Goal: Information Seeking & Learning: Learn about a topic

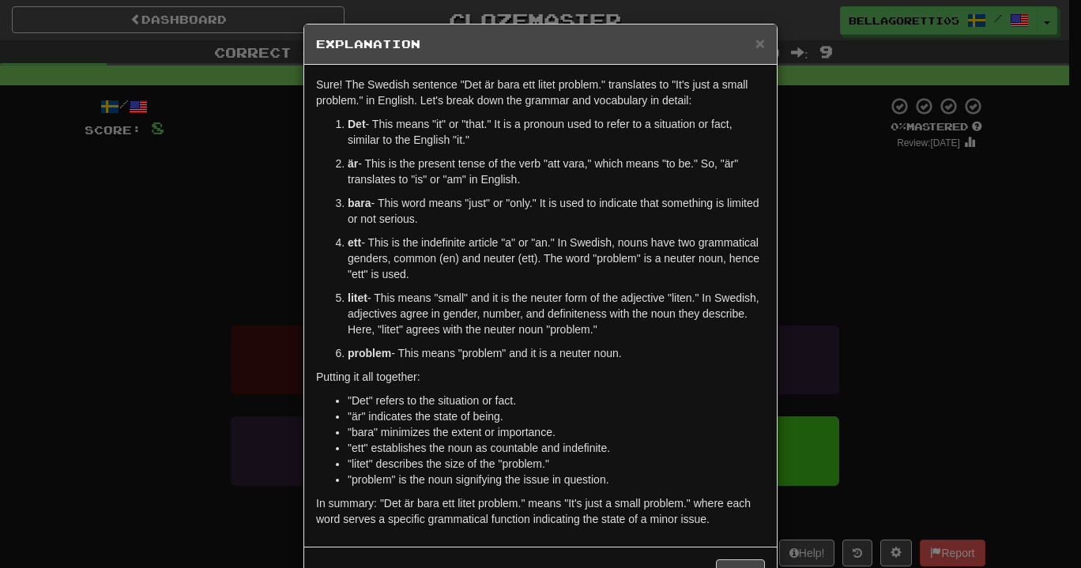
click at [864, 322] on div "× Explanation Sure! The Swedish sentence "Det är bara ett litet problem." trans…" at bounding box center [540, 284] width 1081 height 568
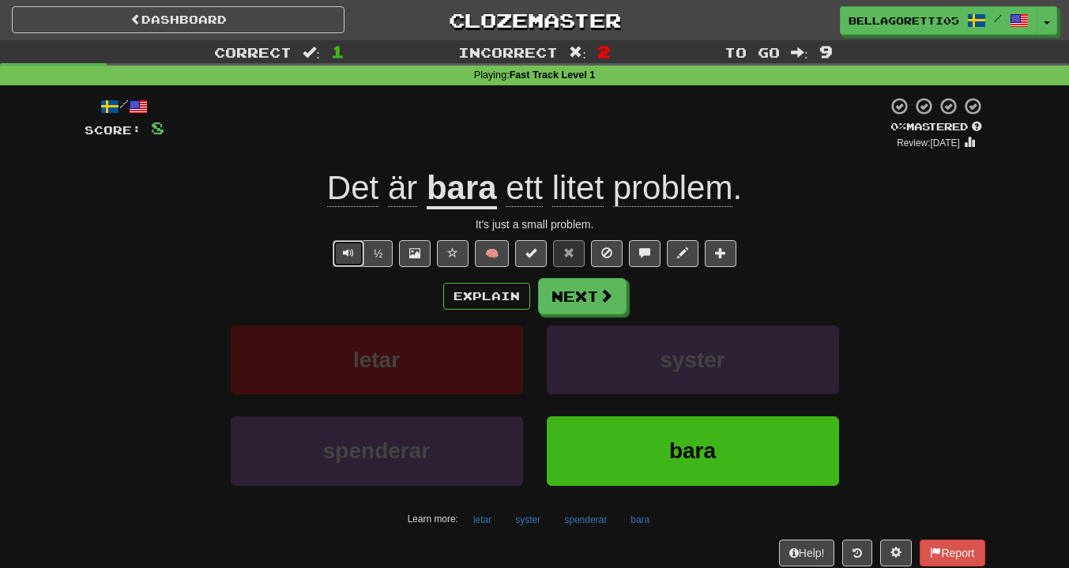
click at [337, 250] on button "Text-to-speech controls" at bounding box center [349, 253] width 32 height 27
click at [559, 297] on button "Next" at bounding box center [582, 296] width 89 height 36
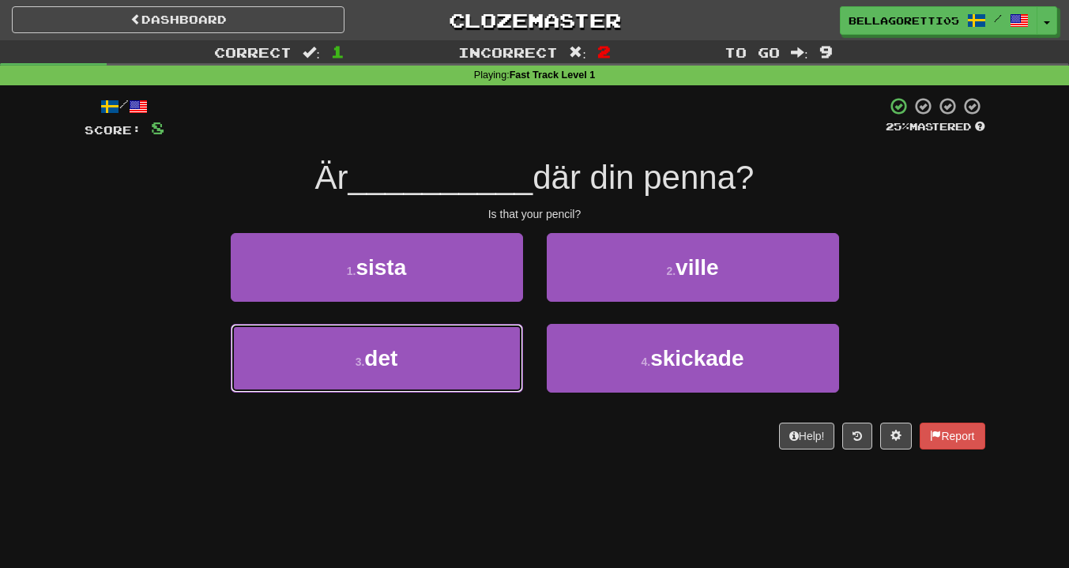
click at [465, 339] on button "3 . det" at bounding box center [377, 358] width 292 height 69
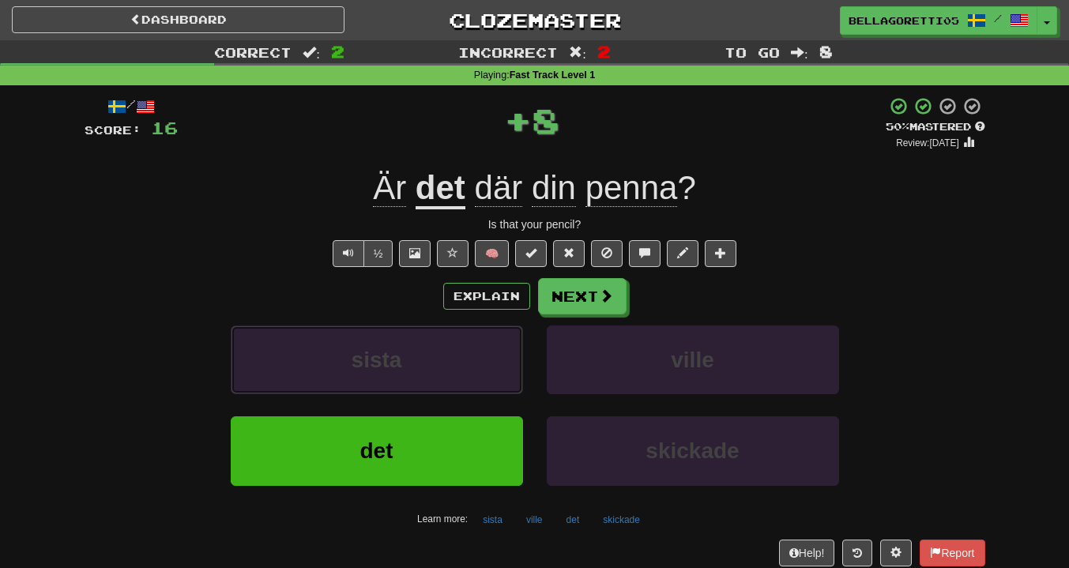
click at [455, 352] on button "sista" at bounding box center [377, 360] width 292 height 69
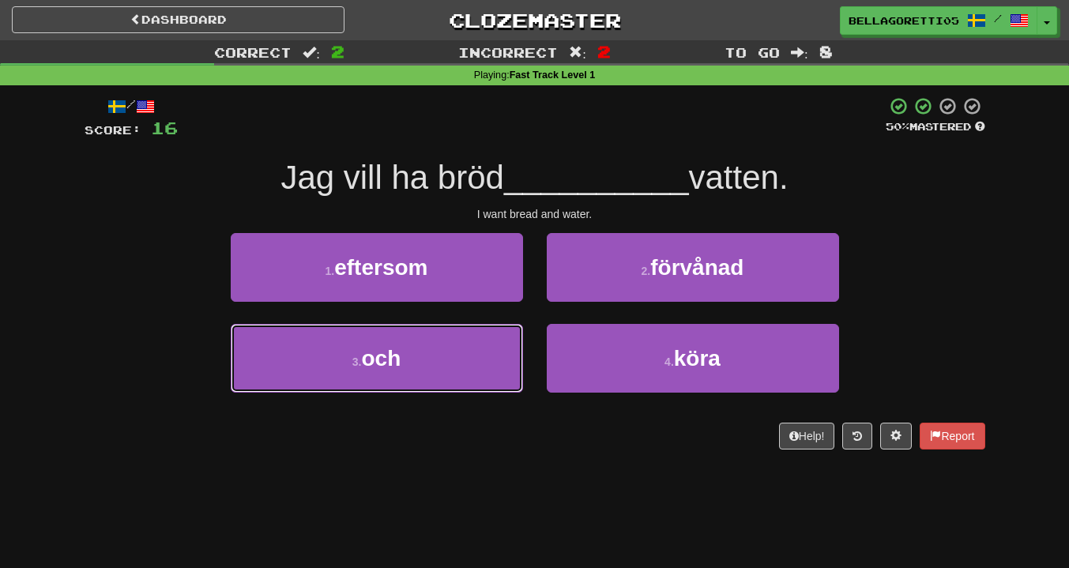
click at [497, 337] on button "3 . och" at bounding box center [377, 358] width 292 height 69
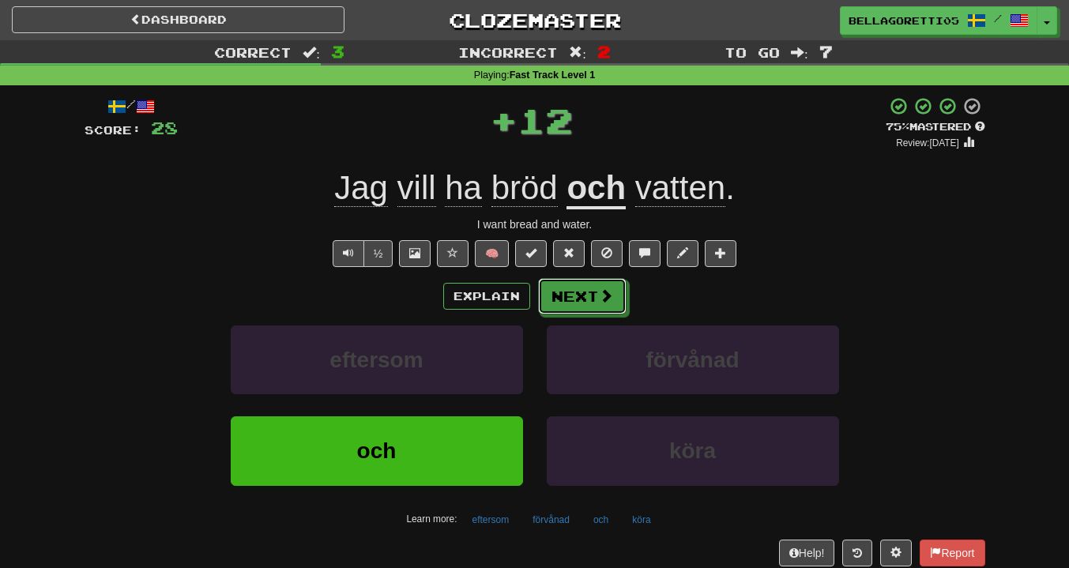
click at [560, 300] on button "Next" at bounding box center [582, 296] width 89 height 36
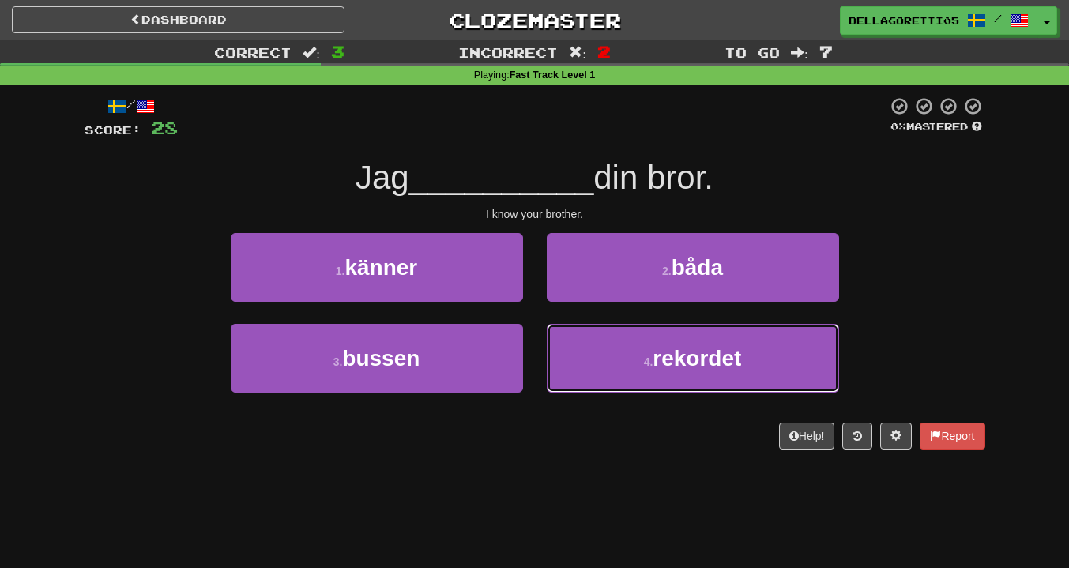
click at [586, 345] on button "4 . rekordet" at bounding box center [693, 358] width 292 height 69
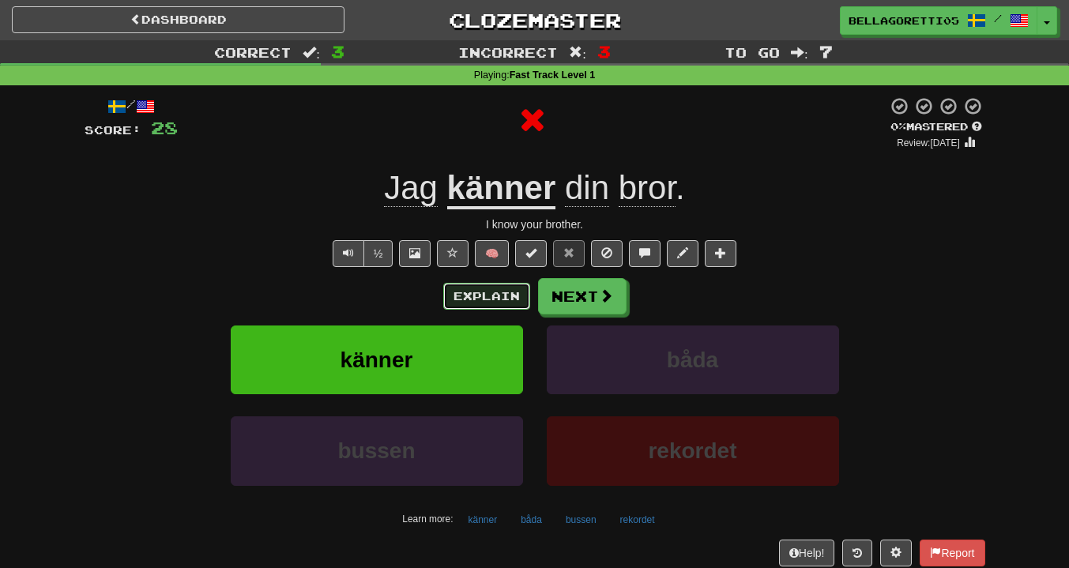
click at [516, 305] on button "Explain" at bounding box center [486, 296] width 87 height 27
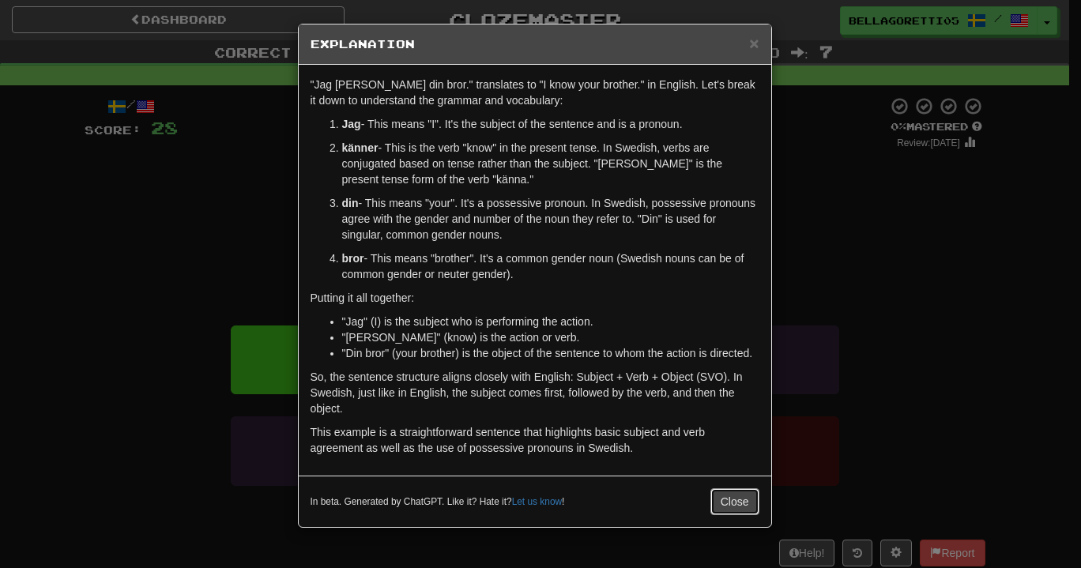
click at [718, 504] on button "Close" at bounding box center [735, 501] width 49 height 27
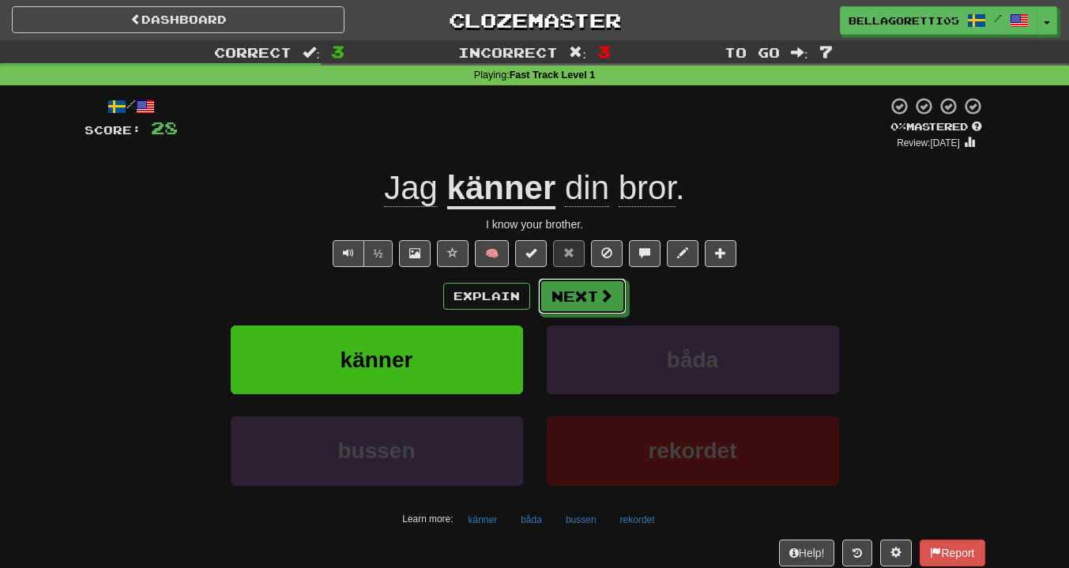
click at [568, 298] on button "Next" at bounding box center [582, 296] width 89 height 36
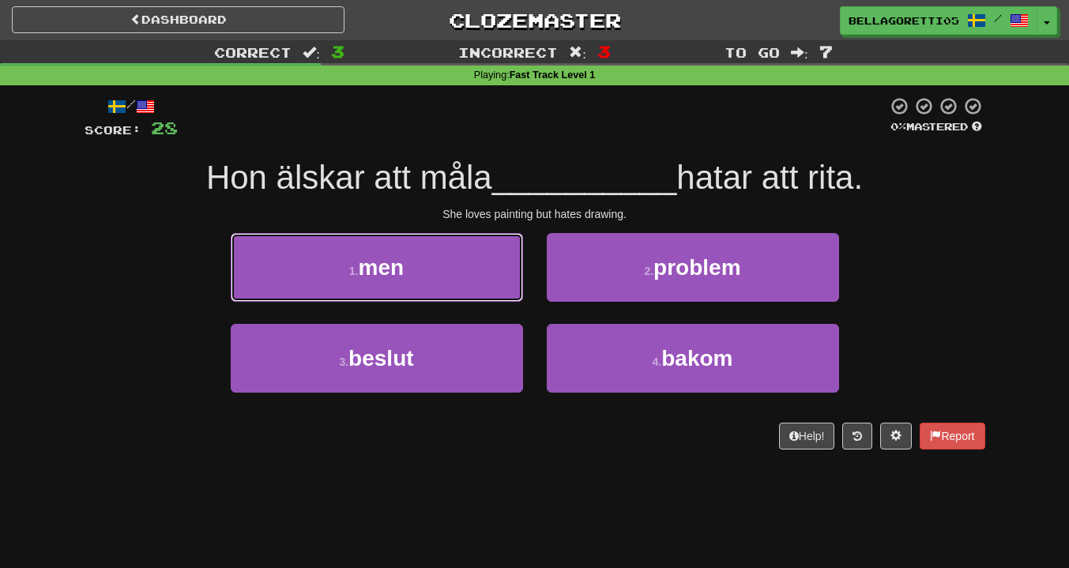
click at [495, 297] on button "1 . men" at bounding box center [377, 267] width 292 height 69
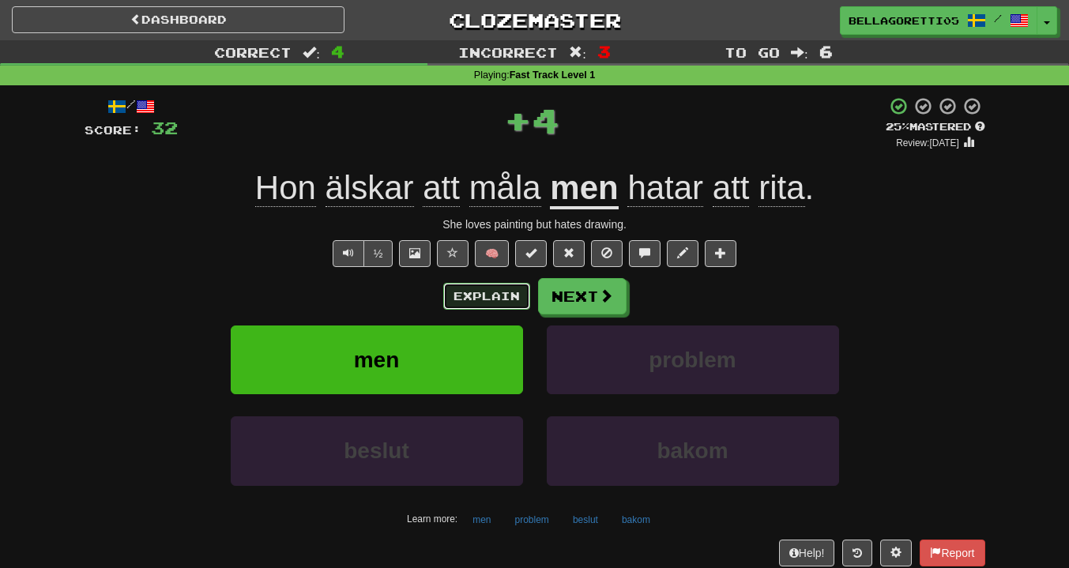
click at [495, 297] on button "Explain" at bounding box center [486, 296] width 87 height 27
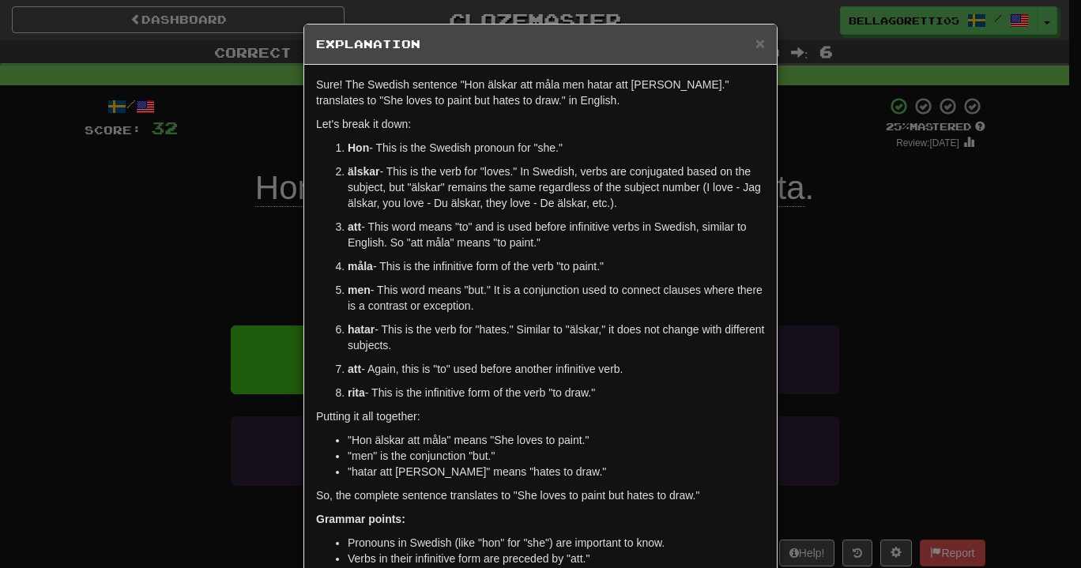
click at [791, 327] on div "× Explanation Sure! The Swedish sentence "Hon älskar att måla men hatar att rit…" at bounding box center [540, 284] width 1081 height 568
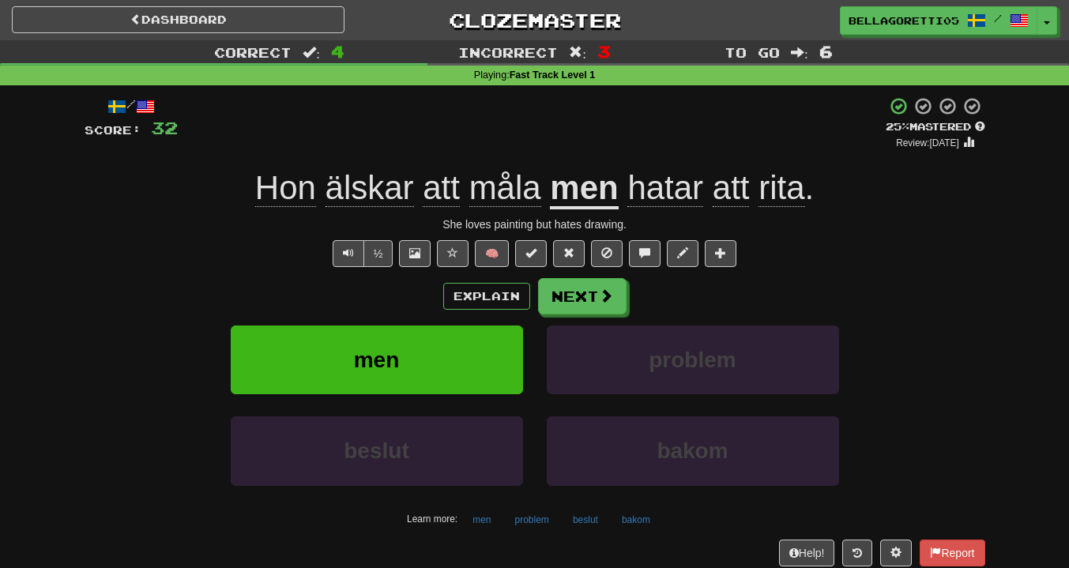
click at [752, 251] on div "½ 🧠" at bounding box center [535, 253] width 901 height 27
click at [740, 255] on span "🧠" at bounding box center [587, 253] width 306 height 13
click at [737, 257] on button at bounding box center [721, 253] width 32 height 27
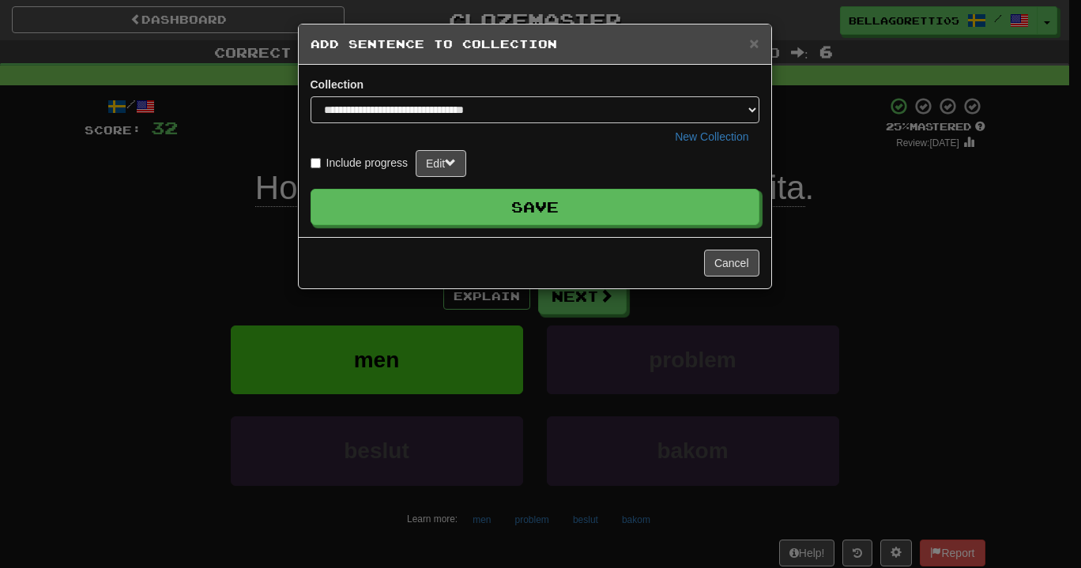
click at [587, 203] on button "Save" at bounding box center [535, 207] width 449 height 36
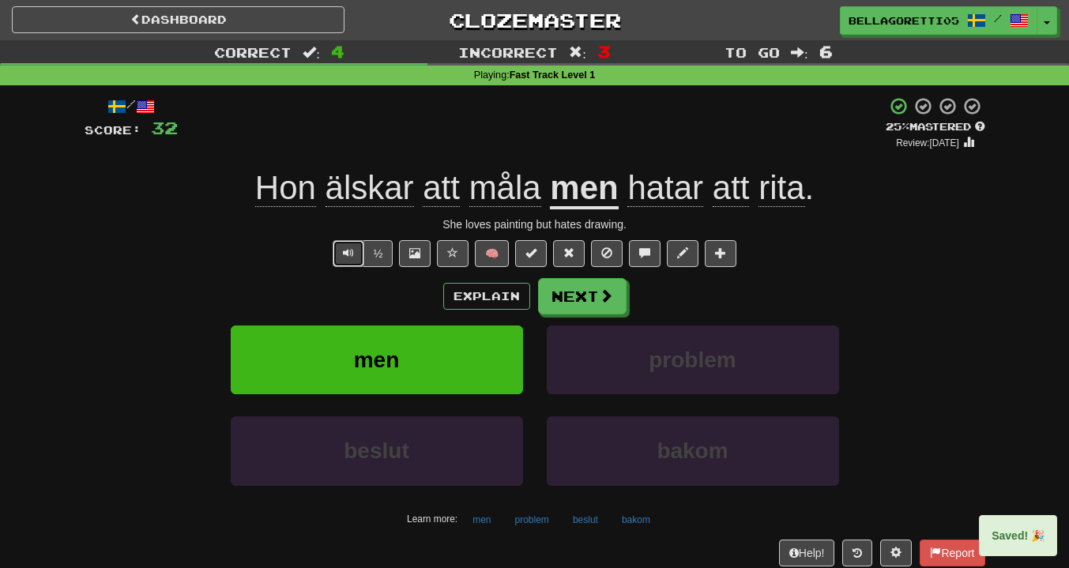
click at [349, 247] on span "Text-to-speech controls" at bounding box center [348, 252] width 11 height 11
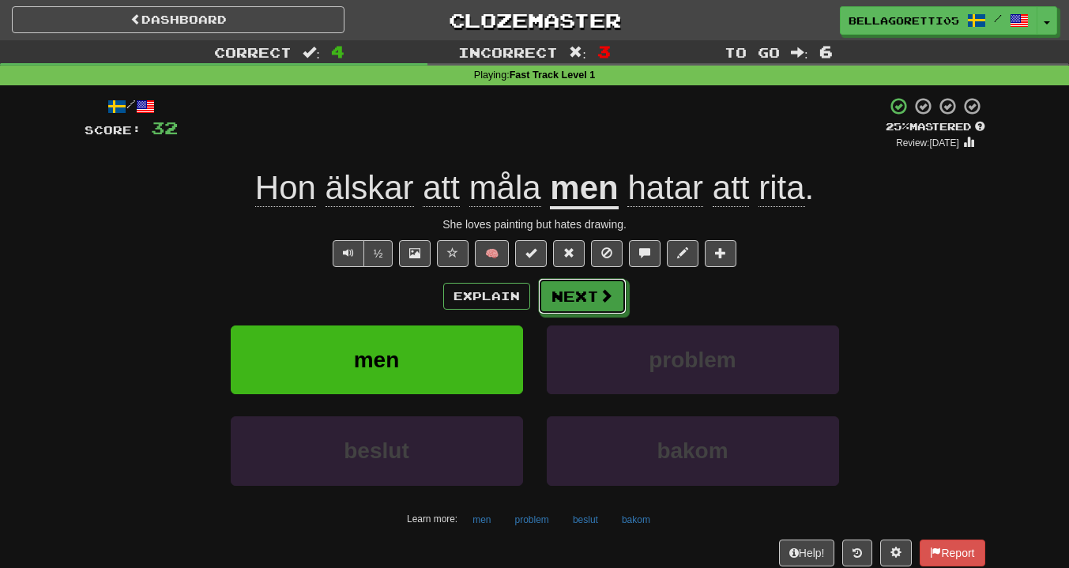
click at [563, 296] on button "Next" at bounding box center [582, 296] width 89 height 36
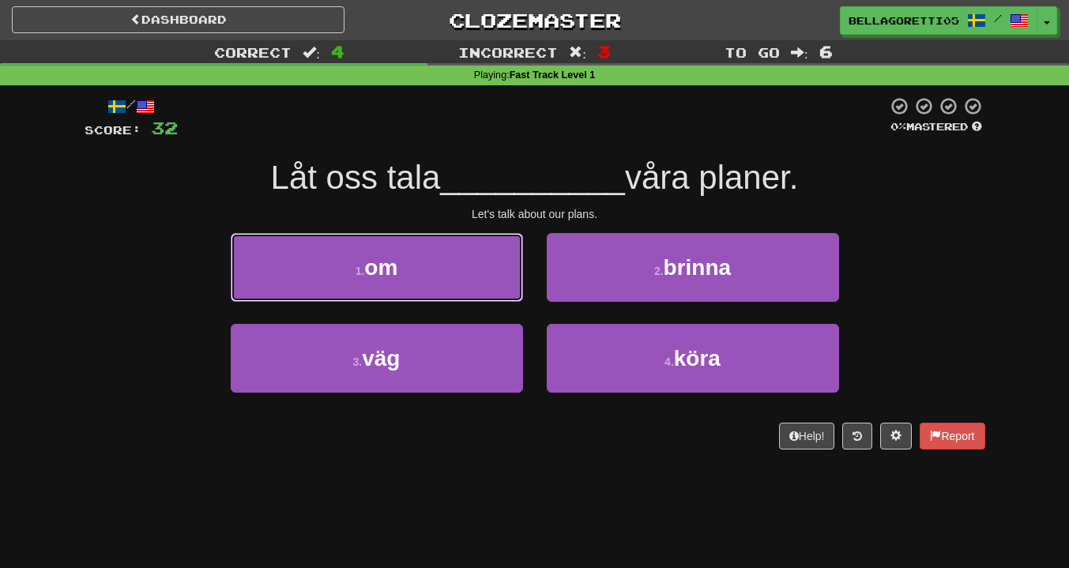
click at [439, 286] on button "1 . om" at bounding box center [377, 267] width 292 height 69
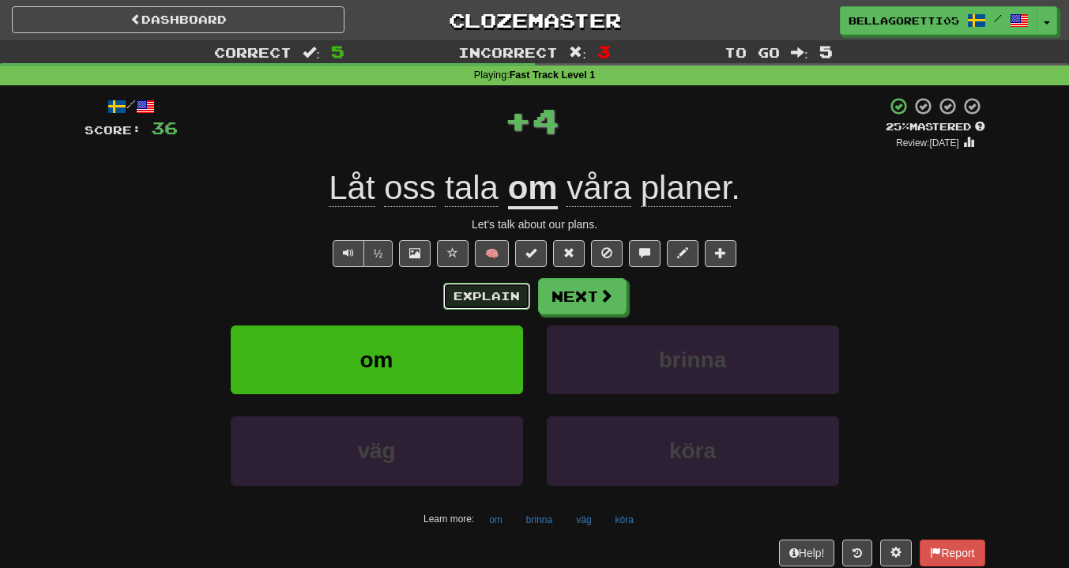
click at [480, 292] on button "Explain" at bounding box center [486, 296] width 87 height 27
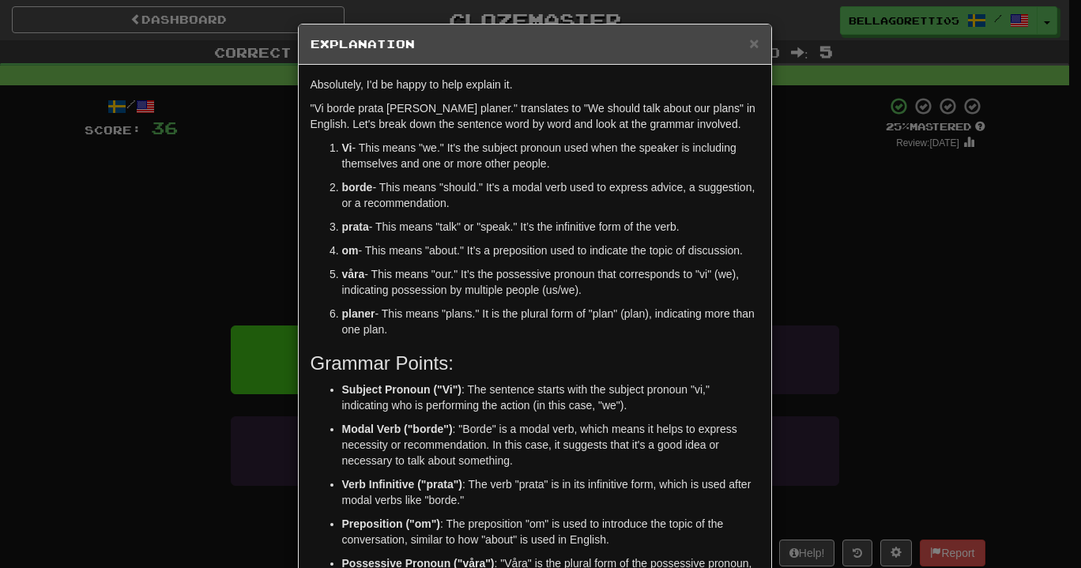
click at [855, 288] on div "× Explanation Absolutely, I'd be happy to help explain it. "Vi borde prata om v…" at bounding box center [540, 284] width 1081 height 568
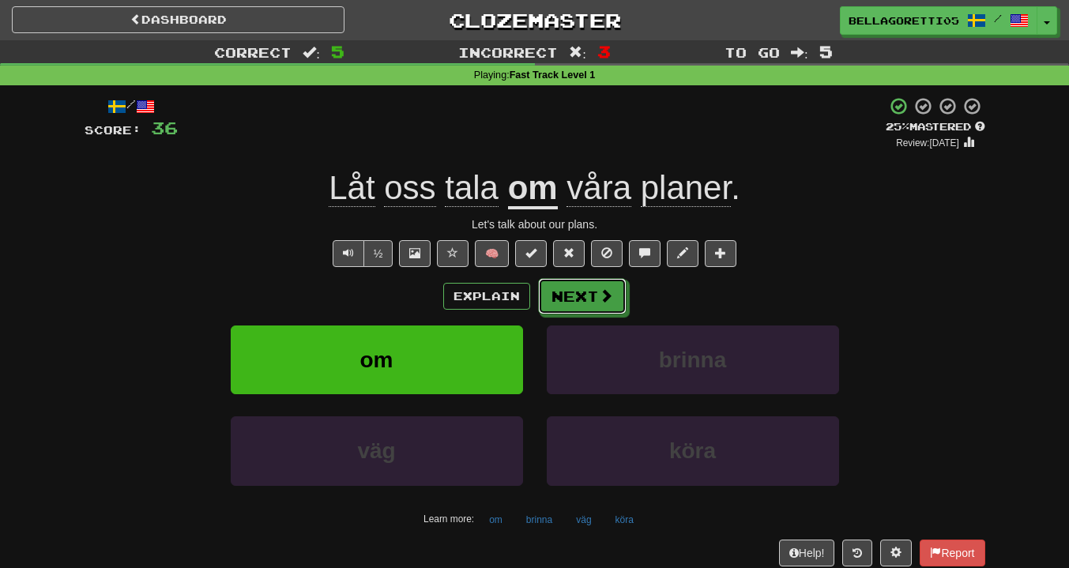
click at [609, 293] on span at bounding box center [606, 295] width 14 height 14
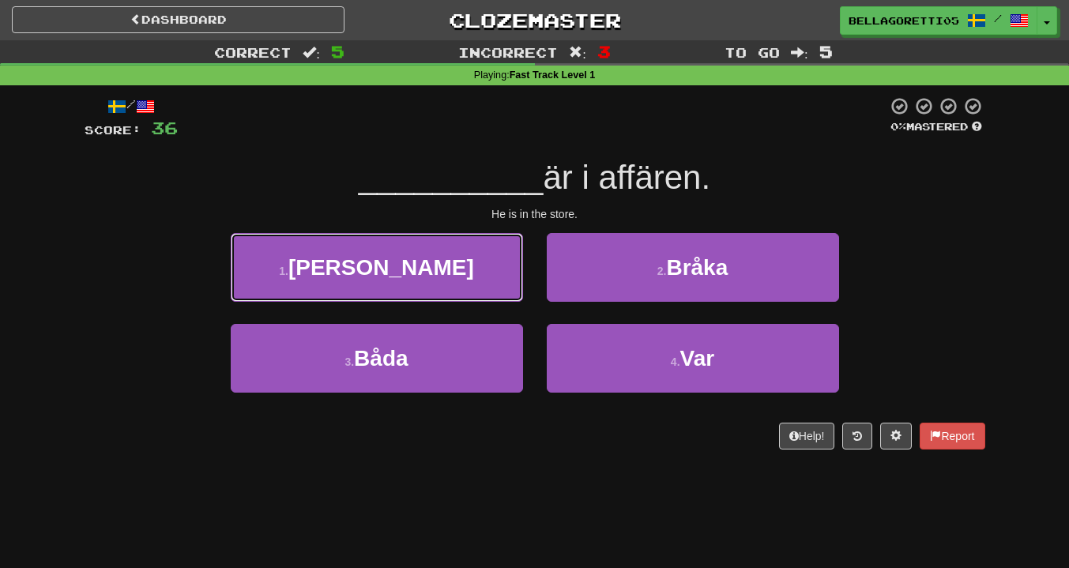
click at [459, 292] on button "1 . Han" at bounding box center [377, 267] width 292 height 69
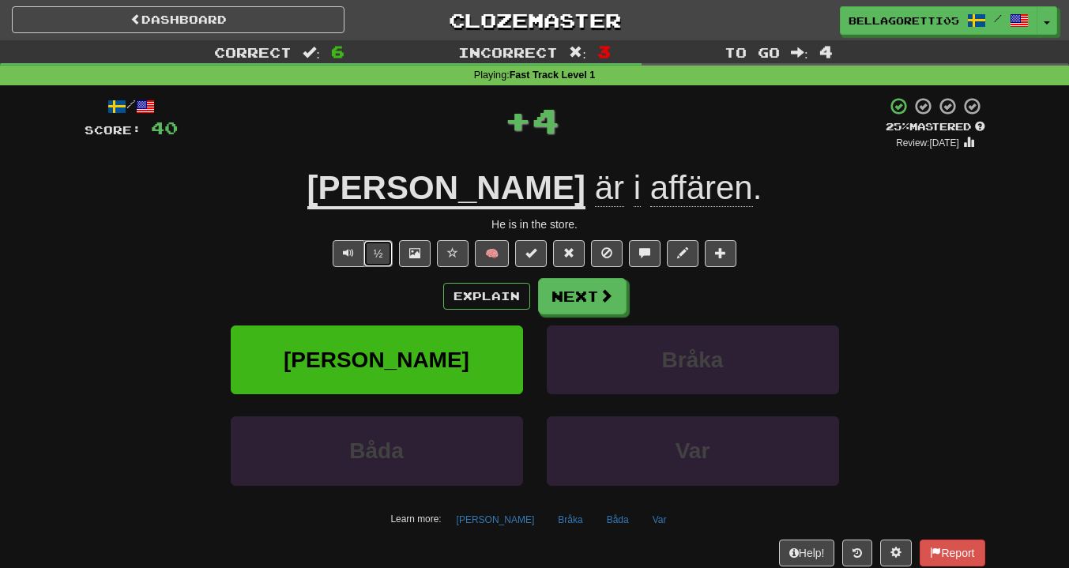
click at [384, 251] on button "½" at bounding box center [379, 253] width 30 height 27
click at [721, 254] on span at bounding box center [720, 252] width 11 height 11
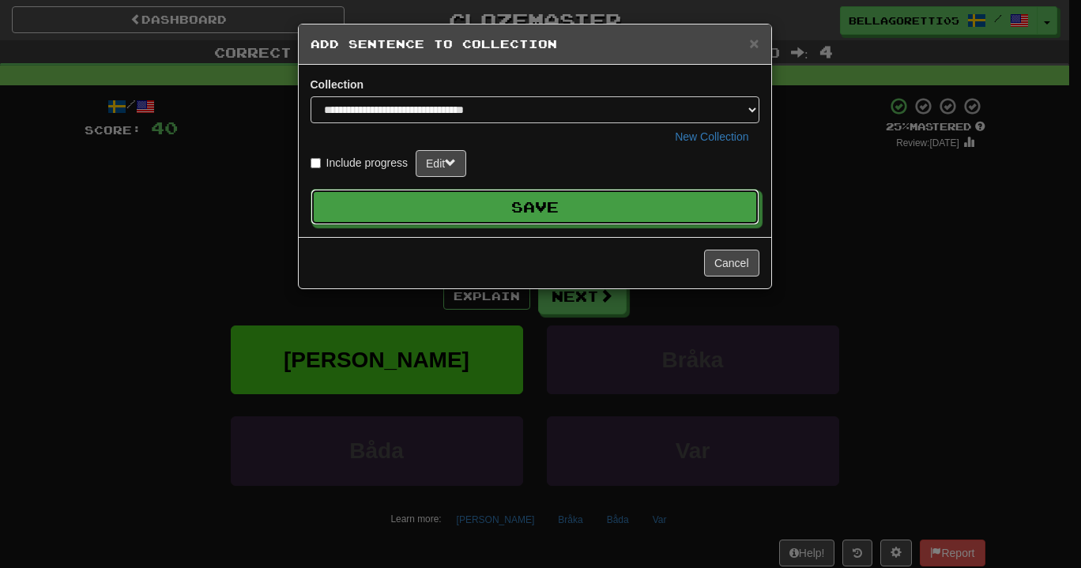
click at [538, 200] on button "Save" at bounding box center [535, 207] width 449 height 36
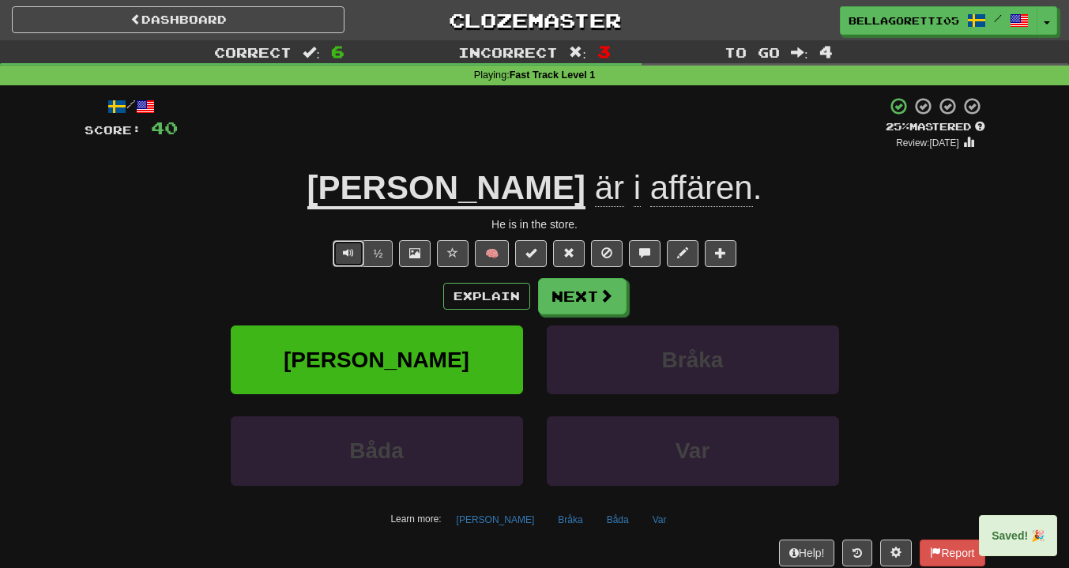
click at [350, 243] on button "Text-to-speech controls" at bounding box center [349, 253] width 32 height 27
click at [371, 250] on button "½" at bounding box center [379, 253] width 30 height 27
click at [592, 277] on div "/ Score: 40 + 4 25 % Mastered Review: 2025-08-21 Han är i affären . He is in th…" at bounding box center [535, 330] width 901 height 469
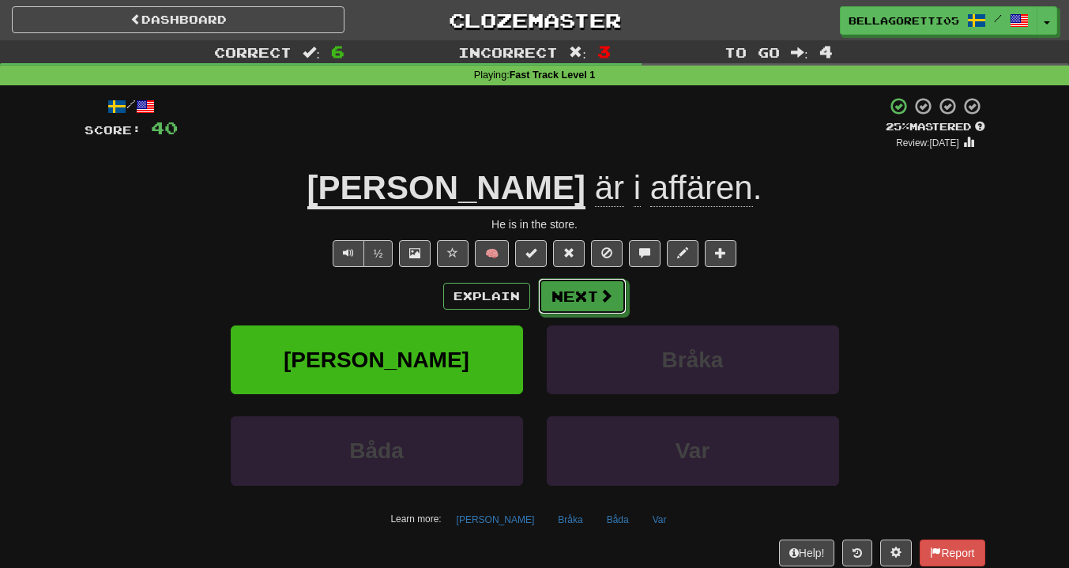
click at [577, 302] on button "Next" at bounding box center [582, 296] width 89 height 36
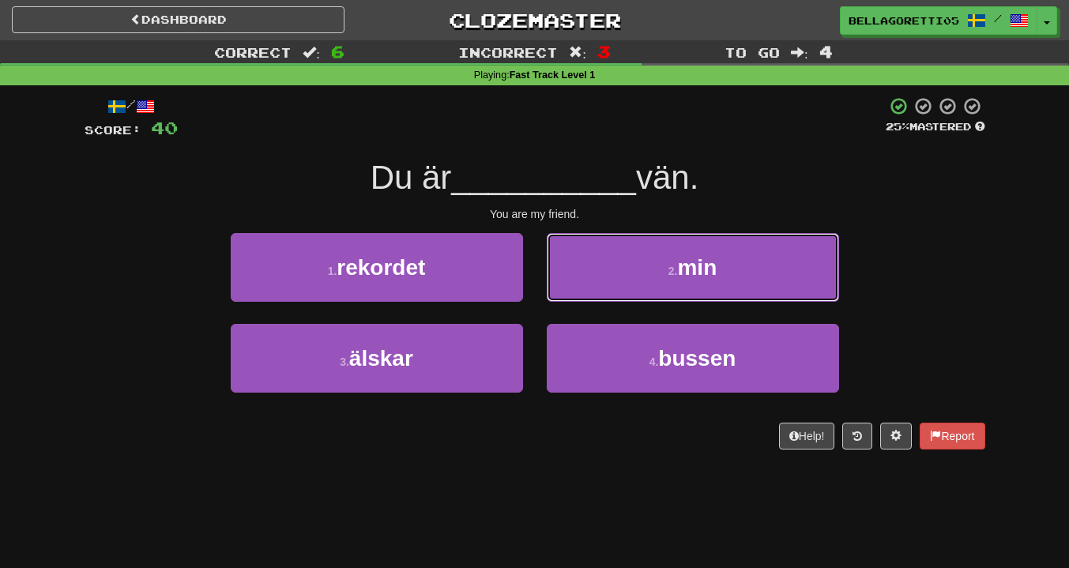
click at [654, 270] on button "2 . min" at bounding box center [693, 267] width 292 height 69
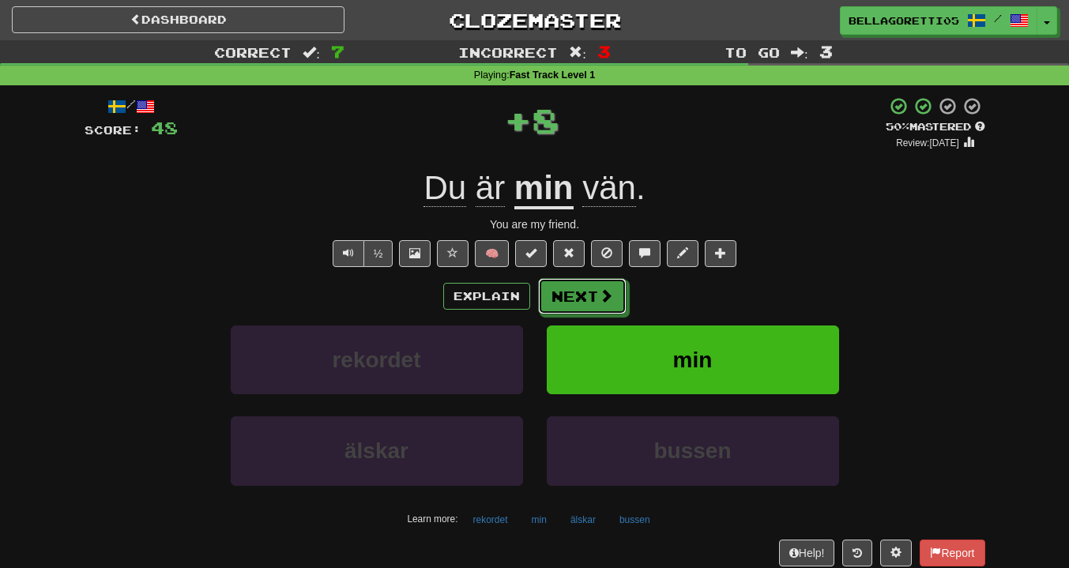
click at [601, 300] on span at bounding box center [606, 295] width 14 height 14
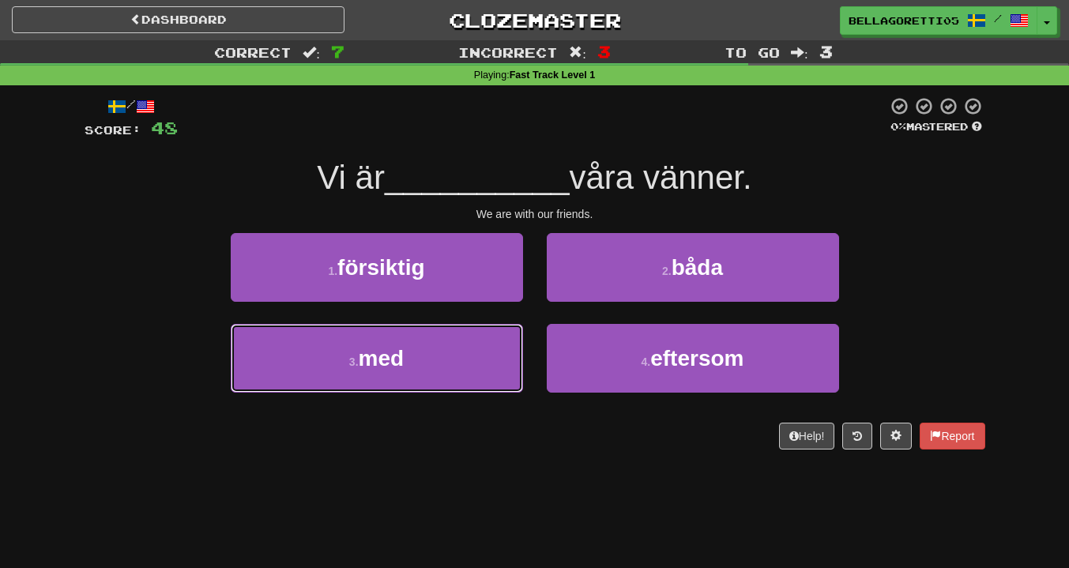
click at [460, 341] on button "3 . med" at bounding box center [377, 358] width 292 height 69
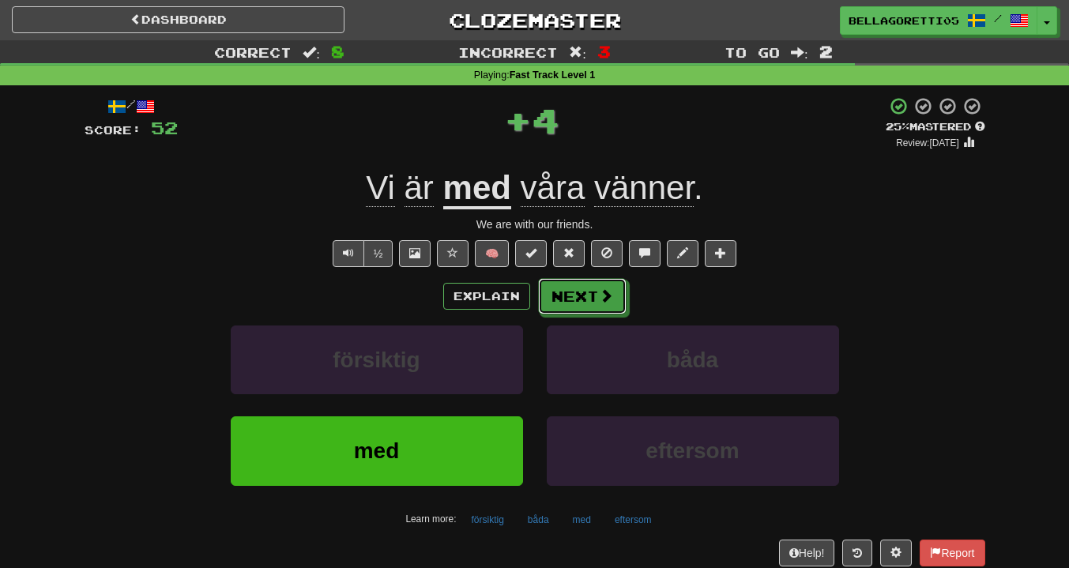
click at [573, 300] on button "Next" at bounding box center [582, 296] width 89 height 36
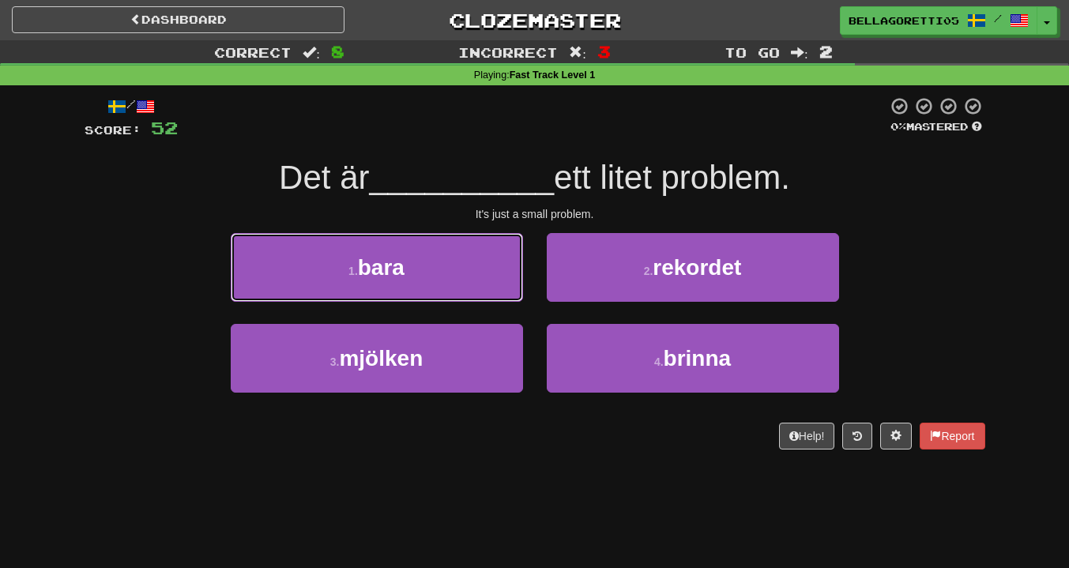
click at [507, 296] on button "1 . bara" at bounding box center [377, 267] width 292 height 69
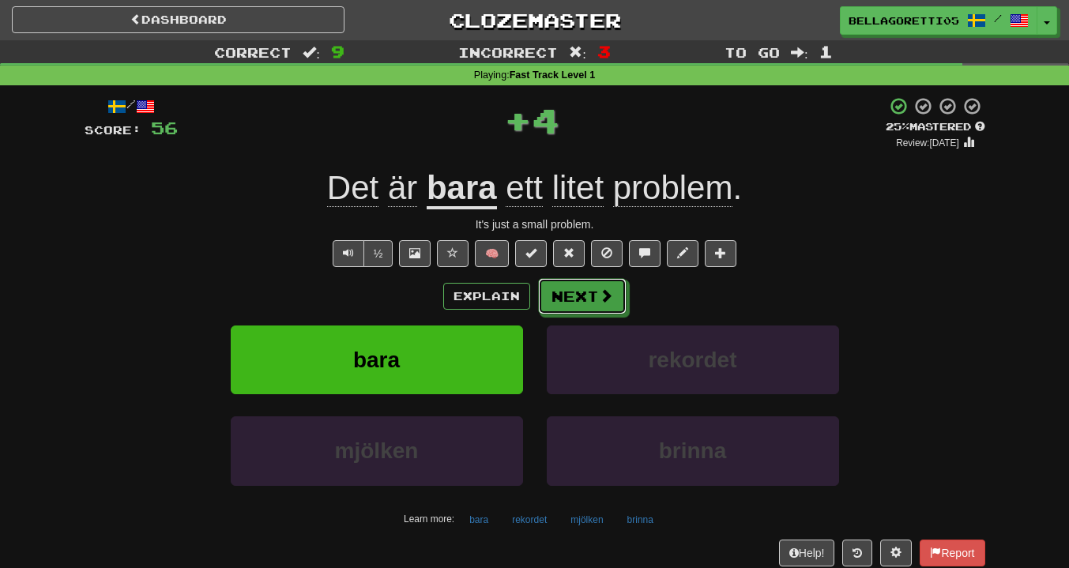
click at [552, 306] on button "Next" at bounding box center [582, 296] width 89 height 36
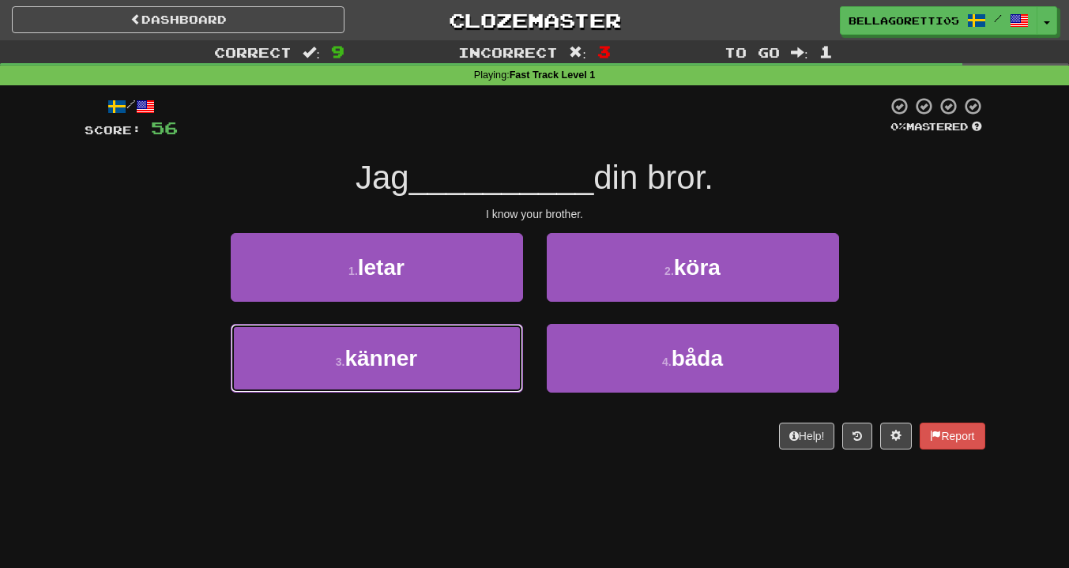
click at [487, 360] on button "3 . känner" at bounding box center [377, 358] width 292 height 69
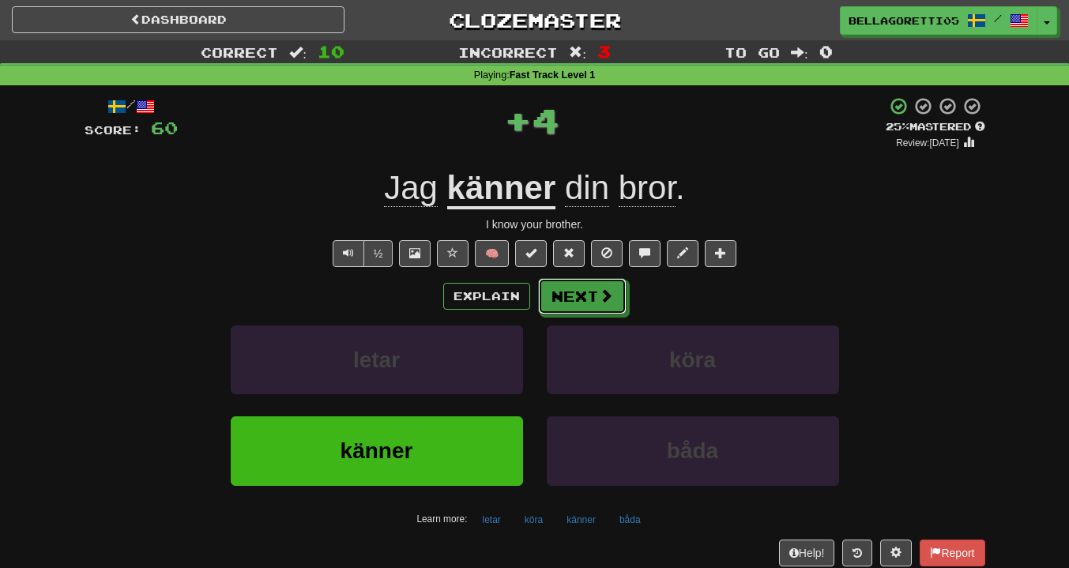
click at [583, 299] on button "Next" at bounding box center [582, 296] width 89 height 36
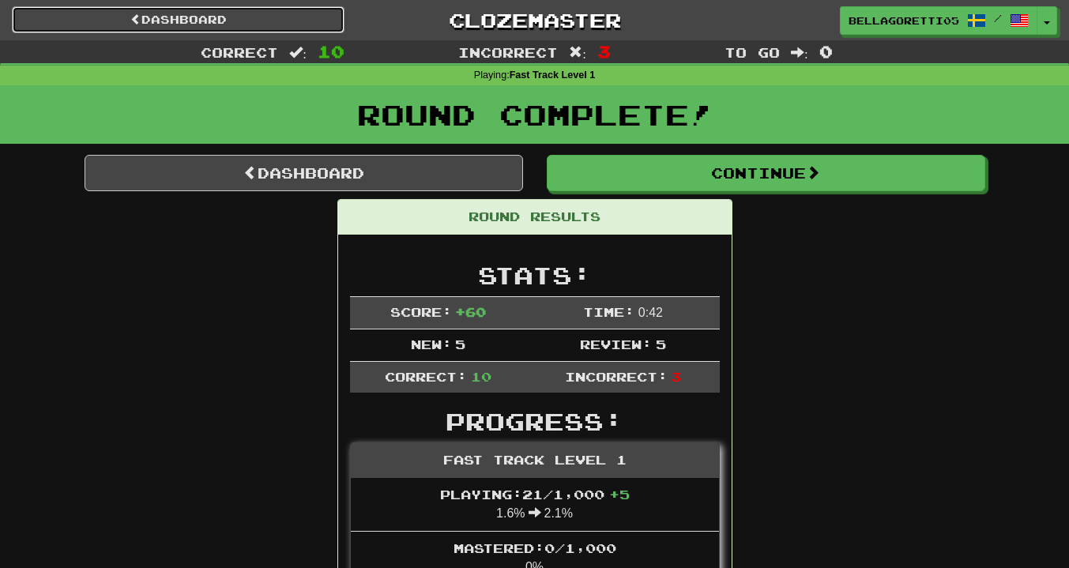
click at [236, 17] on link "Dashboard" at bounding box center [178, 19] width 333 height 27
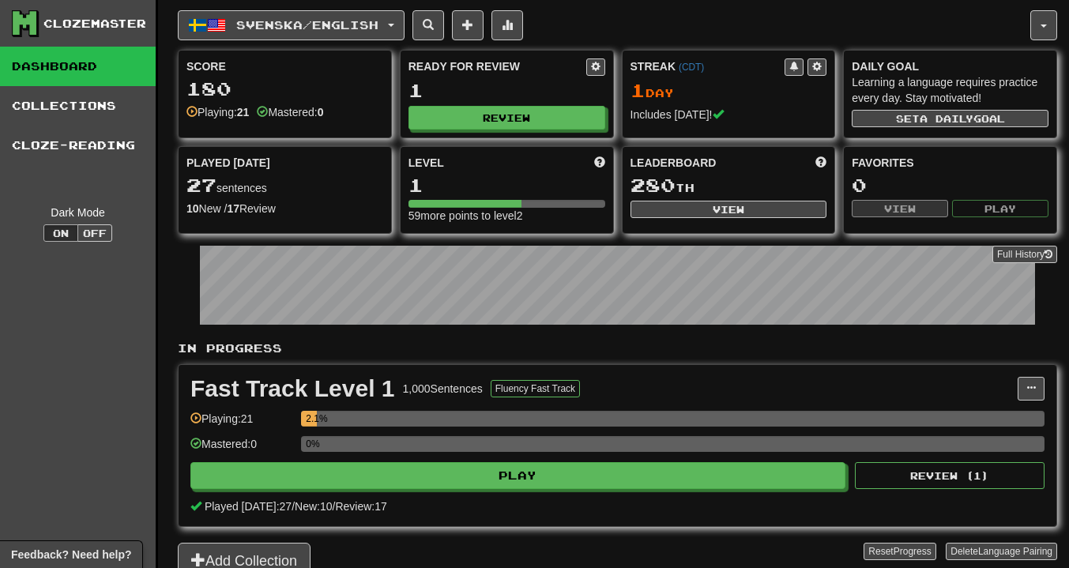
click at [93, 105] on link "Collections" at bounding box center [78, 106] width 156 height 40
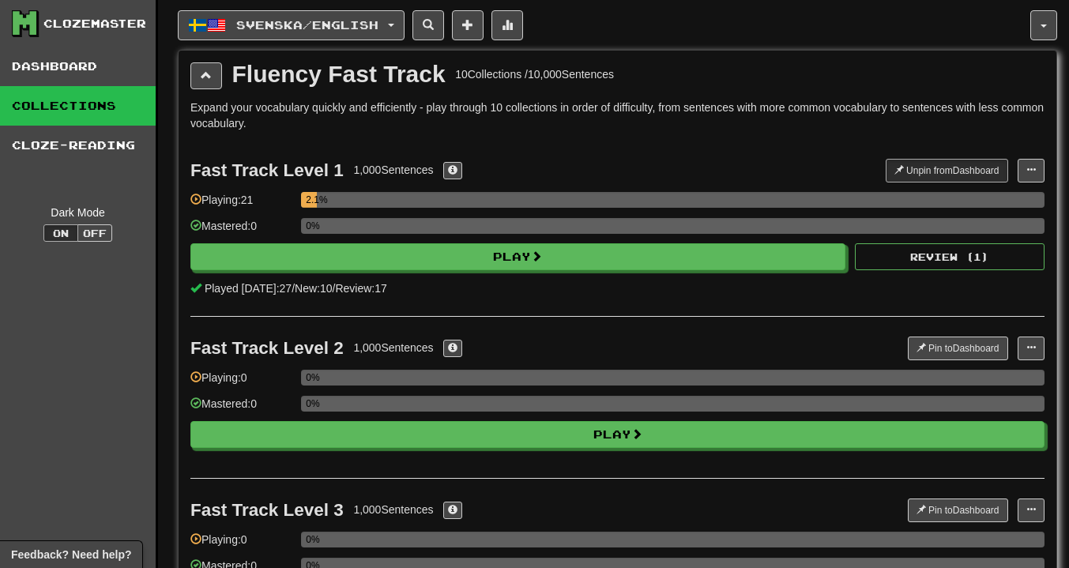
click at [136, 72] on link "Dashboard" at bounding box center [78, 67] width 156 height 40
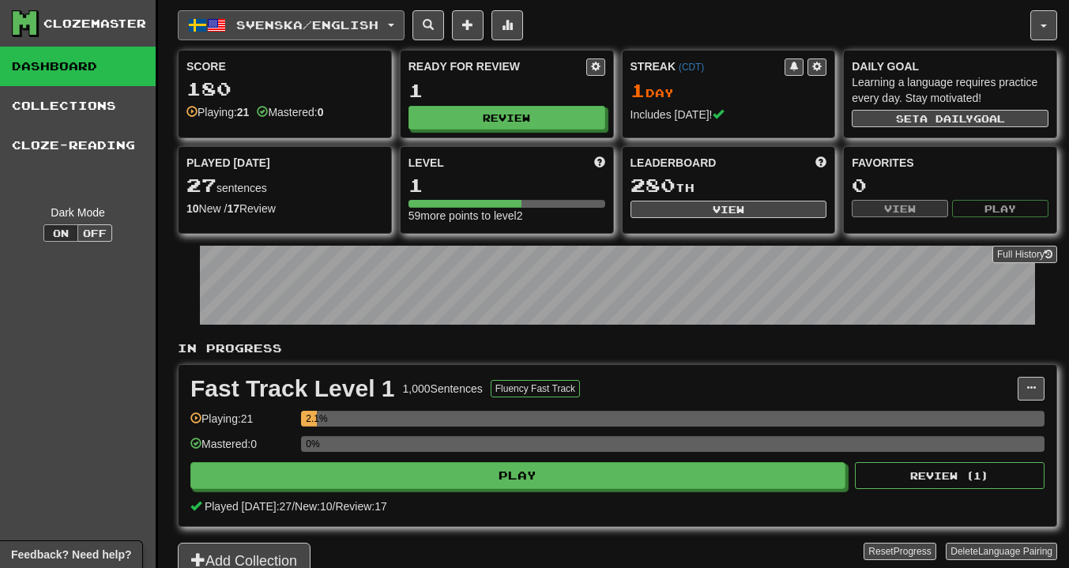
click at [314, 22] on span "Svenska / English" at bounding box center [307, 24] width 142 height 13
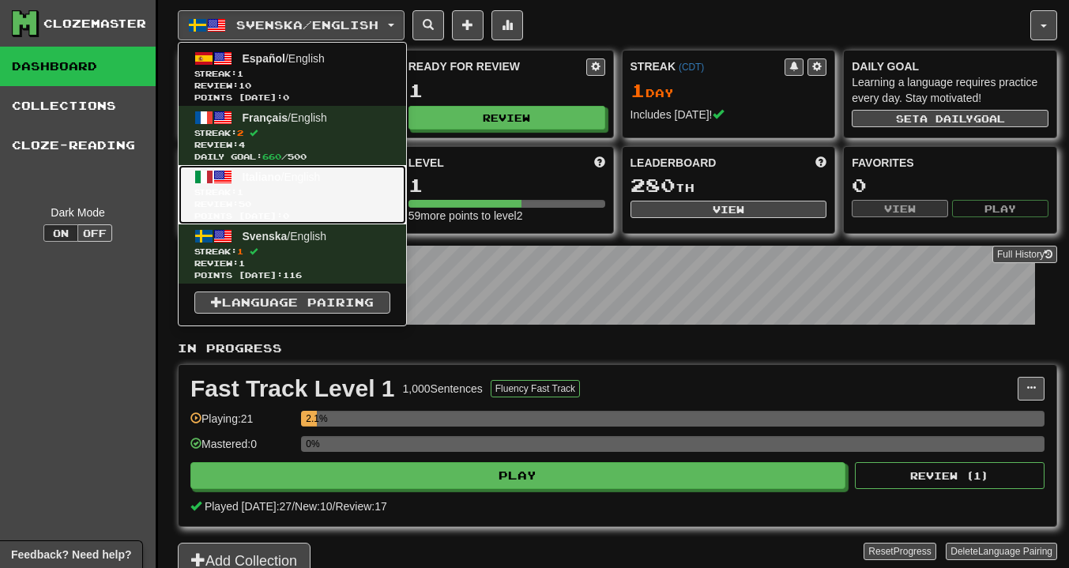
click at [277, 200] on span "Review: 50" at bounding box center [292, 204] width 196 height 12
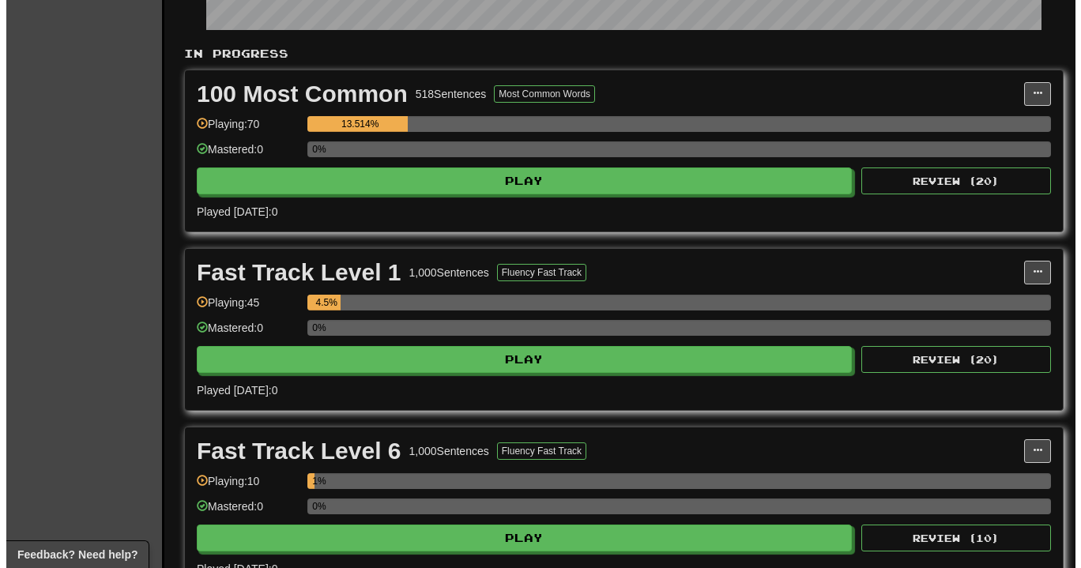
scroll to position [237, 0]
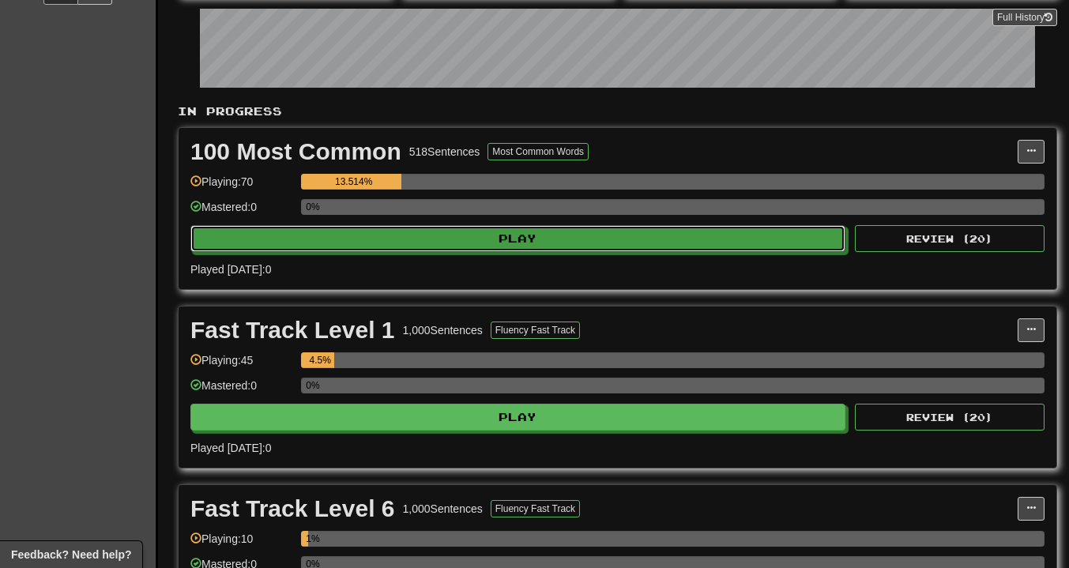
click at [536, 238] on button "Play" at bounding box center [517, 238] width 655 height 27
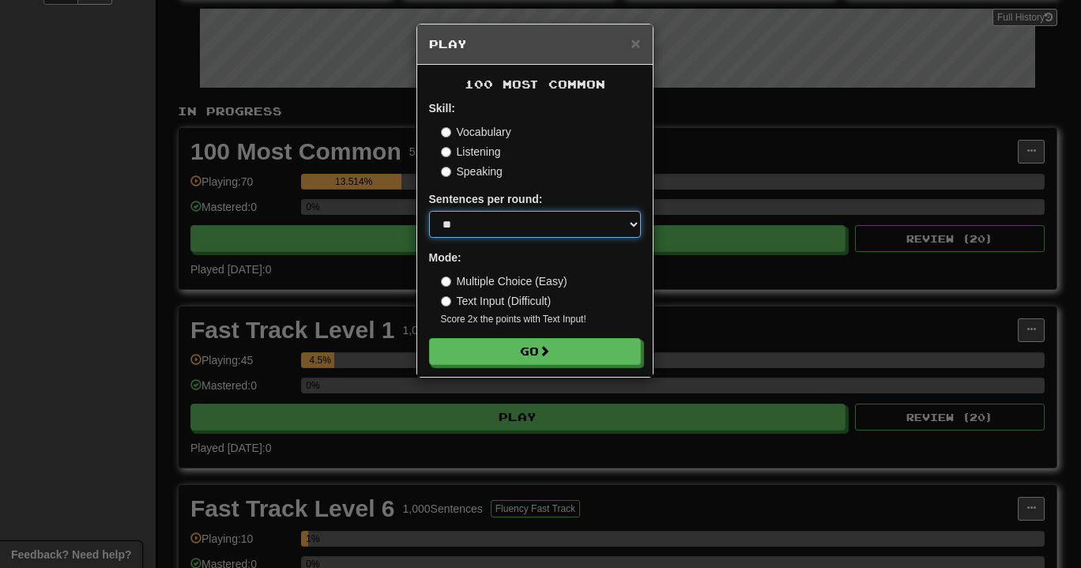
click at [537, 227] on select "* ** ** ** ** ** *** ********" at bounding box center [535, 224] width 212 height 27
select select "**"
click at [429, 212] on select "* ** ** ** ** ** *** ********" at bounding box center [535, 224] width 212 height 27
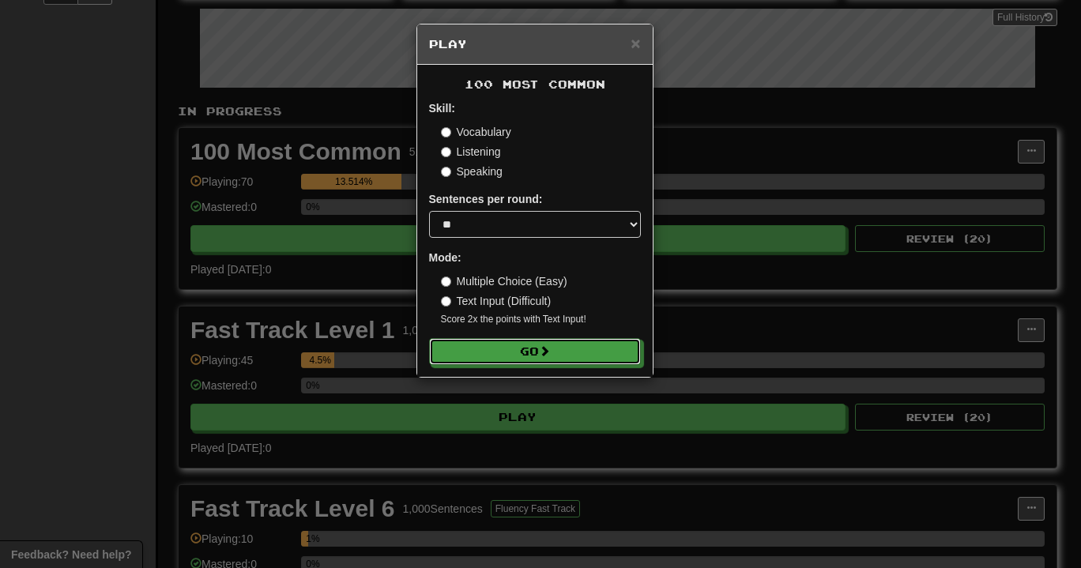
click at [529, 348] on button "Go" at bounding box center [535, 351] width 212 height 27
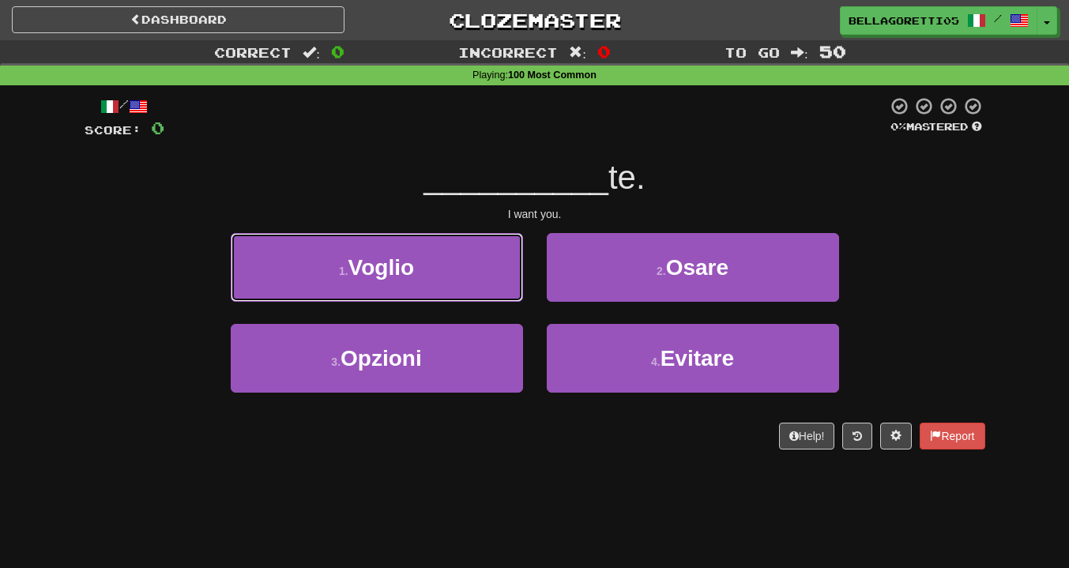
click at [515, 291] on button "1 . [GEOGRAPHIC_DATA]" at bounding box center [377, 267] width 292 height 69
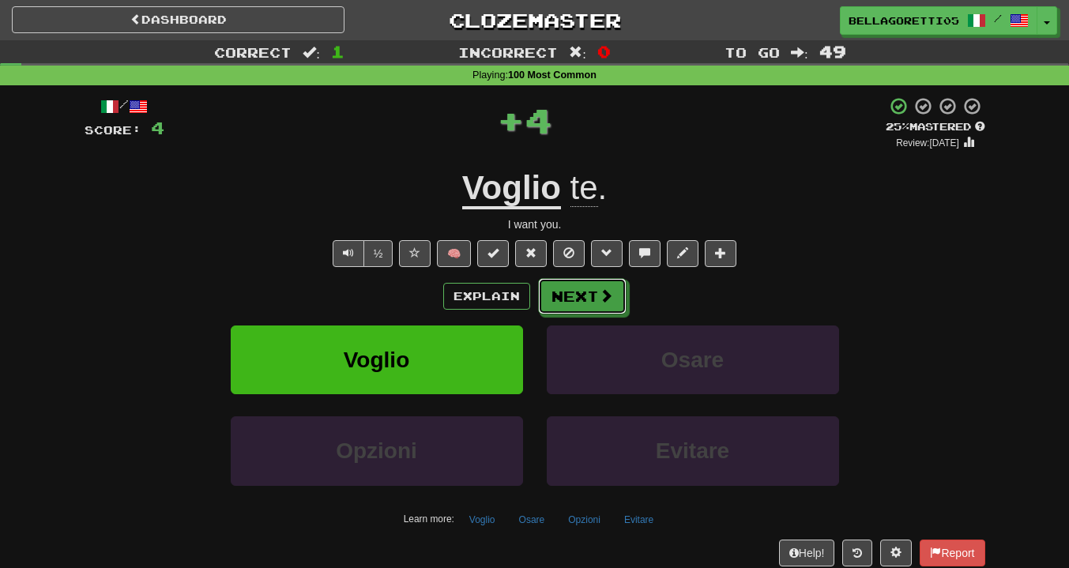
click at [567, 301] on button "Next" at bounding box center [582, 296] width 89 height 36
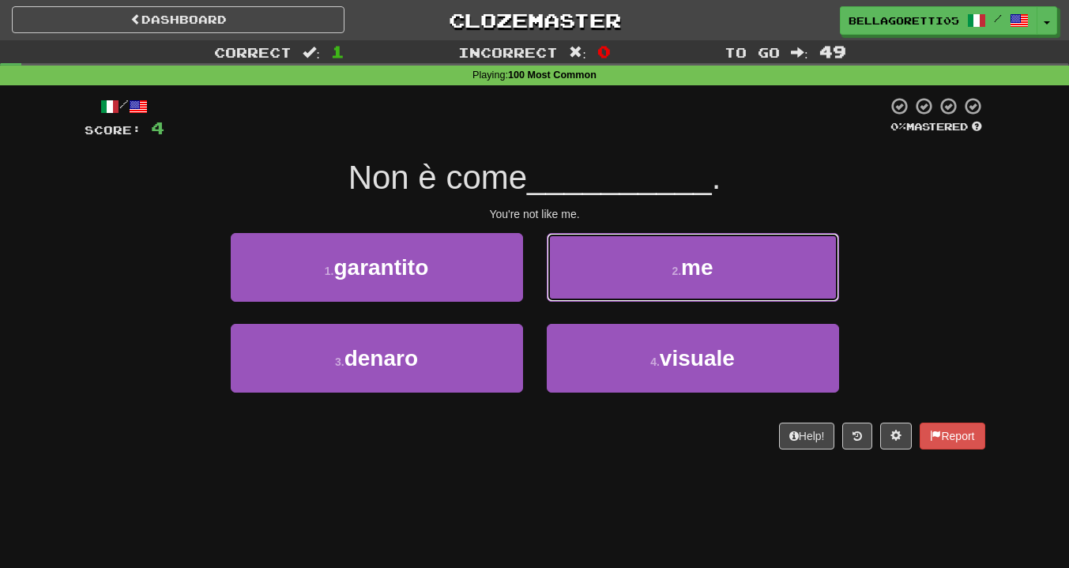
click at [582, 299] on button "2 . me" at bounding box center [693, 267] width 292 height 69
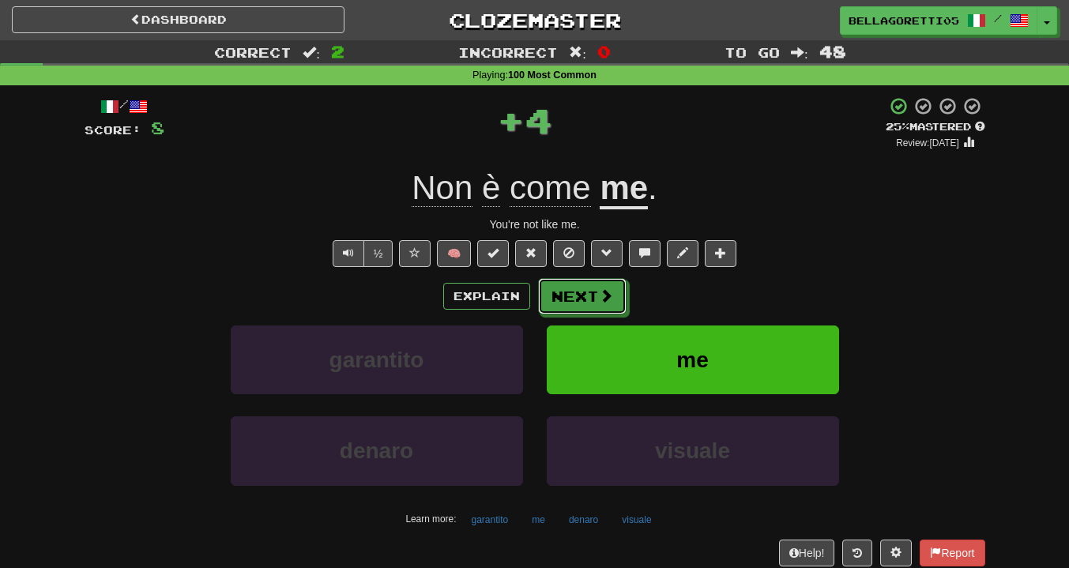
click at [581, 299] on button "Next" at bounding box center [582, 296] width 89 height 36
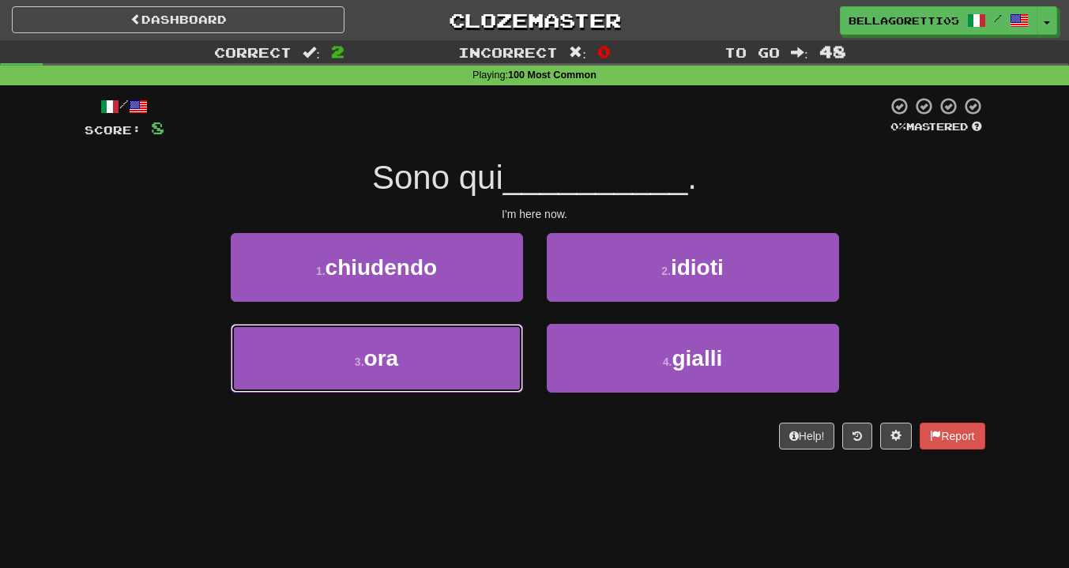
click at [490, 373] on button "3 . ora" at bounding box center [377, 358] width 292 height 69
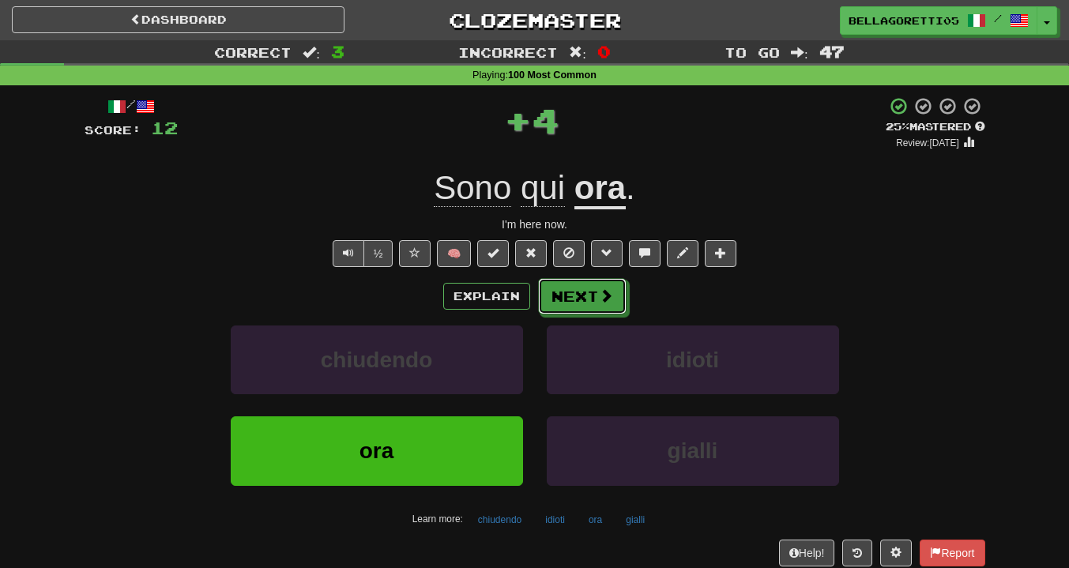
click at [588, 305] on button "Next" at bounding box center [582, 296] width 89 height 36
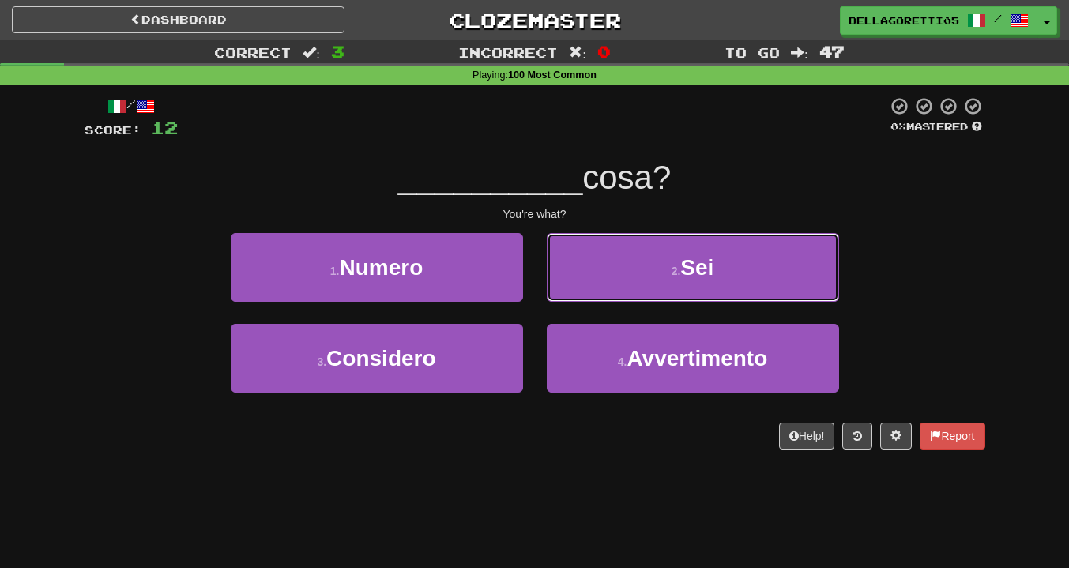
click at [599, 296] on button "2 . Sei" at bounding box center [693, 267] width 292 height 69
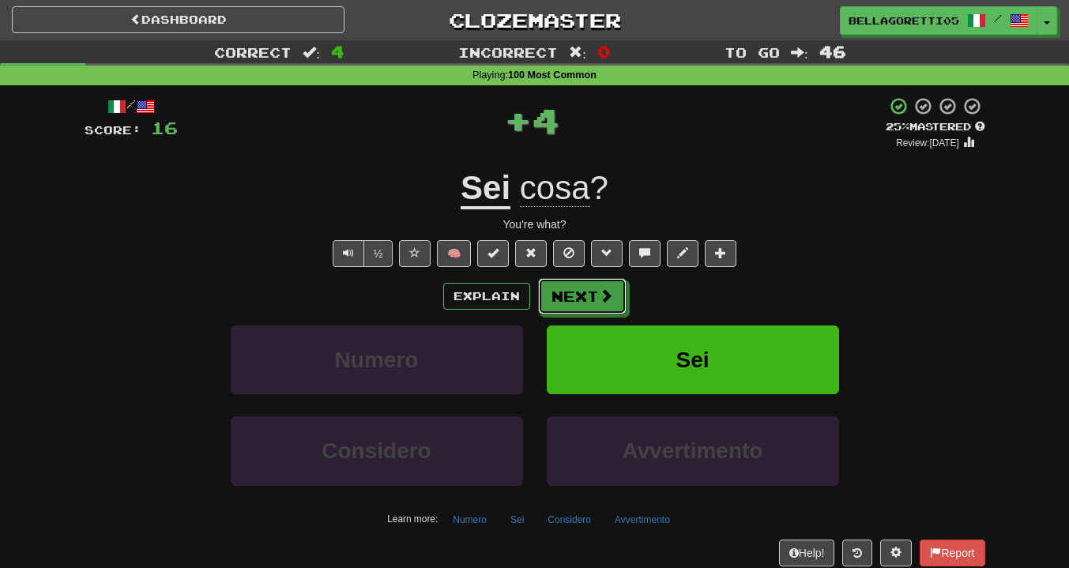
click at [589, 303] on button "Next" at bounding box center [582, 296] width 89 height 36
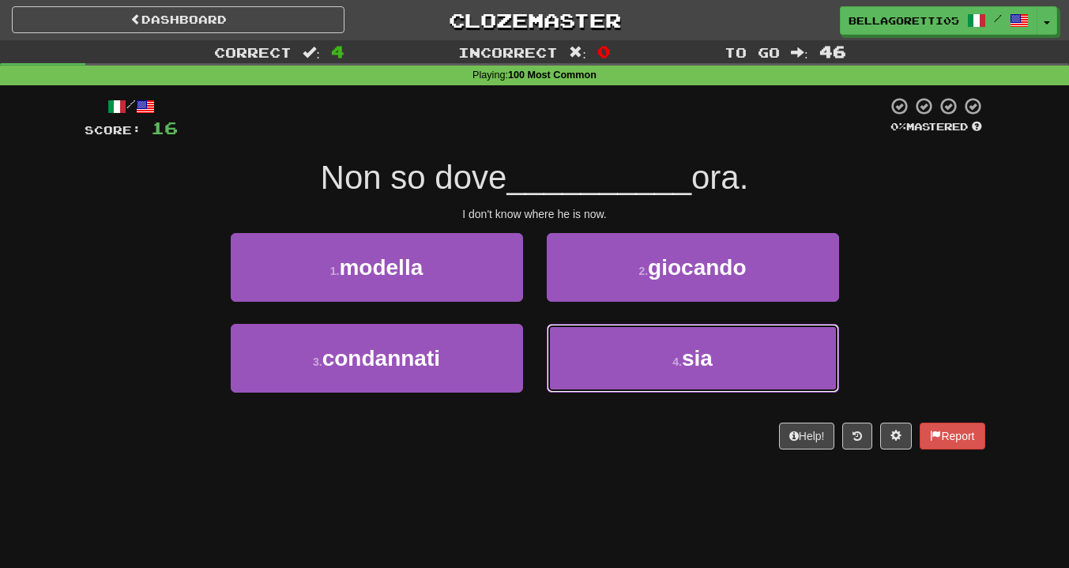
click at [579, 352] on button "4 . sia" at bounding box center [693, 358] width 292 height 69
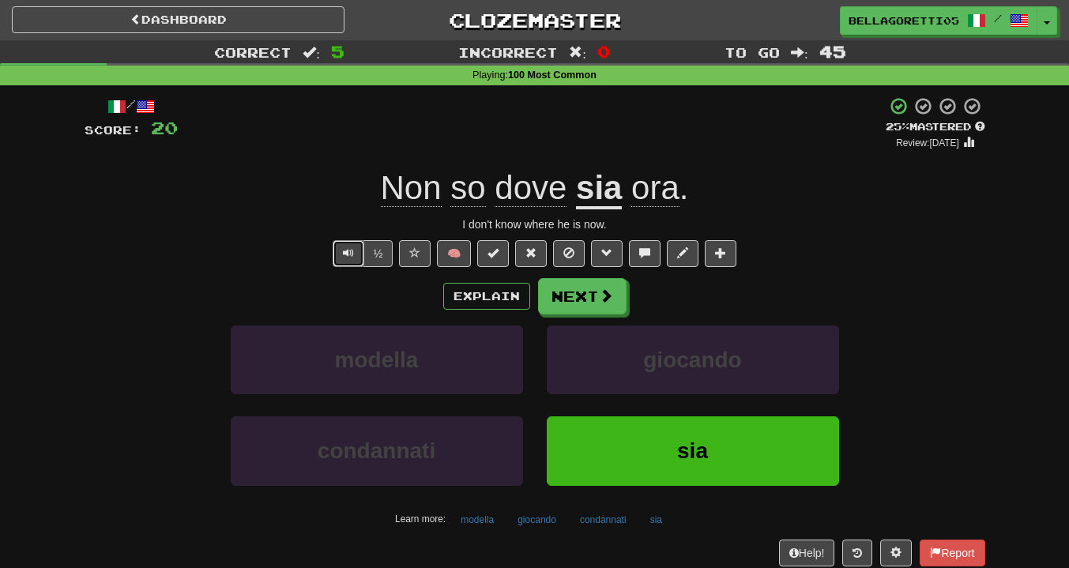
click at [361, 255] on button "Text-to-speech controls" at bounding box center [349, 253] width 32 height 27
click at [591, 293] on button "Next" at bounding box center [582, 296] width 89 height 36
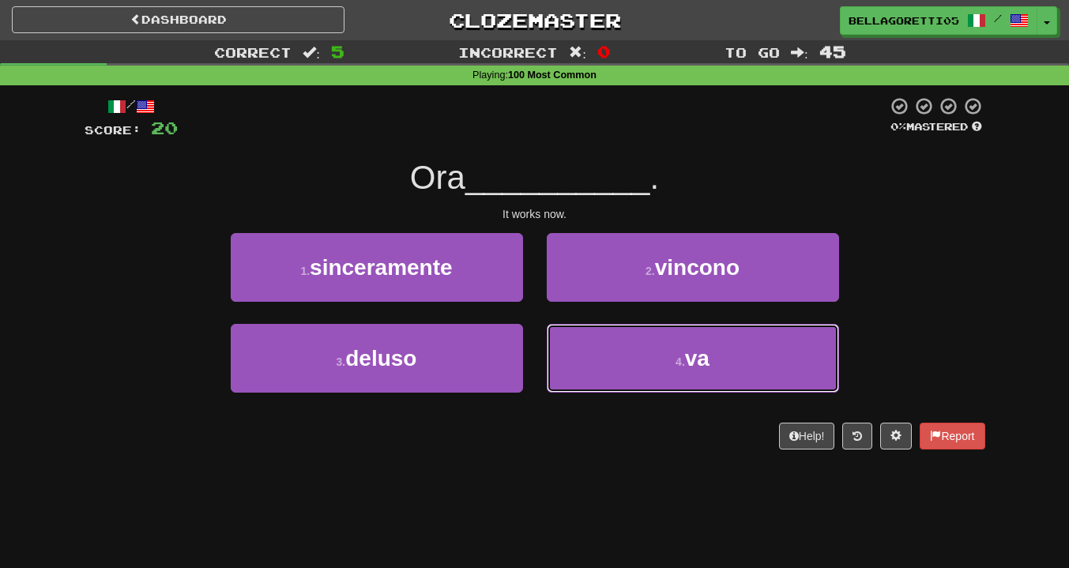
click at [620, 341] on button "4 . va" at bounding box center [693, 358] width 292 height 69
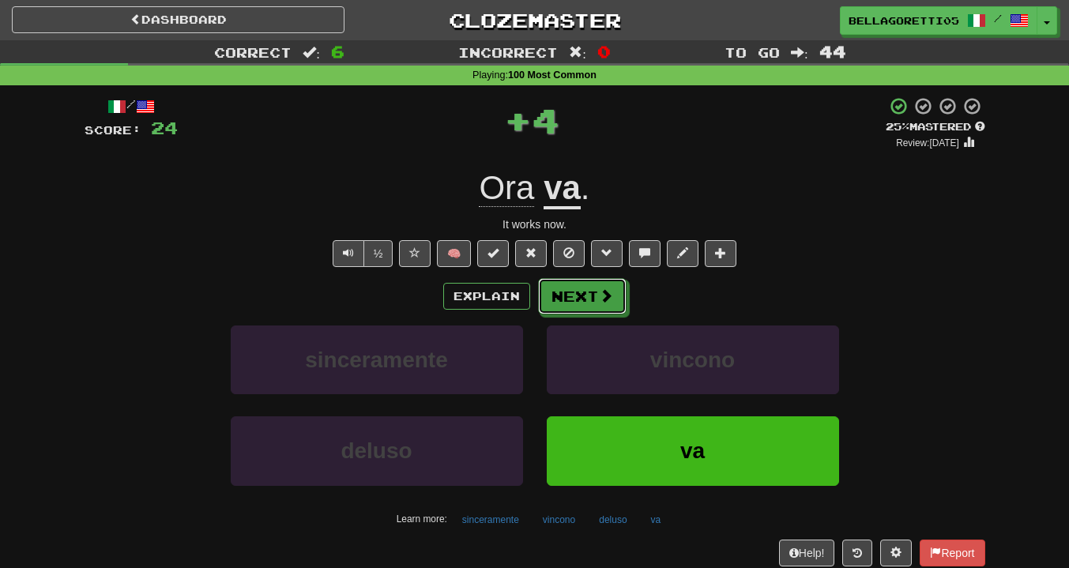
click at [579, 296] on button "Next" at bounding box center [582, 296] width 89 height 36
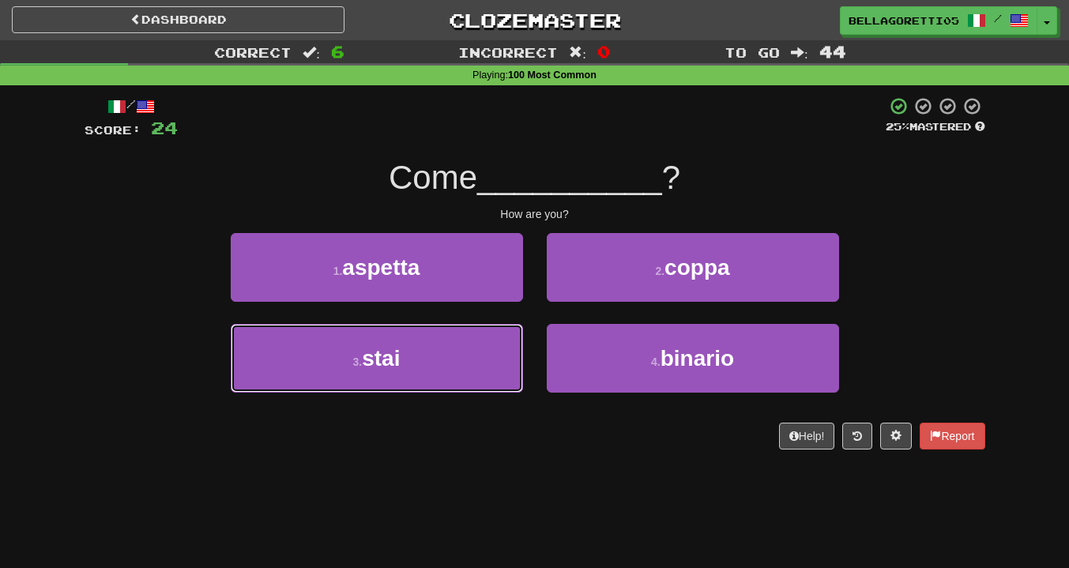
click at [443, 372] on button "3 . stai" at bounding box center [377, 358] width 292 height 69
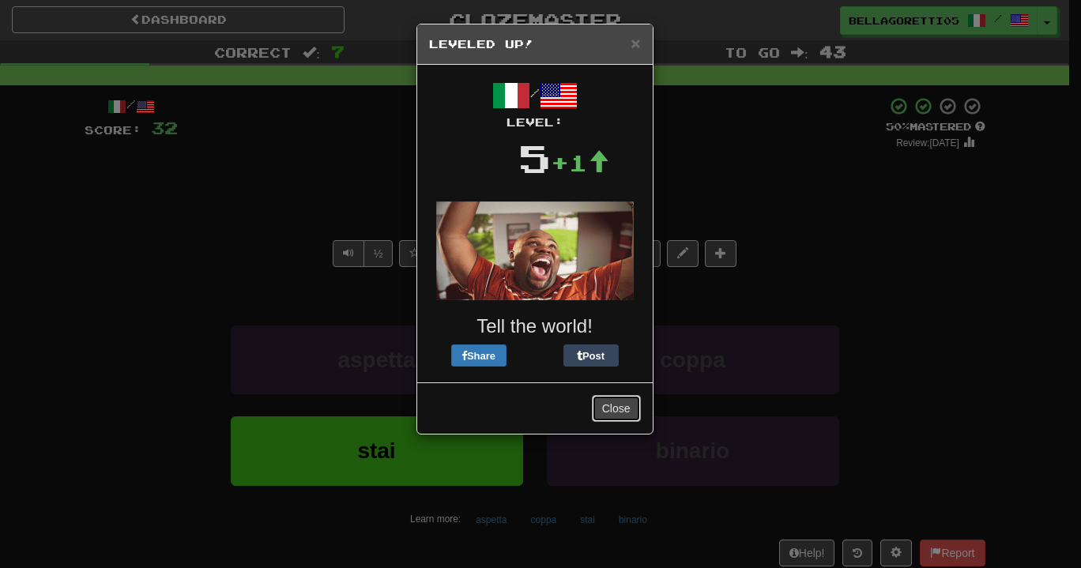
click at [609, 405] on button "Close" at bounding box center [616, 408] width 49 height 27
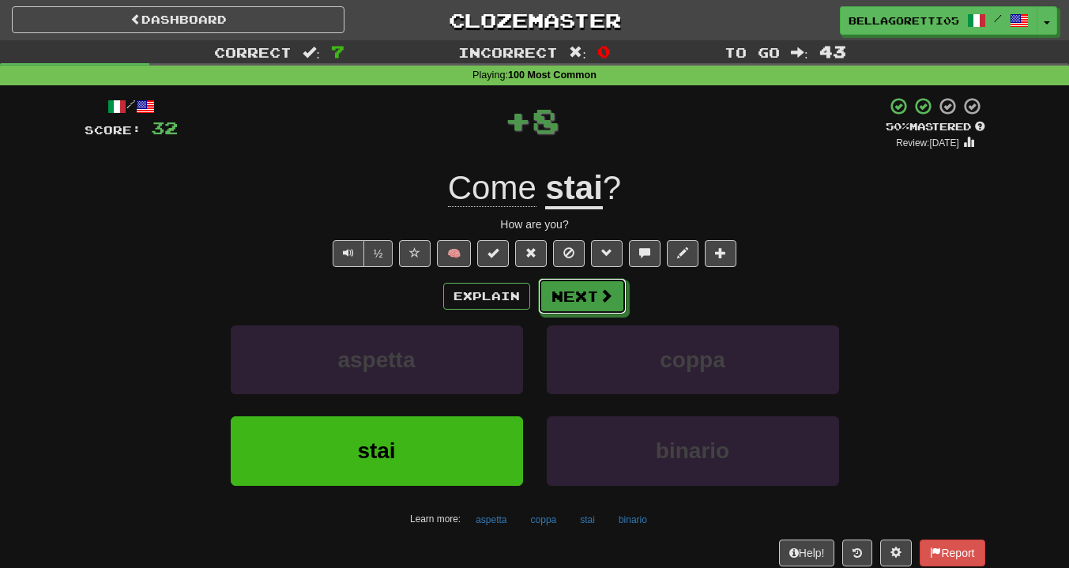
click at [595, 307] on button "Next" at bounding box center [582, 296] width 89 height 36
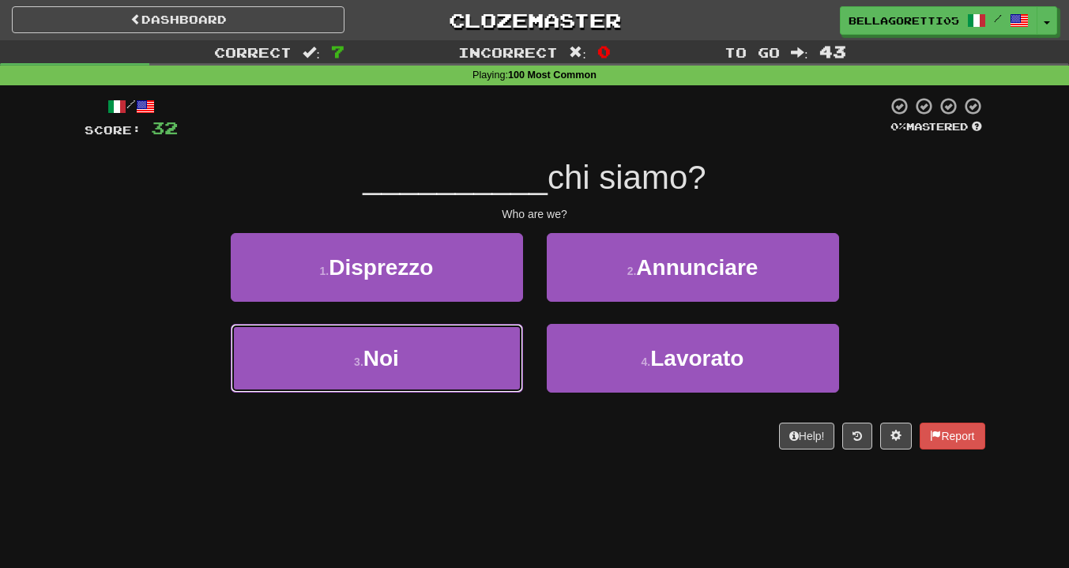
click at [470, 361] on button "3 . Noi" at bounding box center [377, 358] width 292 height 69
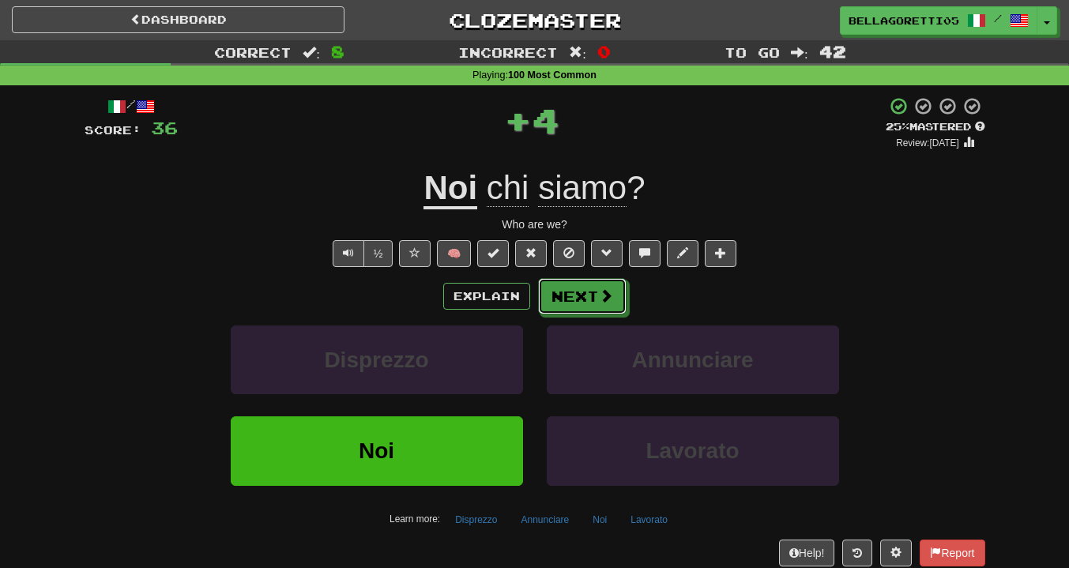
click at [562, 299] on button "Next" at bounding box center [582, 296] width 89 height 36
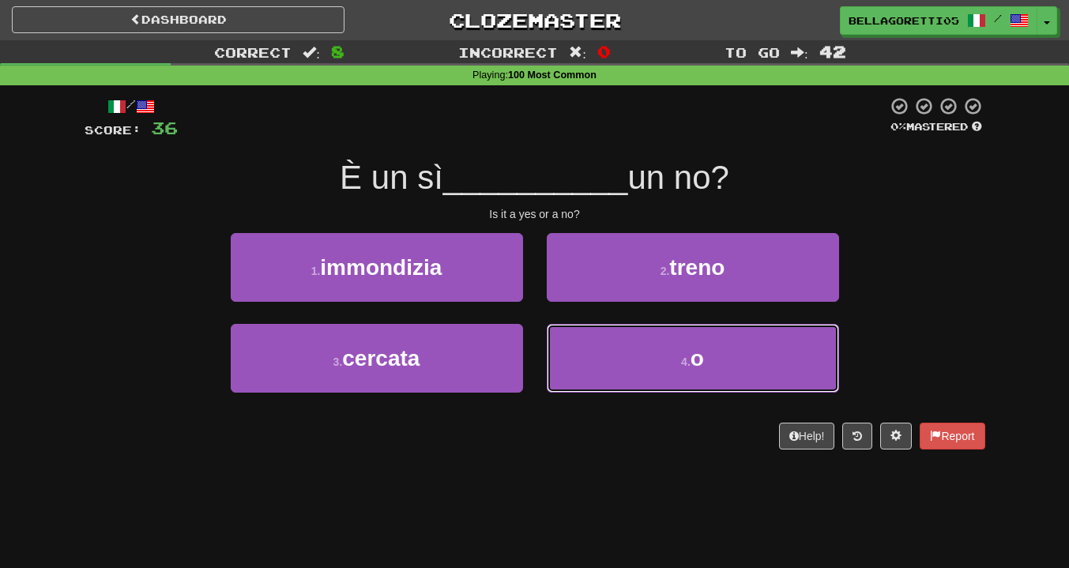
click at [586, 375] on button "4 . o" at bounding box center [693, 358] width 292 height 69
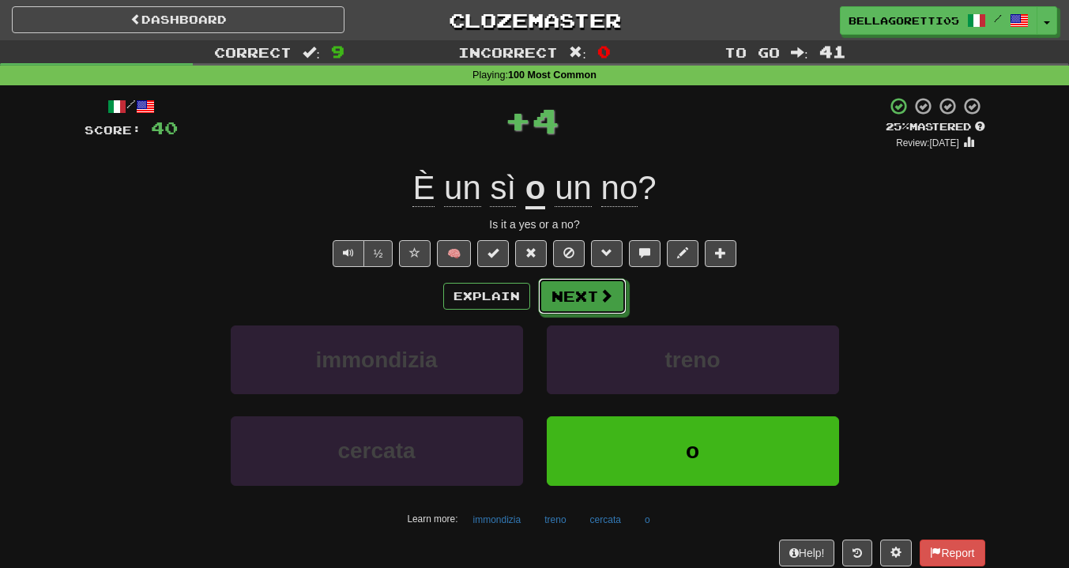
click at [594, 302] on button "Next" at bounding box center [582, 296] width 89 height 36
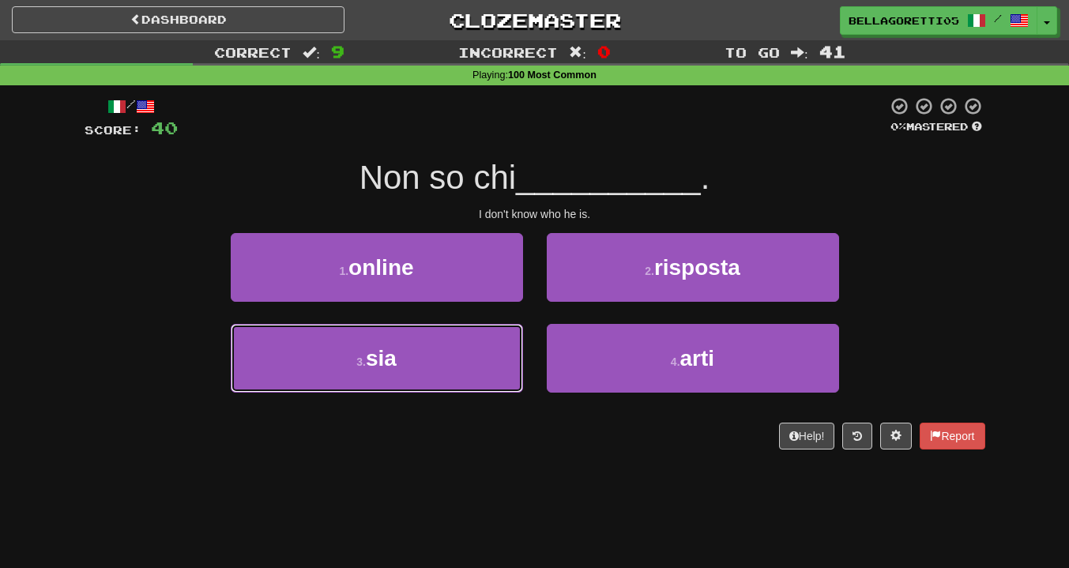
click at [494, 372] on button "3 . sia" at bounding box center [377, 358] width 292 height 69
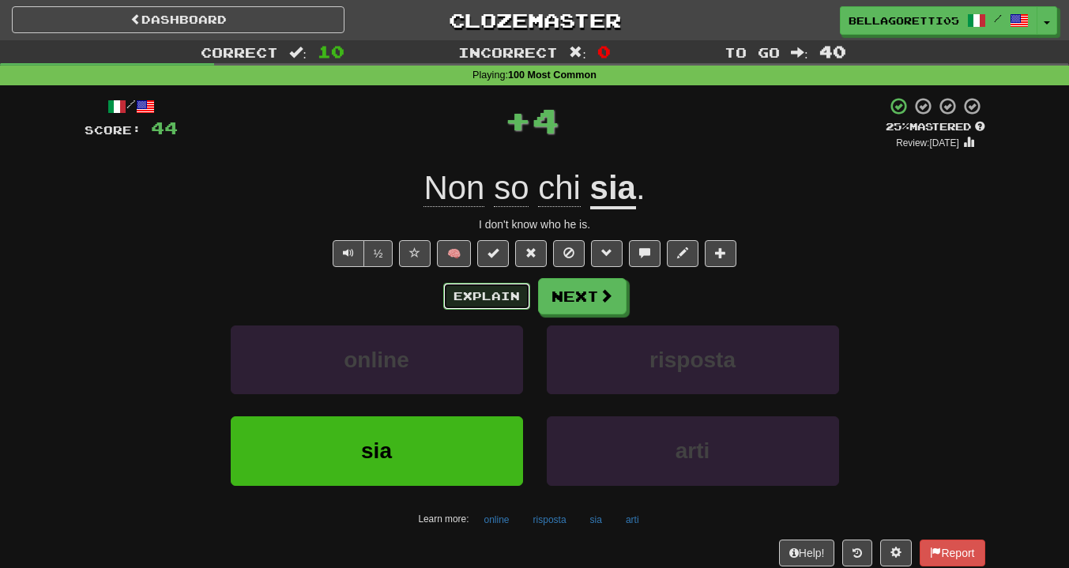
click at [492, 303] on button "Explain" at bounding box center [486, 296] width 87 height 27
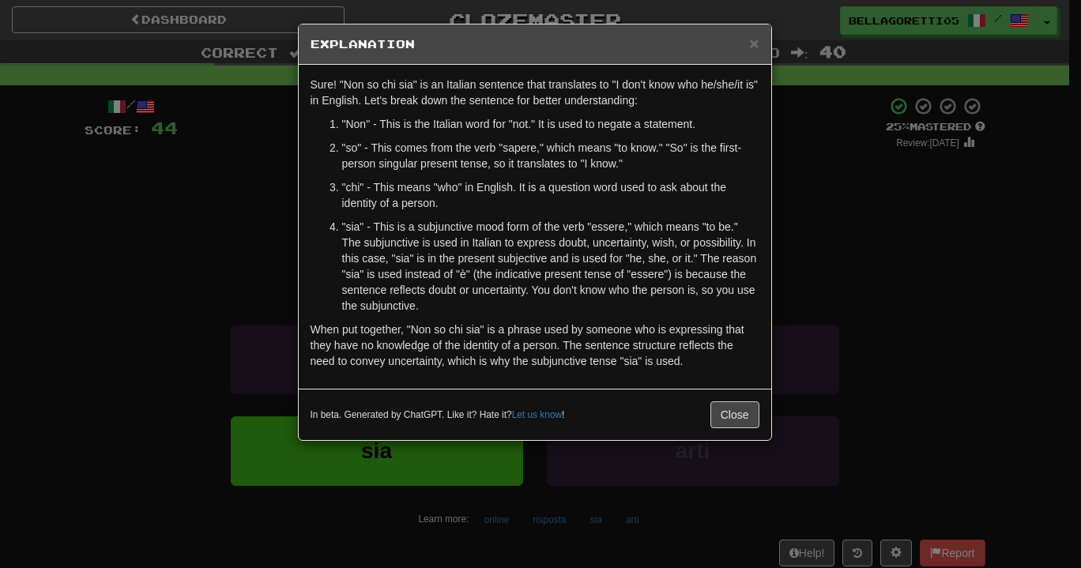
click at [803, 330] on div "× Explanation Sure! "Non so chi sia" is an Italian sentence that translates to …" at bounding box center [540, 284] width 1081 height 568
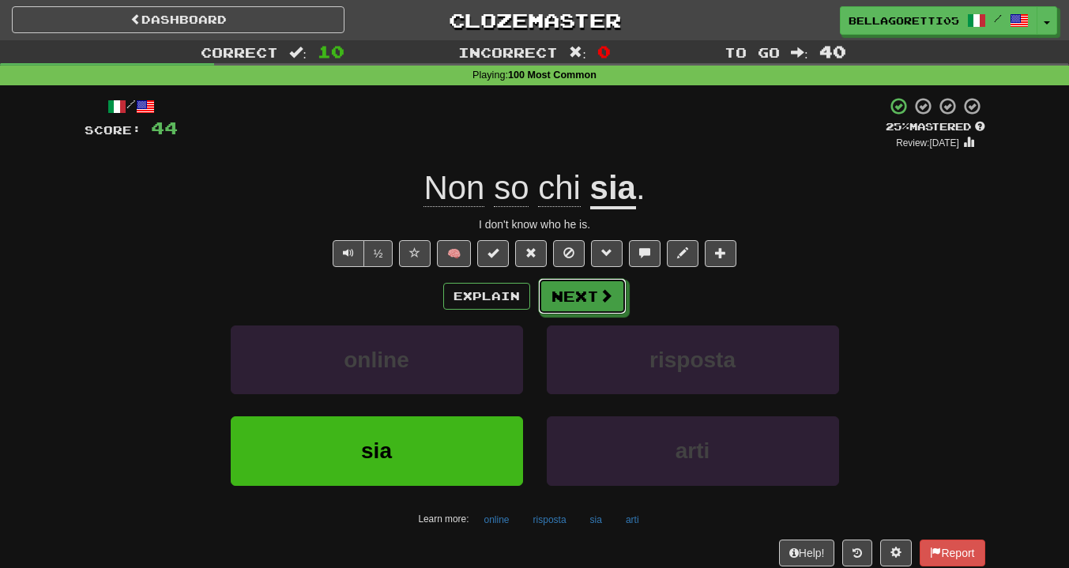
click at [584, 298] on button "Next" at bounding box center [582, 296] width 89 height 36
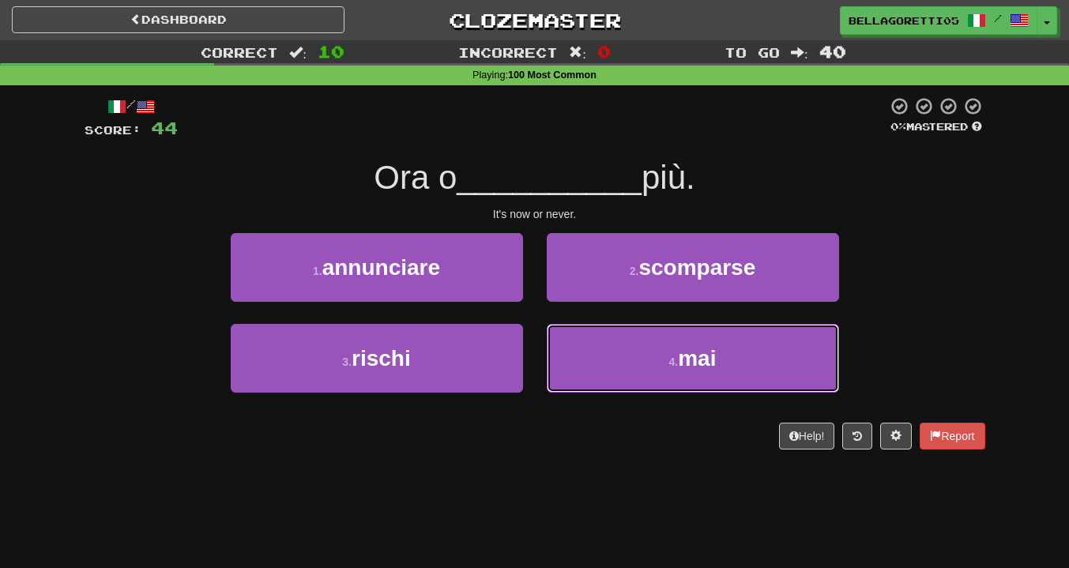
click at [609, 358] on button "4 . mai" at bounding box center [693, 358] width 292 height 69
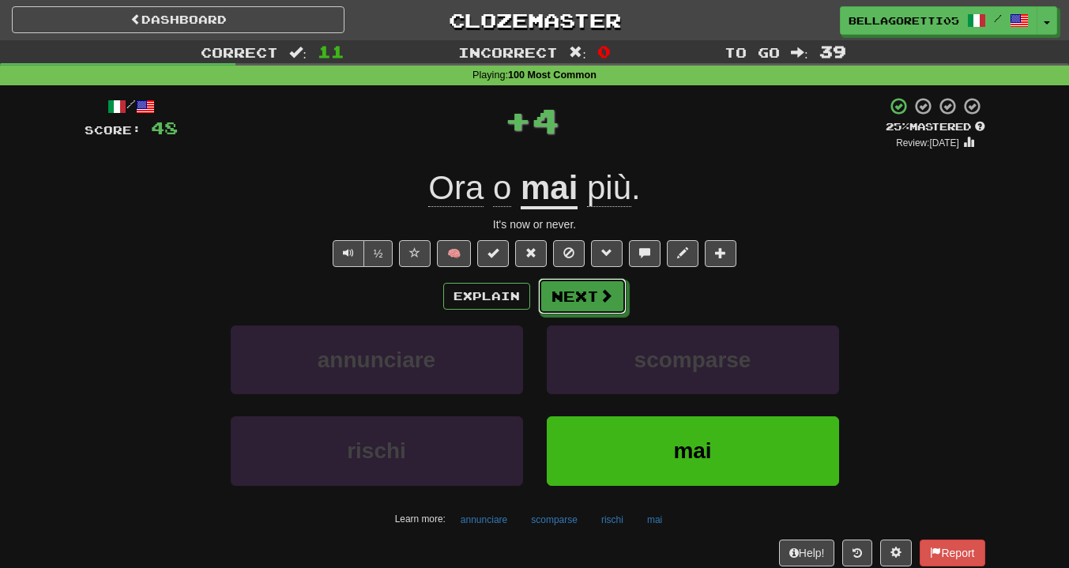
click at [608, 300] on span at bounding box center [606, 295] width 14 height 14
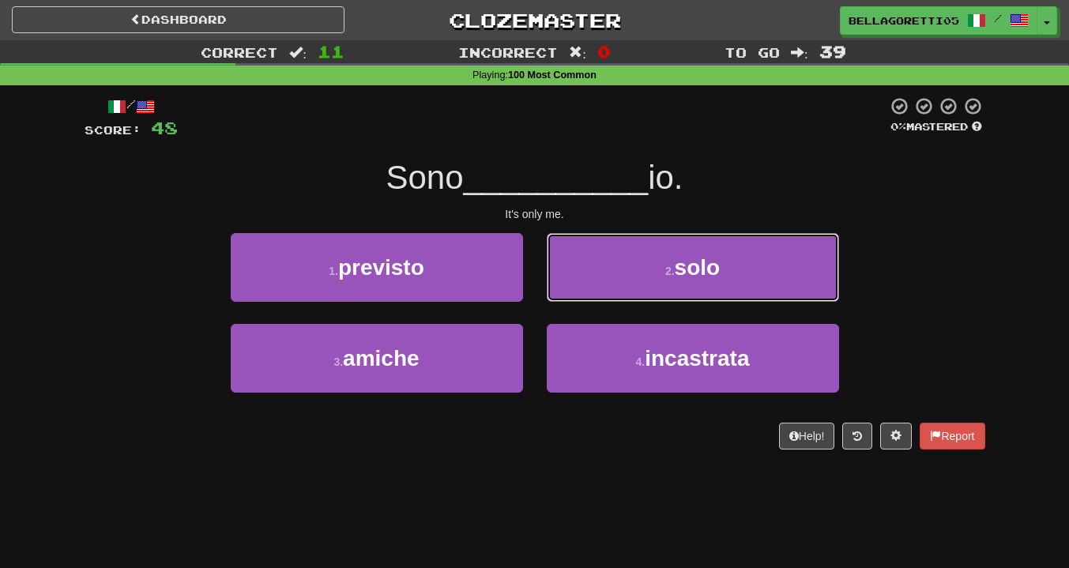
click at [608, 300] on button "2 . solo" at bounding box center [693, 267] width 292 height 69
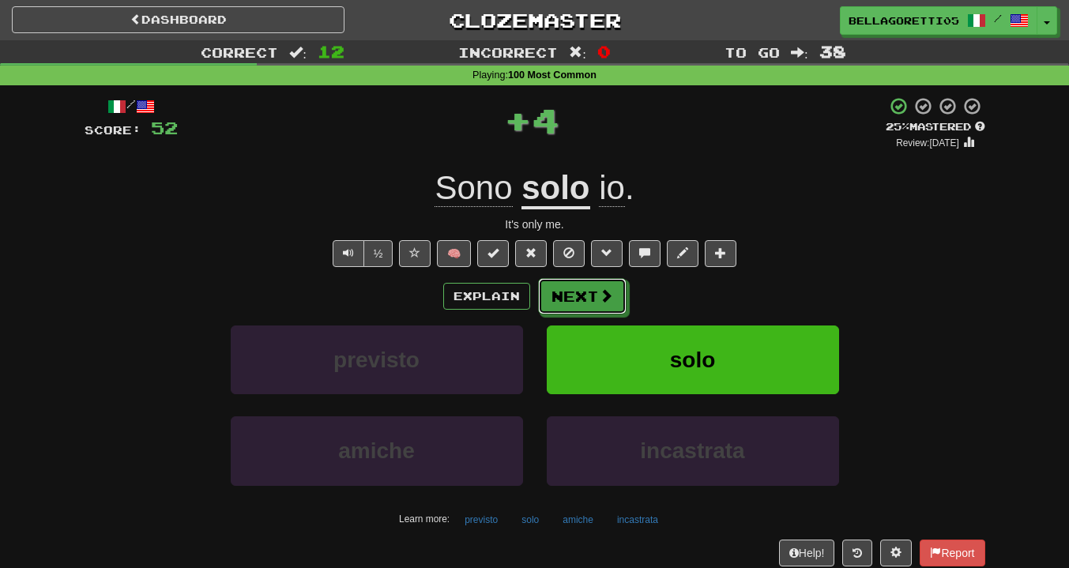
click at [609, 295] on span at bounding box center [606, 295] width 14 height 14
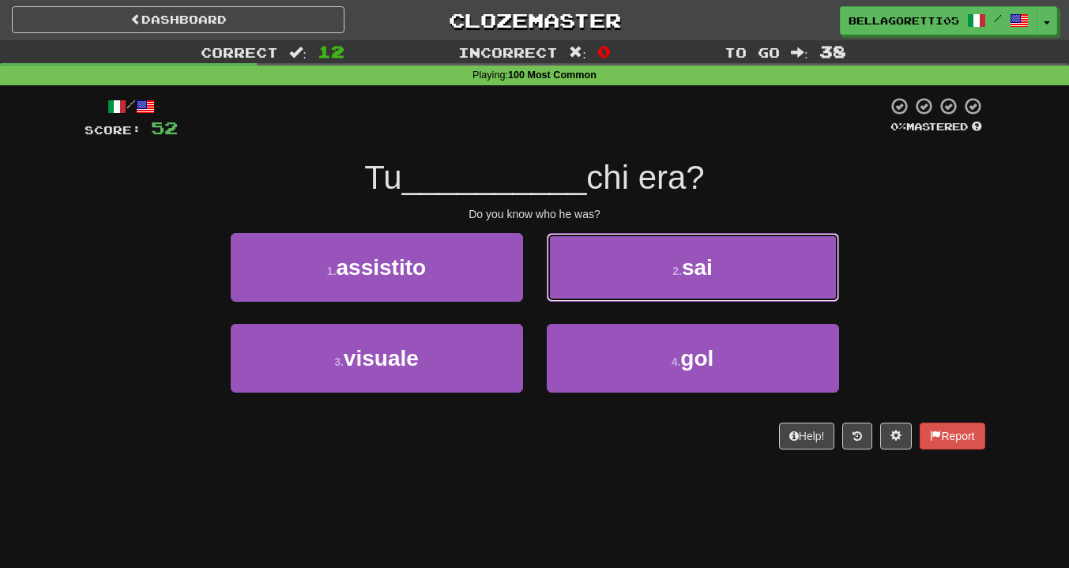
click at [609, 295] on button "2 . sai" at bounding box center [693, 267] width 292 height 69
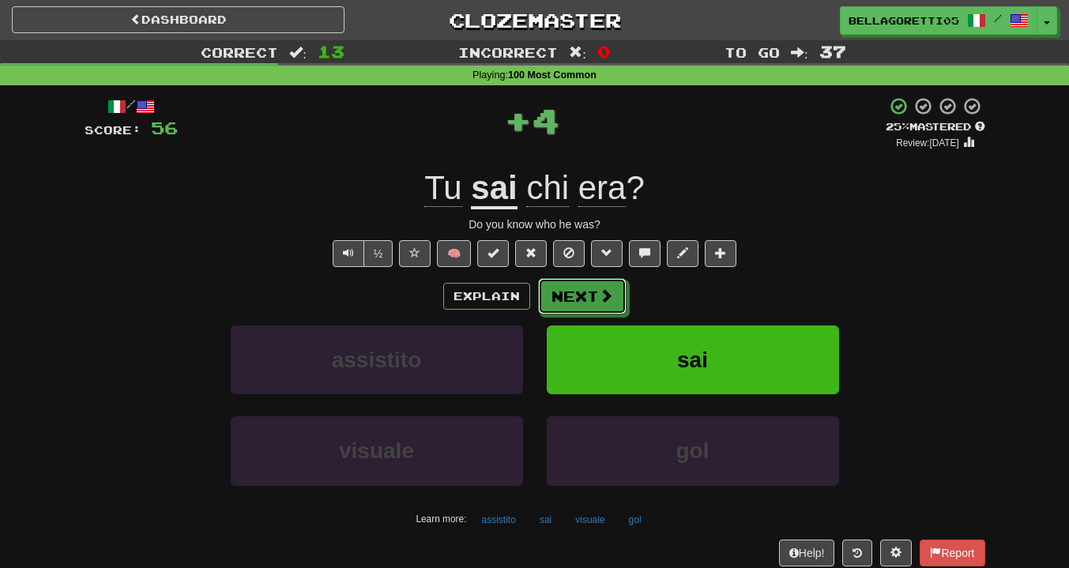
click at [605, 307] on button "Next" at bounding box center [582, 296] width 89 height 36
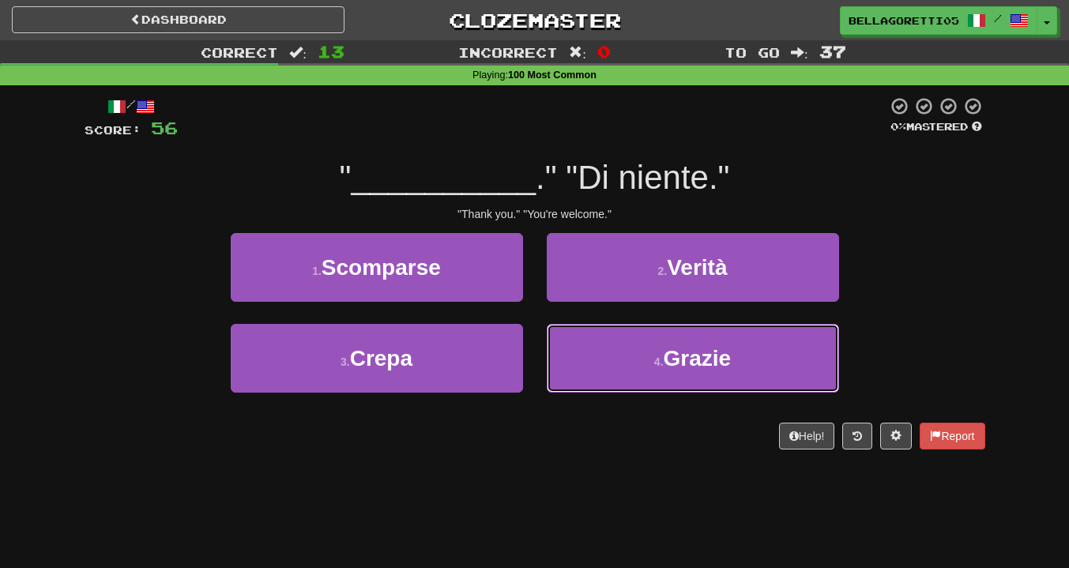
click at [599, 369] on button "4 . Grazie" at bounding box center [693, 358] width 292 height 69
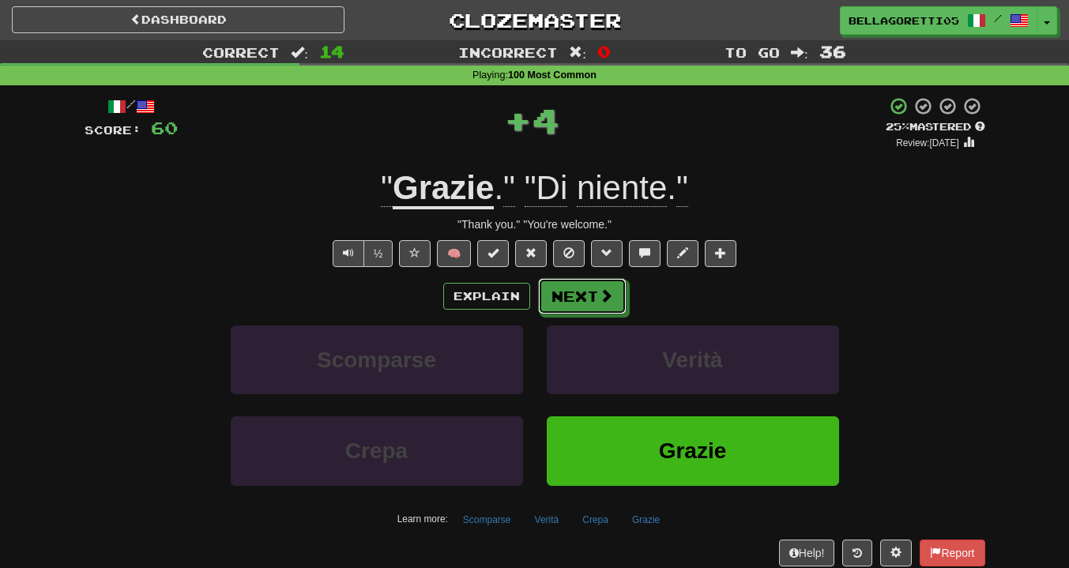
click at [594, 313] on button "Next" at bounding box center [582, 296] width 89 height 36
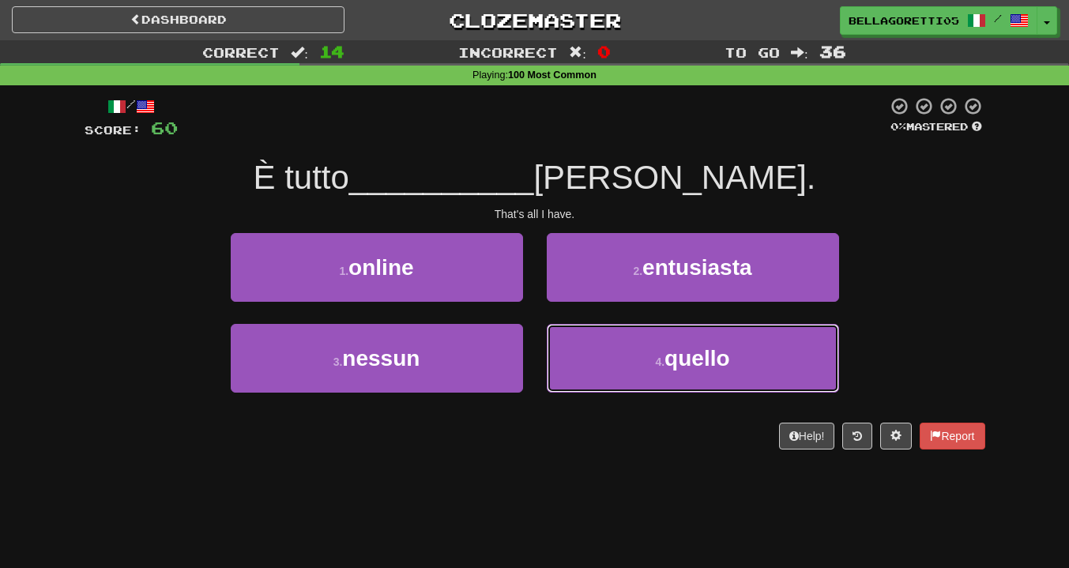
click at [576, 368] on button "4 . quello" at bounding box center [693, 358] width 292 height 69
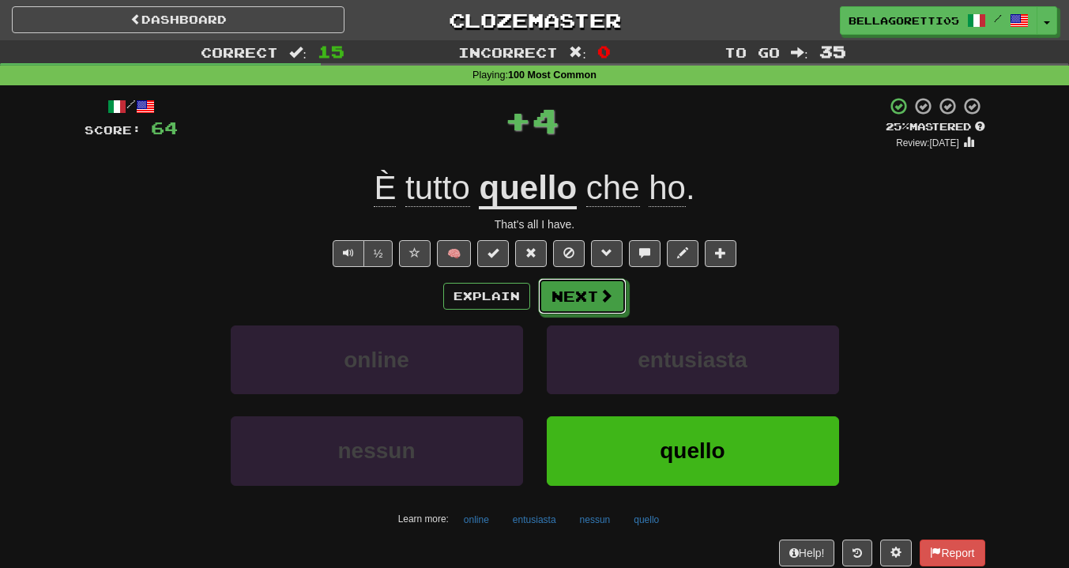
click at [584, 304] on button "Next" at bounding box center [582, 296] width 89 height 36
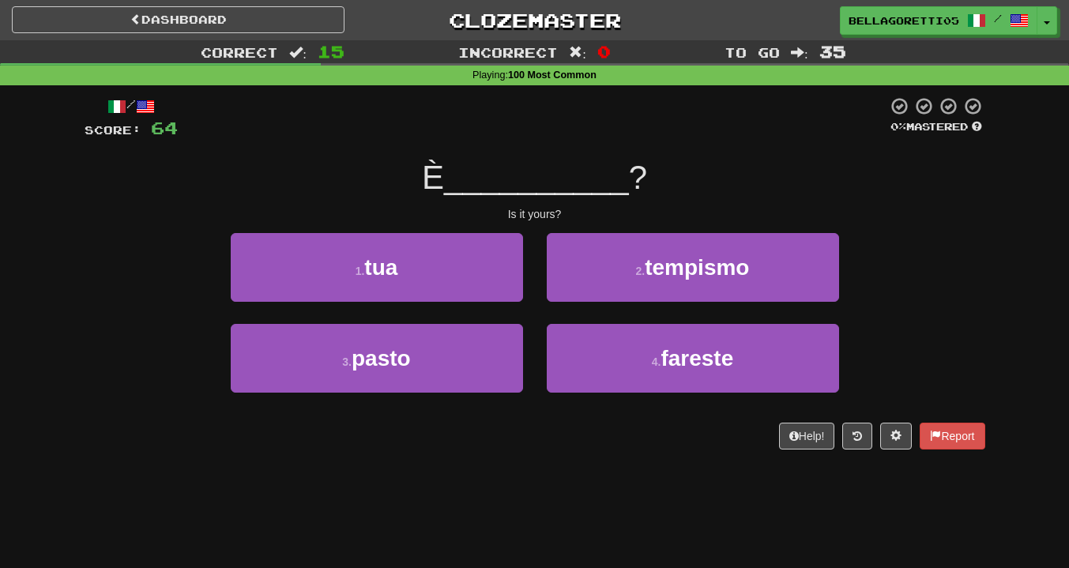
click at [417, 308] on div "1 . tua" at bounding box center [377, 278] width 316 height 91
click at [470, 306] on div "1 . tua" at bounding box center [377, 278] width 316 height 91
click at [471, 288] on button "1 . tua" at bounding box center [377, 267] width 292 height 69
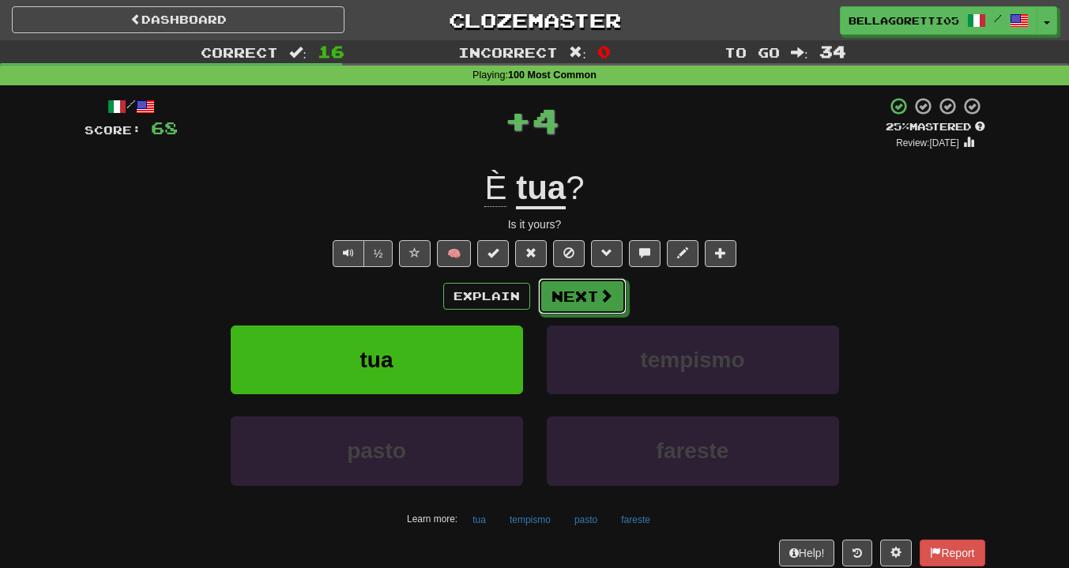
click at [572, 305] on button "Next" at bounding box center [582, 296] width 89 height 36
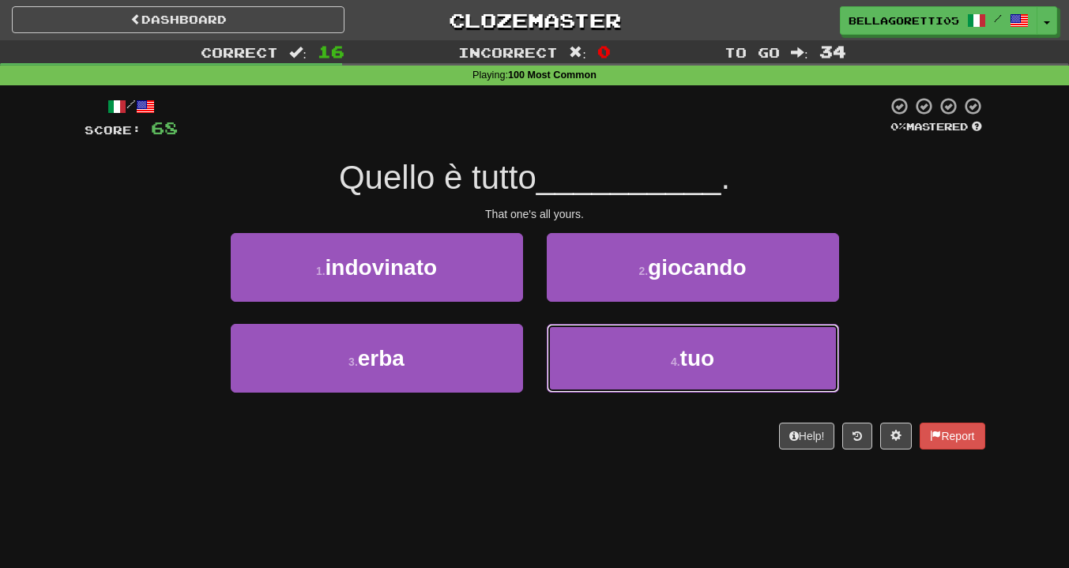
click at [570, 359] on button "4 . tuo" at bounding box center [693, 358] width 292 height 69
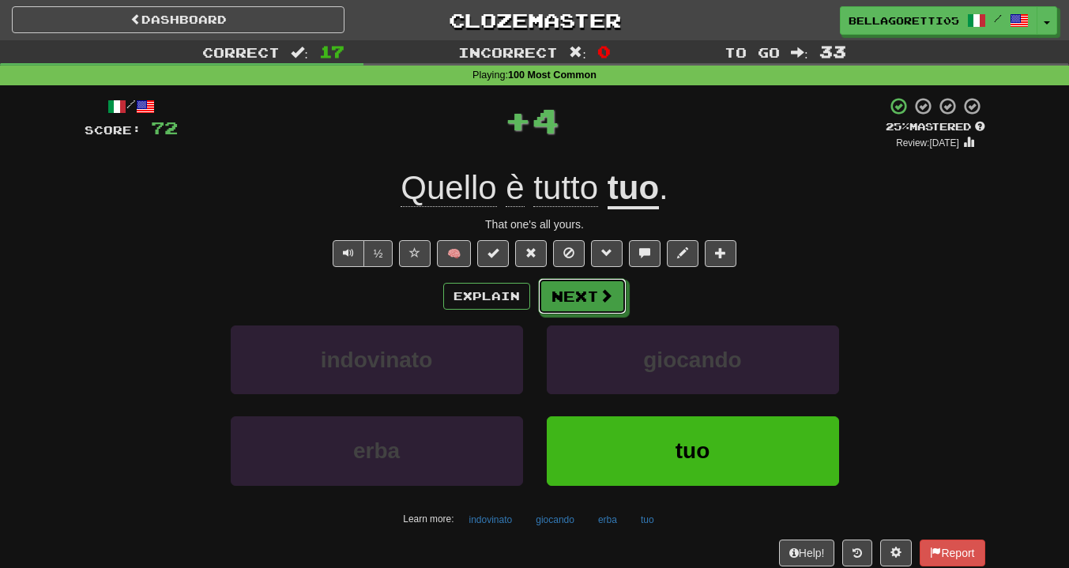
click at [586, 304] on button "Next" at bounding box center [582, 296] width 89 height 36
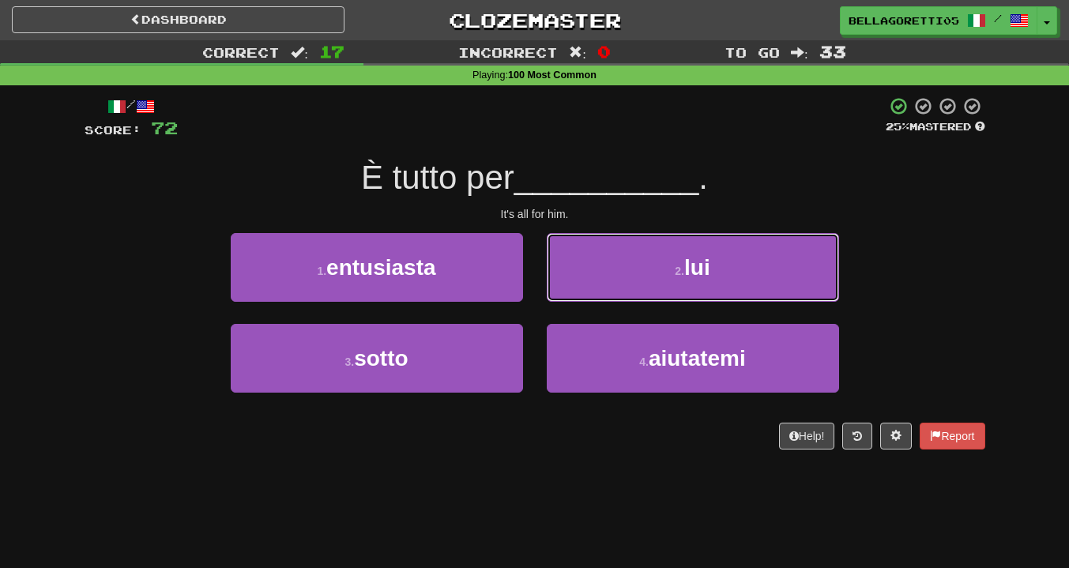
click at [598, 290] on button "2 . lui" at bounding box center [693, 267] width 292 height 69
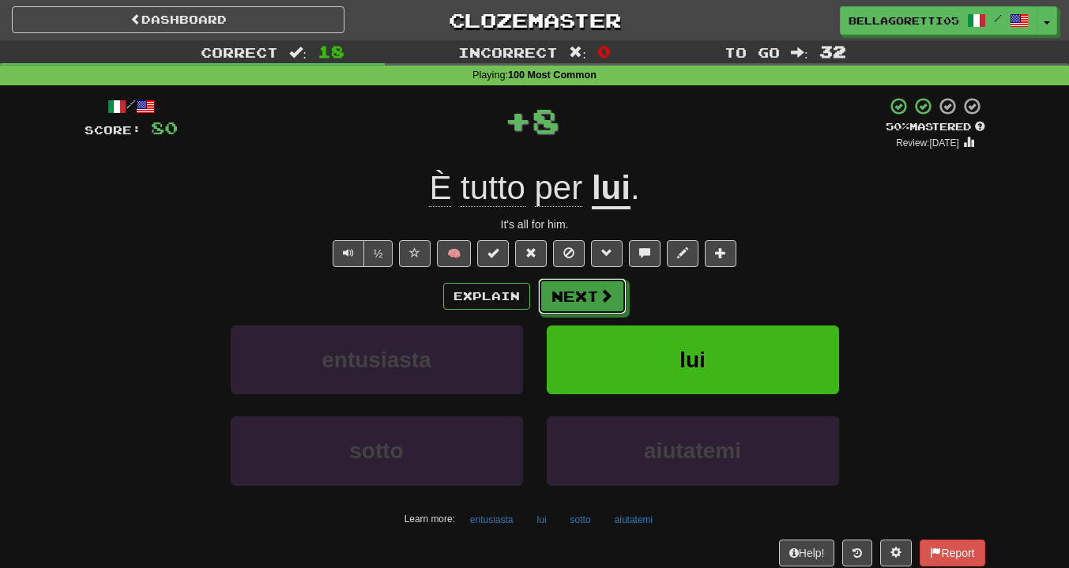
click at [595, 306] on button "Next" at bounding box center [582, 296] width 89 height 36
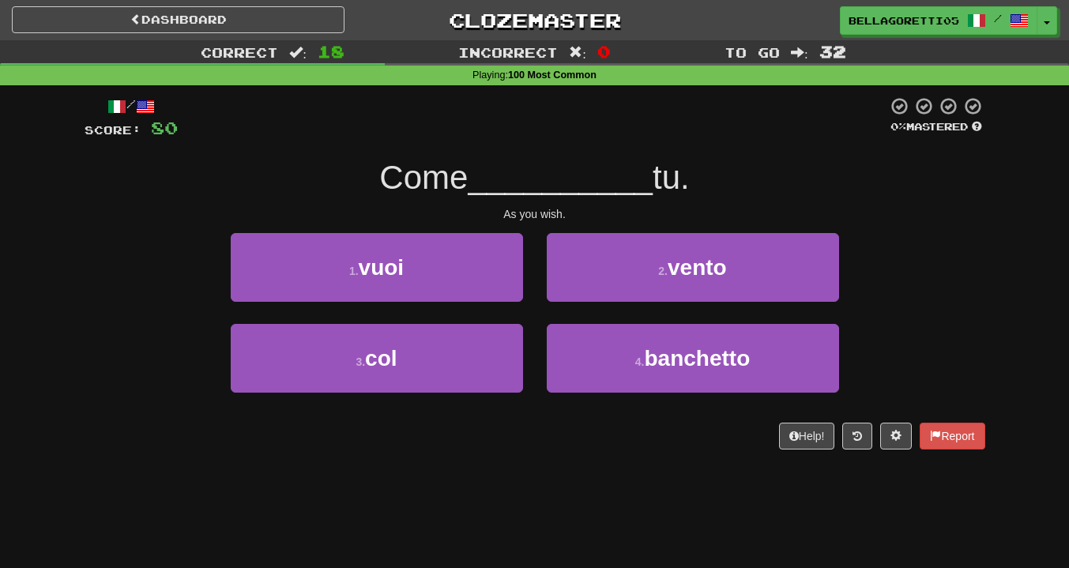
click at [455, 309] on div "1 . vuoi" at bounding box center [377, 278] width 316 height 91
click at [460, 292] on button "1 . vuoi" at bounding box center [377, 267] width 292 height 69
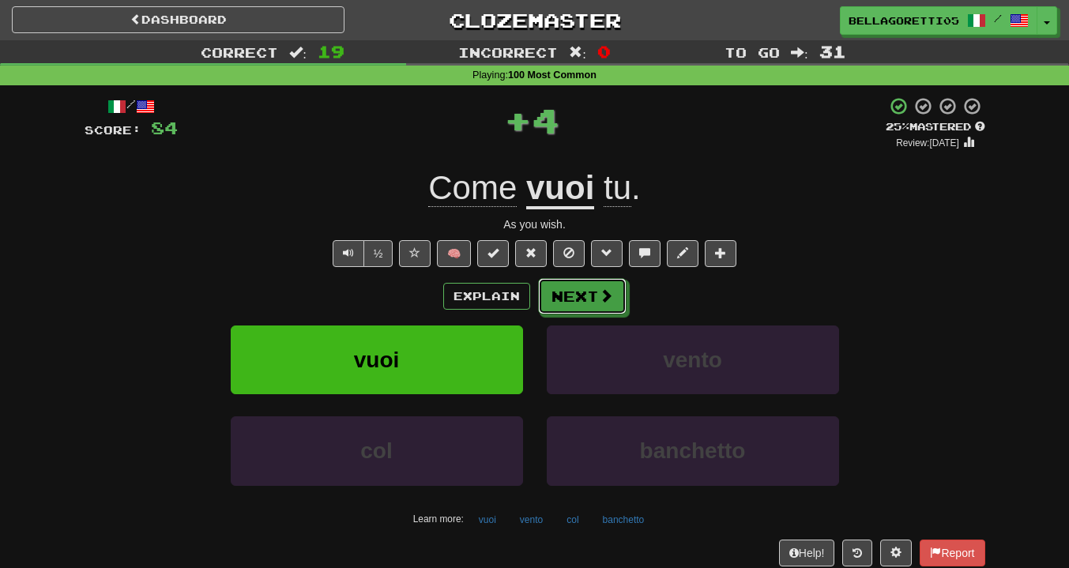
click at [581, 310] on button "Next" at bounding box center [582, 296] width 89 height 36
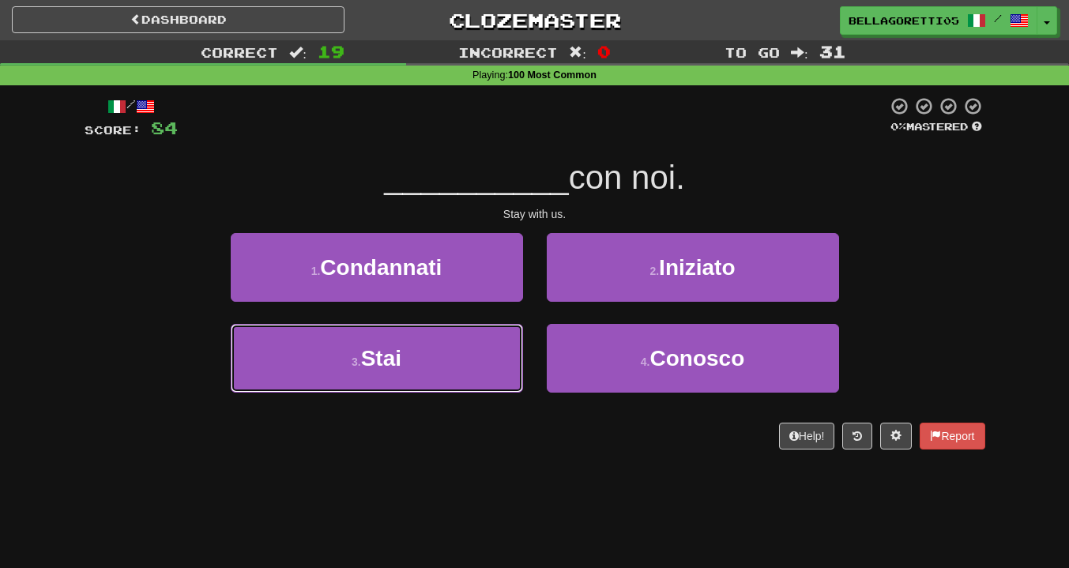
click at [500, 356] on button "3 . Stai" at bounding box center [377, 358] width 292 height 69
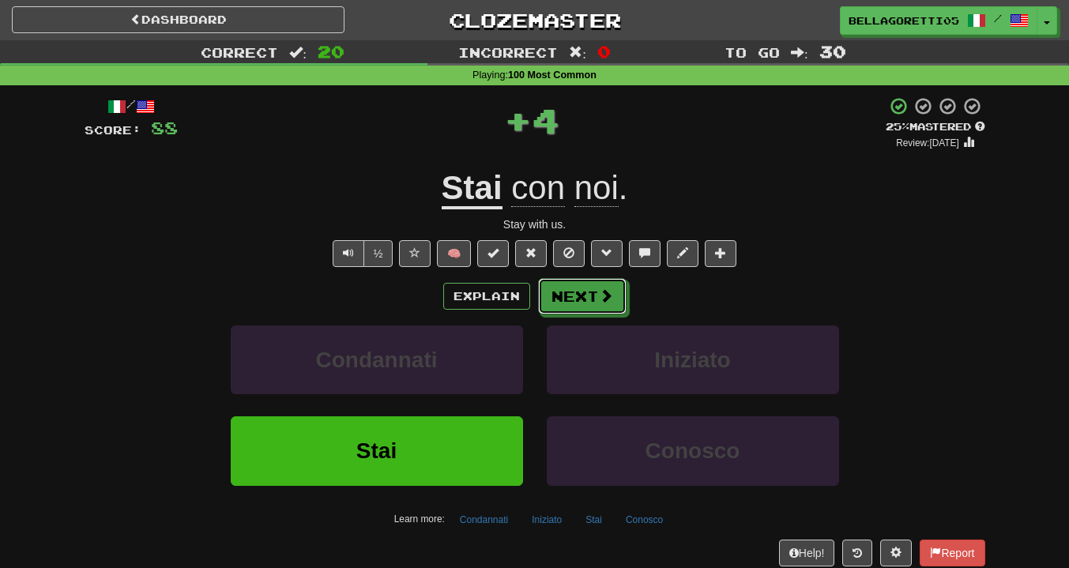
click at [585, 294] on button "Next" at bounding box center [582, 296] width 89 height 36
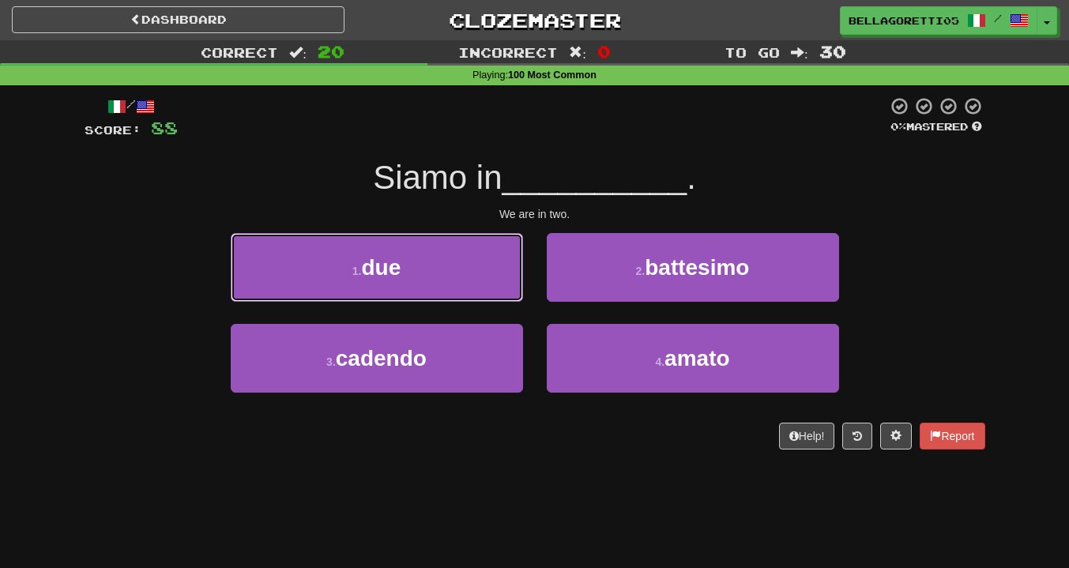
click at [457, 268] on button "1 . due" at bounding box center [377, 267] width 292 height 69
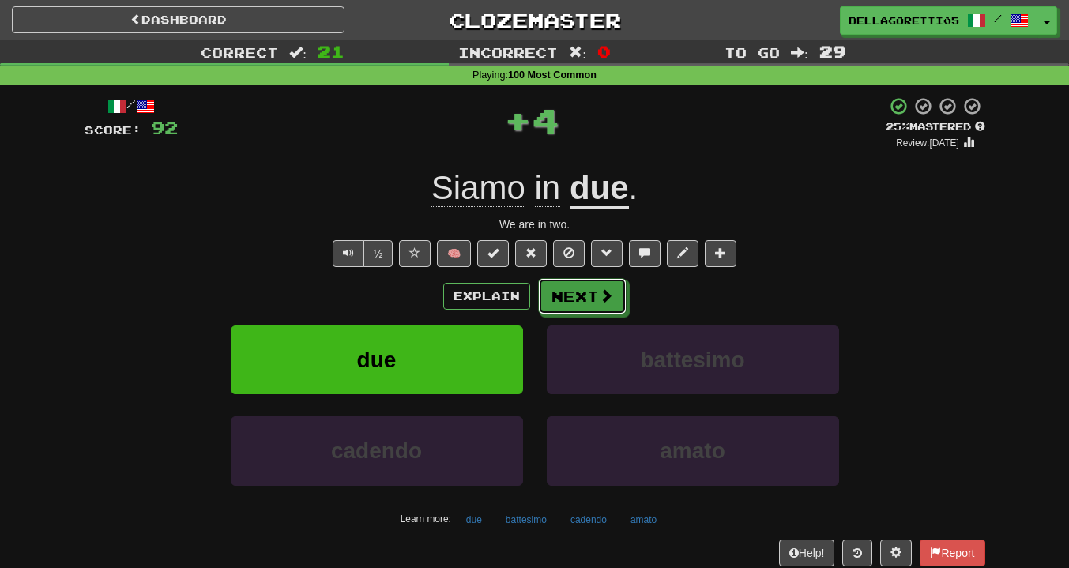
click at [577, 301] on button "Next" at bounding box center [582, 296] width 89 height 36
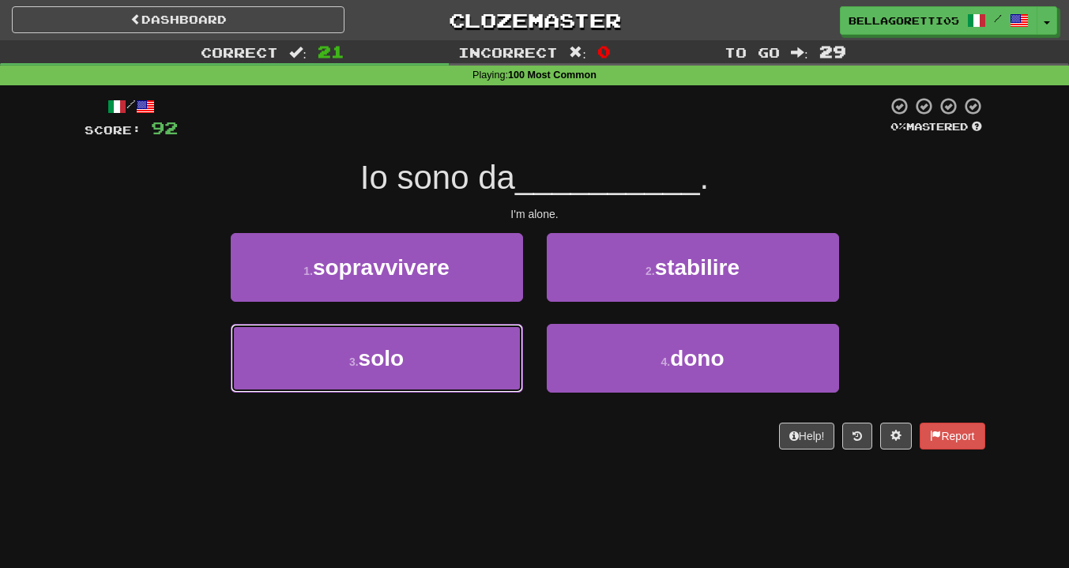
click at [447, 352] on button "3 . solo" at bounding box center [377, 358] width 292 height 69
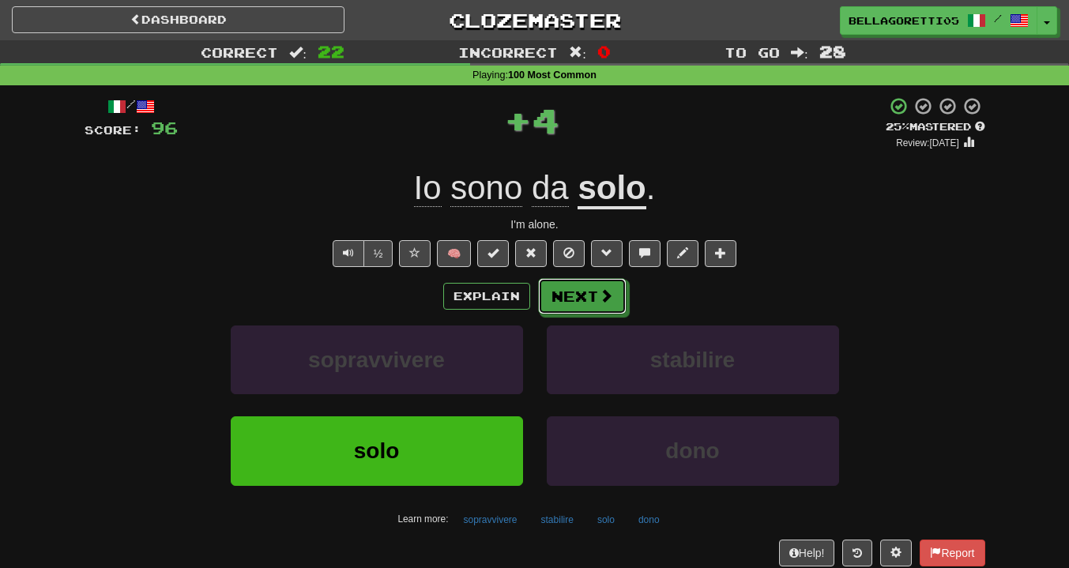
click at [560, 301] on button "Next" at bounding box center [582, 296] width 89 height 36
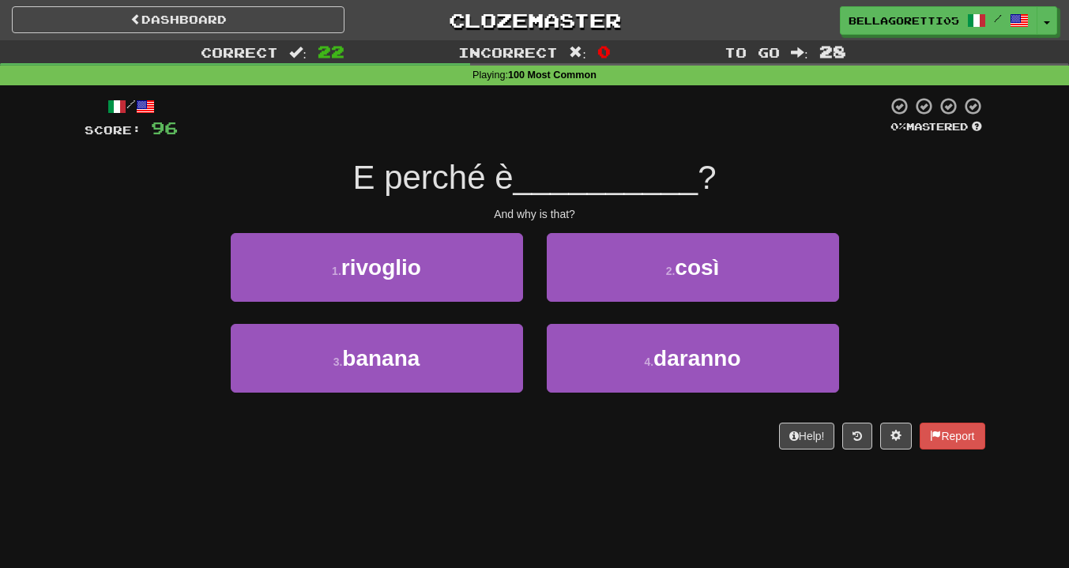
click at [588, 303] on div "2 . così" at bounding box center [693, 278] width 316 height 91
click at [595, 289] on button "2 . così" at bounding box center [693, 267] width 292 height 69
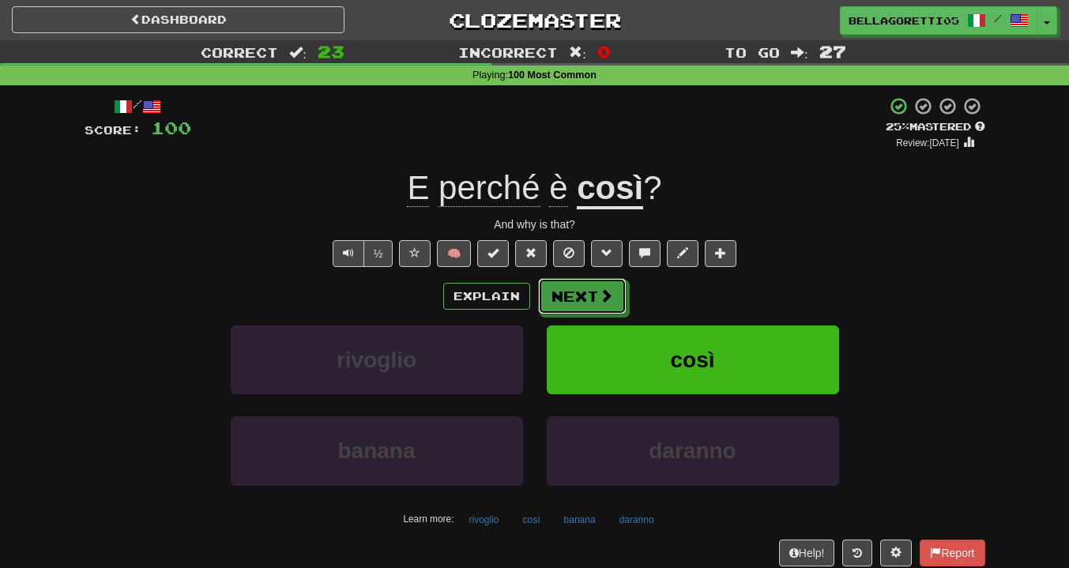
click at [559, 296] on button "Next" at bounding box center [582, 296] width 89 height 36
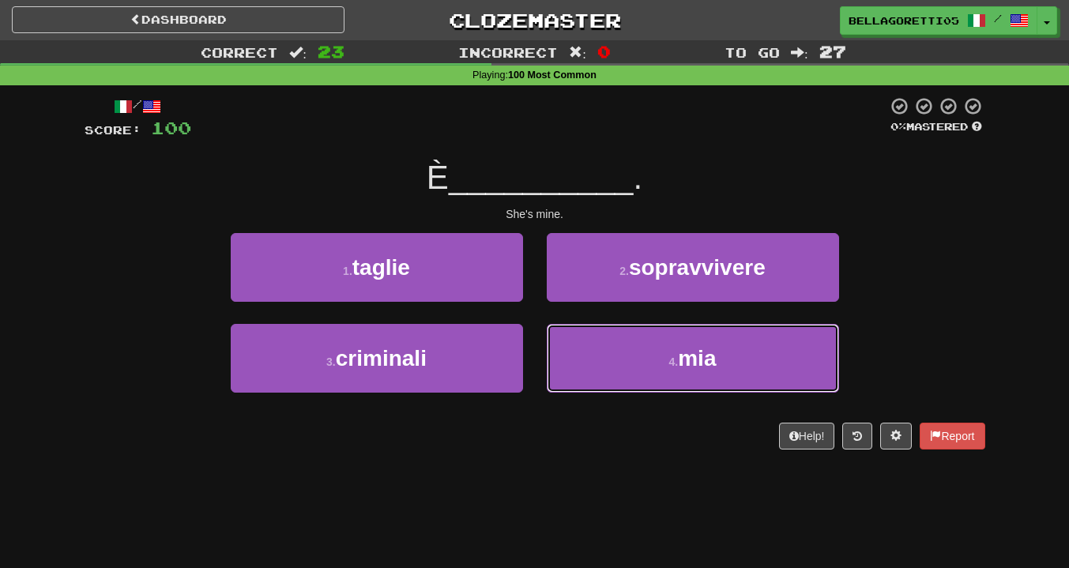
click at [580, 371] on button "4 . mia" at bounding box center [693, 358] width 292 height 69
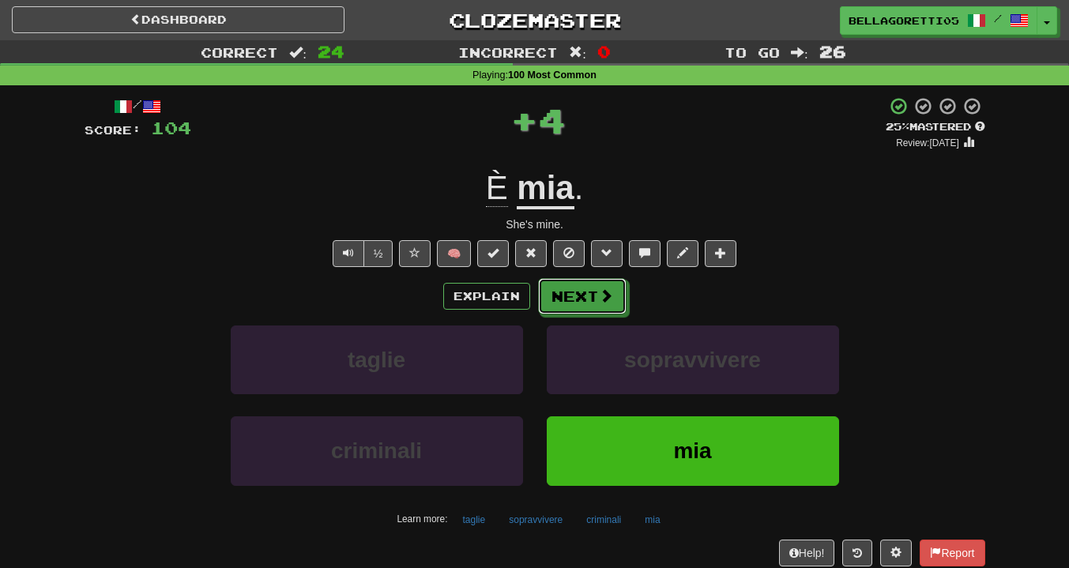
click at [588, 303] on button "Next" at bounding box center [582, 296] width 89 height 36
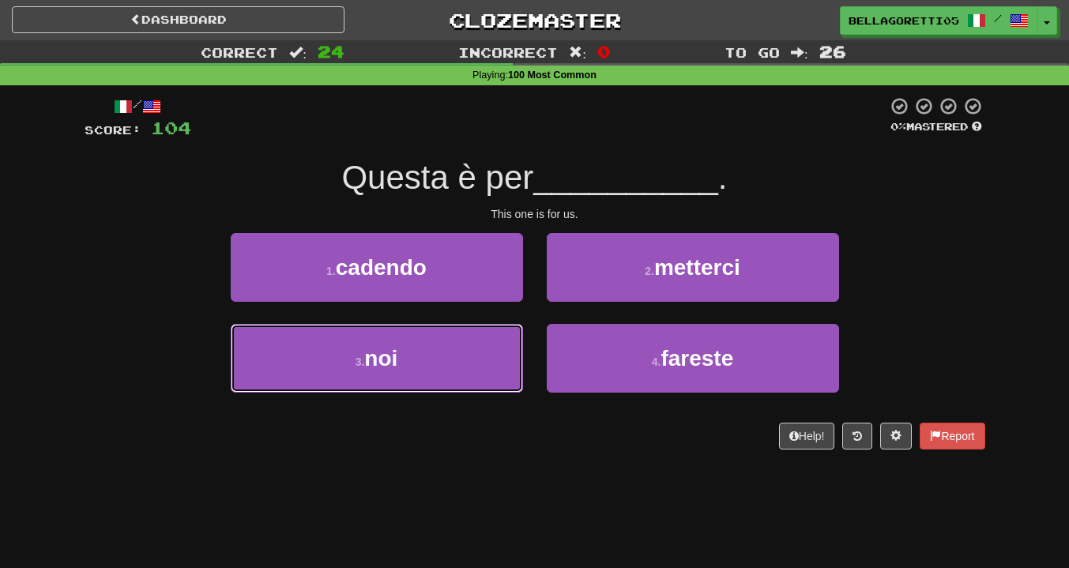
click at [523, 360] on div "3 . noi" at bounding box center [377, 369] width 316 height 91
click at [452, 368] on button "3 . noi" at bounding box center [377, 358] width 292 height 69
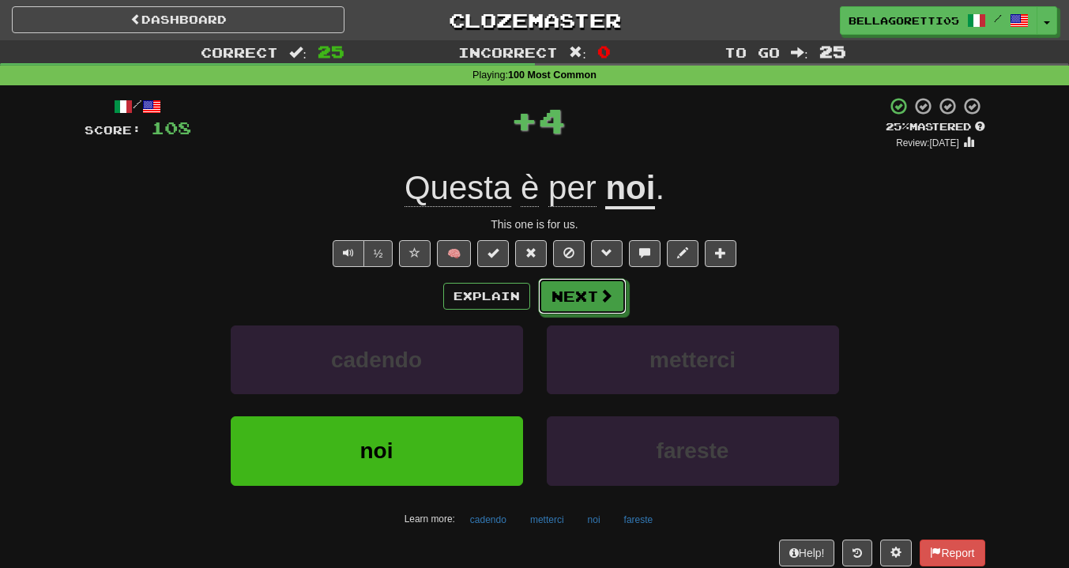
click at [564, 300] on button "Next" at bounding box center [582, 296] width 89 height 36
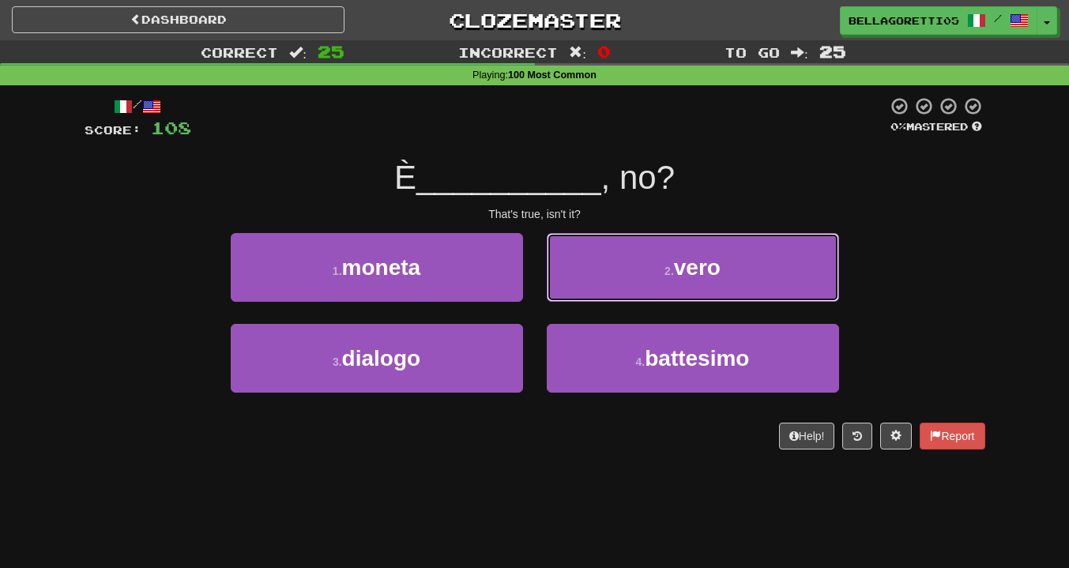
click at [580, 285] on button "2 . vero" at bounding box center [693, 267] width 292 height 69
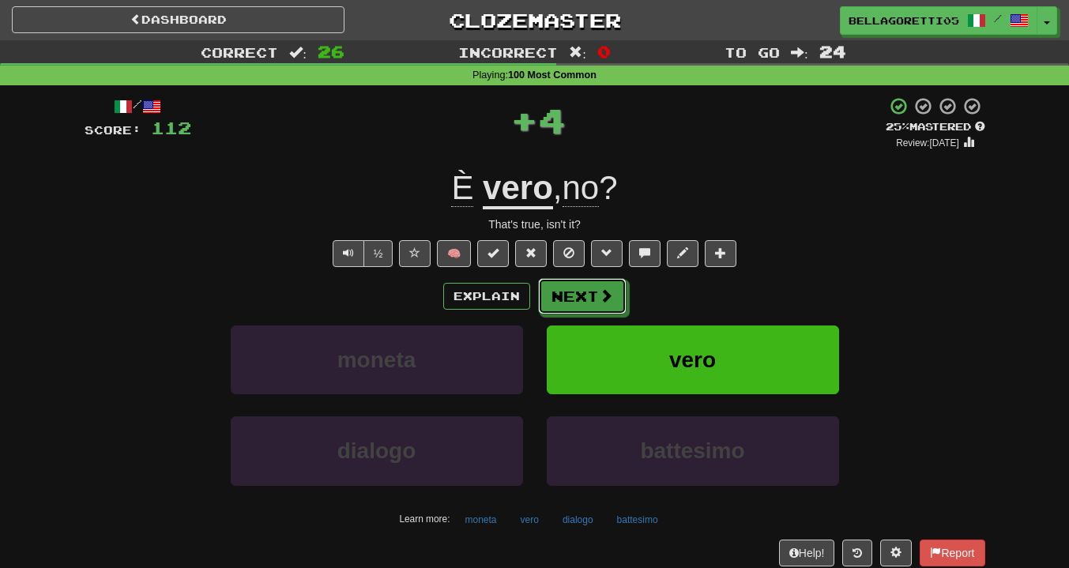
click at [574, 298] on button "Next" at bounding box center [582, 296] width 89 height 36
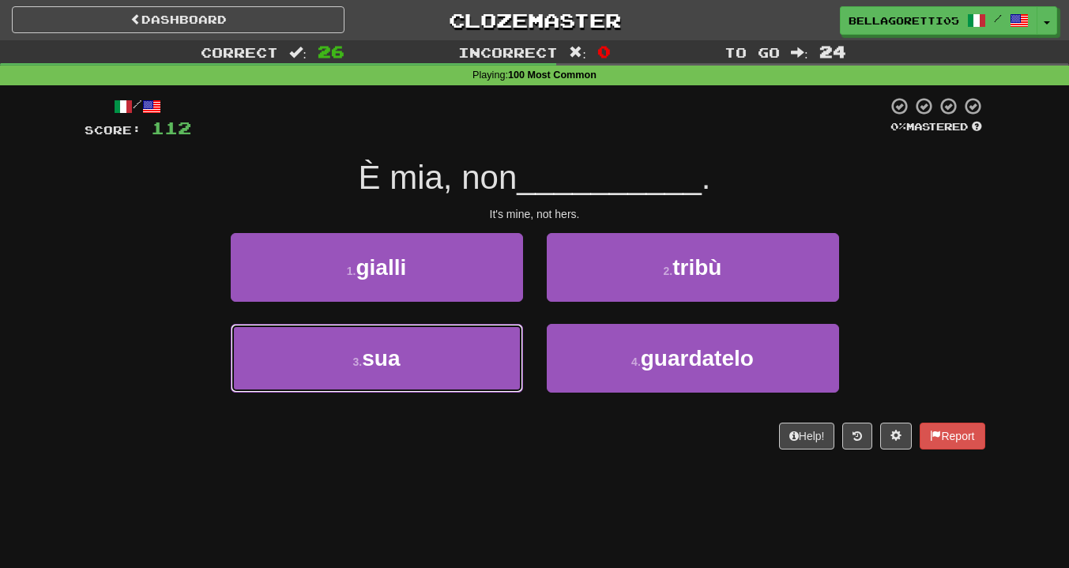
click at [442, 383] on button "3 . sua" at bounding box center [377, 358] width 292 height 69
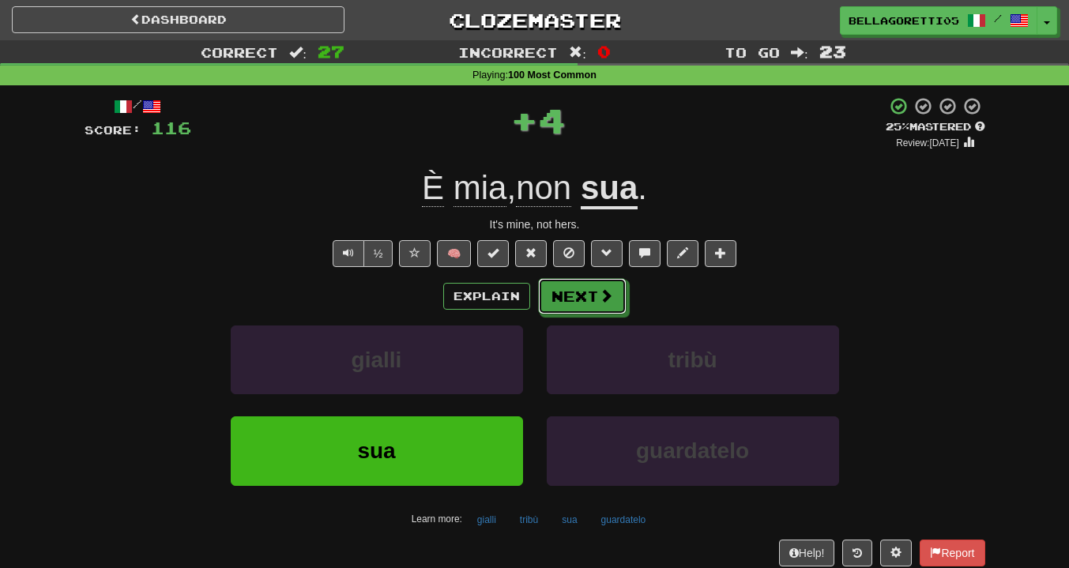
click at [573, 293] on button "Next" at bounding box center [582, 296] width 89 height 36
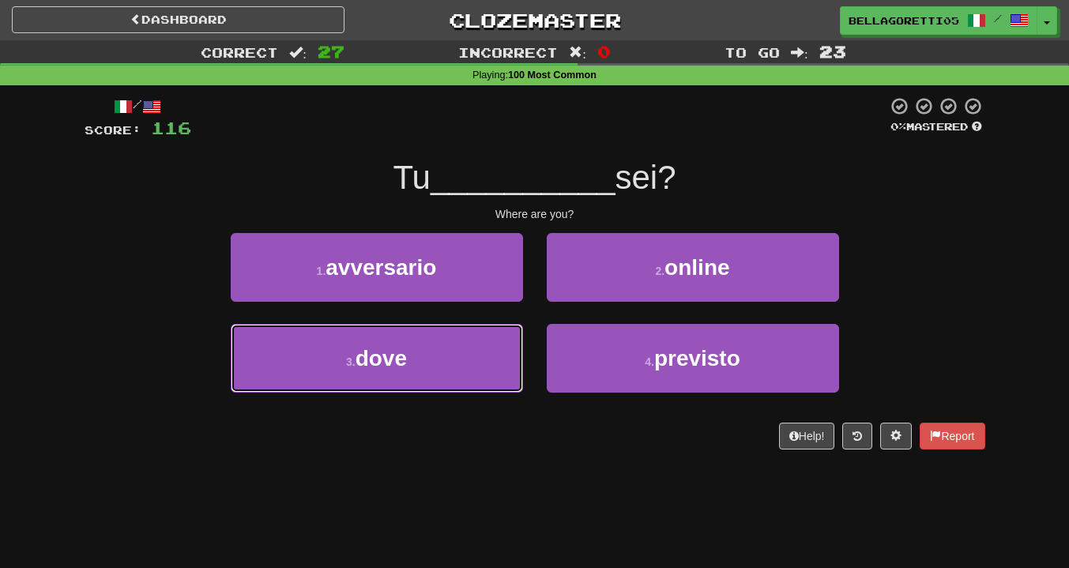
click at [469, 374] on button "3 . dove" at bounding box center [377, 358] width 292 height 69
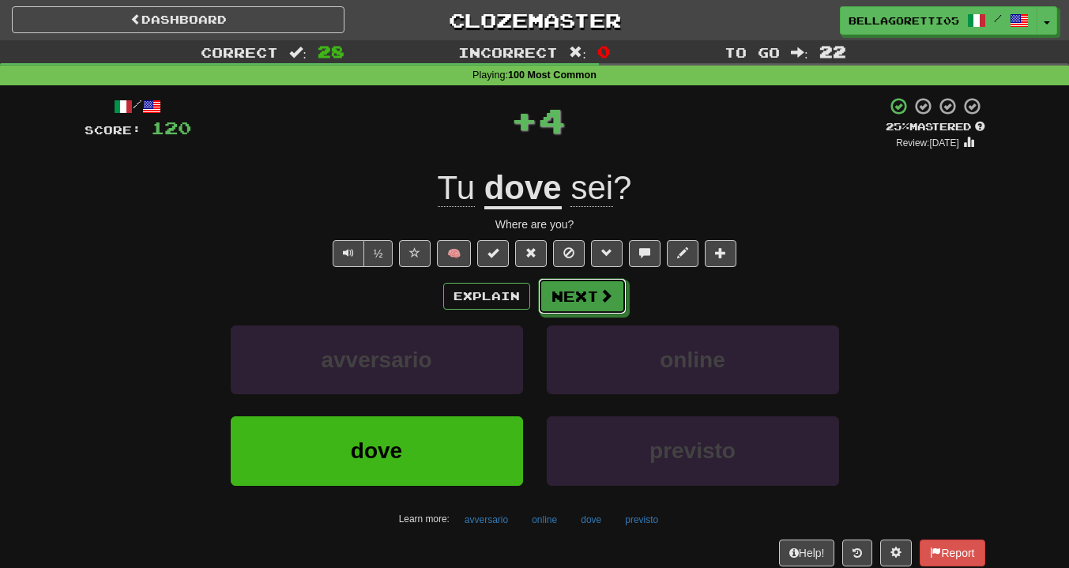
click at [563, 295] on button "Next" at bounding box center [582, 296] width 89 height 36
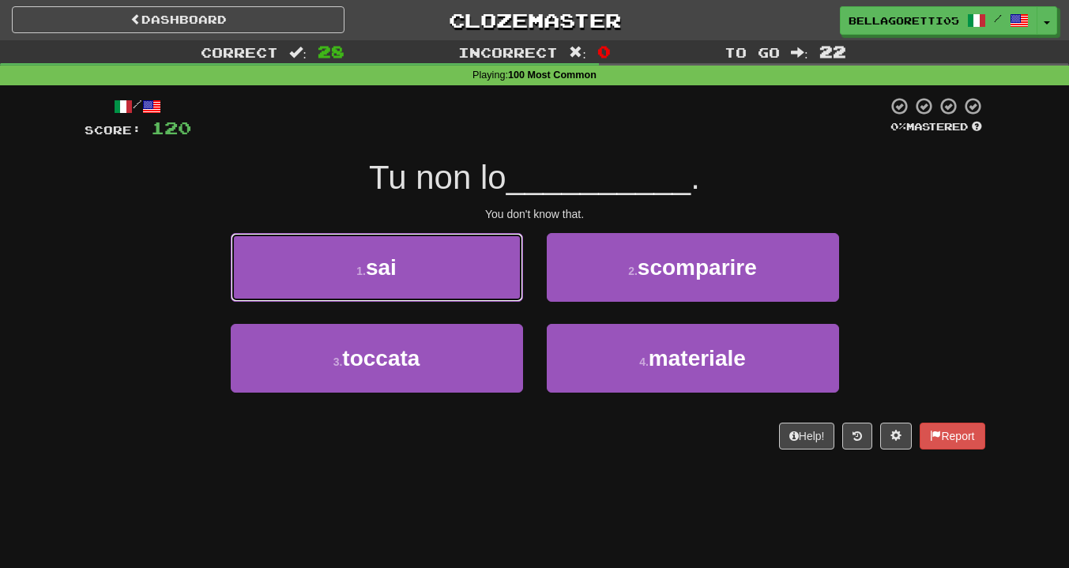
click at [437, 265] on button "1 . sai" at bounding box center [377, 267] width 292 height 69
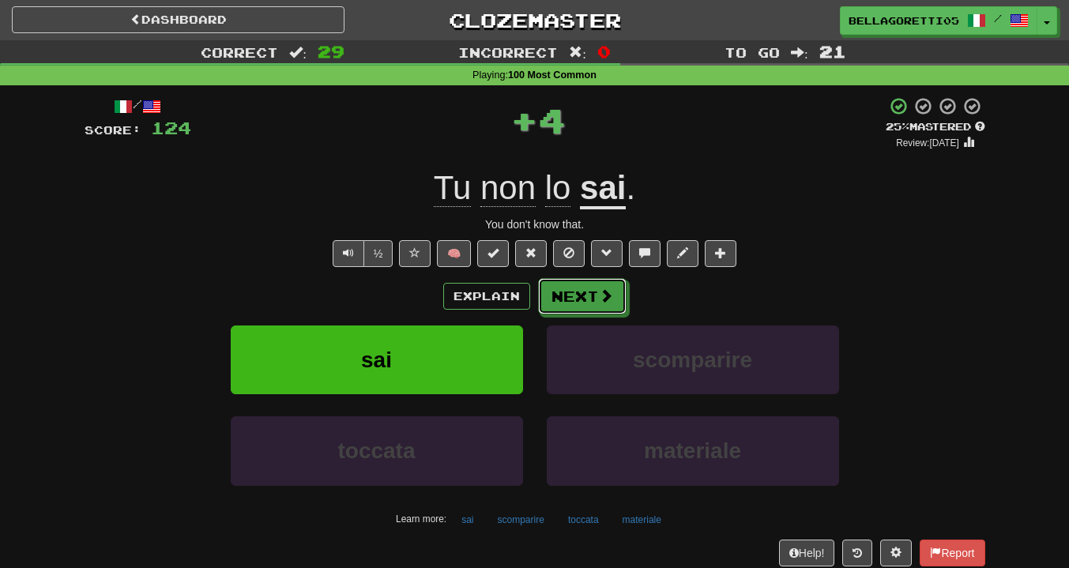
click at [602, 297] on span at bounding box center [606, 295] width 14 height 14
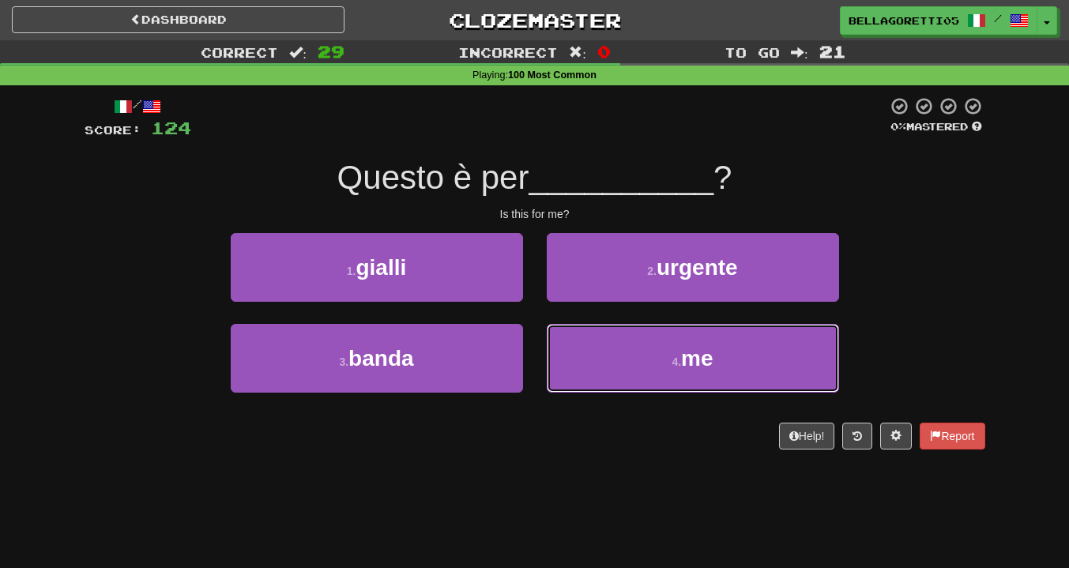
click at [621, 356] on button "4 . me" at bounding box center [693, 358] width 292 height 69
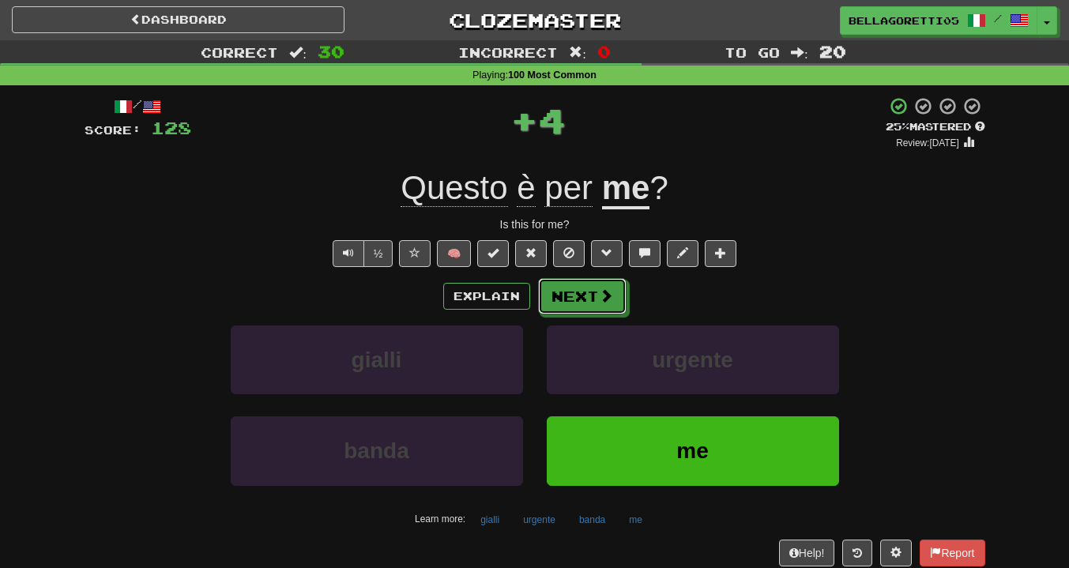
click at [595, 303] on button "Next" at bounding box center [582, 296] width 89 height 36
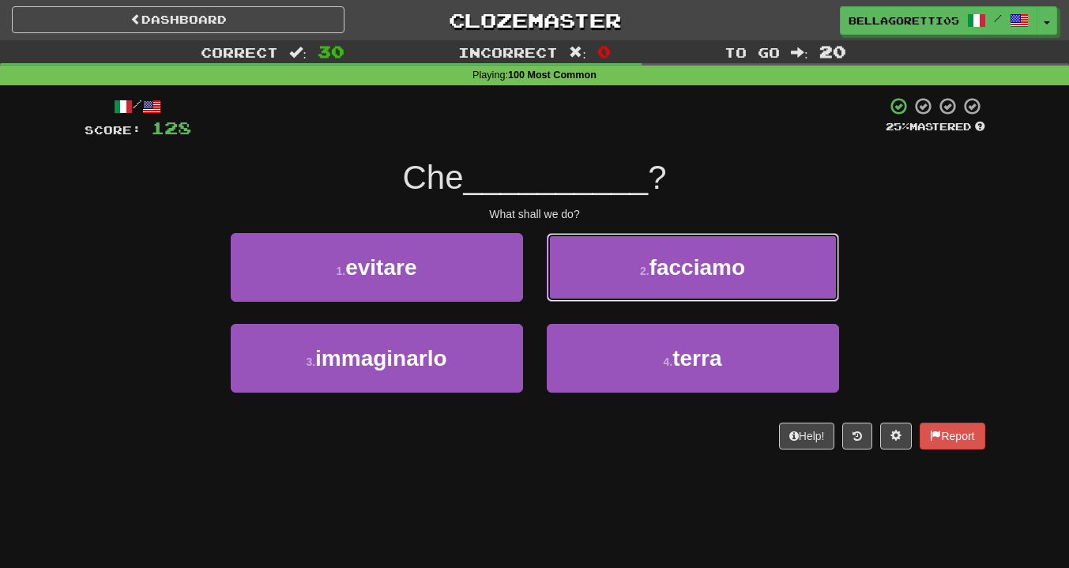
click at [632, 283] on button "2 . facciamo" at bounding box center [693, 267] width 292 height 69
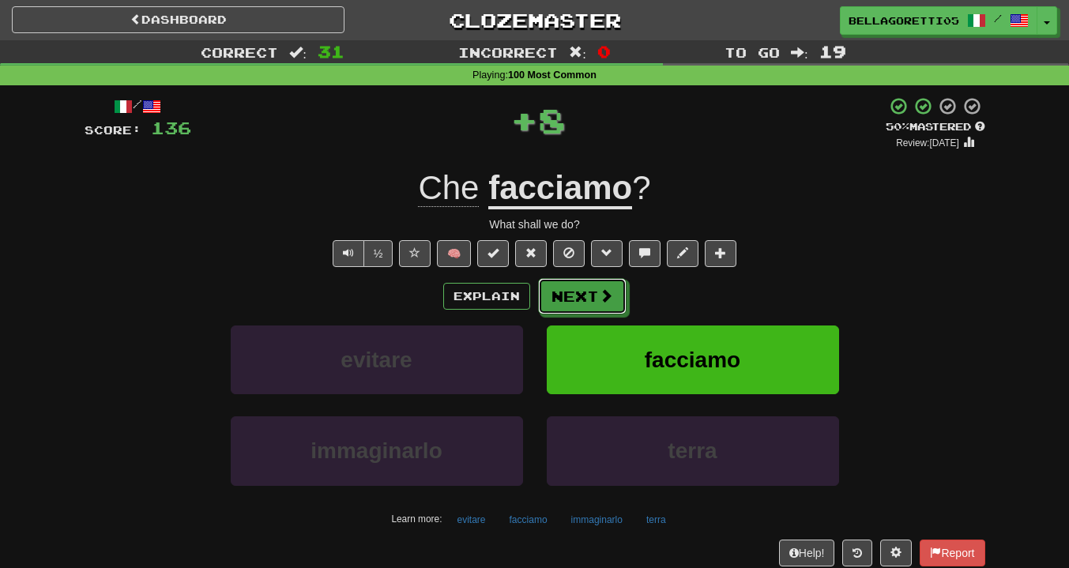
click at [586, 297] on button "Next" at bounding box center [582, 296] width 89 height 36
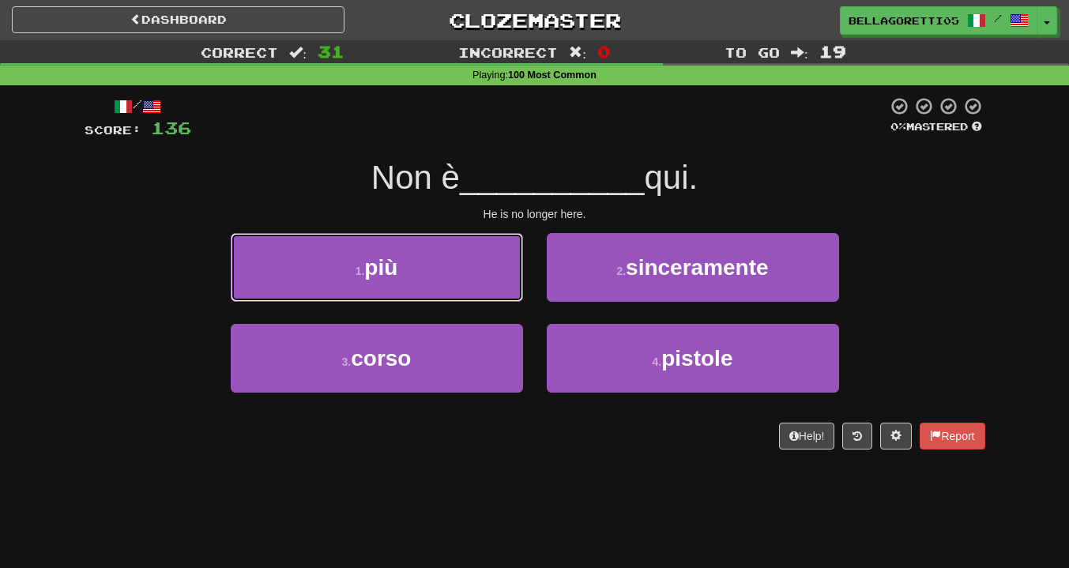
click at [495, 295] on button "1 . più" at bounding box center [377, 267] width 292 height 69
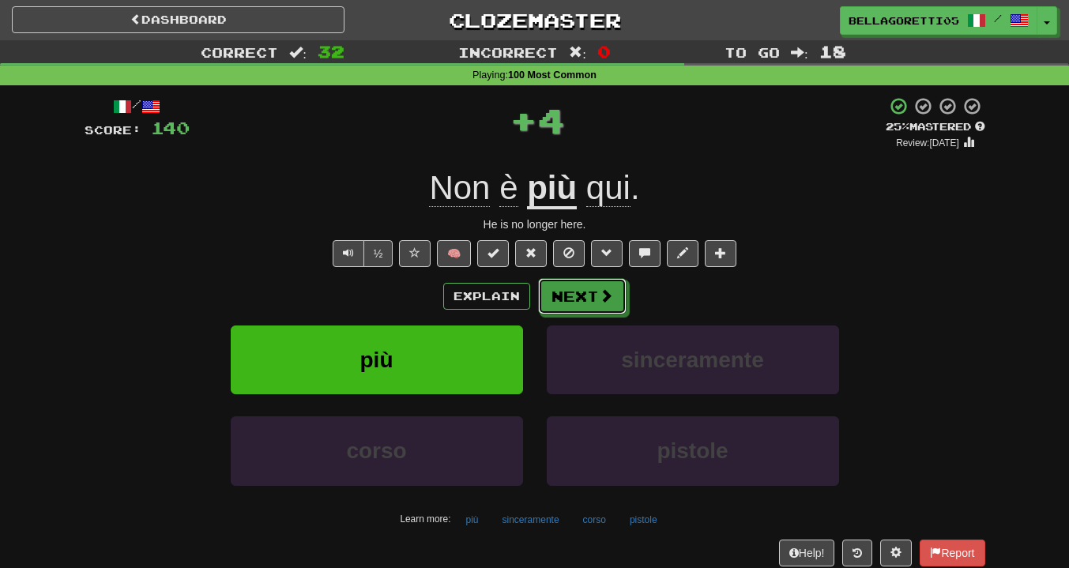
click at [601, 303] on span at bounding box center [606, 295] width 14 height 14
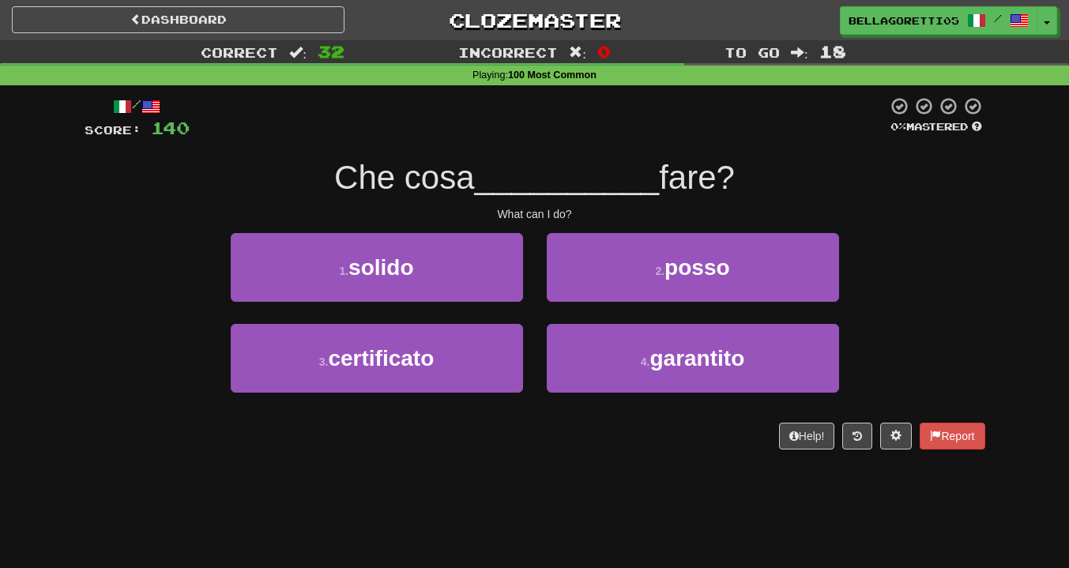
click at [612, 307] on div "2 . posso" at bounding box center [693, 278] width 316 height 91
click at [612, 290] on button "2 . posso" at bounding box center [693, 267] width 292 height 69
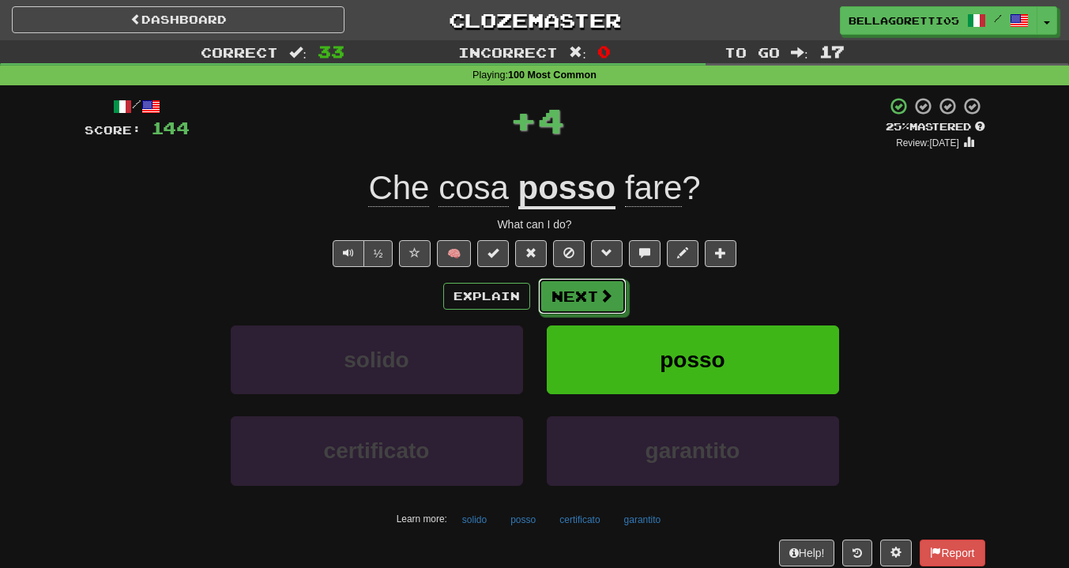
click at [594, 306] on button "Next" at bounding box center [582, 296] width 89 height 36
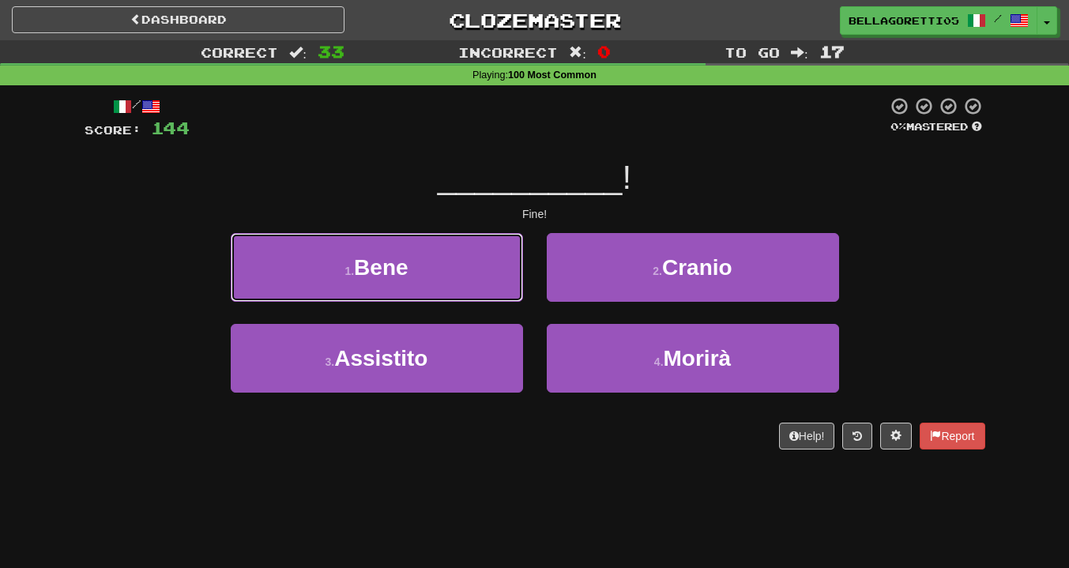
click at [490, 287] on button "1 . Bene" at bounding box center [377, 267] width 292 height 69
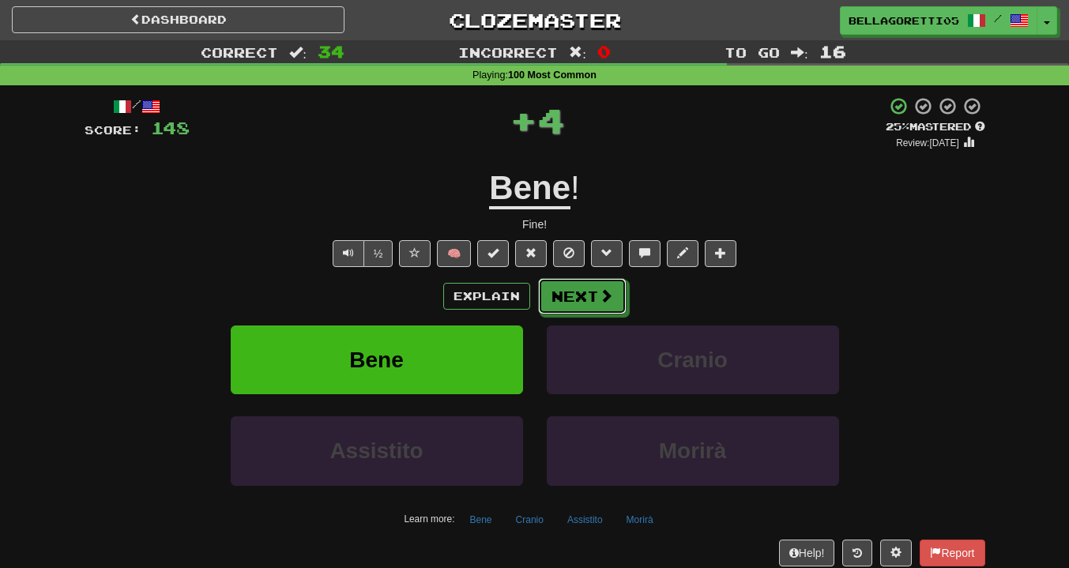
click at [599, 303] on span at bounding box center [606, 295] width 14 height 14
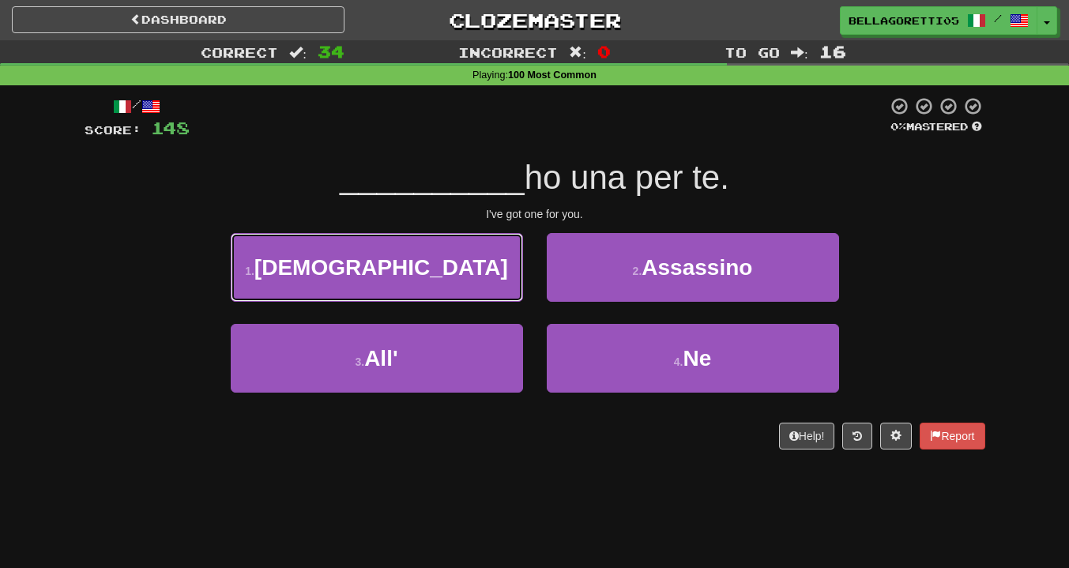
click at [455, 297] on button "1 . Vedo" at bounding box center [377, 267] width 292 height 69
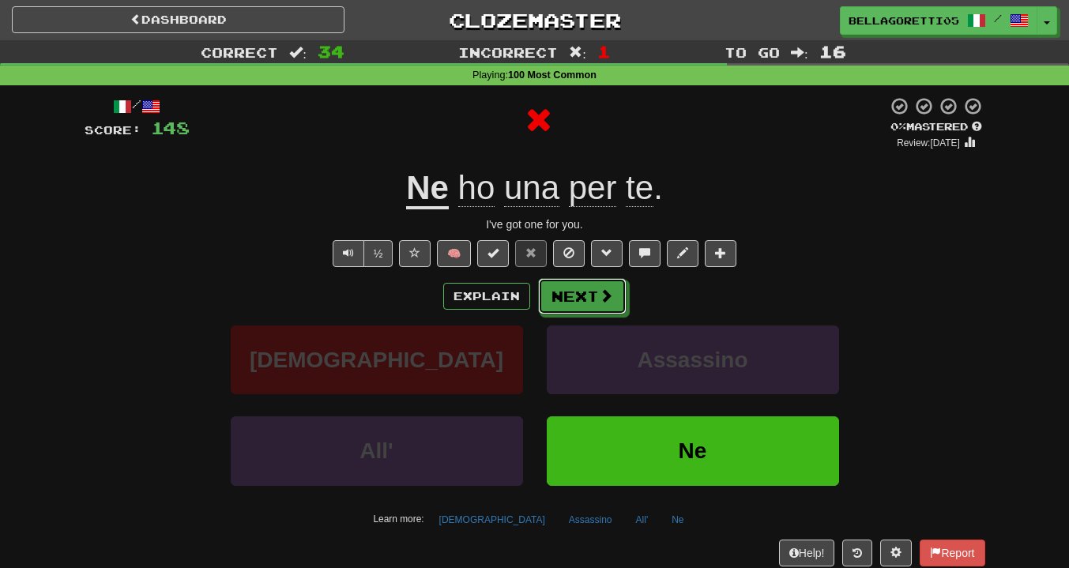
click at [578, 303] on button "Next" at bounding box center [582, 296] width 89 height 36
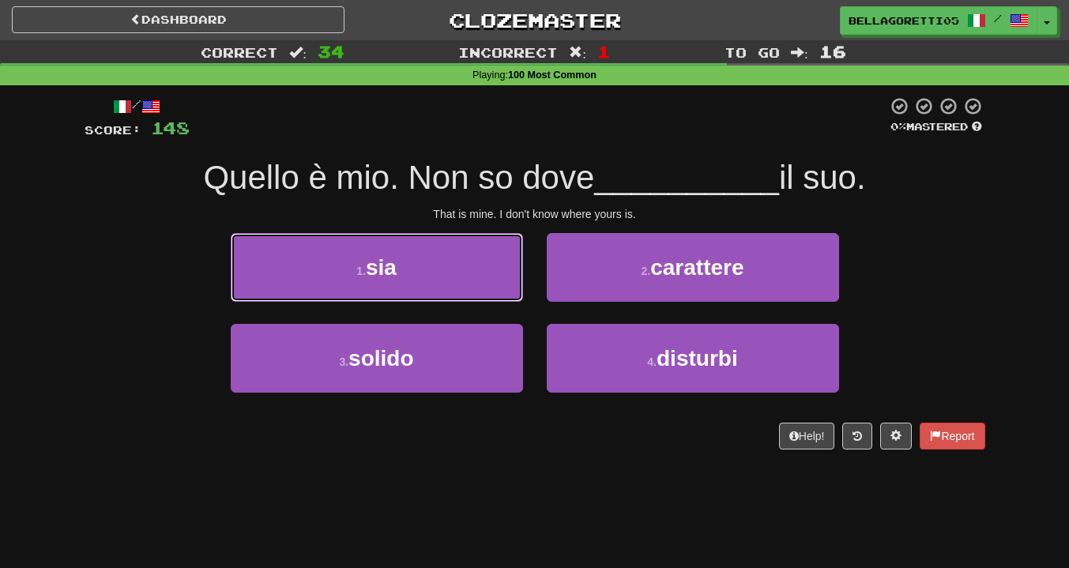
click at [492, 300] on button "1 . sia" at bounding box center [377, 267] width 292 height 69
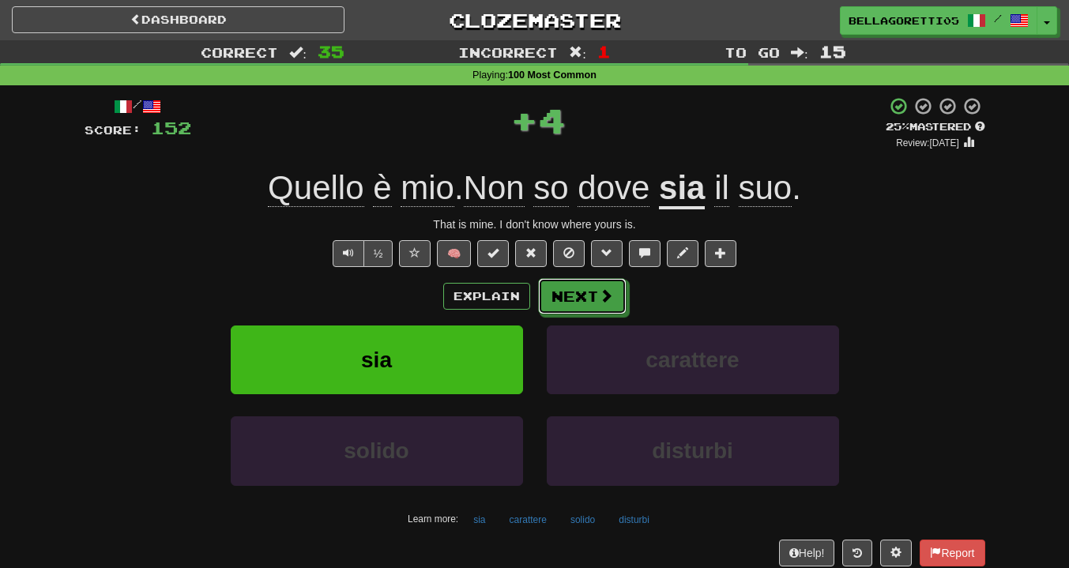
click at [557, 292] on button "Next" at bounding box center [582, 296] width 89 height 36
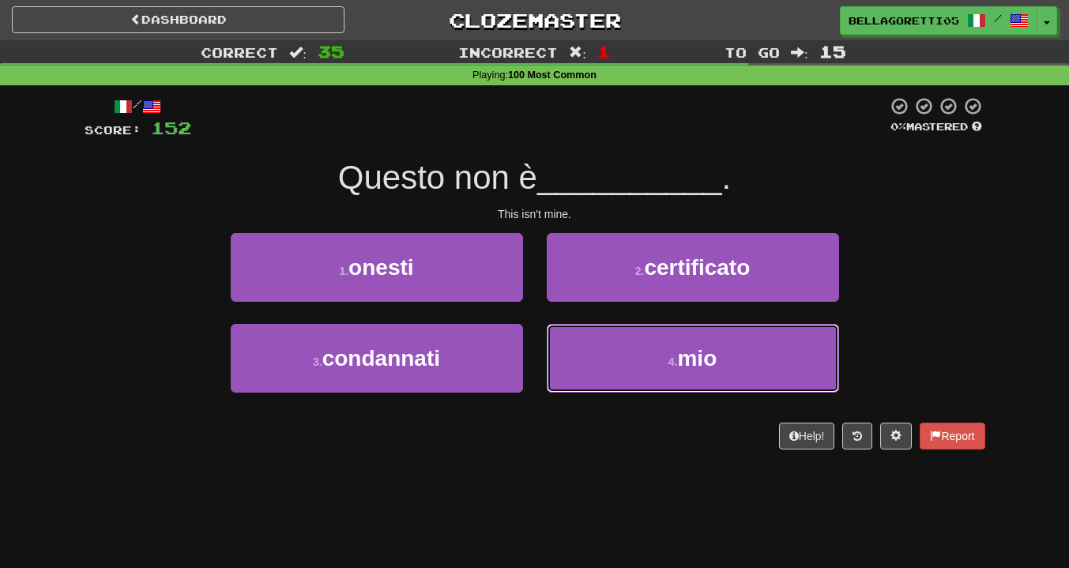
click at [567, 346] on button "4 . mio" at bounding box center [693, 358] width 292 height 69
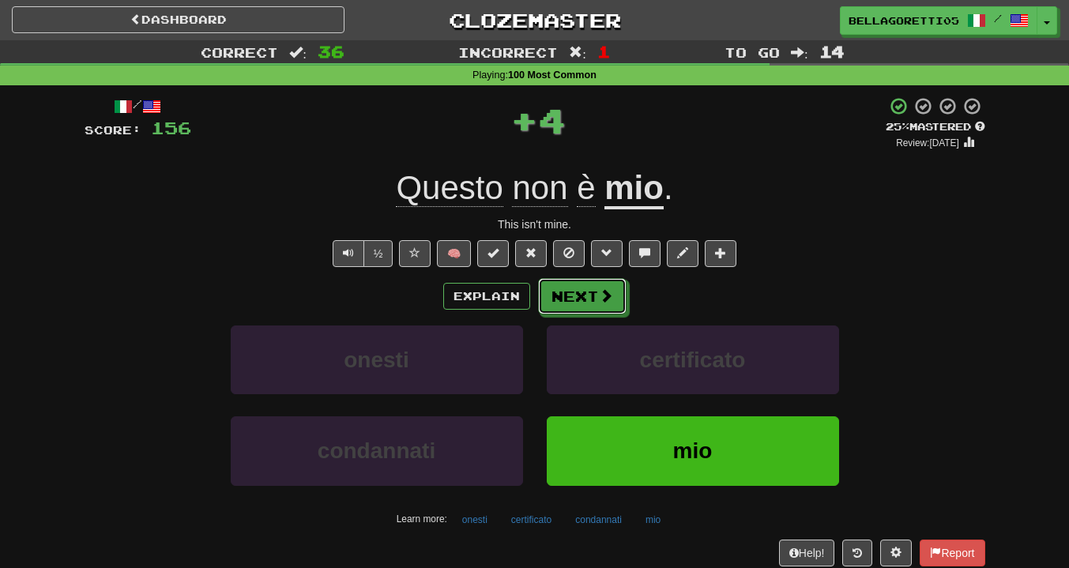
click at [572, 296] on button "Next" at bounding box center [582, 296] width 89 height 36
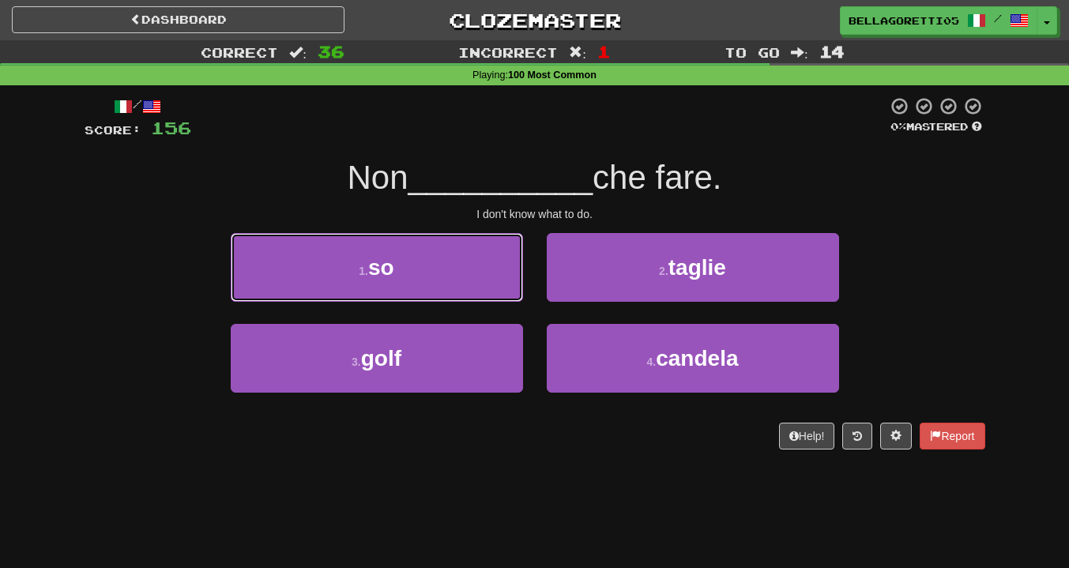
click at [489, 287] on button "1 . so" at bounding box center [377, 267] width 292 height 69
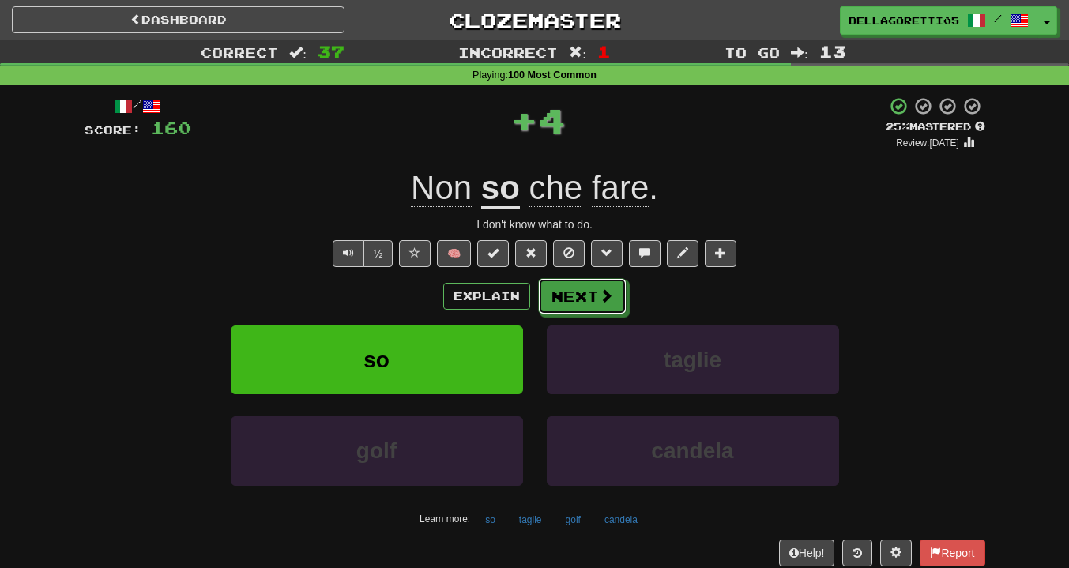
click at [579, 292] on button "Next" at bounding box center [582, 296] width 89 height 36
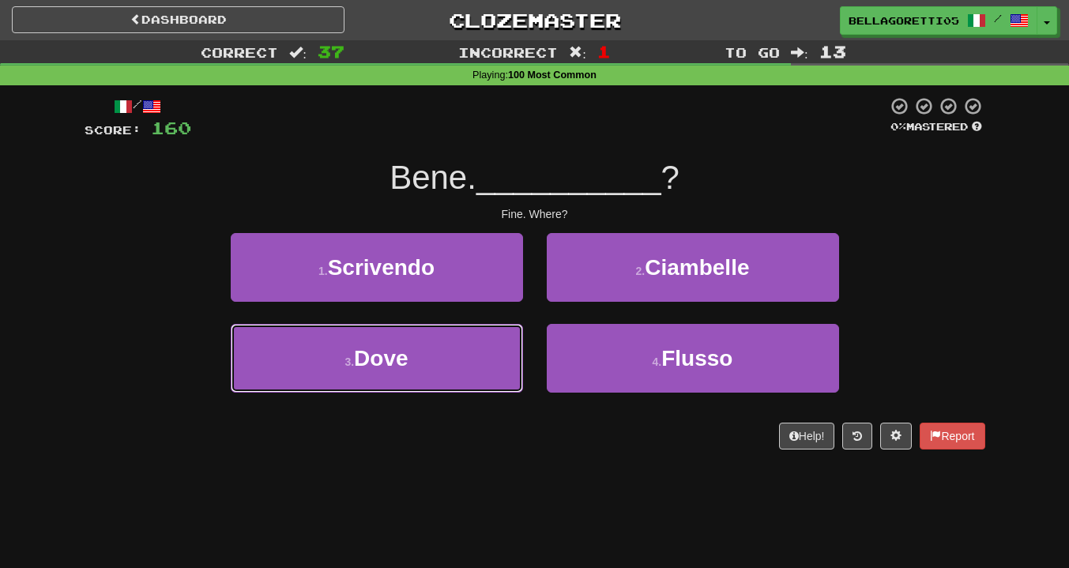
click at [518, 347] on button "3 . Dove" at bounding box center [377, 358] width 292 height 69
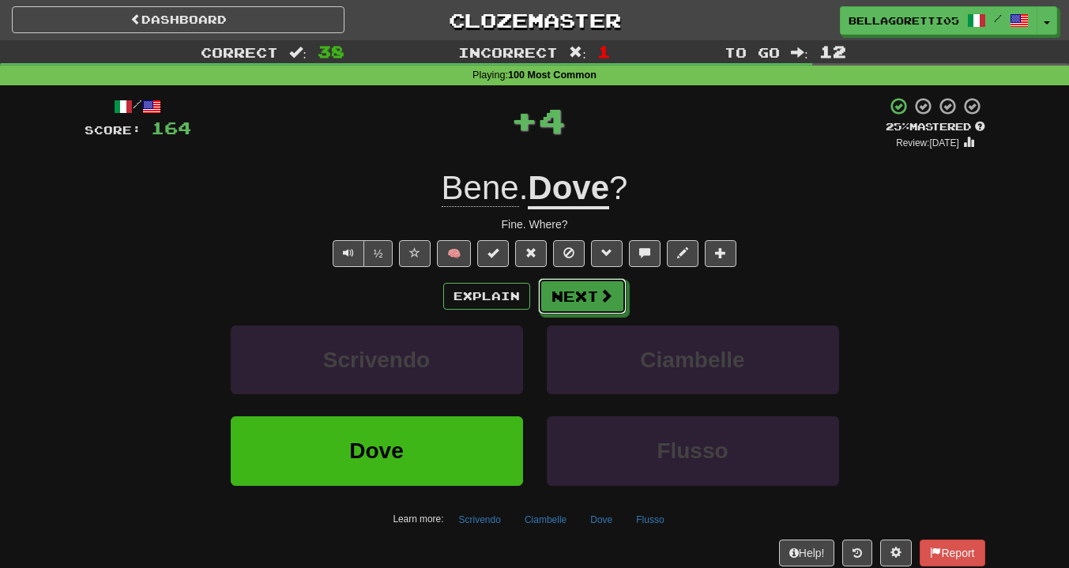
click at [580, 299] on button "Next" at bounding box center [582, 296] width 89 height 36
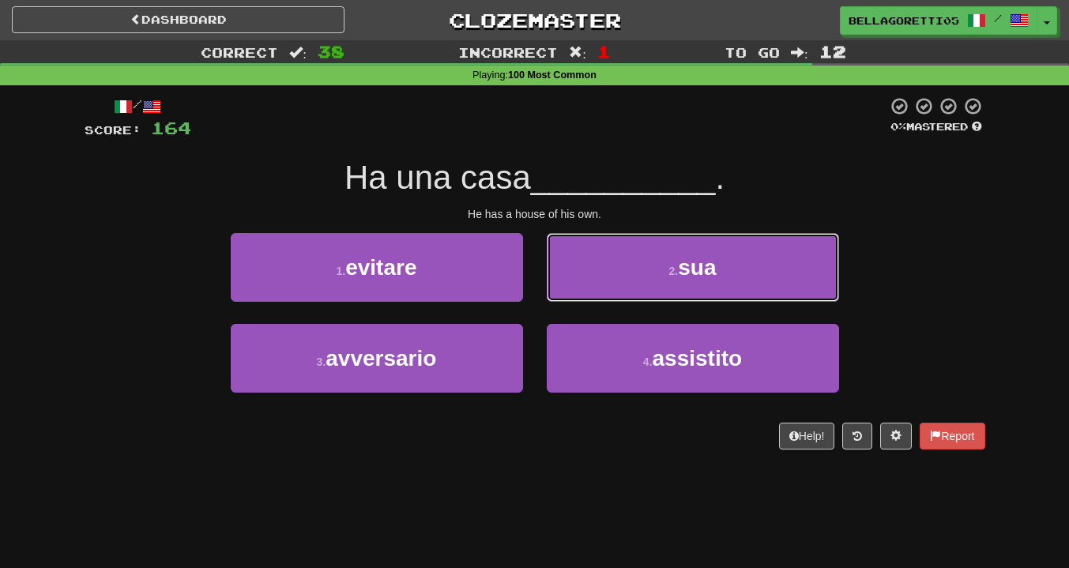
click at [582, 299] on button "2 . sua" at bounding box center [693, 267] width 292 height 69
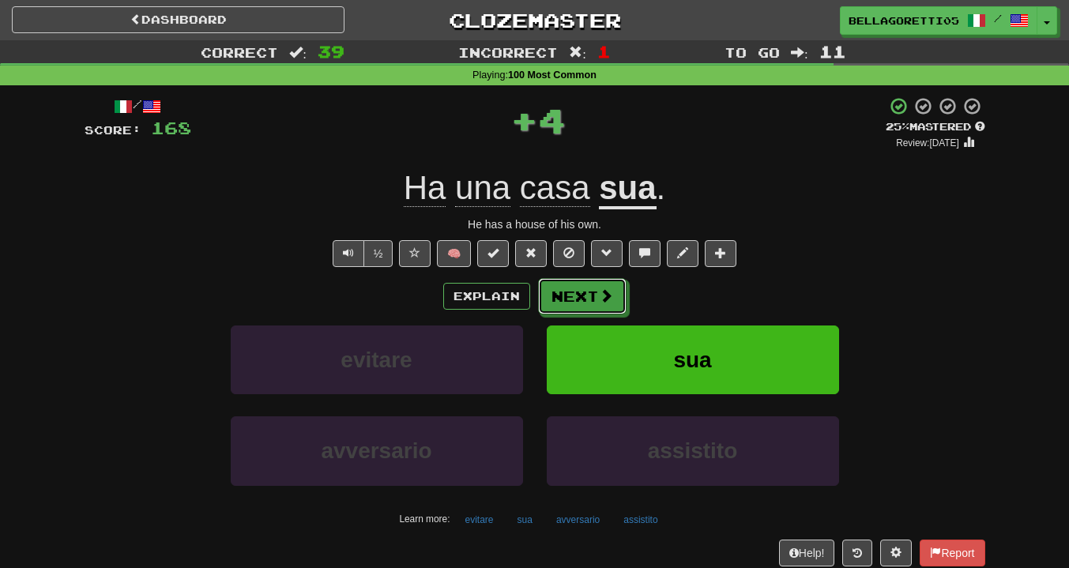
click at [582, 299] on button "Next" at bounding box center [582, 296] width 89 height 36
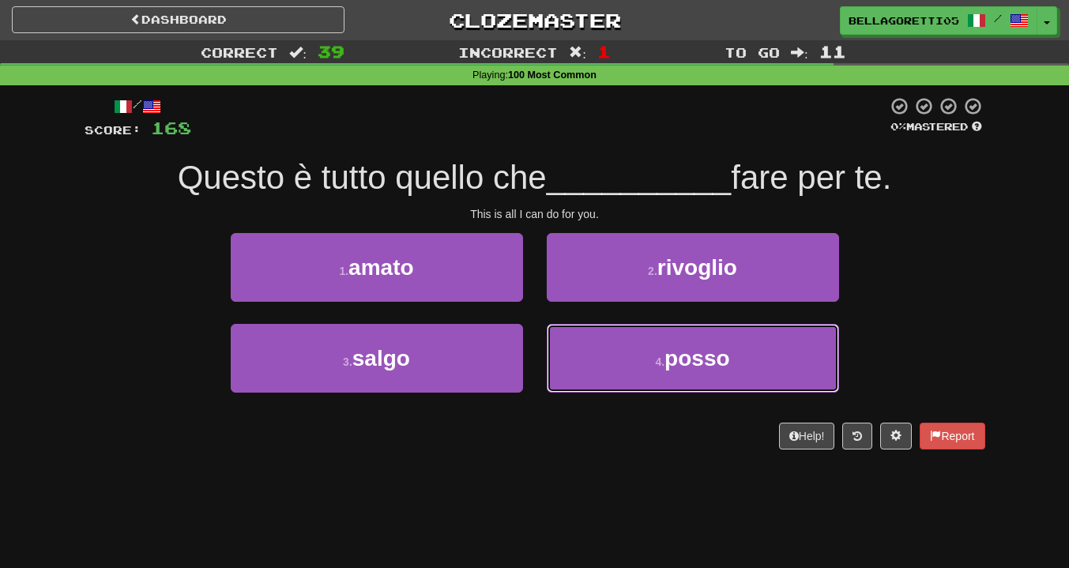
click at [580, 349] on button "4 . posso" at bounding box center [693, 358] width 292 height 69
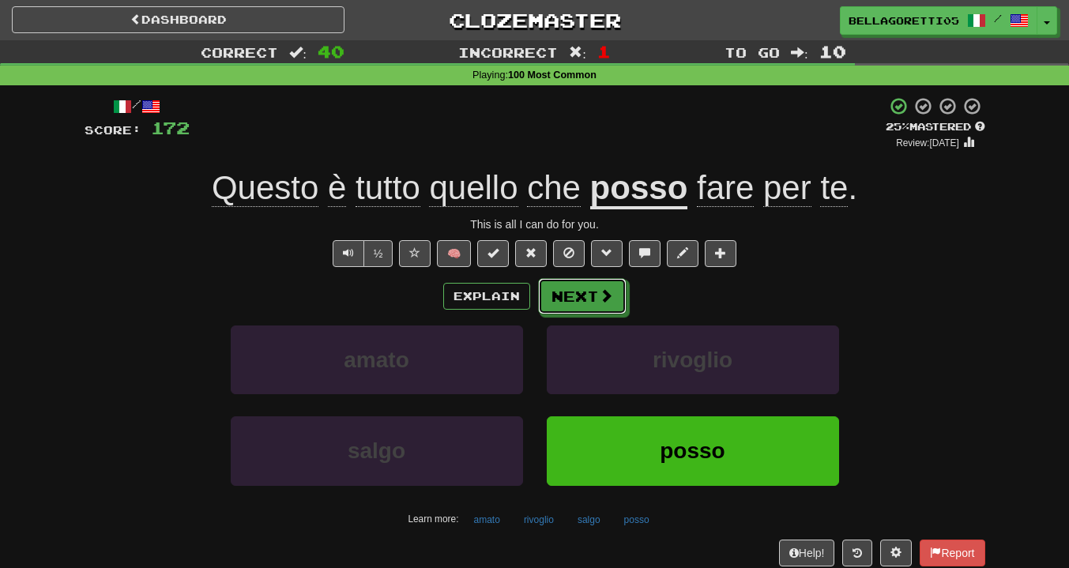
click at [568, 307] on button "Next" at bounding box center [582, 296] width 89 height 36
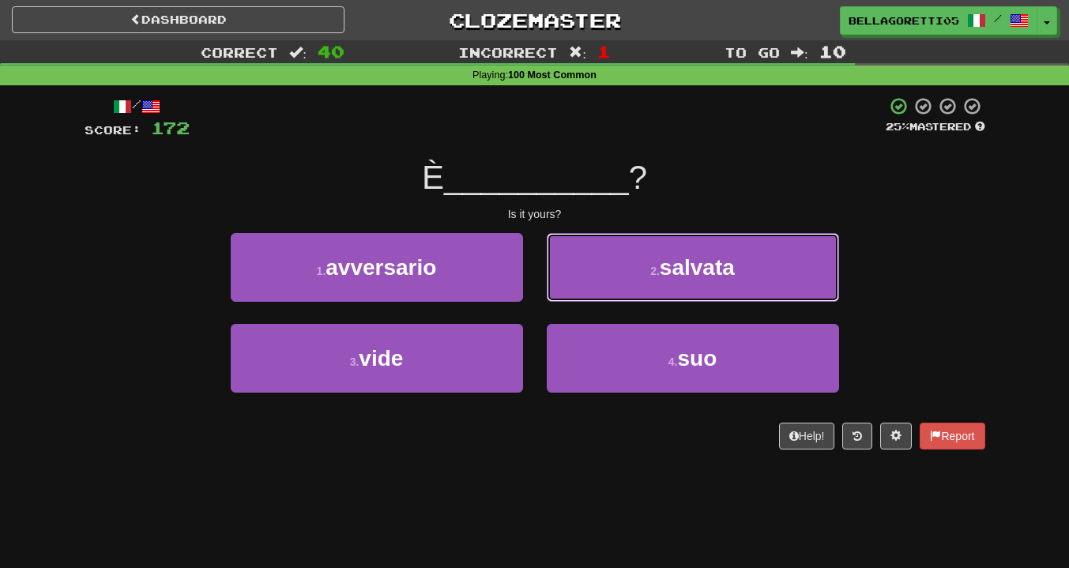
click at [596, 297] on button "2 . salvata" at bounding box center [693, 267] width 292 height 69
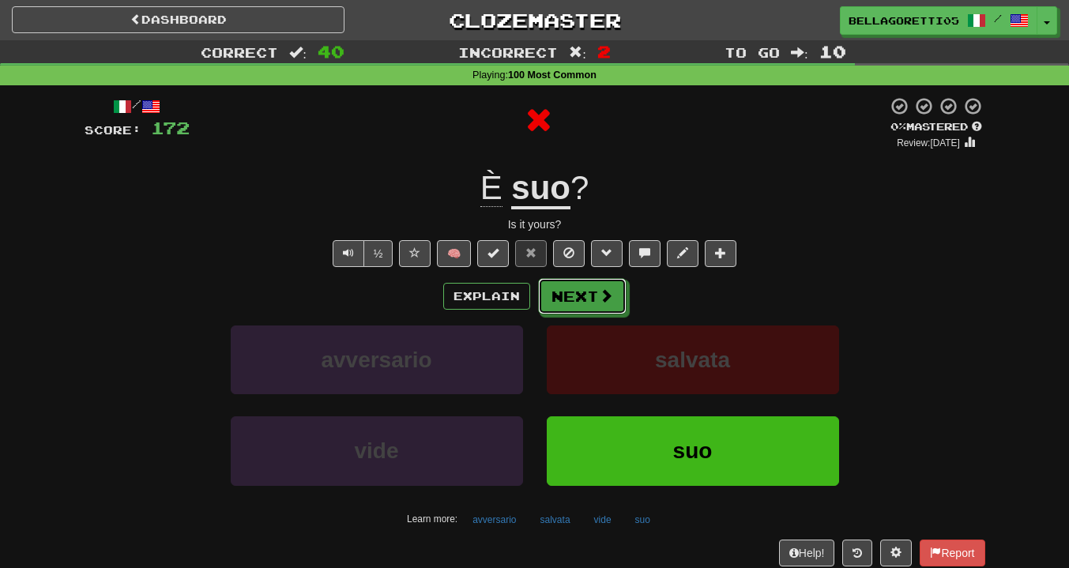
click at [591, 298] on button "Next" at bounding box center [582, 296] width 89 height 36
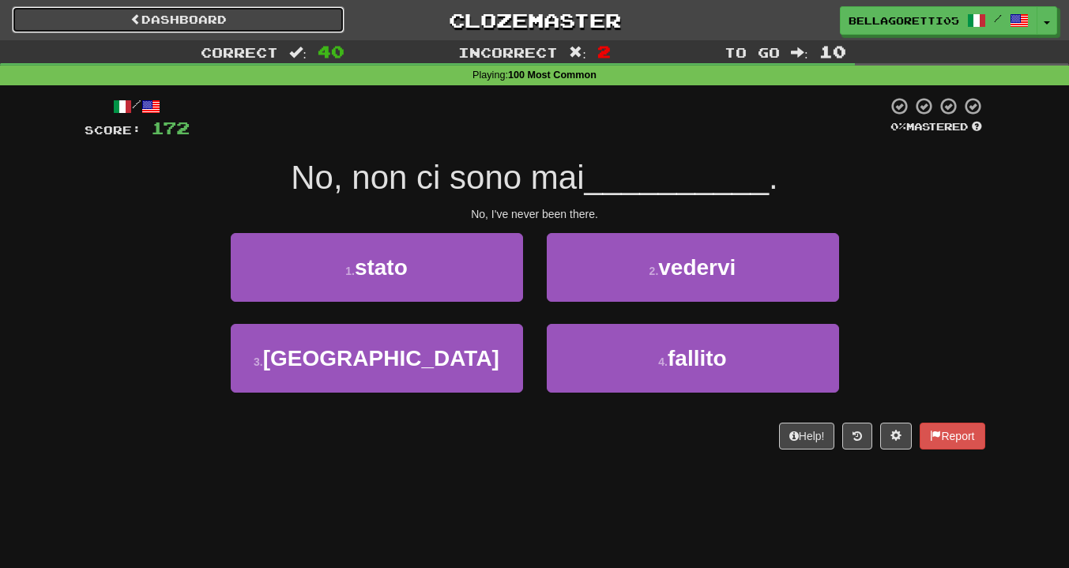
click at [236, 23] on link "Dashboard" at bounding box center [178, 19] width 333 height 27
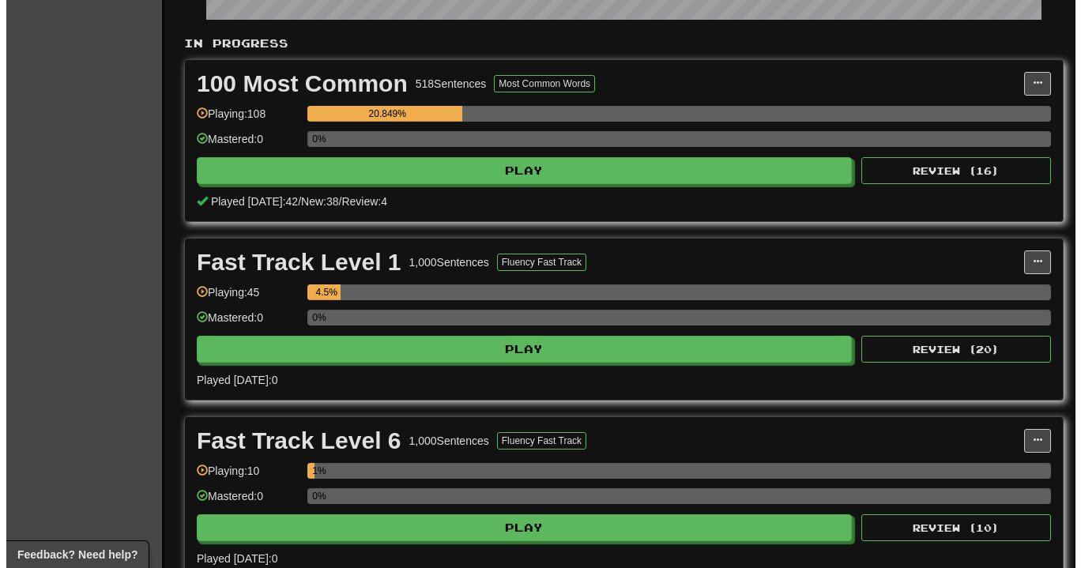
scroll to position [553, 0]
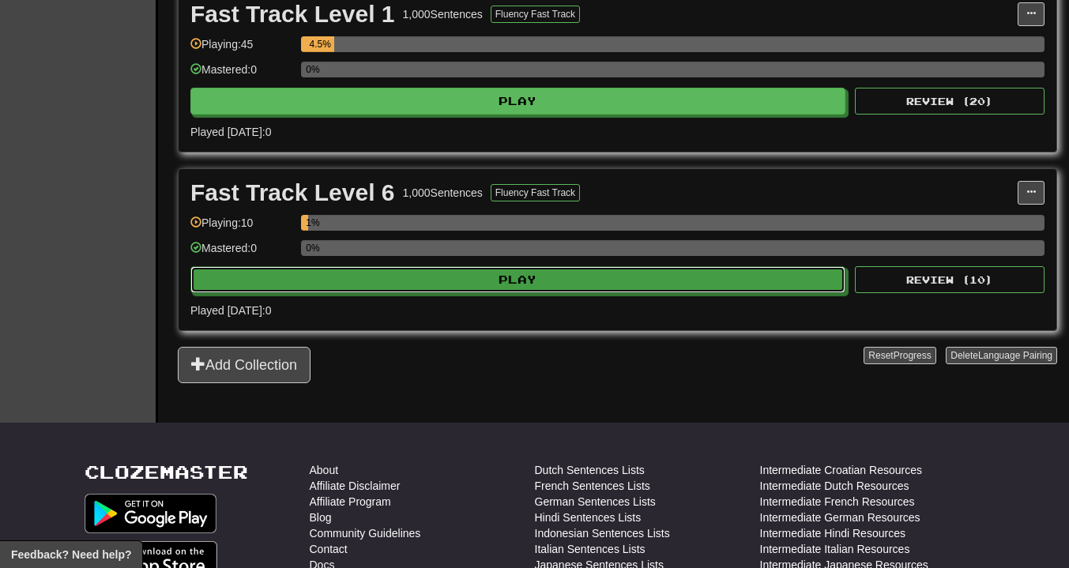
click at [387, 270] on button "Play" at bounding box center [517, 279] width 655 height 27
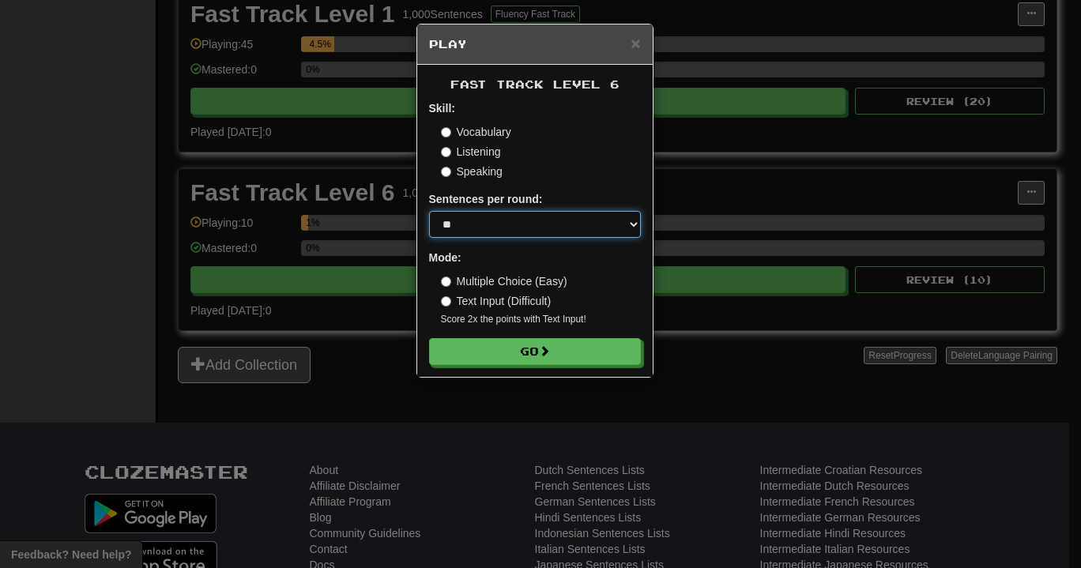
click at [490, 221] on select "* ** ** ** ** ** *** ********" at bounding box center [535, 224] width 212 height 27
select select "**"
click at [429, 212] on select "* ** ** ** ** ** *** ********" at bounding box center [535, 224] width 212 height 27
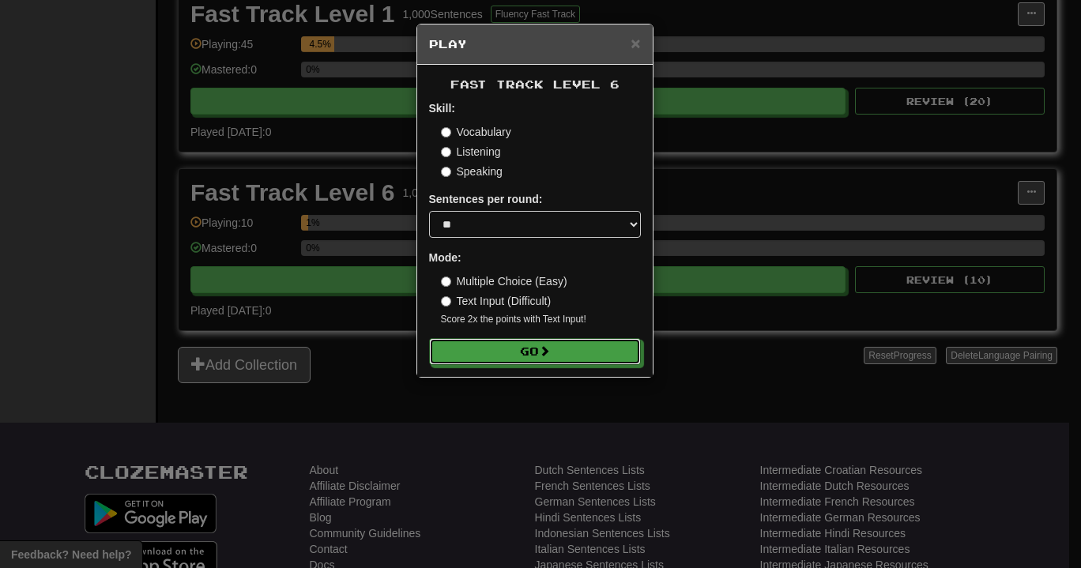
click at [473, 360] on button "Go" at bounding box center [535, 351] width 212 height 27
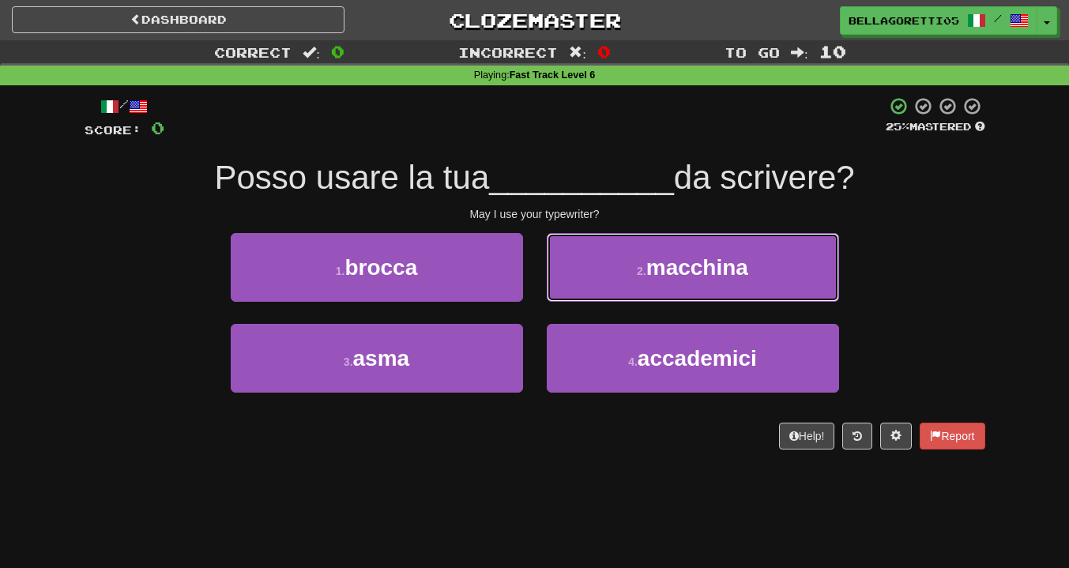
click at [595, 270] on button "2 . macchina" at bounding box center [693, 267] width 292 height 69
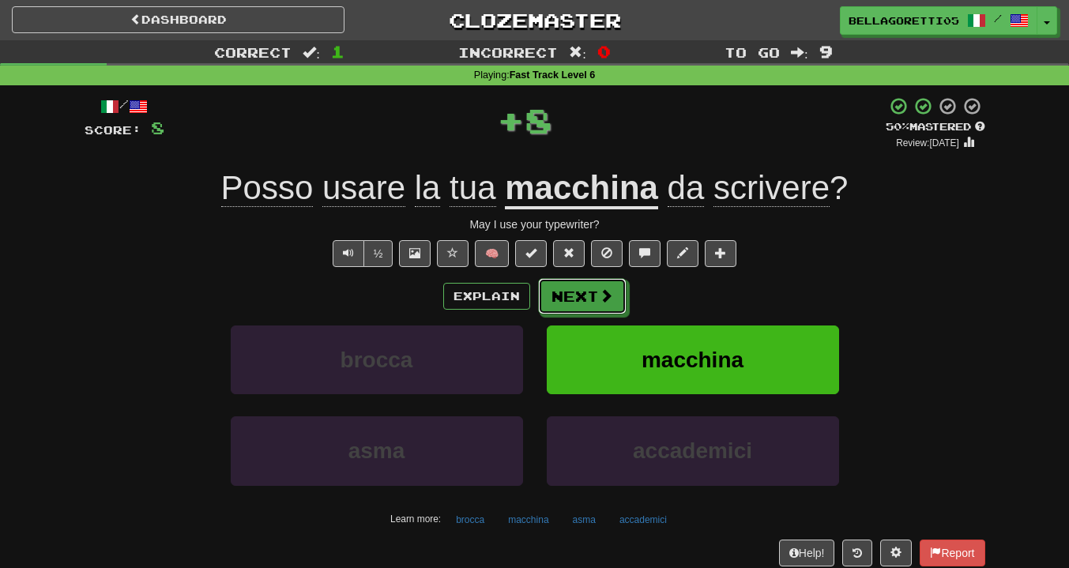
click at [584, 300] on button "Next" at bounding box center [582, 296] width 89 height 36
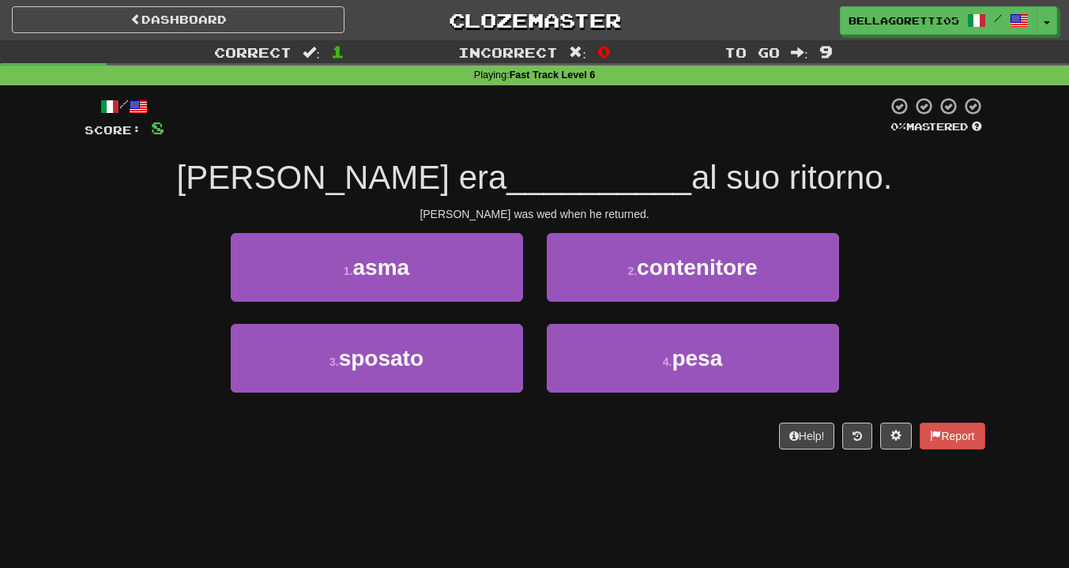
click at [545, 282] on div "2 . contenitore" at bounding box center [693, 278] width 316 height 91
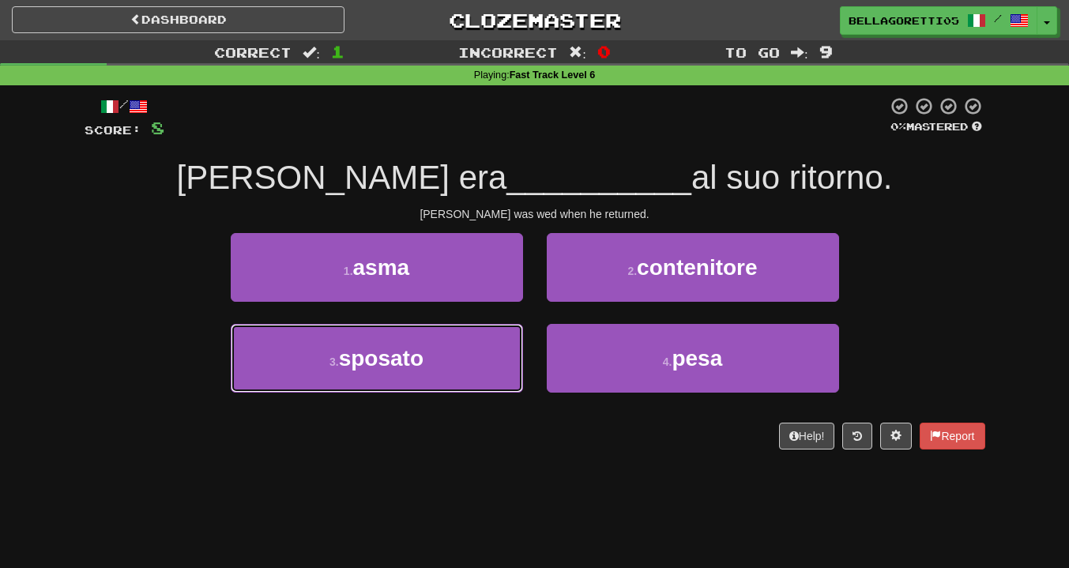
click at [456, 368] on button "3 . sposato" at bounding box center [377, 358] width 292 height 69
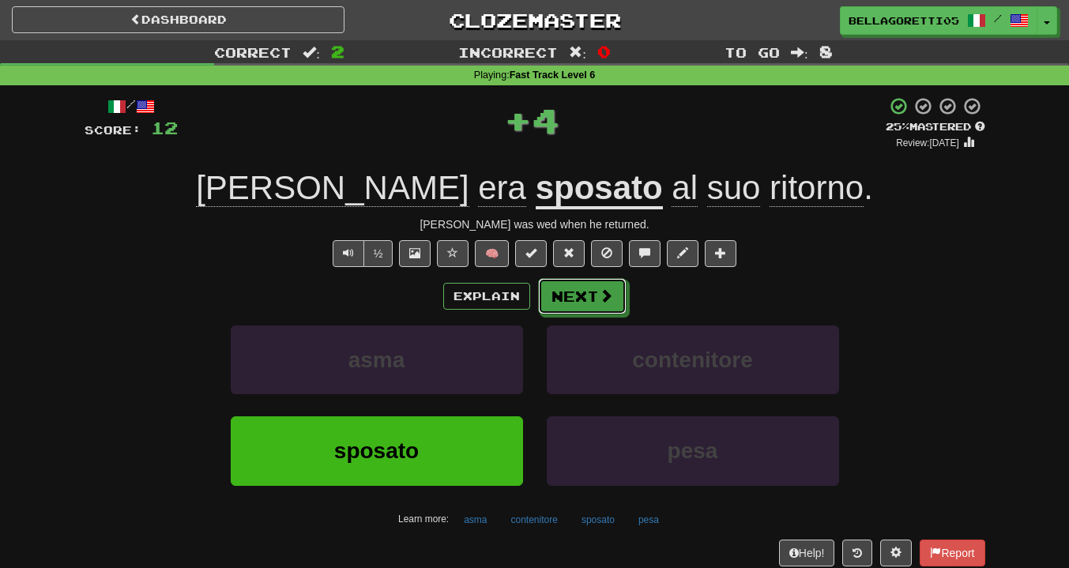
click at [594, 300] on button "Next" at bounding box center [582, 296] width 89 height 36
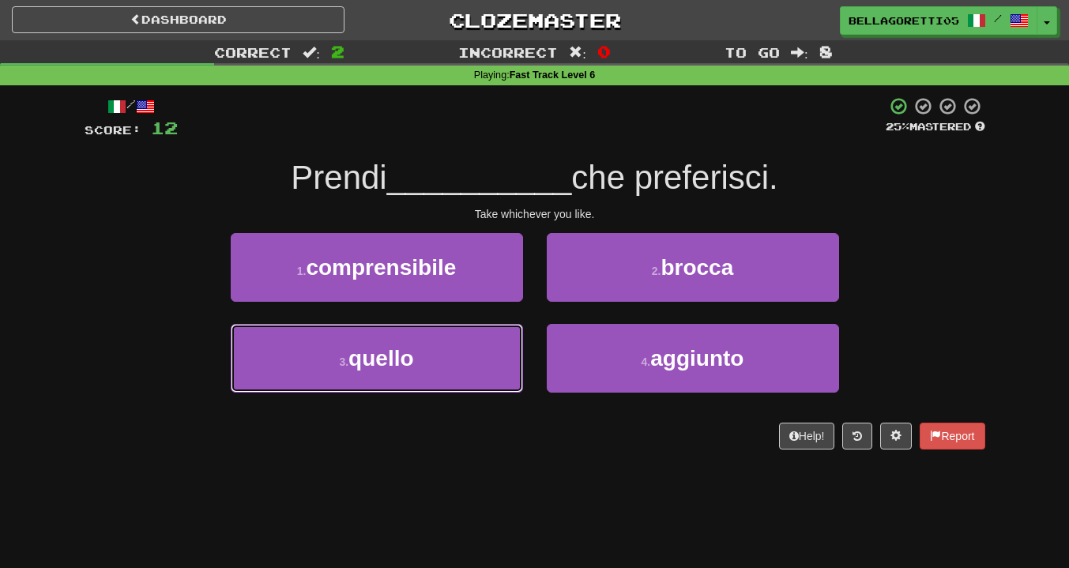
click at [435, 364] on button "3 . quello" at bounding box center [377, 358] width 292 height 69
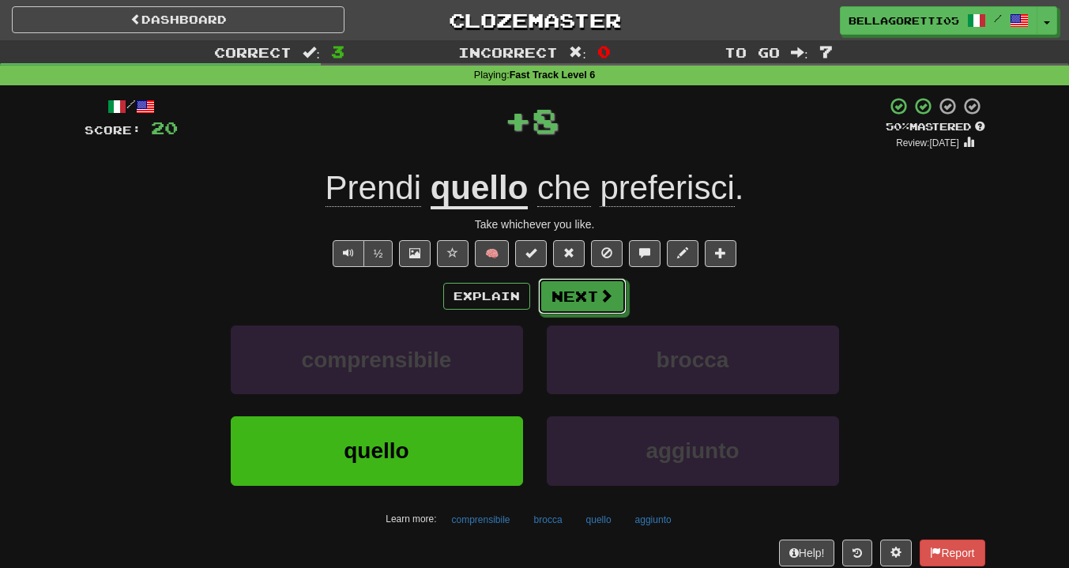
click at [594, 300] on button "Next" at bounding box center [582, 296] width 89 height 36
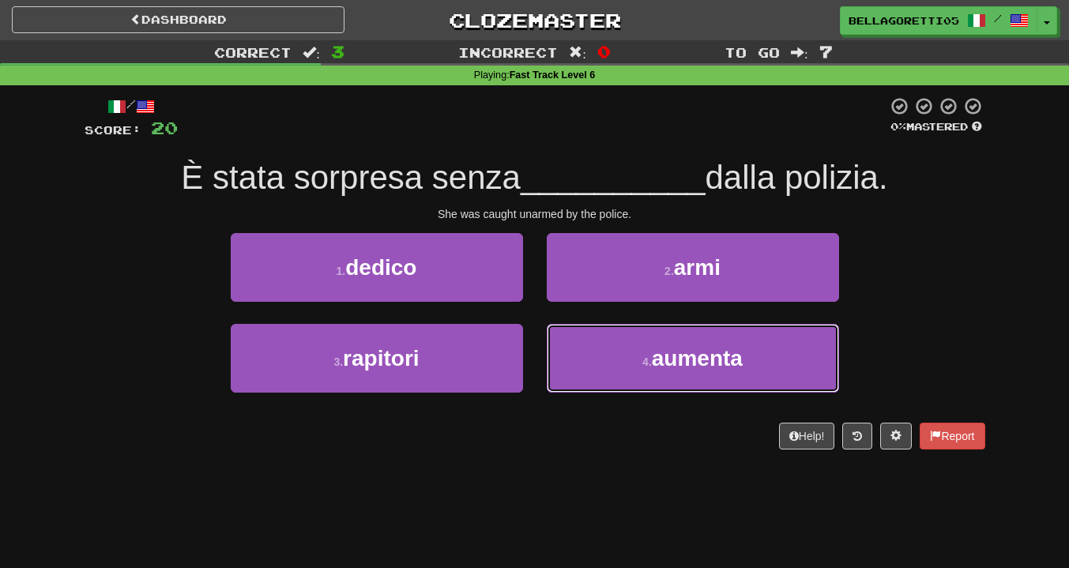
click at [590, 360] on button "4 . aumenta" at bounding box center [693, 358] width 292 height 69
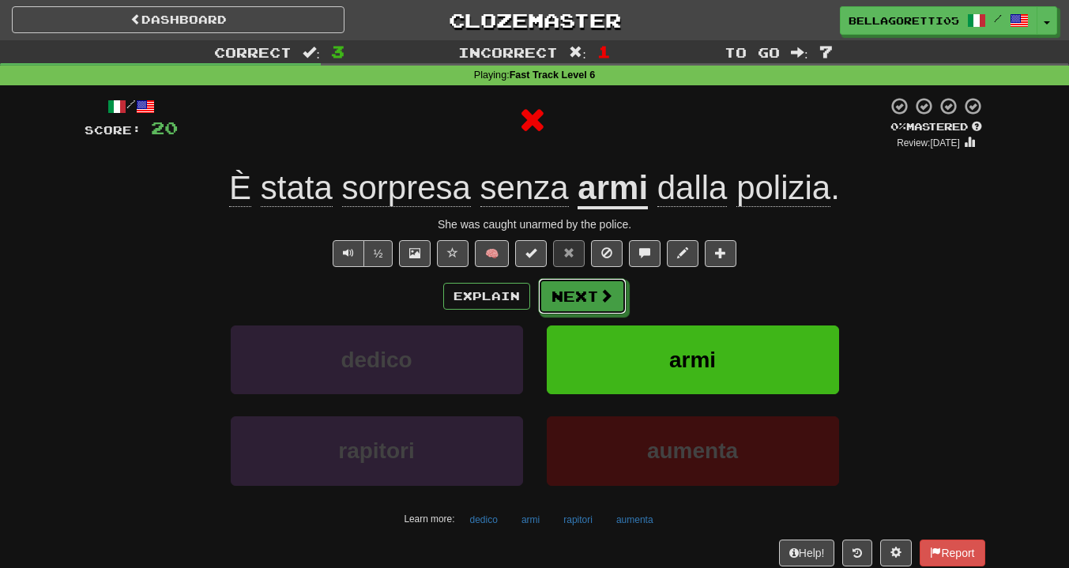
click at [579, 306] on button "Next" at bounding box center [582, 296] width 89 height 36
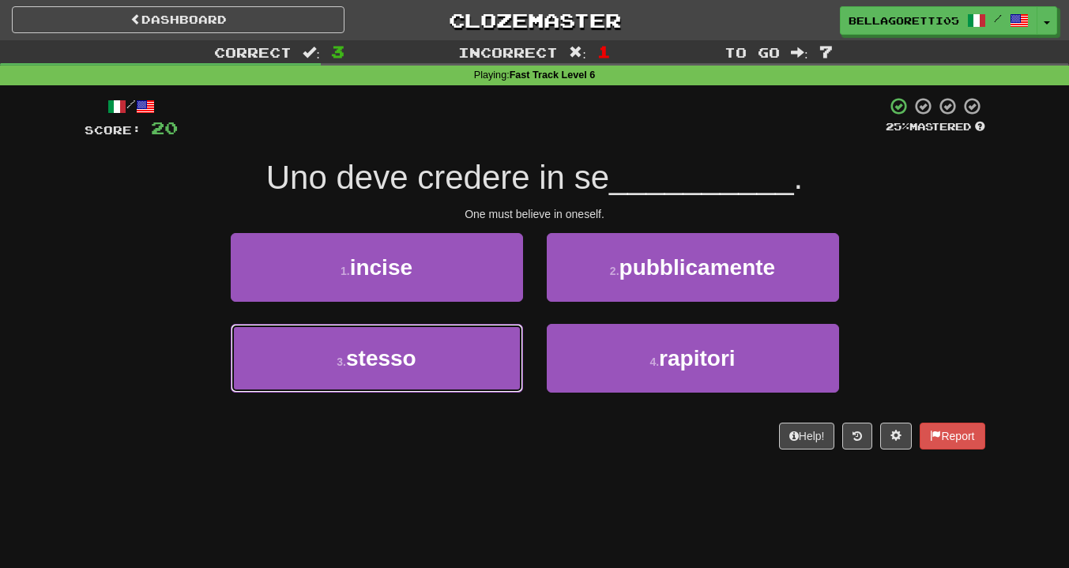
click at [424, 379] on button "3 . stesso" at bounding box center [377, 358] width 292 height 69
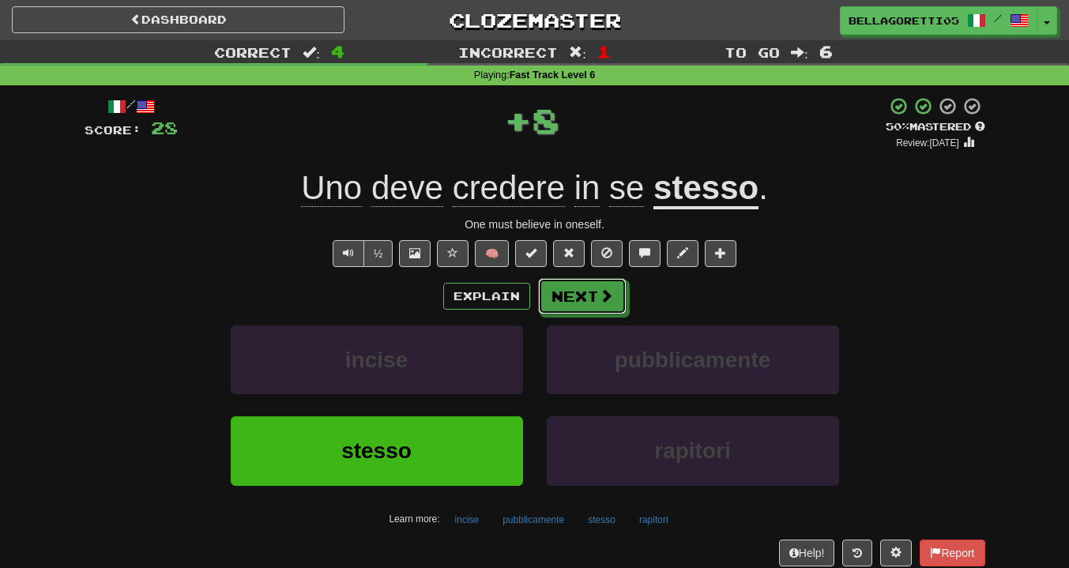
click at [571, 293] on button "Next" at bounding box center [582, 296] width 89 height 36
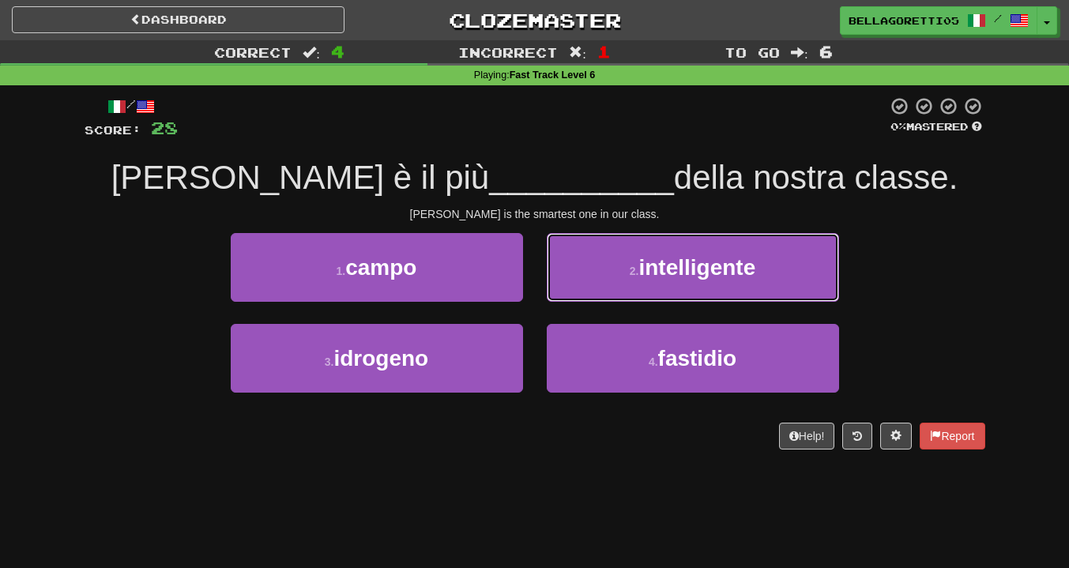
click at [624, 293] on button "2 . intelligente" at bounding box center [693, 267] width 292 height 69
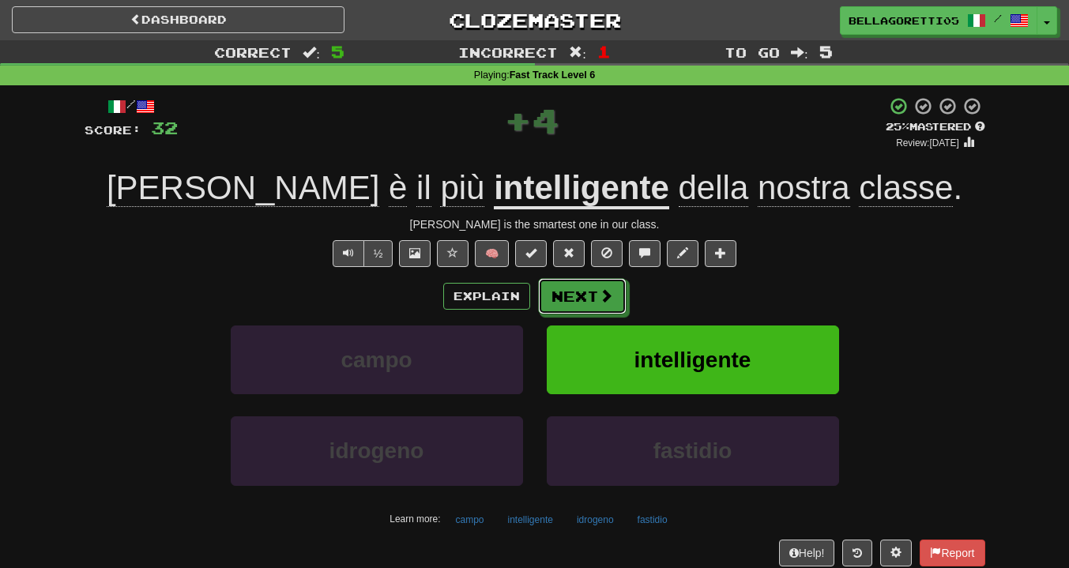
click at [615, 301] on button "Next" at bounding box center [582, 296] width 89 height 36
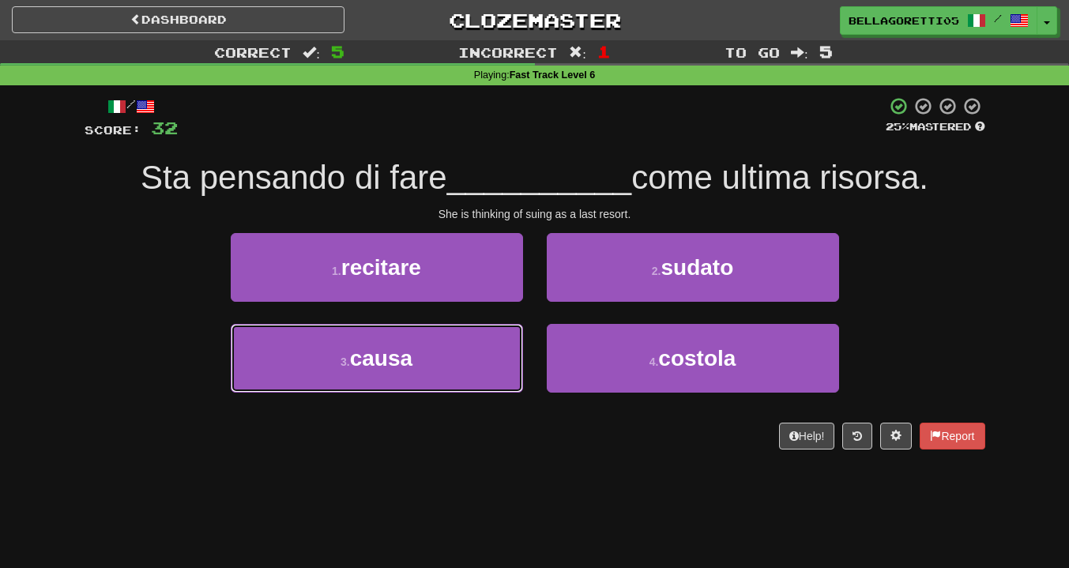
click at [428, 363] on button "3 . causa" at bounding box center [377, 358] width 292 height 69
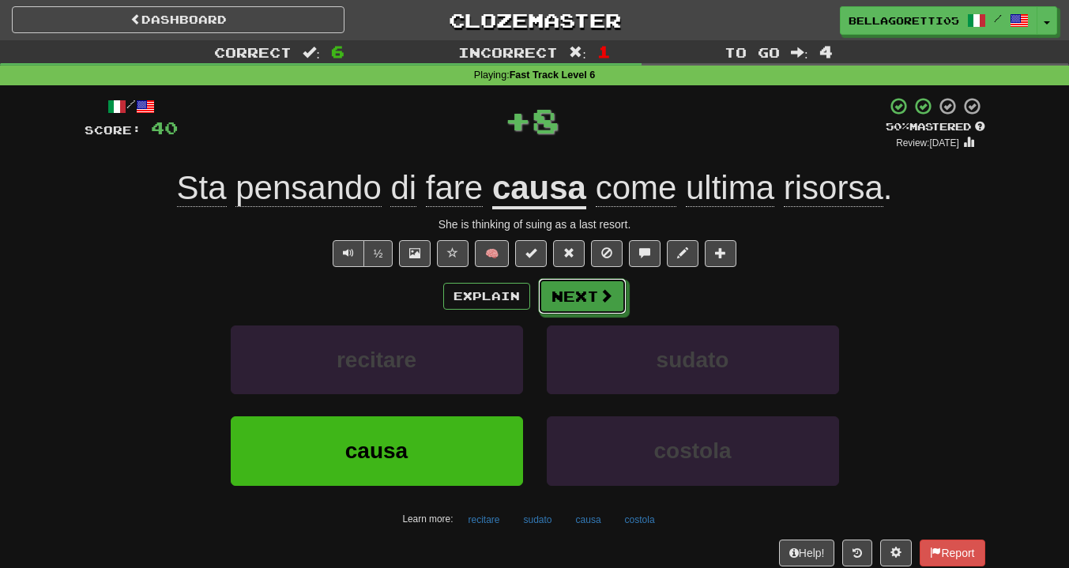
click at [616, 297] on button "Next" at bounding box center [582, 296] width 89 height 36
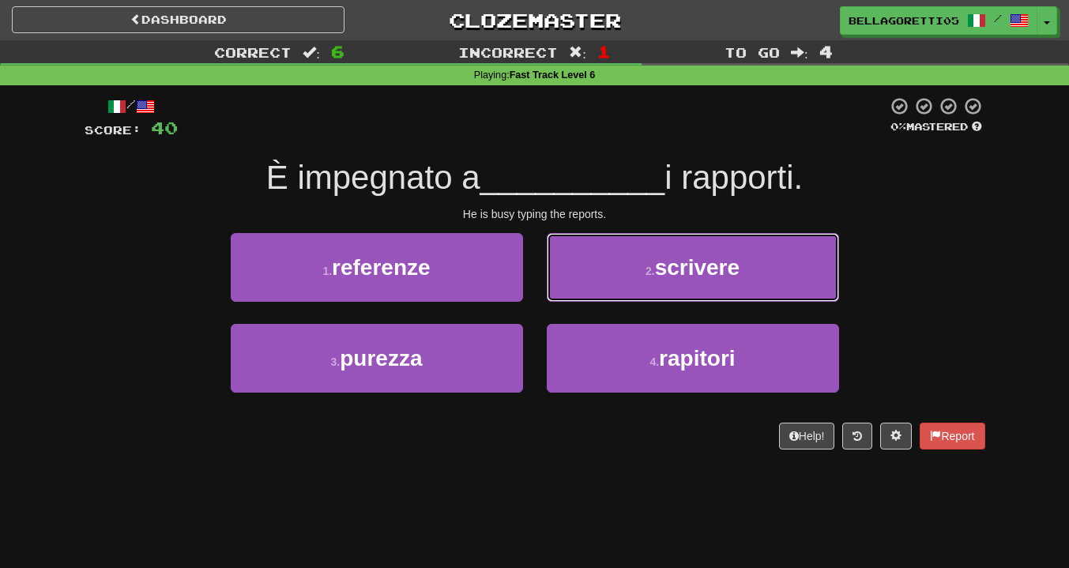
click at [625, 282] on button "2 . scrivere" at bounding box center [693, 267] width 292 height 69
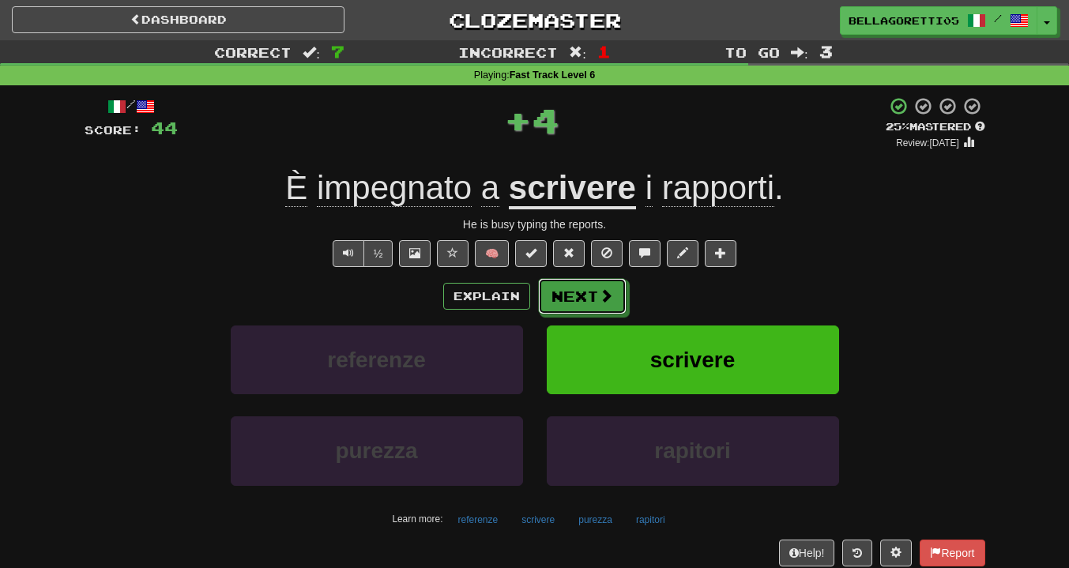
click at [605, 300] on span at bounding box center [606, 295] width 14 height 14
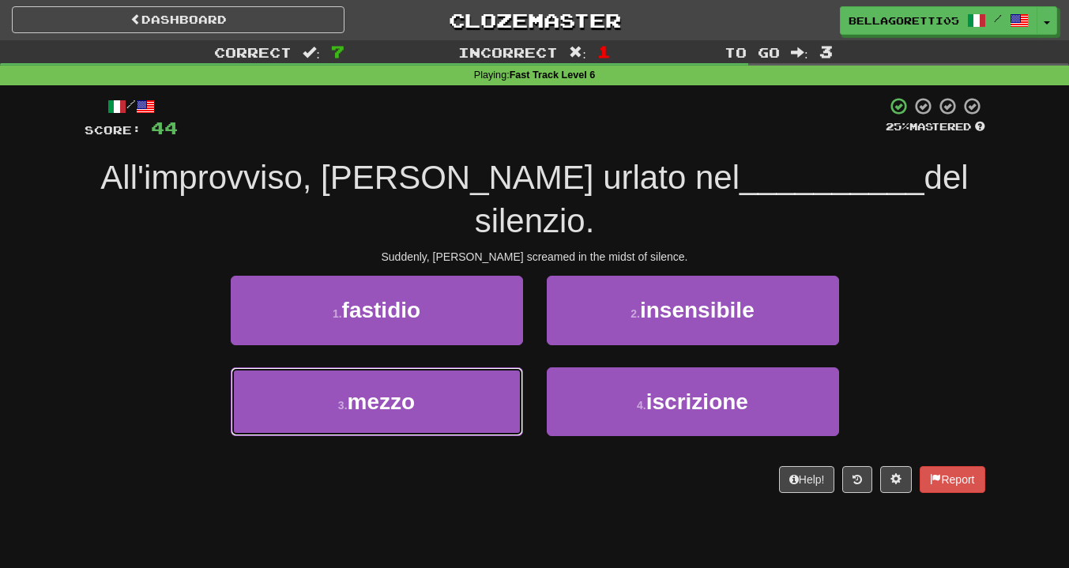
click at [510, 368] on button "3 . mezzo" at bounding box center [377, 402] width 292 height 69
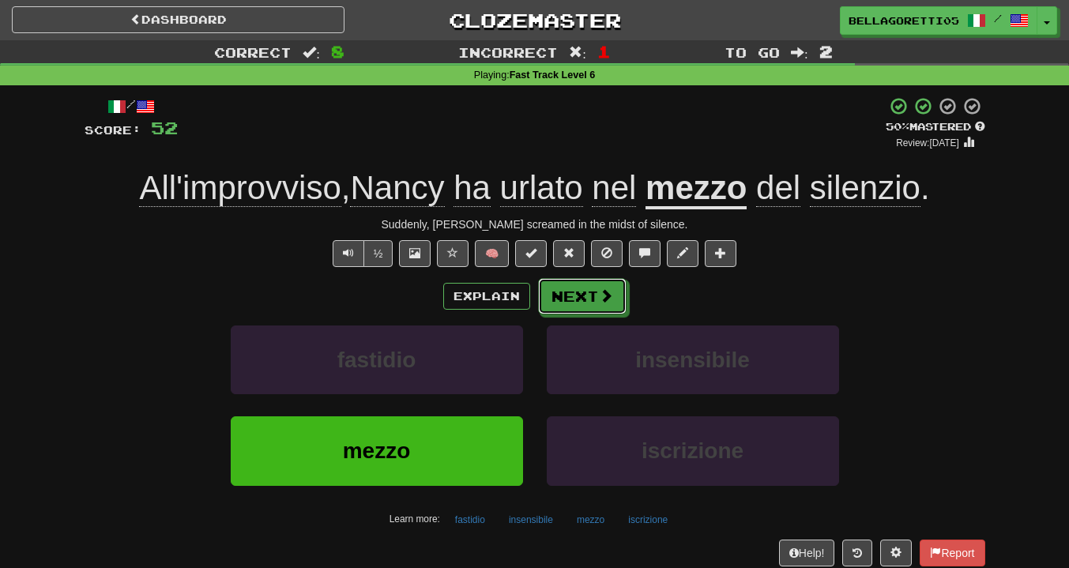
click at [574, 296] on button "Next" at bounding box center [582, 296] width 89 height 36
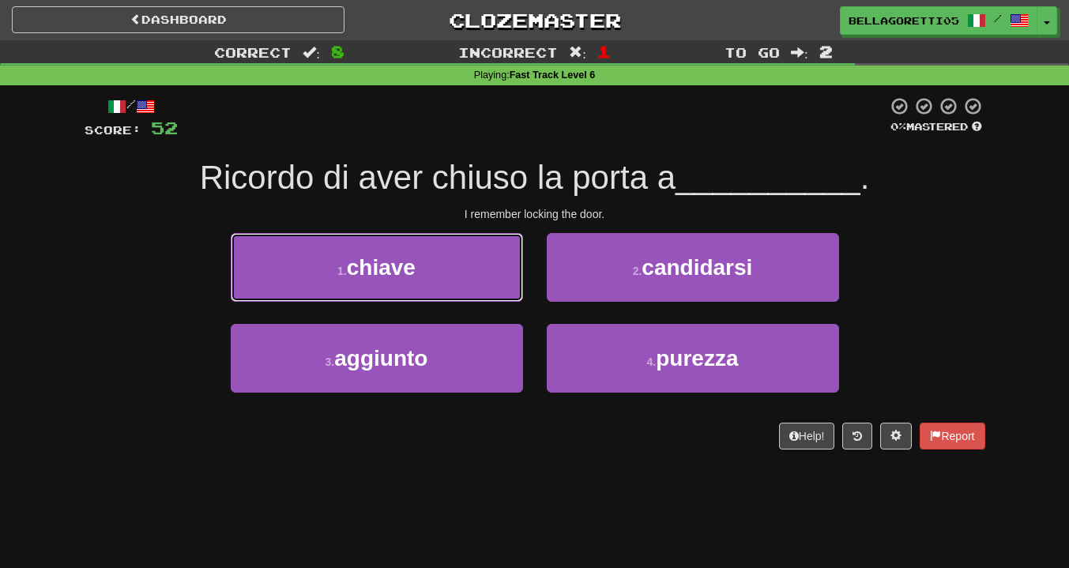
click at [488, 254] on button "1 . chiave" at bounding box center [377, 267] width 292 height 69
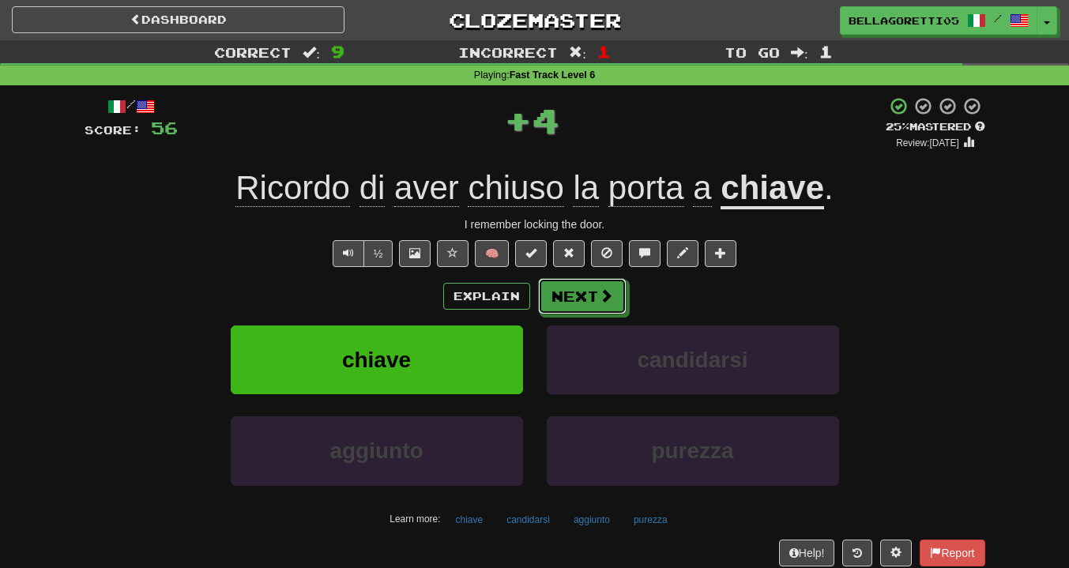
click at [593, 307] on button "Next" at bounding box center [582, 296] width 89 height 36
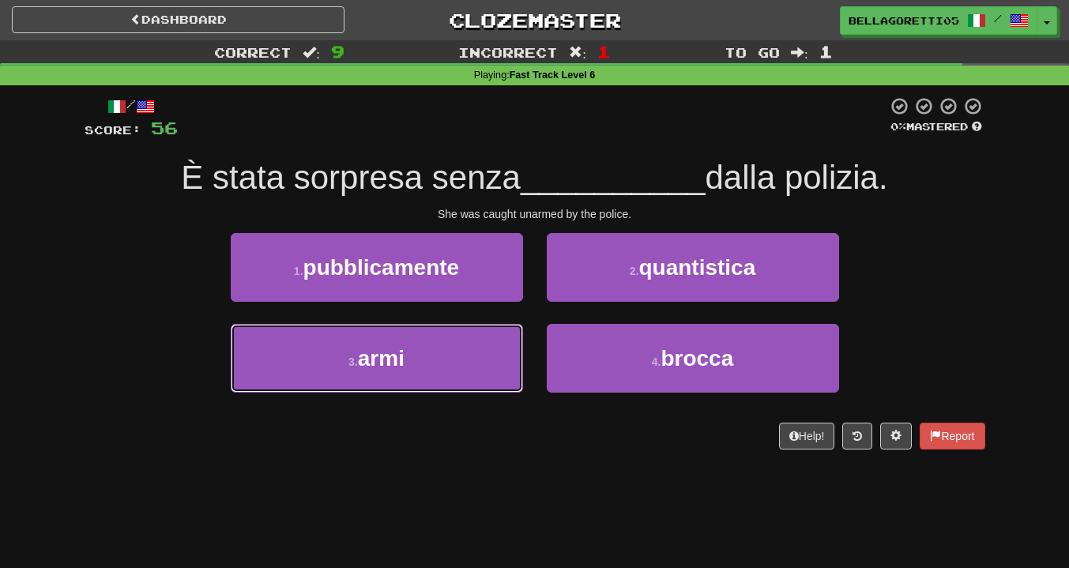
click at [444, 354] on button "3 . armi" at bounding box center [377, 358] width 292 height 69
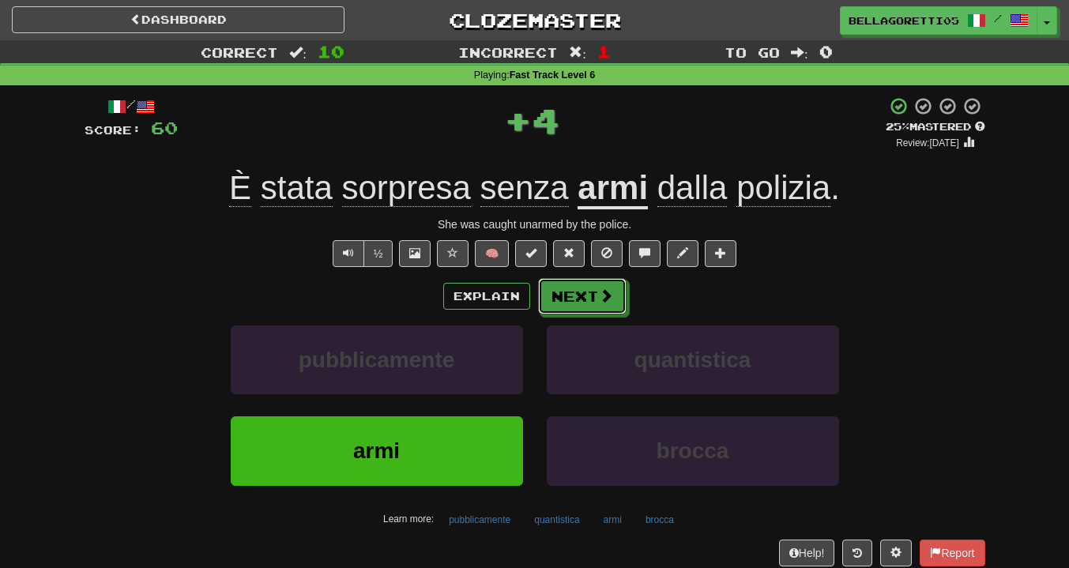
click at [611, 300] on span at bounding box center [606, 295] width 14 height 14
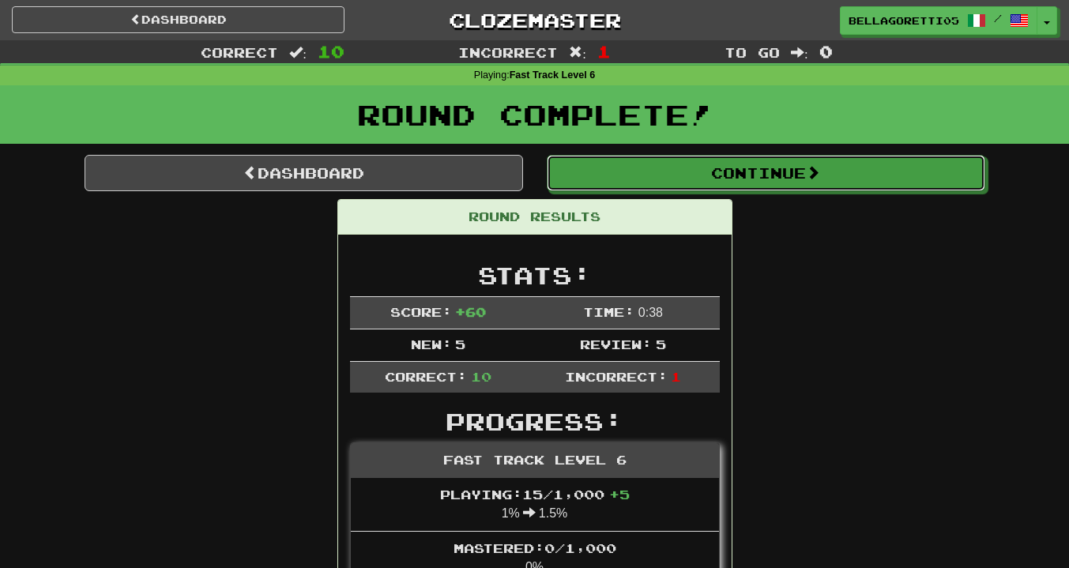
click at [709, 168] on button "Continue" at bounding box center [766, 173] width 439 height 36
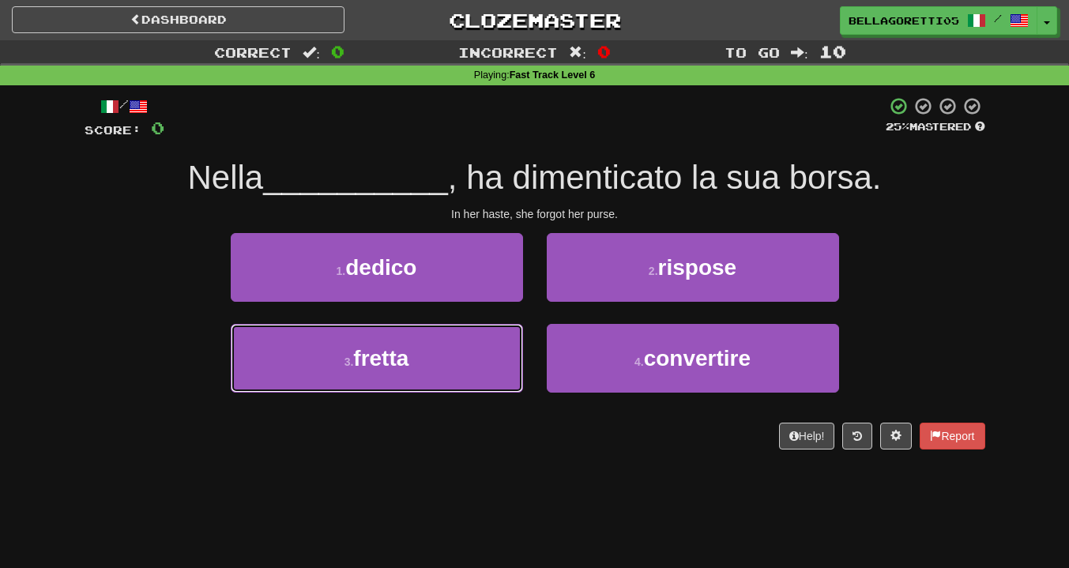
click at [488, 347] on button "3 . fretta" at bounding box center [377, 358] width 292 height 69
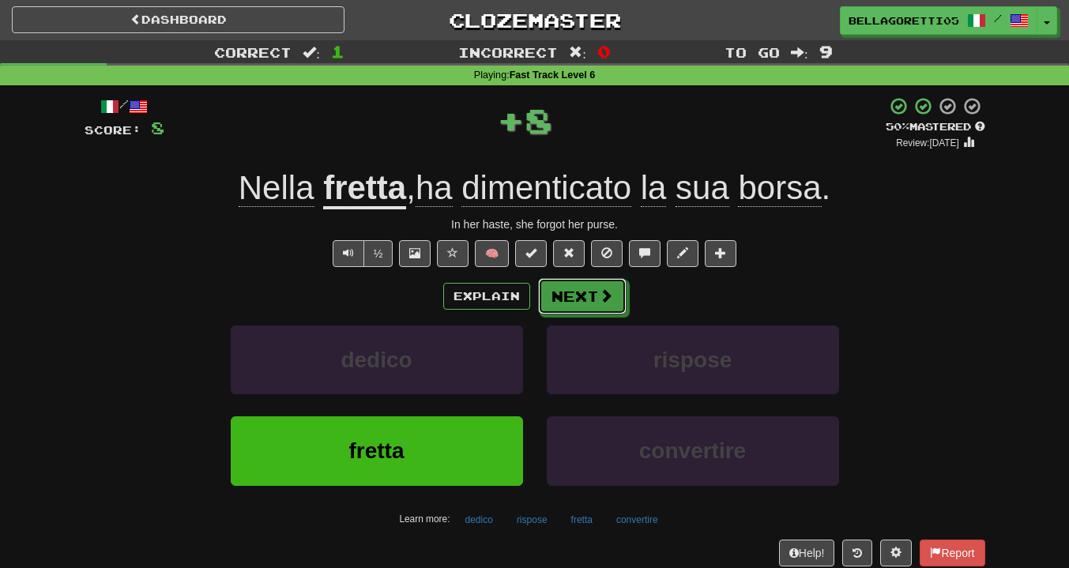
click at [567, 311] on button "Next" at bounding box center [582, 296] width 89 height 36
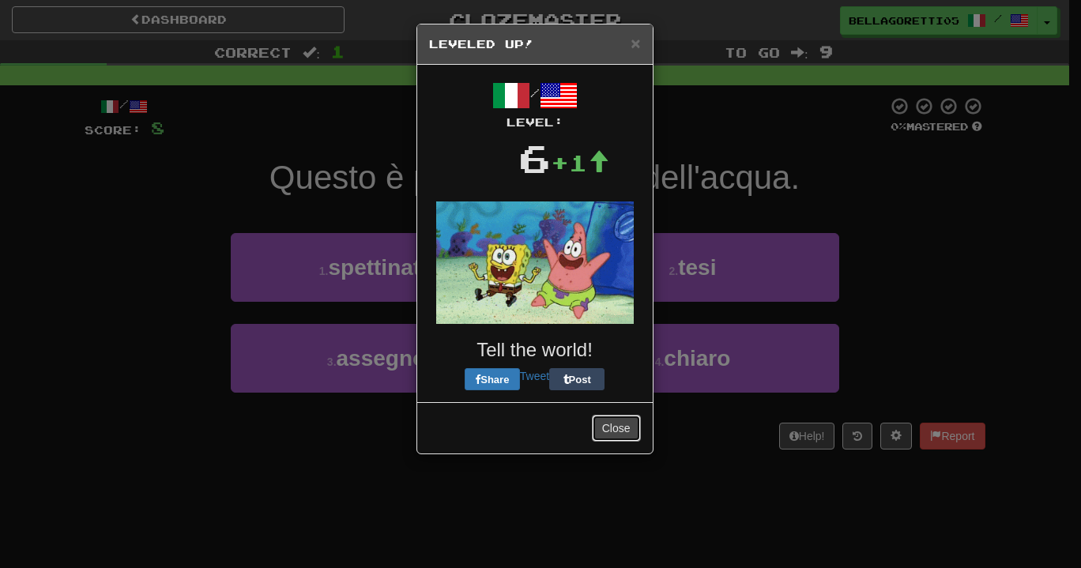
click at [631, 436] on button "Close" at bounding box center [616, 428] width 49 height 27
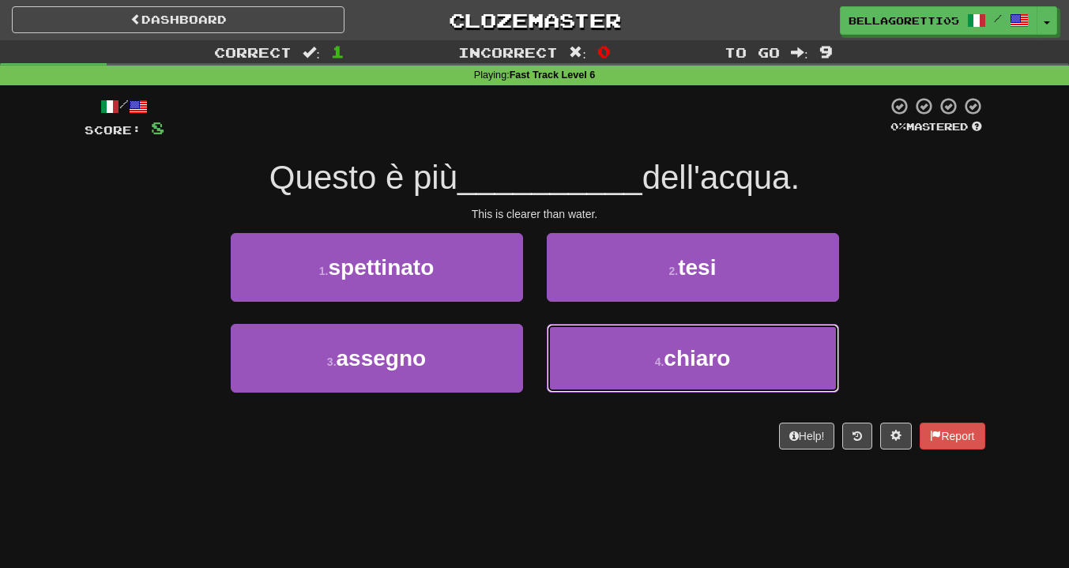
click at [616, 369] on button "4 . chiaro" at bounding box center [693, 358] width 292 height 69
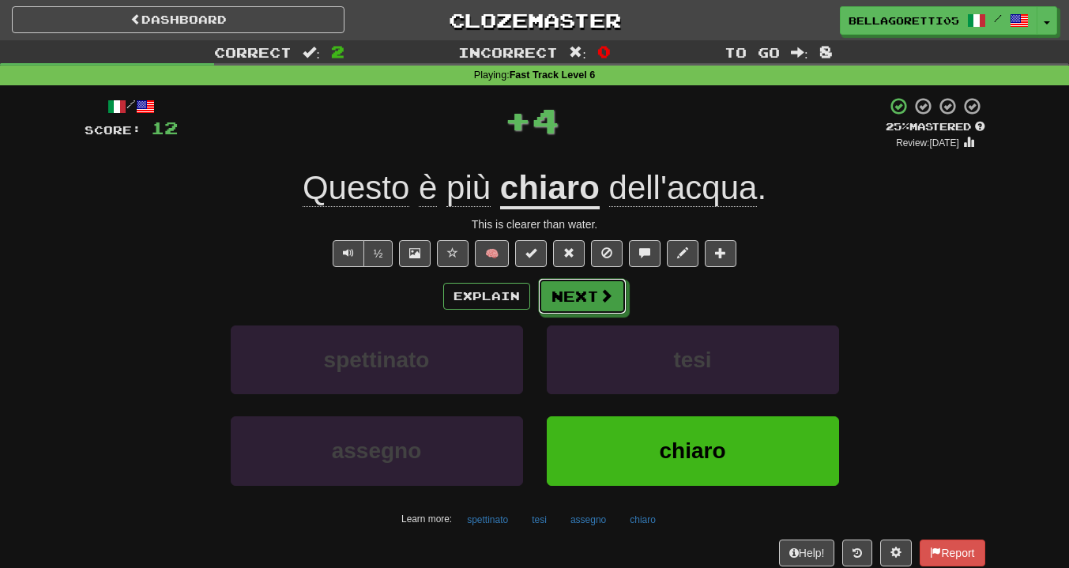
click at [594, 293] on button "Next" at bounding box center [582, 296] width 89 height 36
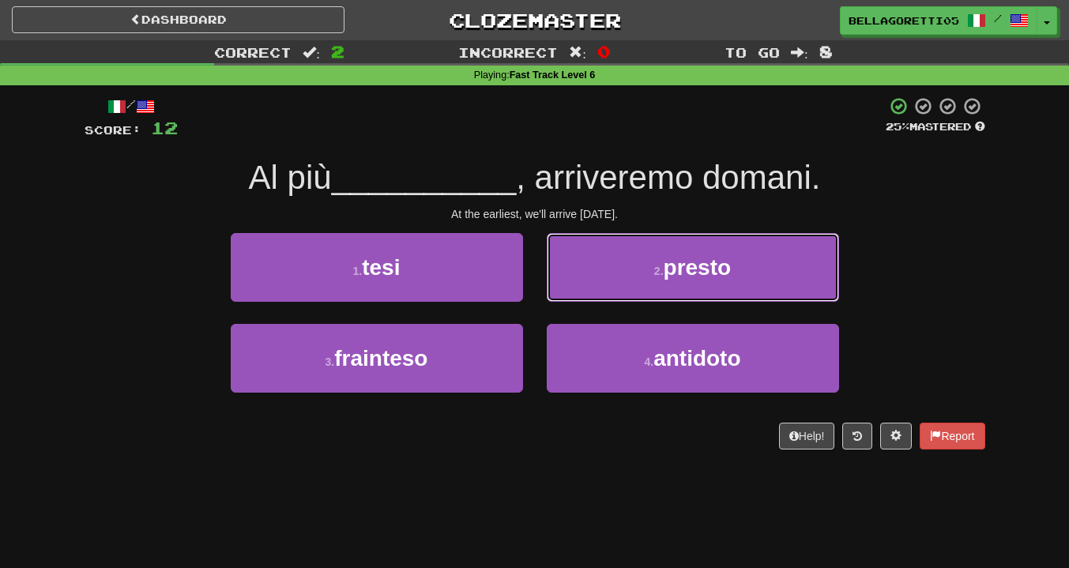
click at [786, 277] on button "2 . presto" at bounding box center [693, 267] width 292 height 69
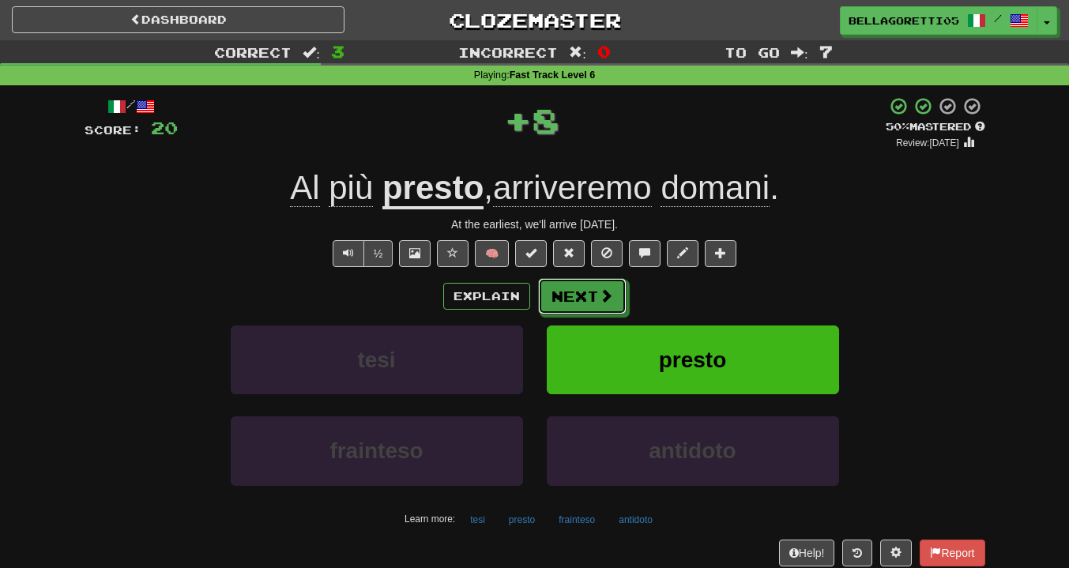
click at [596, 294] on button "Next" at bounding box center [582, 296] width 89 height 36
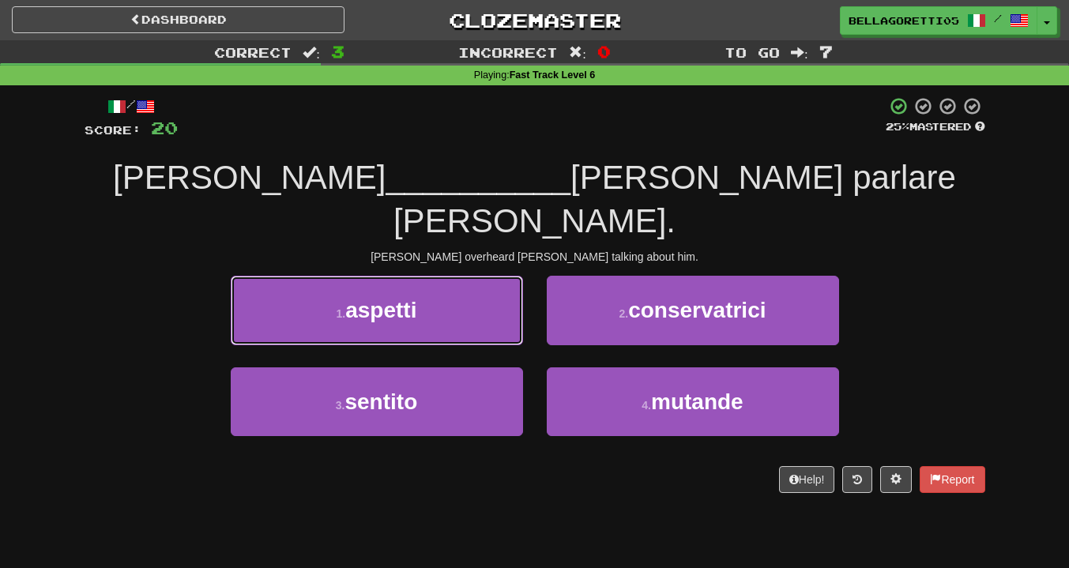
click at [469, 284] on button "1 . aspetti" at bounding box center [377, 310] width 292 height 69
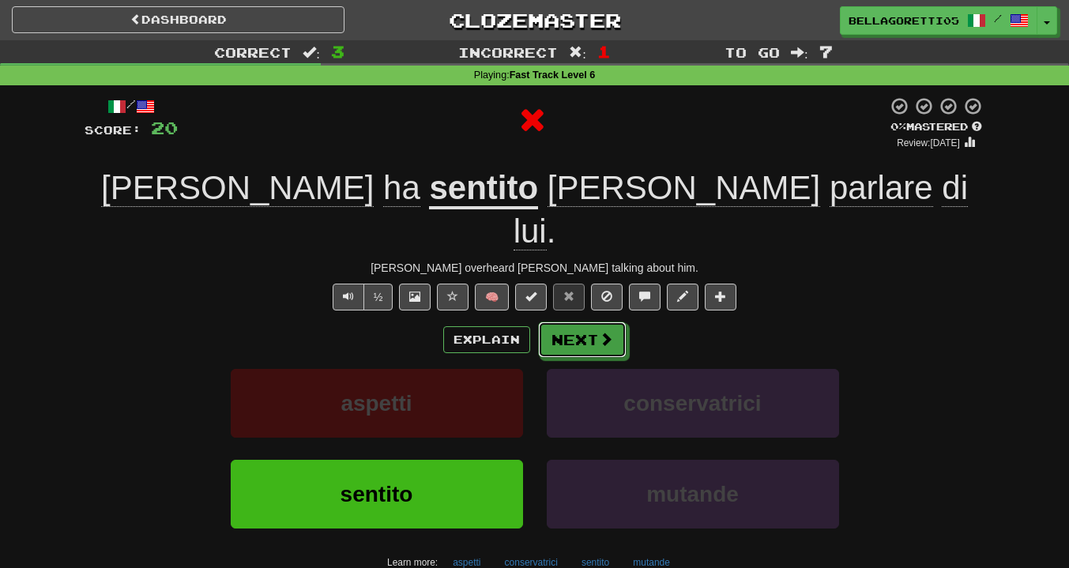
click at [560, 322] on button "Next" at bounding box center [582, 340] width 89 height 36
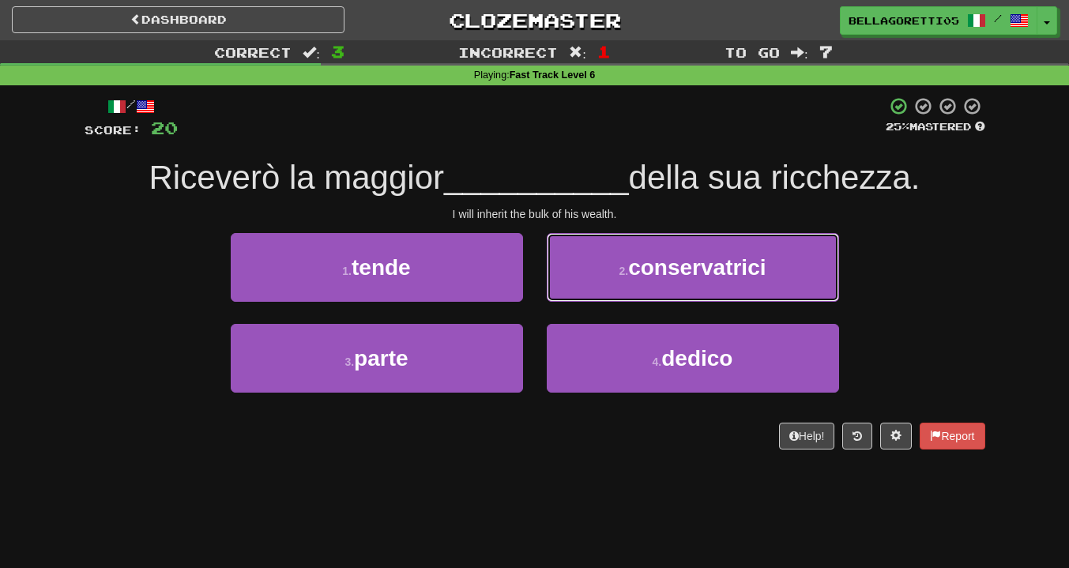
click at [600, 281] on button "2 . conservatrici" at bounding box center [693, 267] width 292 height 69
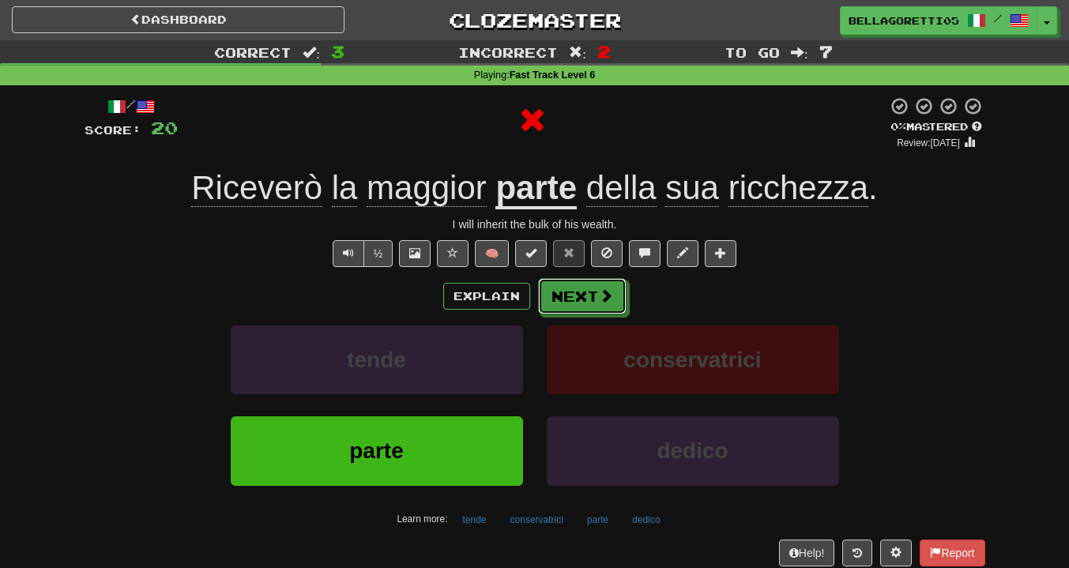
click at [592, 307] on button "Next" at bounding box center [582, 296] width 89 height 36
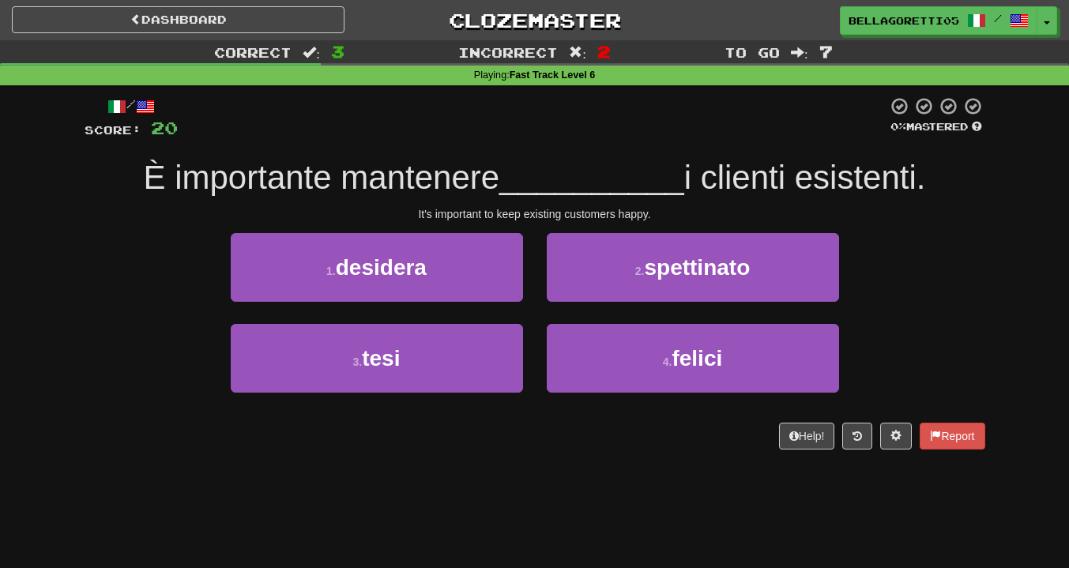
click at [264, 2] on div "Dashboard Clozemaster BellaGoretti05 / Toggle Dropdown Dashboard Leaderboard Ac…" at bounding box center [534, 17] width 1069 height 35
click at [263, 17] on link "Dashboard" at bounding box center [178, 19] width 333 height 27
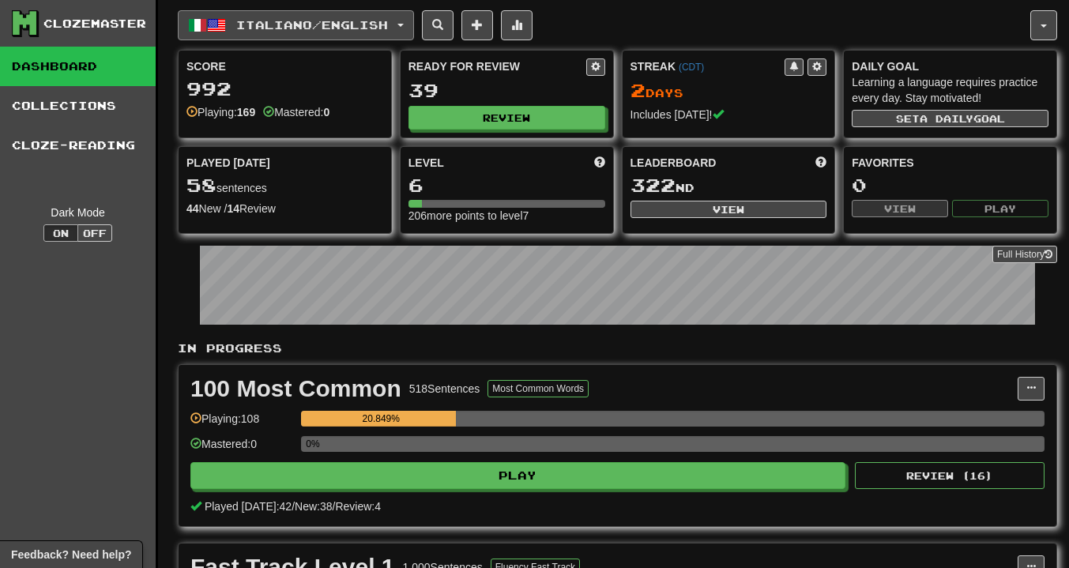
click at [276, 33] on button "Italiano / English" at bounding box center [296, 25] width 236 height 30
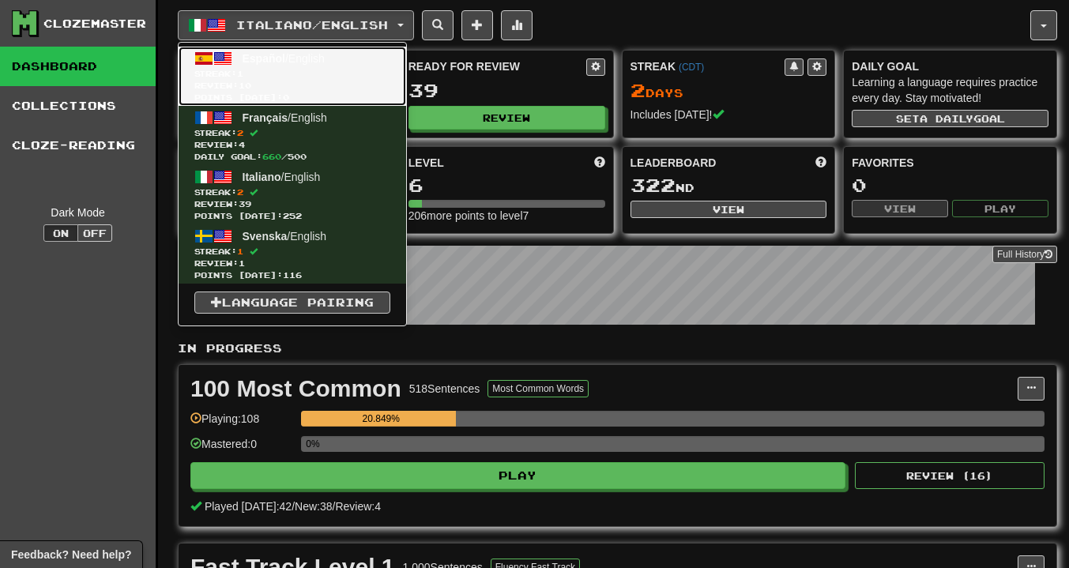
click at [339, 63] on link "Español / English Streak: 1 Review: 10 Points [DATE]: 0" at bounding box center [293, 76] width 228 height 59
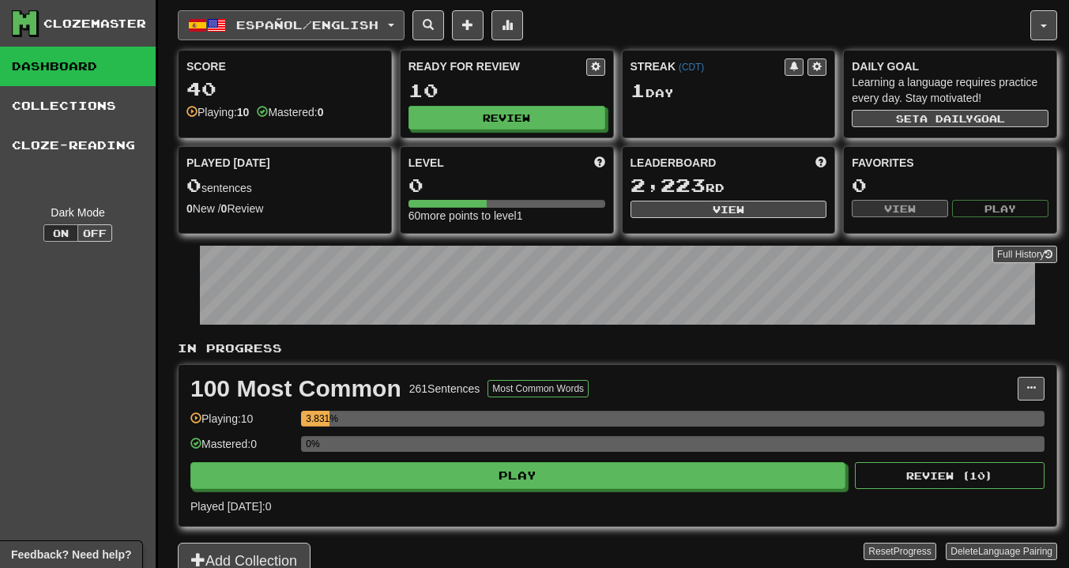
click at [273, 21] on span "Español / English" at bounding box center [307, 24] width 142 height 13
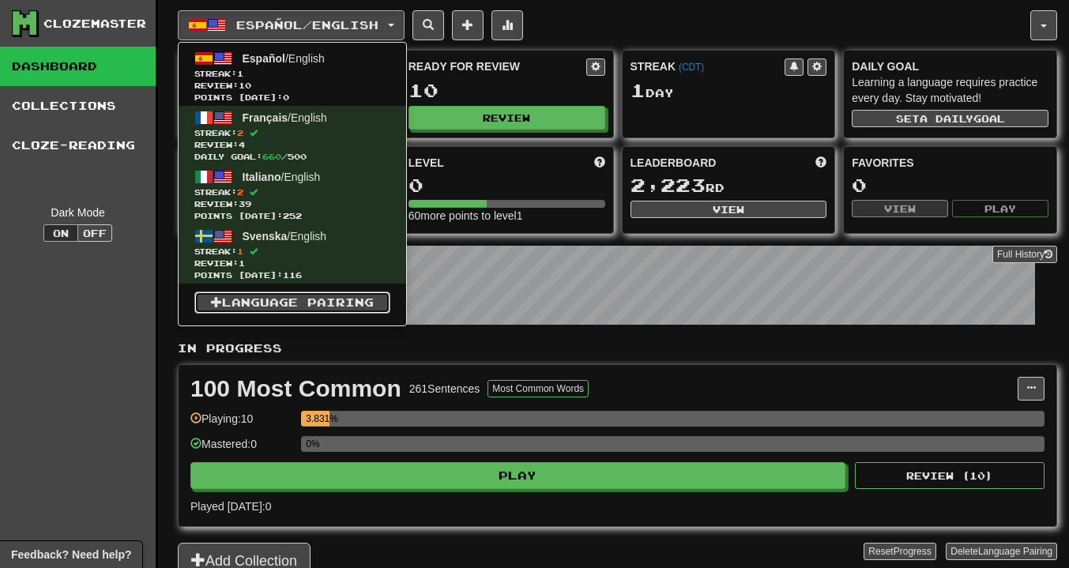
click at [311, 307] on link "Language Pairing" at bounding box center [292, 303] width 196 height 22
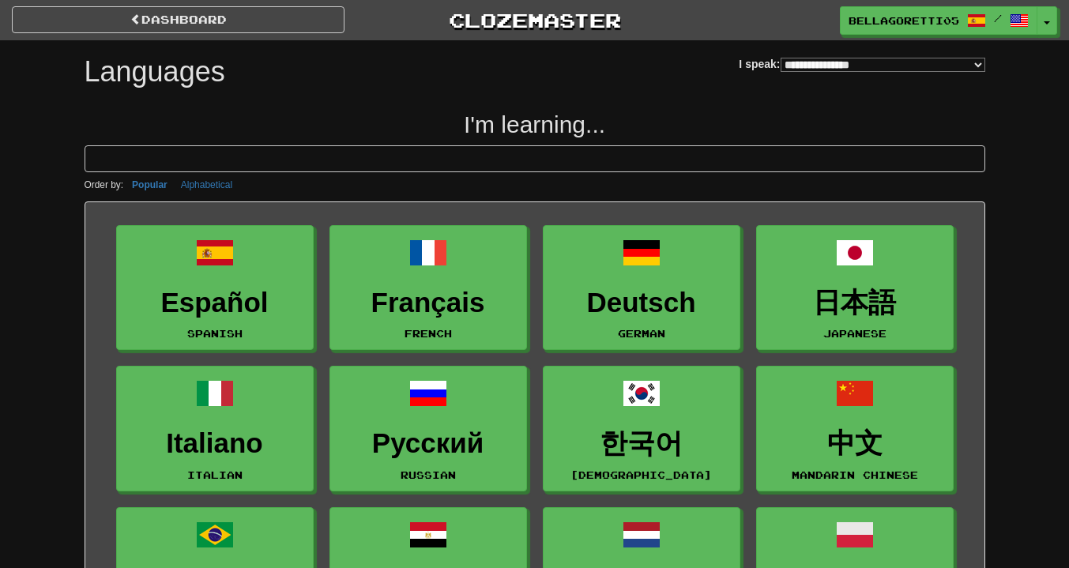
select select "*******"
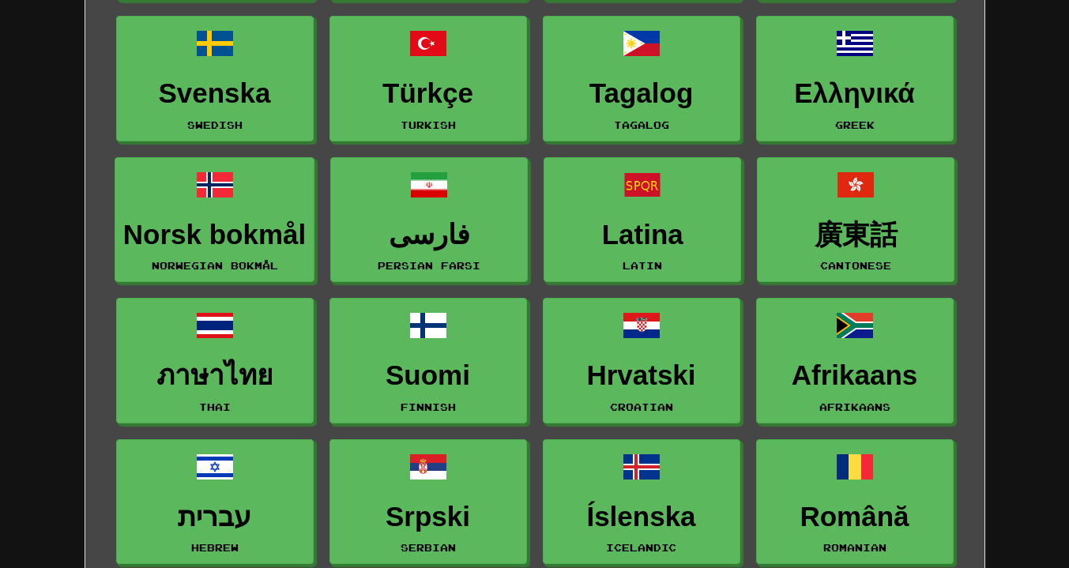
scroll to position [316, 0]
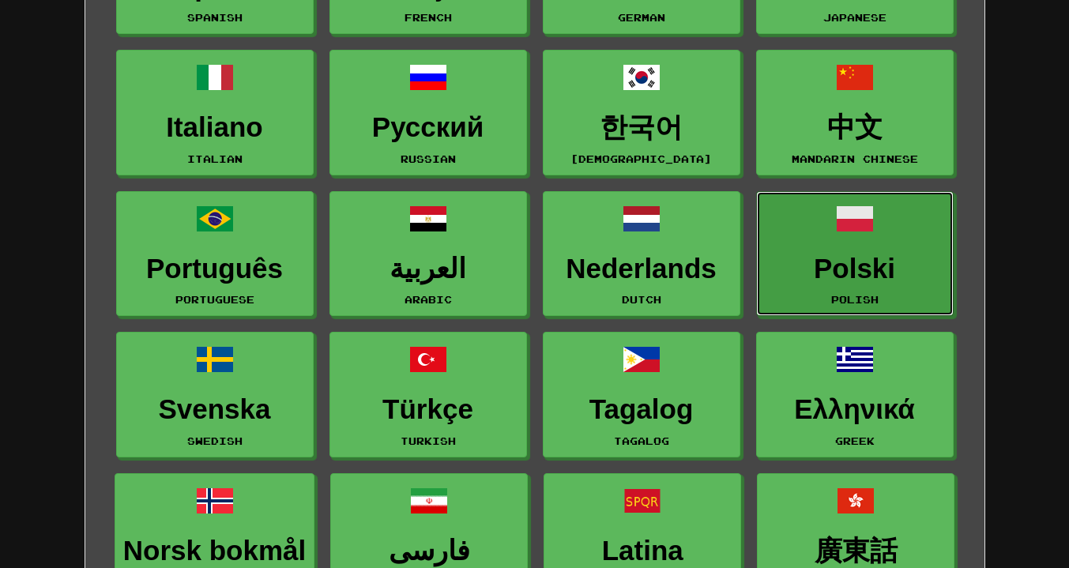
click at [899, 262] on h3 "Polski" at bounding box center [855, 269] width 180 height 31
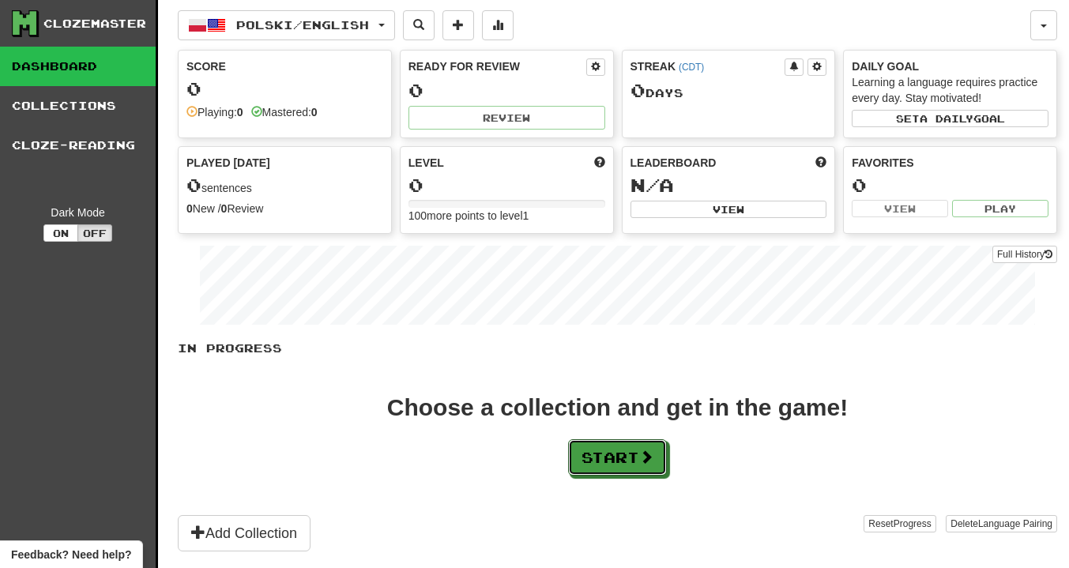
click at [603, 472] on button "Start" at bounding box center [617, 457] width 99 height 36
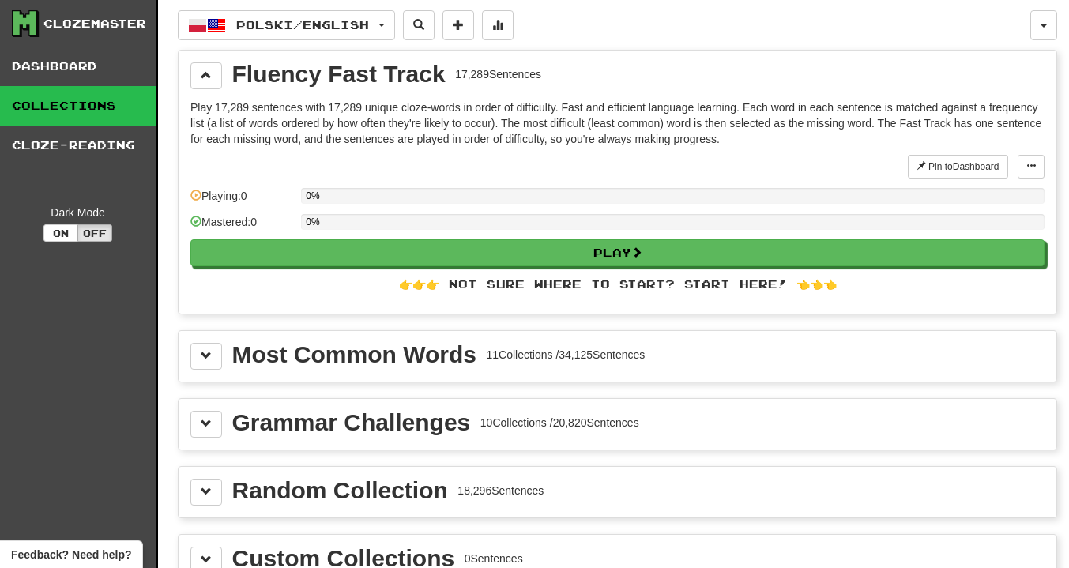
click at [326, 355] on div "Most Common Words" at bounding box center [354, 355] width 244 height 24
click at [209, 361] on span at bounding box center [206, 355] width 11 height 11
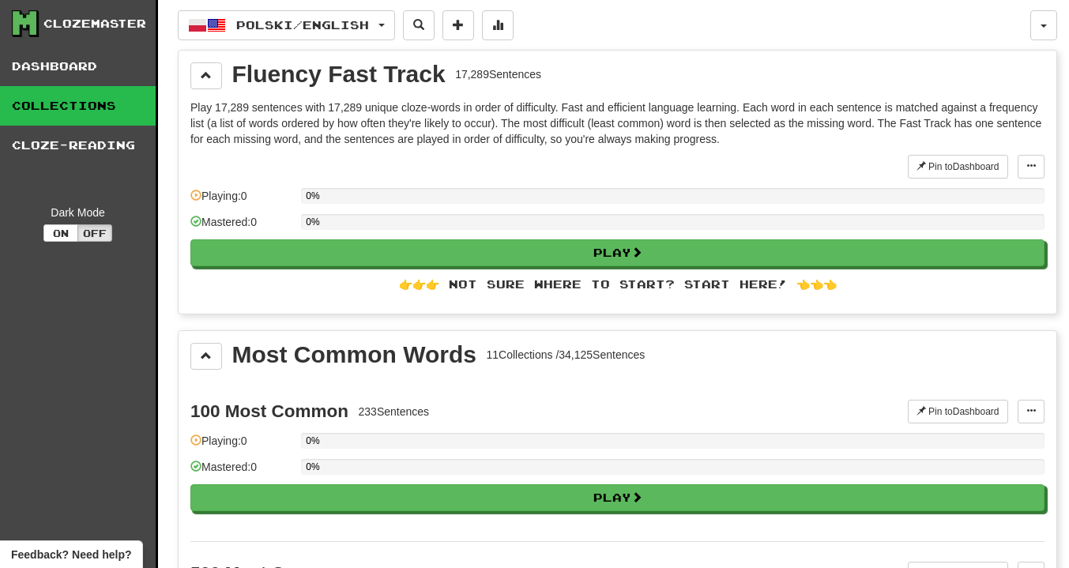
click at [518, 515] on div "100 Most Common 233 Sentences Pin to Dashboard Pin to Dashboard Manage Sentence…" at bounding box center [617, 460] width 854 height 161
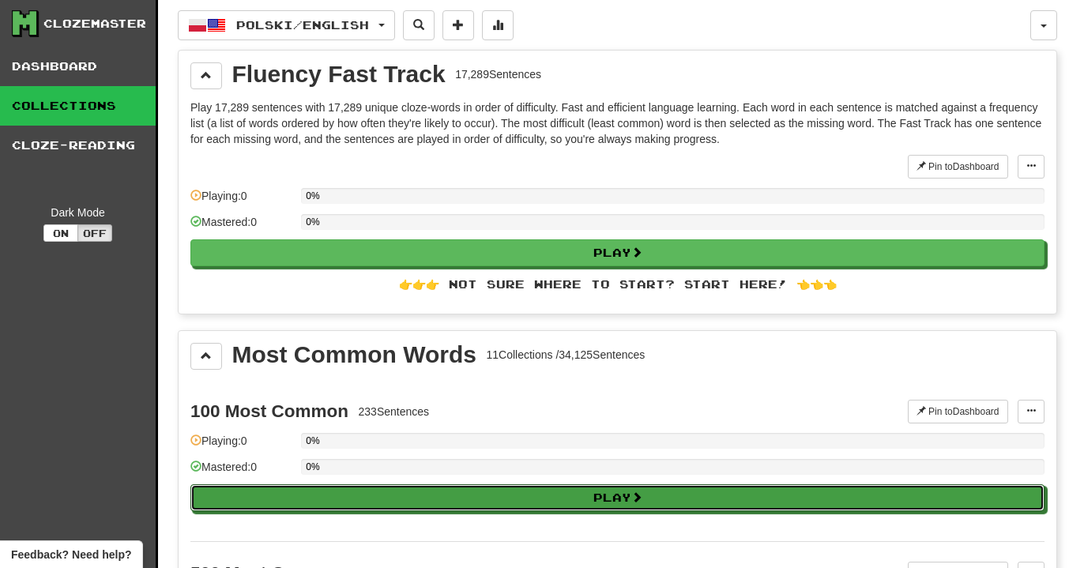
click at [518, 505] on button "Play" at bounding box center [617, 497] width 854 height 27
select select "**"
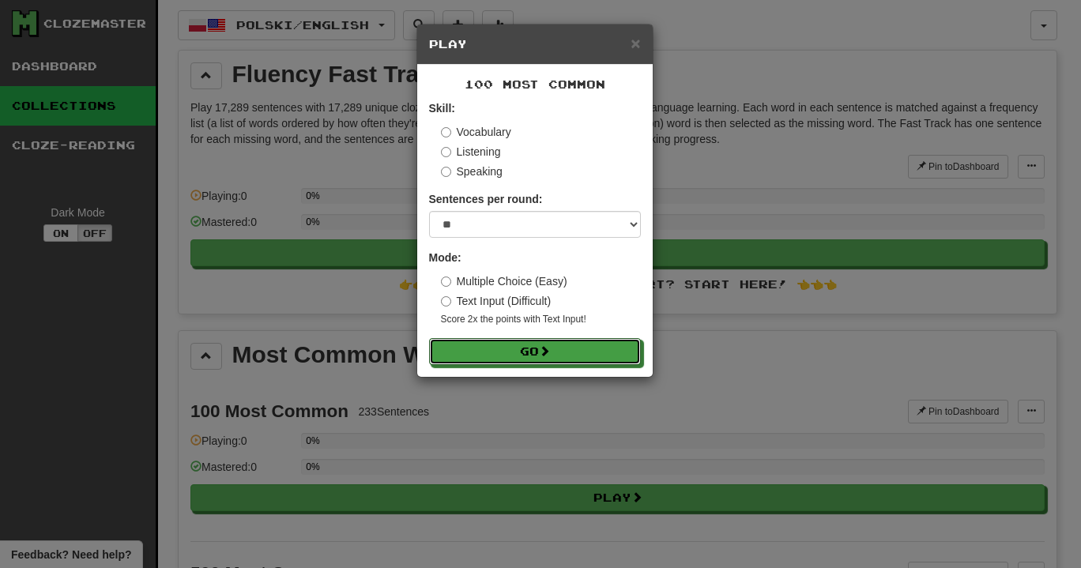
click at [541, 352] on button "Go" at bounding box center [535, 351] width 212 height 27
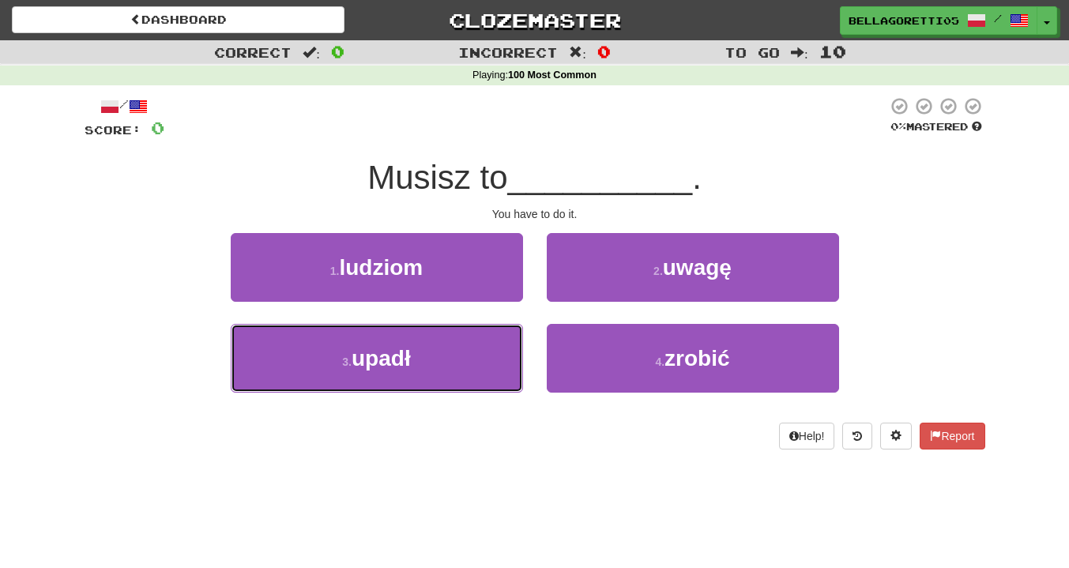
click at [479, 356] on button "3 . upadł" at bounding box center [377, 358] width 292 height 69
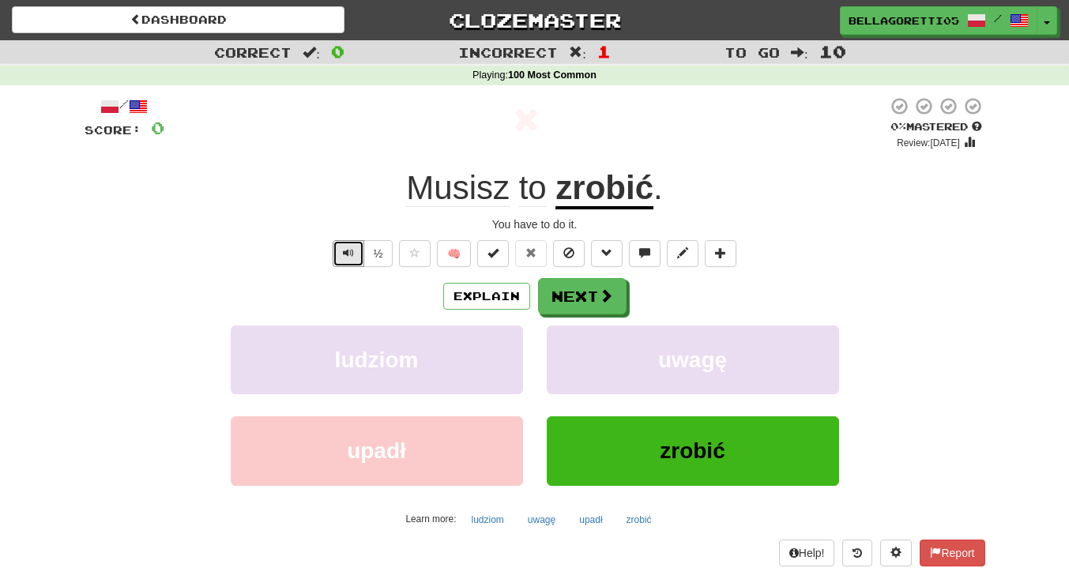
click at [346, 259] on button "Text-to-speech controls" at bounding box center [349, 253] width 32 height 27
click at [583, 297] on button "Next" at bounding box center [582, 296] width 89 height 36
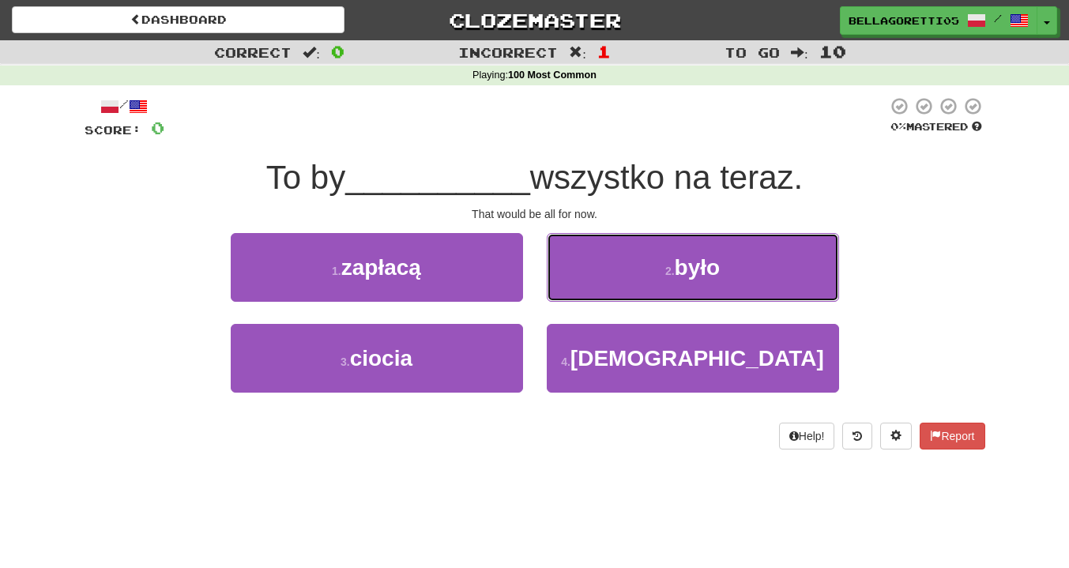
click at [605, 284] on button "2 . było" at bounding box center [693, 267] width 292 height 69
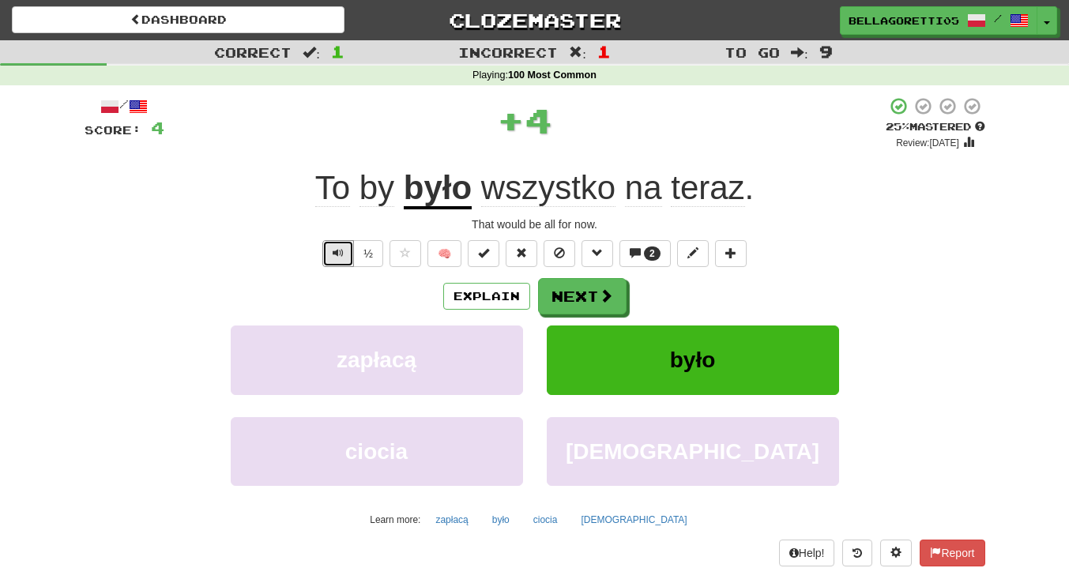
click at [337, 254] on span "Text-to-speech controls" at bounding box center [338, 252] width 11 height 11
click at [374, 257] on button "½" at bounding box center [368, 253] width 30 height 27
click at [469, 303] on button "Explain" at bounding box center [486, 296] width 87 height 27
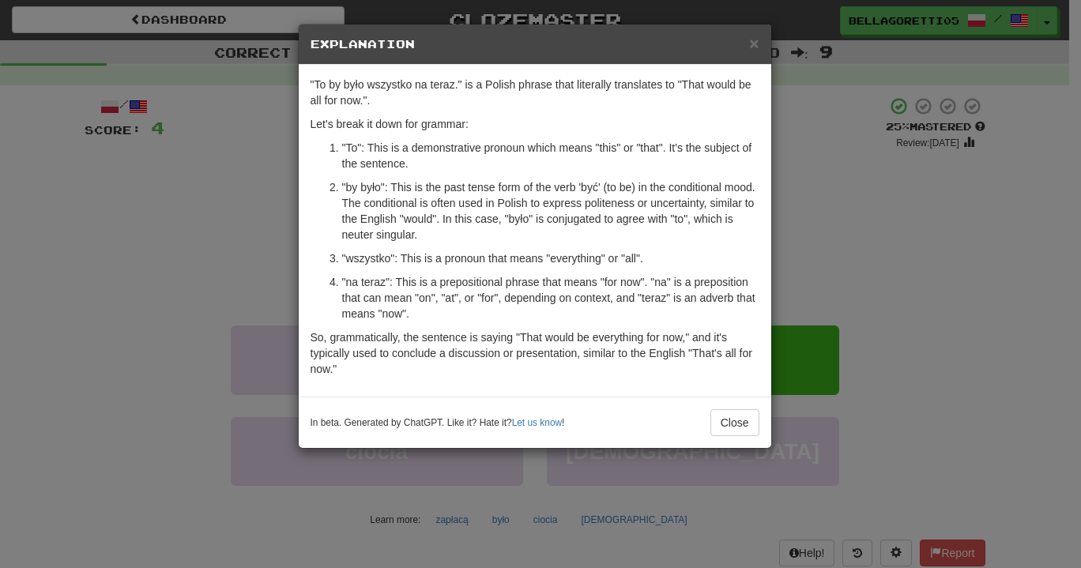
click at [783, 281] on div "× Explanation "To by było wszystko na teraz." is a Polish phrase that literally…" at bounding box center [540, 284] width 1081 height 568
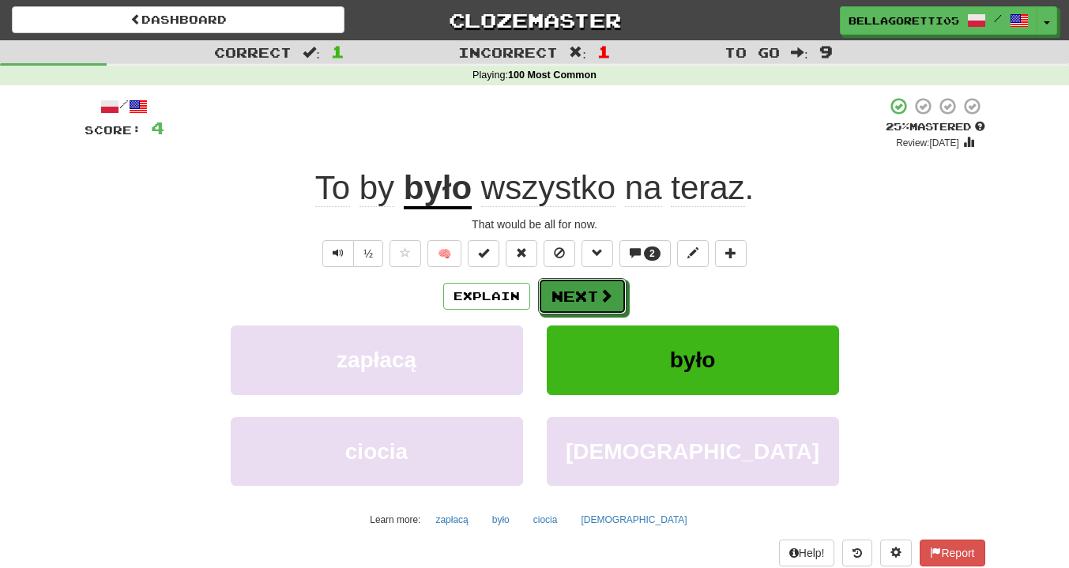
click at [569, 299] on button "Next" at bounding box center [582, 296] width 89 height 36
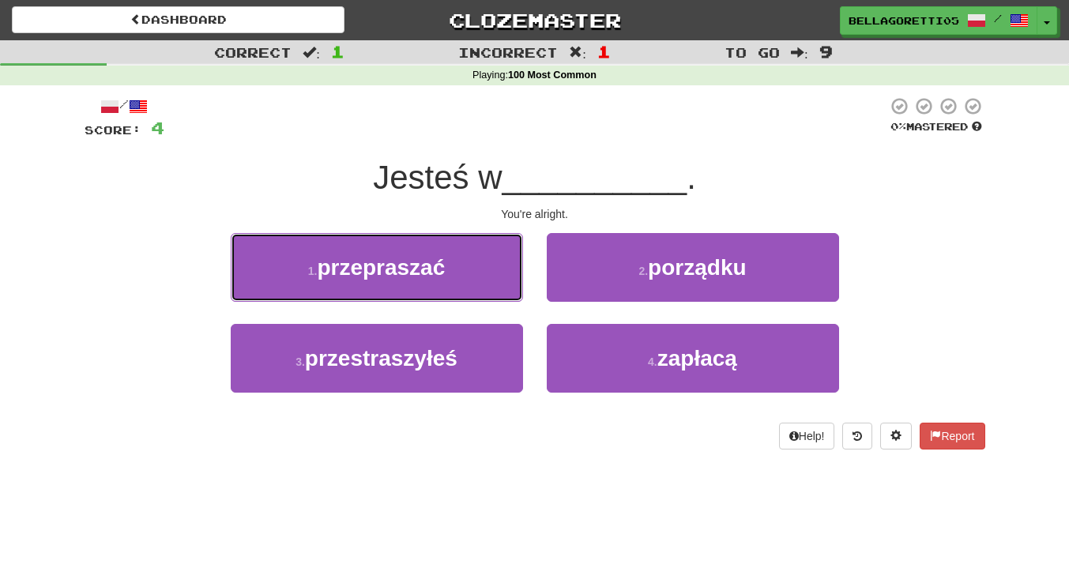
click at [473, 278] on button "1 . przepraszać" at bounding box center [377, 267] width 292 height 69
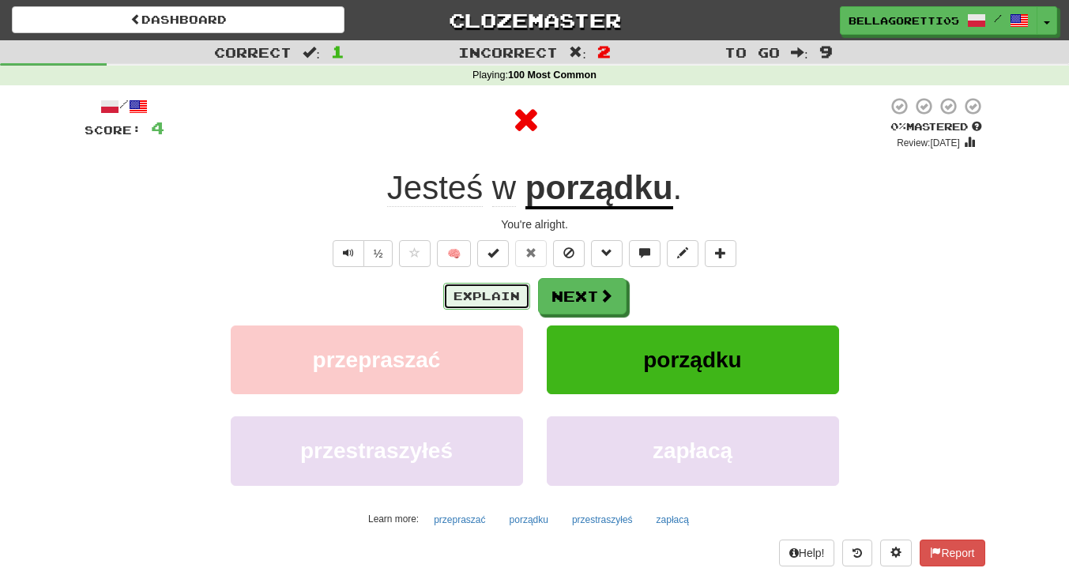
click at [502, 292] on button "Explain" at bounding box center [486, 296] width 87 height 27
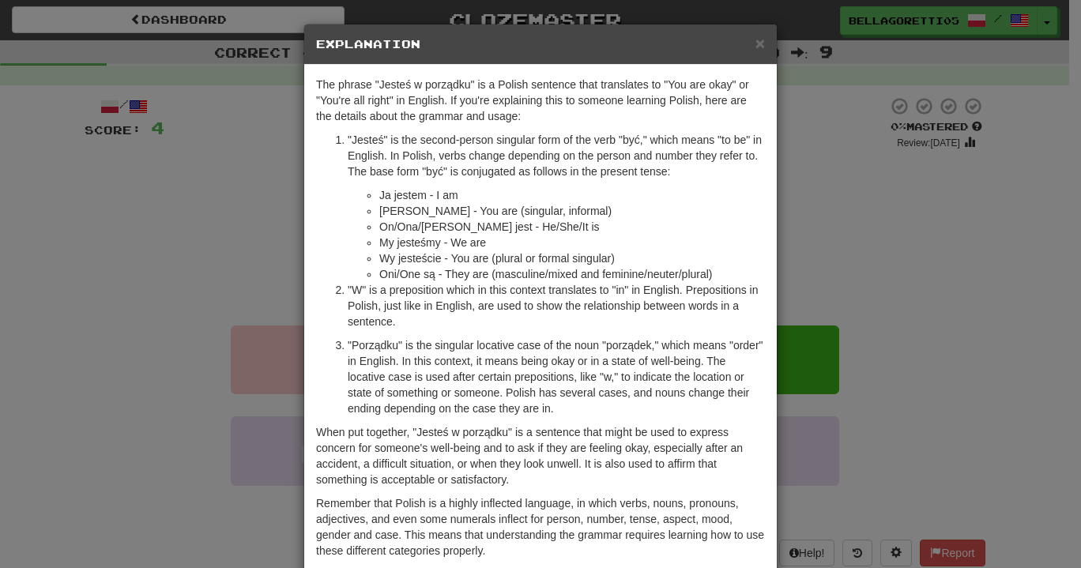
click at [834, 221] on div "× Explanation The phrase "Jesteś w porządku" is a Polish sentence that translat…" at bounding box center [540, 284] width 1081 height 568
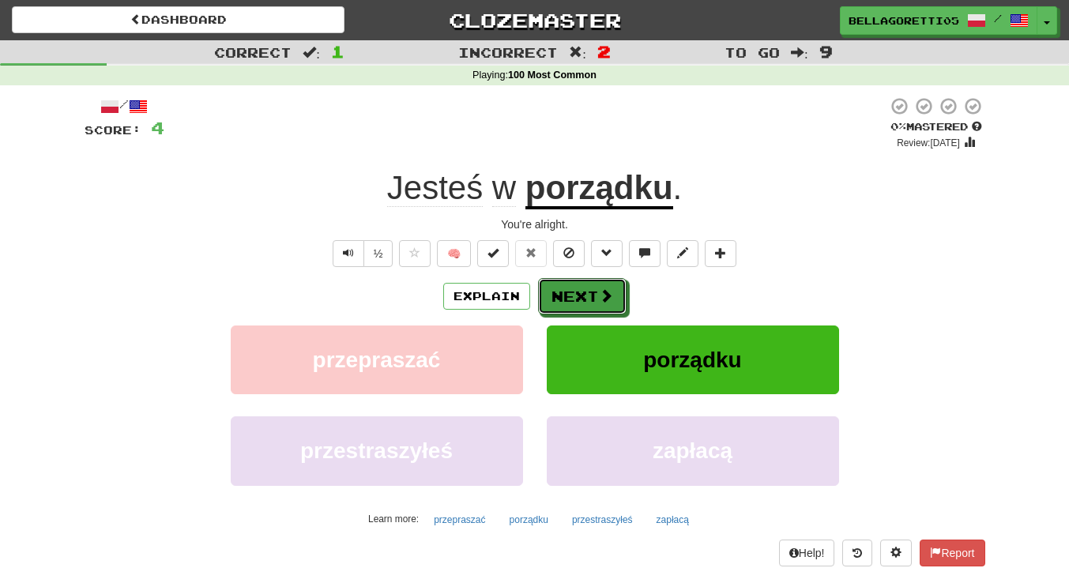
click at [604, 288] on span at bounding box center [606, 295] width 14 height 14
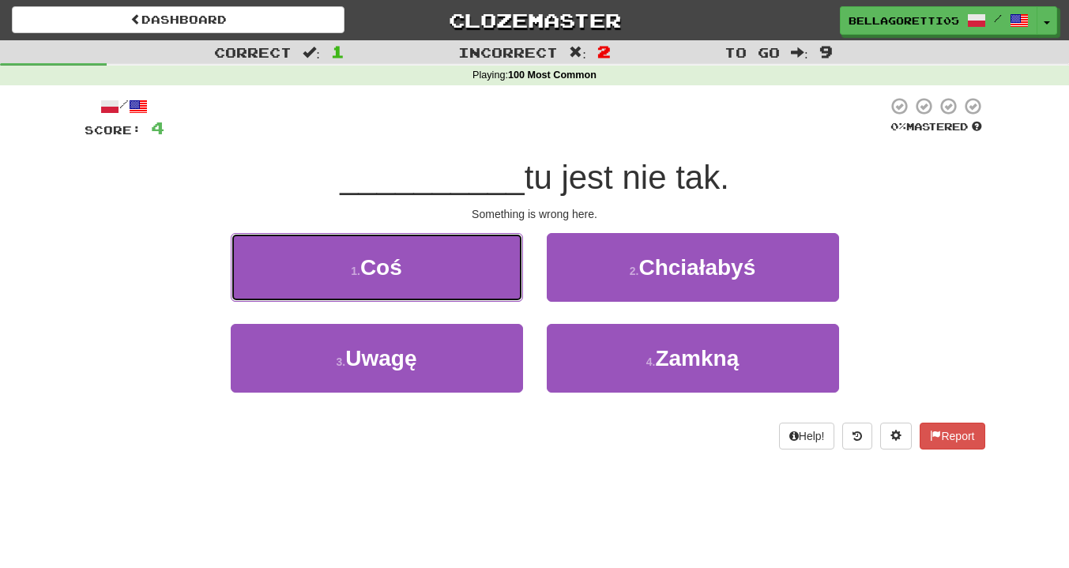
click at [502, 291] on button "1 . Coś" at bounding box center [377, 267] width 292 height 69
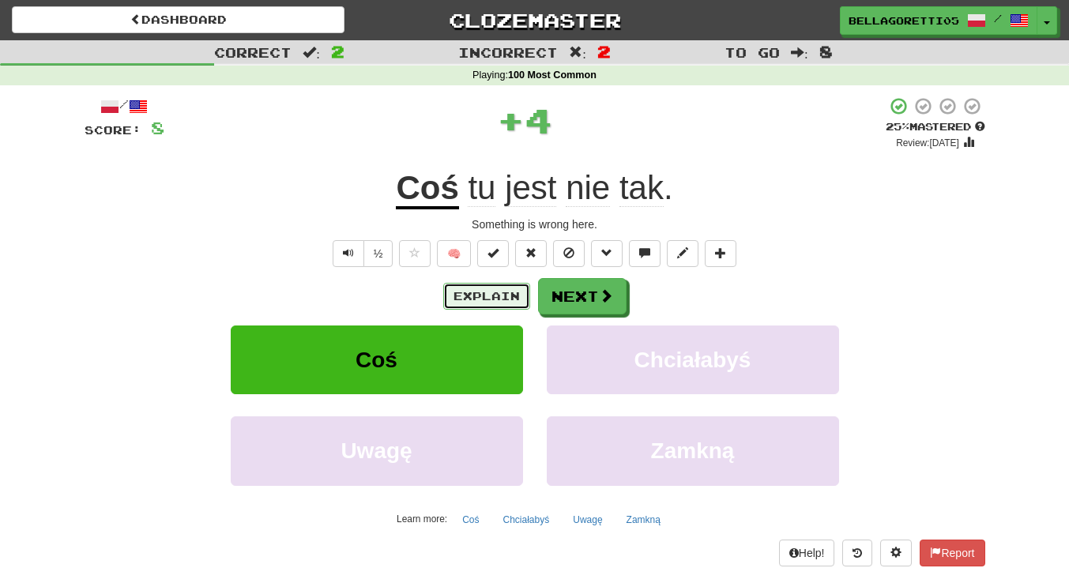
click at [503, 298] on button "Explain" at bounding box center [486, 296] width 87 height 27
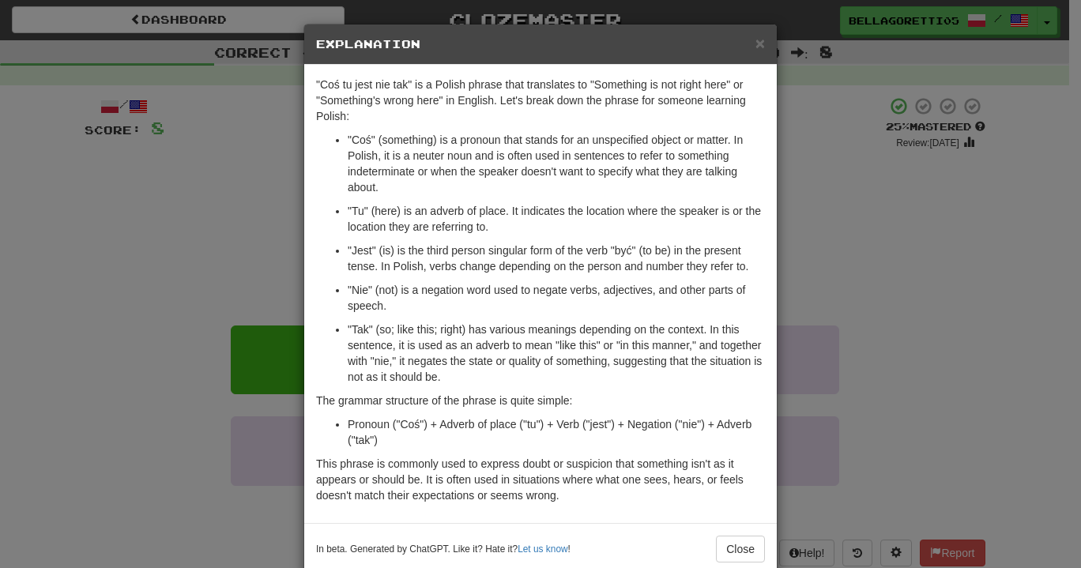
click at [835, 239] on div "× Explanation "Coś tu jest nie tak" is a Polish phrase that translates to "Some…" at bounding box center [540, 284] width 1081 height 568
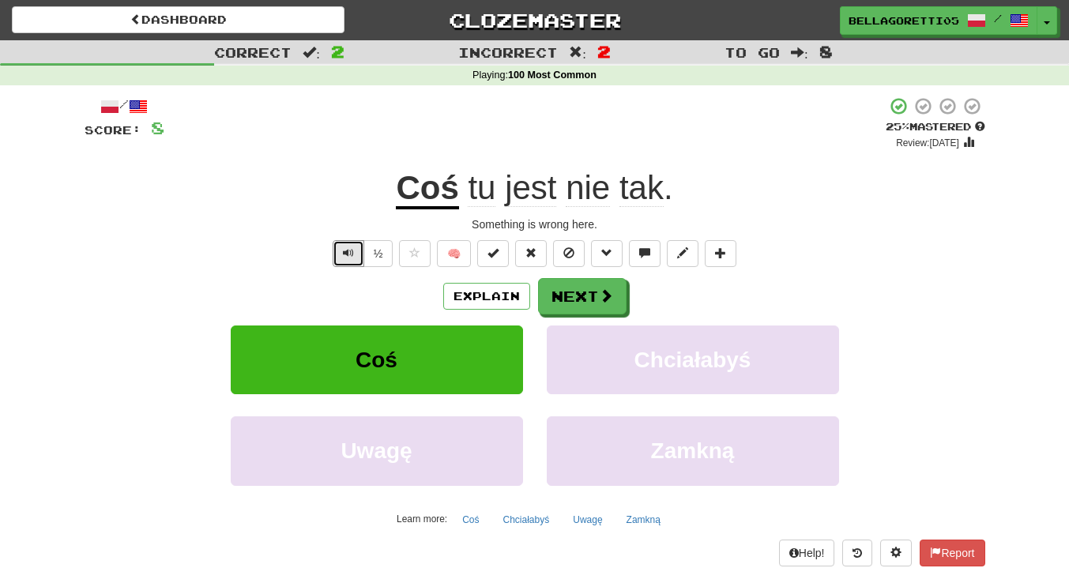
click at [352, 254] on span "Text-to-speech controls" at bounding box center [348, 252] width 11 height 11
click at [564, 302] on button "Next" at bounding box center [582, 296] width 89 height 36
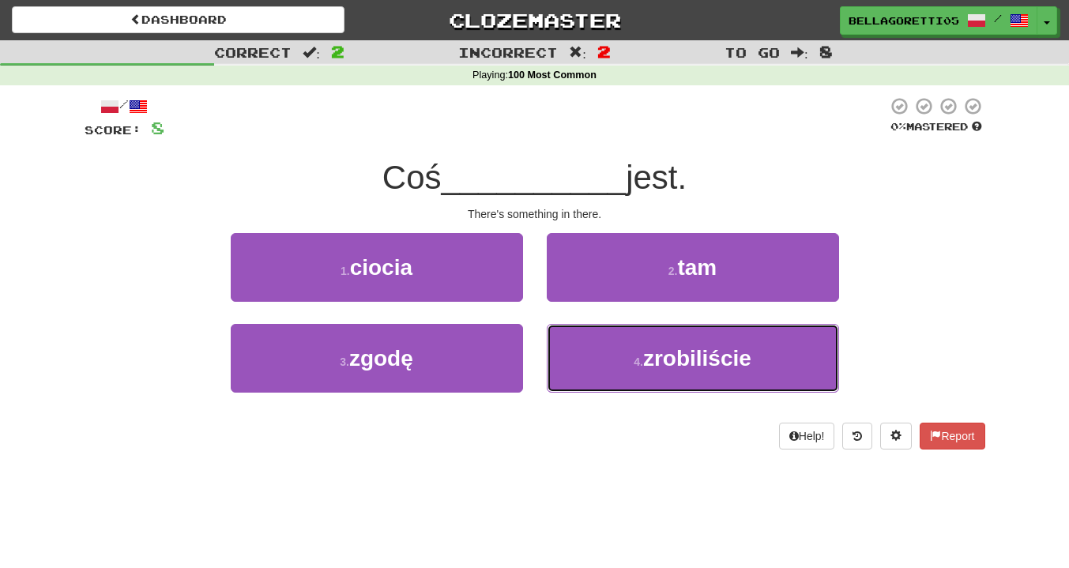
click at [605, 358] on button "4 . zrobiliście" at bounding box center [693, 358] width 292 height 69
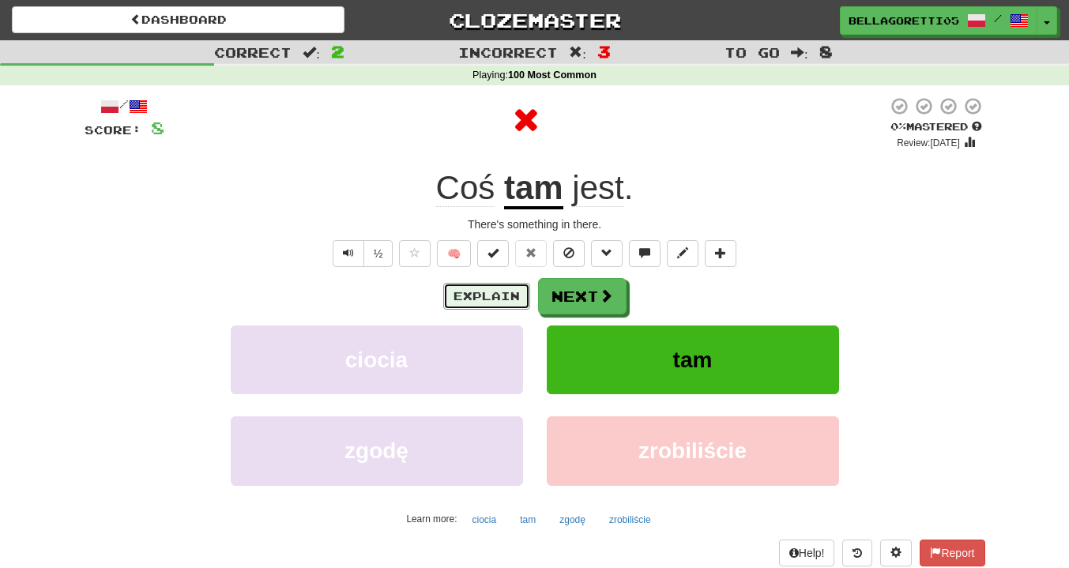
click at [519, 296] on button "Explain" at bounding box center [486, 296] width 87 height 27
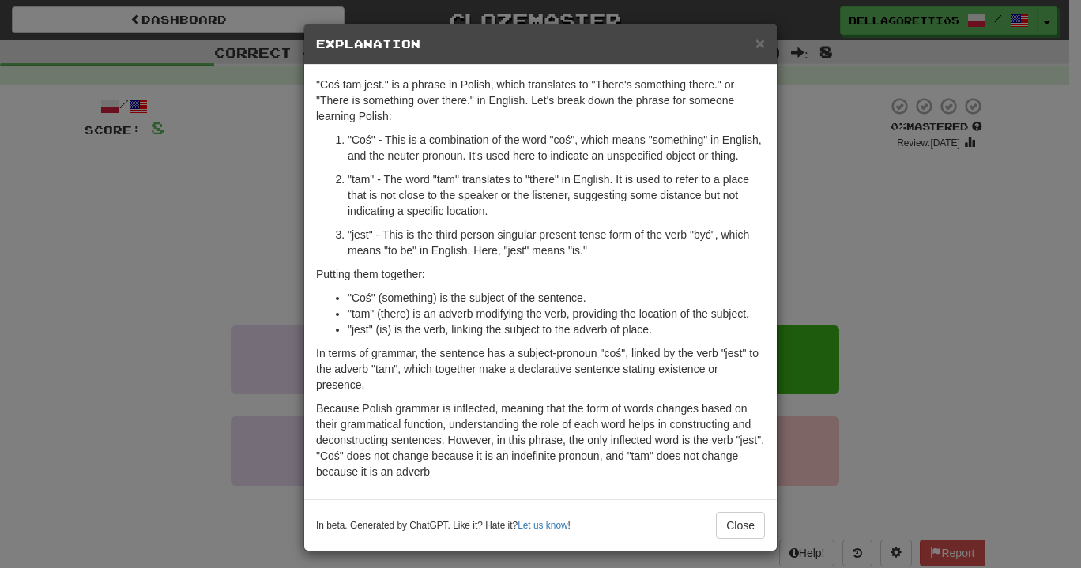
click at [871, 198] on div "× Explanation "Coś tam jest." is a phrase in Polish, which translates to "There…" at bounding box center [540, 284] width 1081 height 568
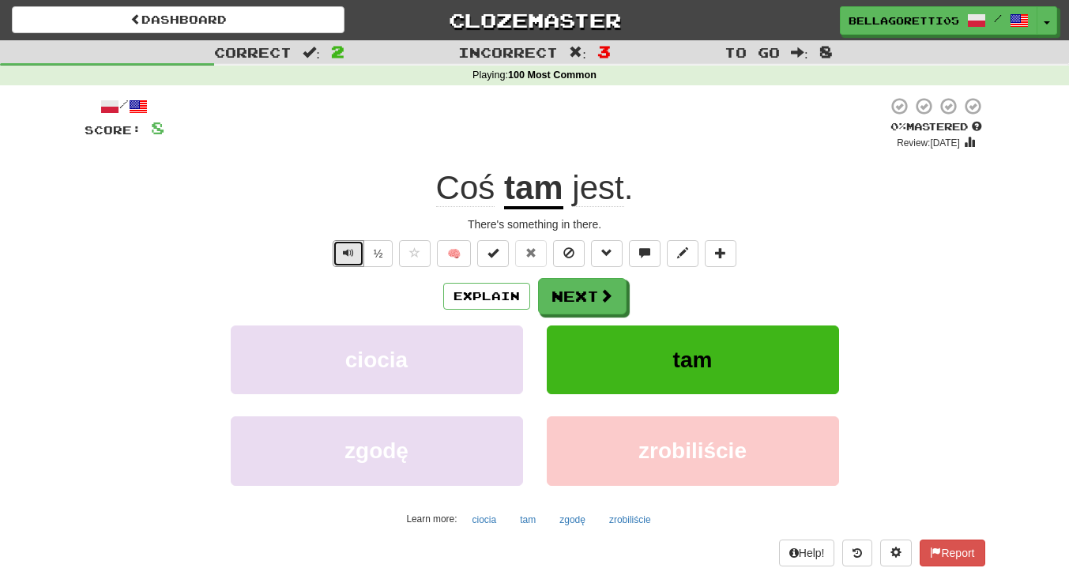
click at [356, 251] on button "Text-to-speech controls" at bounding box center [349, 253] width 32 height 27
click at [601, 303] on span at bounding box center [606, 295] width 14 height 14
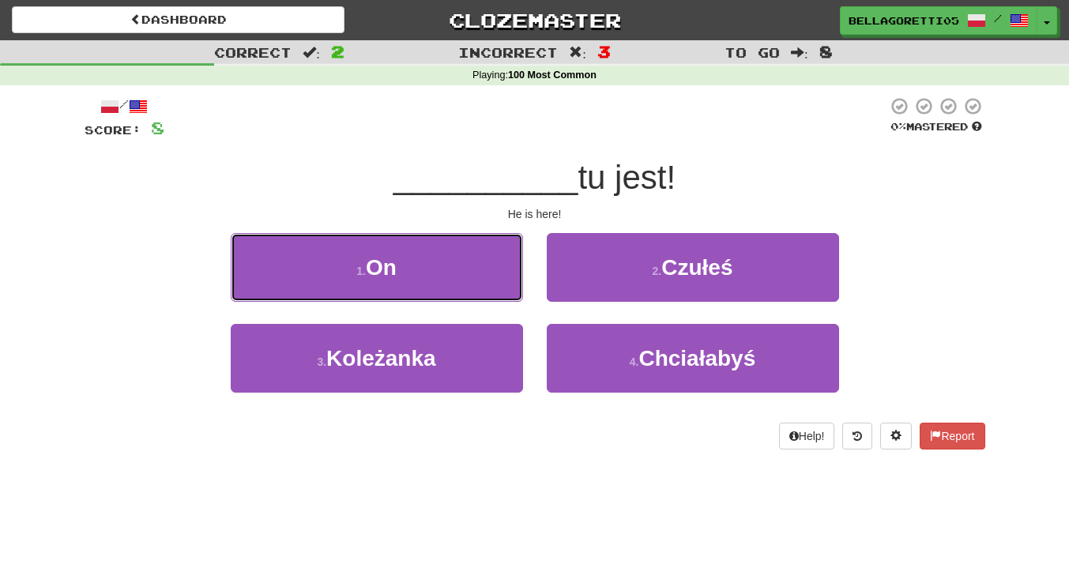
click at [454, 270] on button "1 . On" at bounding box center [377, 267] width 292 height 69
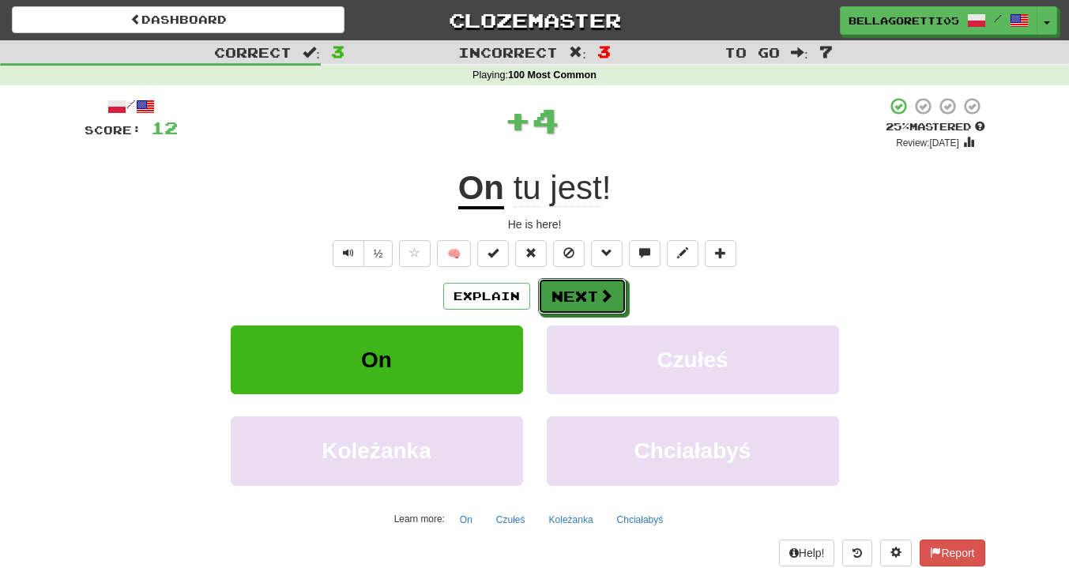
click at [572, 294] on button "Next" at bounding box center [582, 296] width 89 height 36
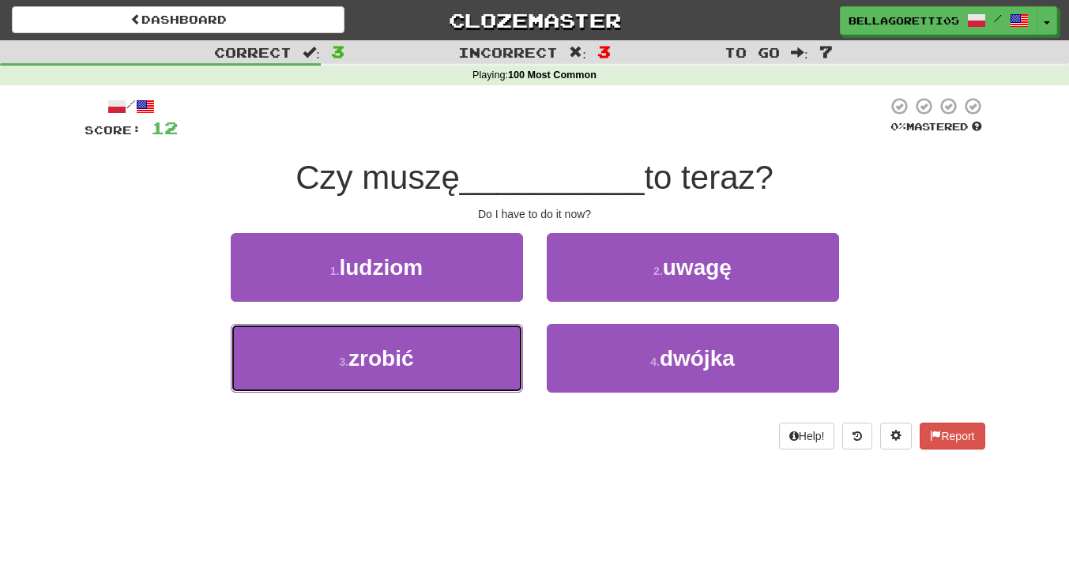
click at [425, 370] on button "3 . zrobić" at bounding box center [377, 358] width 292 height 69
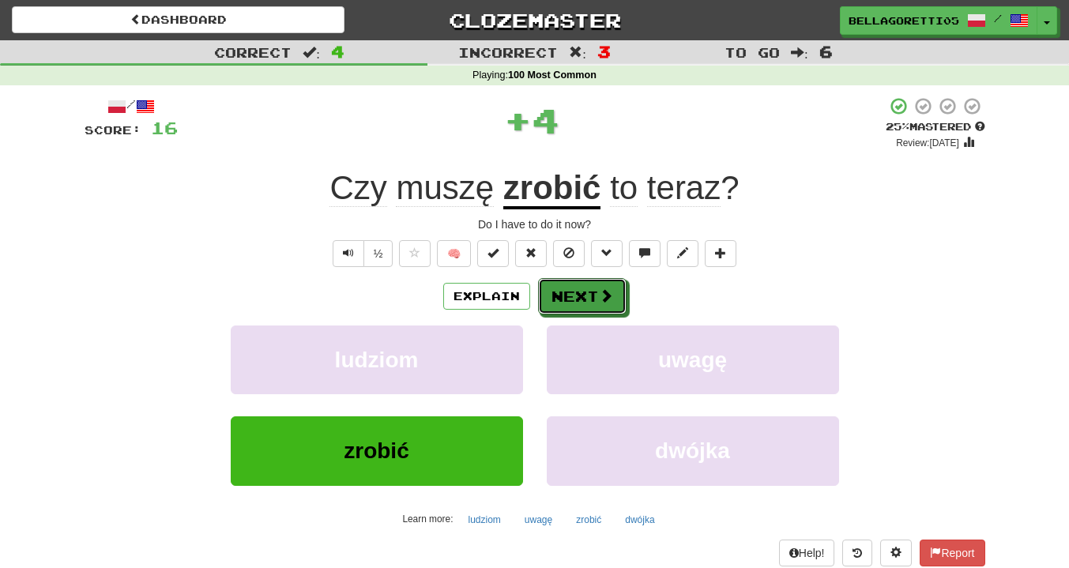
click at [589, 297] on button "Next" at bounding box center [582, 296] width 89 height 36
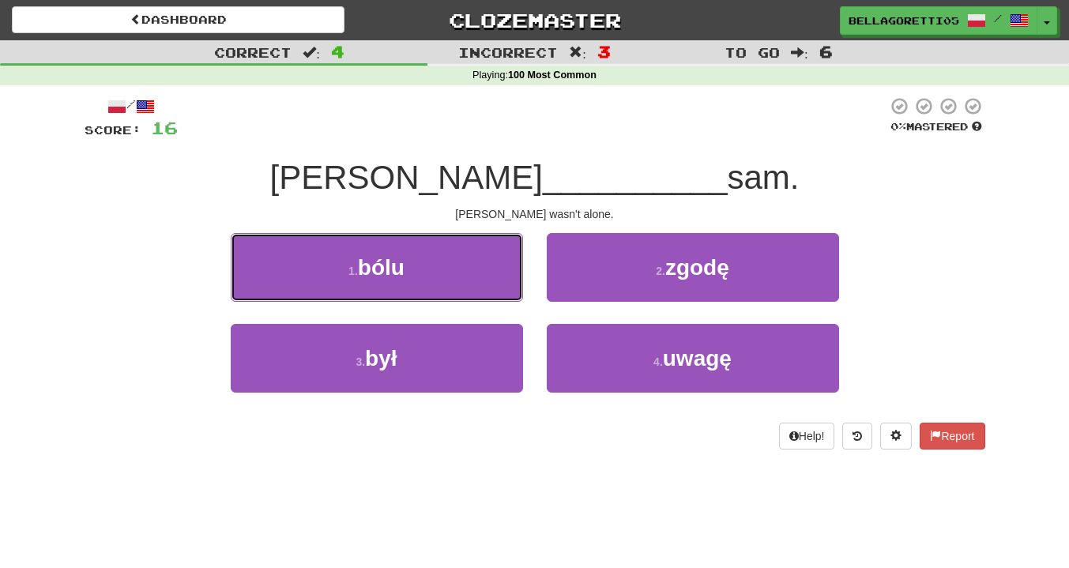
click at [485, 270] on button "1 . bólu" at bounding box center [377, 267] width 292 height 69
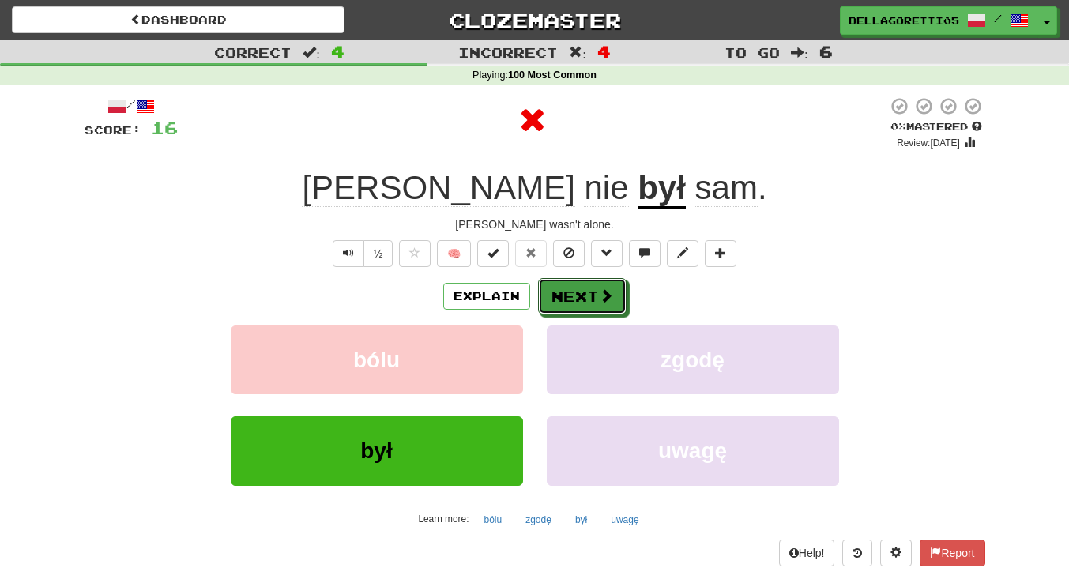
click at [572, 303] on button "Next" at bounding box center [582, 296] width 89 height 36
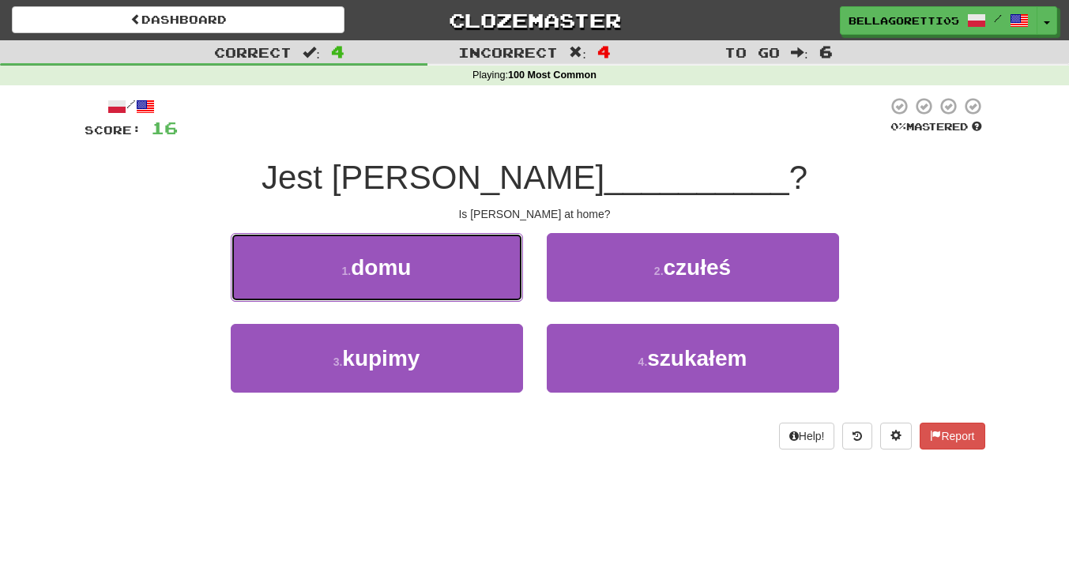
click at [436, 259] on button "1 . domu" at bounding box center [377, 267] width 292 height 69
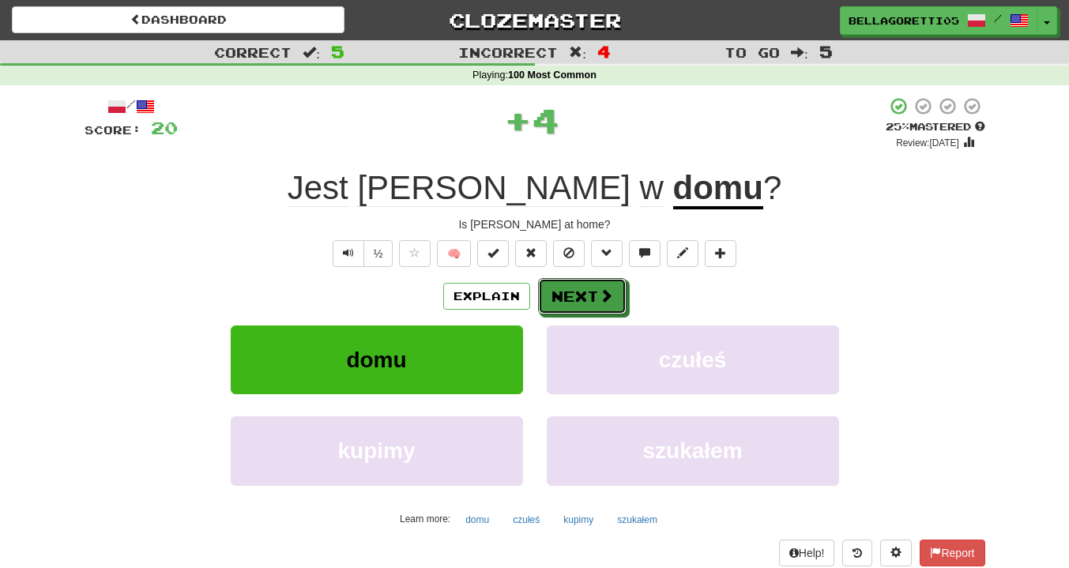
click at [558, 303] on button "Next" at bounding box center [582, 296] width 89 height 36
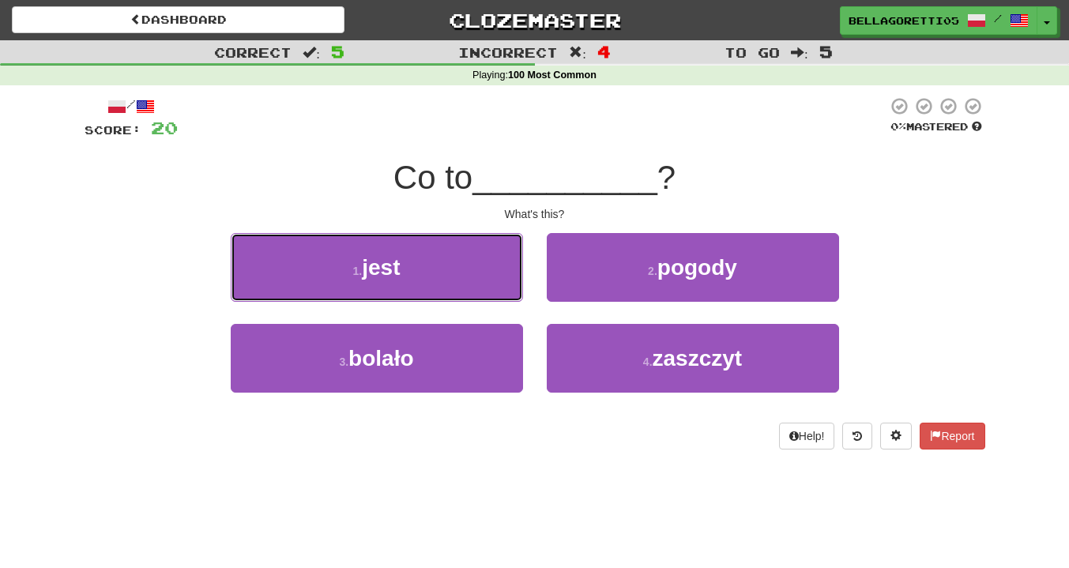
click at [488, 288] on button "1 . jest" at bounding box center [377, 267] width 292 height 69
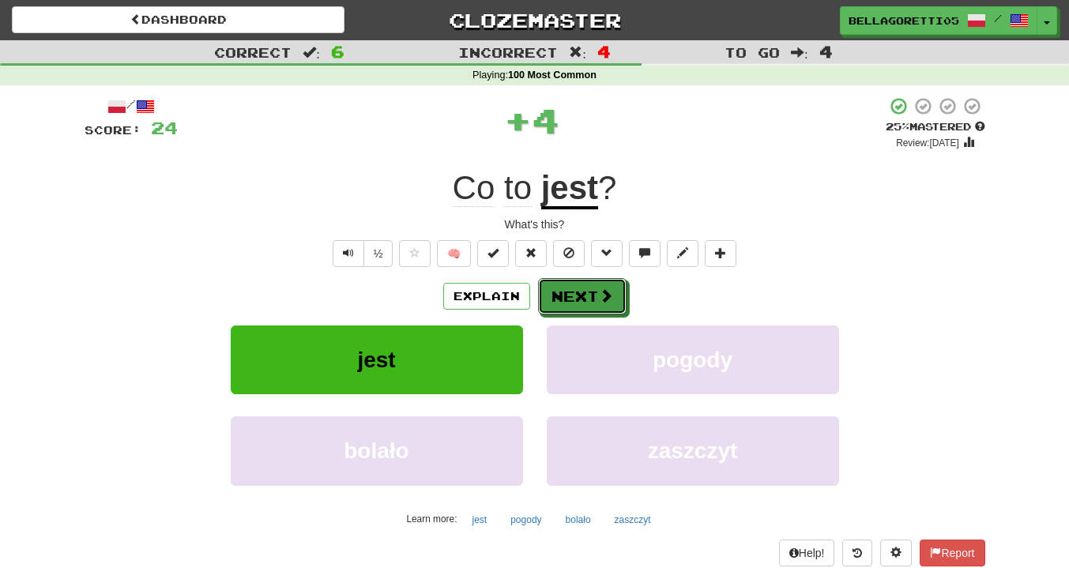
click at [574, 291] on button "Next" at bounding box center [582, 296] width 89 height 36
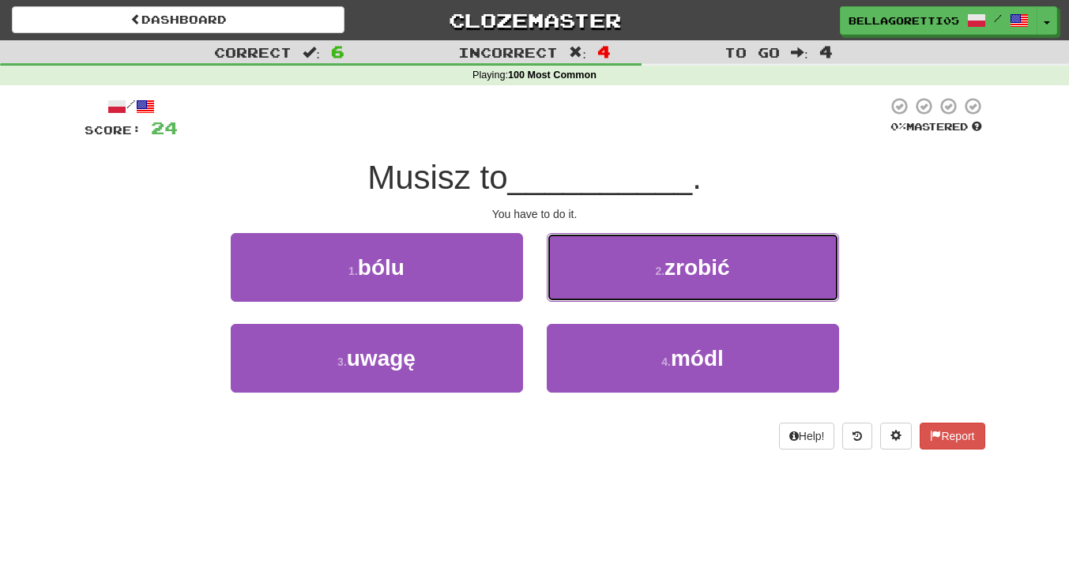
click at [579, 289] on button "2 . zrobić" at bounding box center [693, 267] width 292 height 69
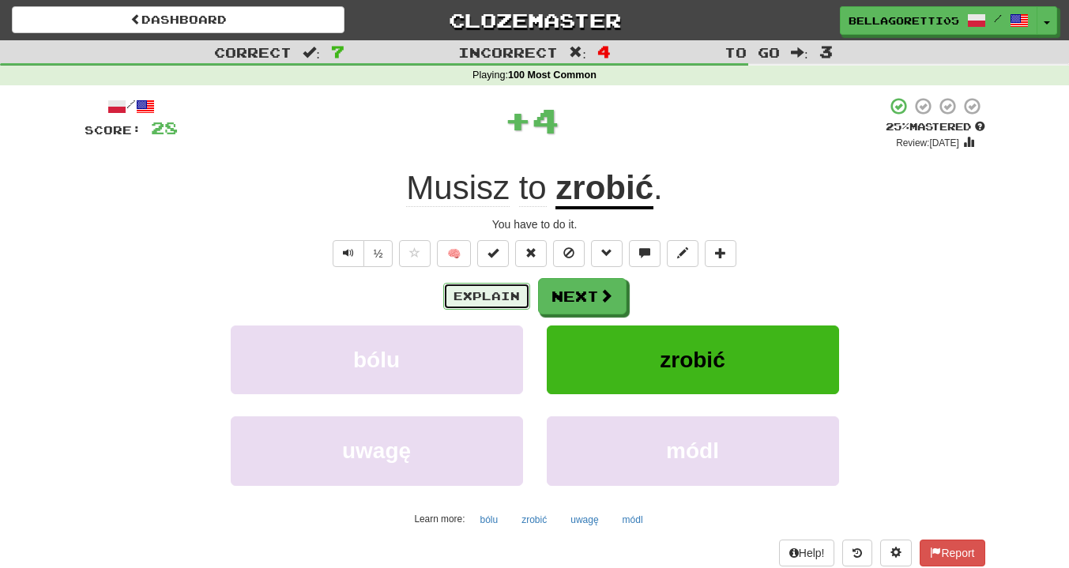
click at [512, 300] on button "Explain" at bounding box center [486, 296] width 87 height 27
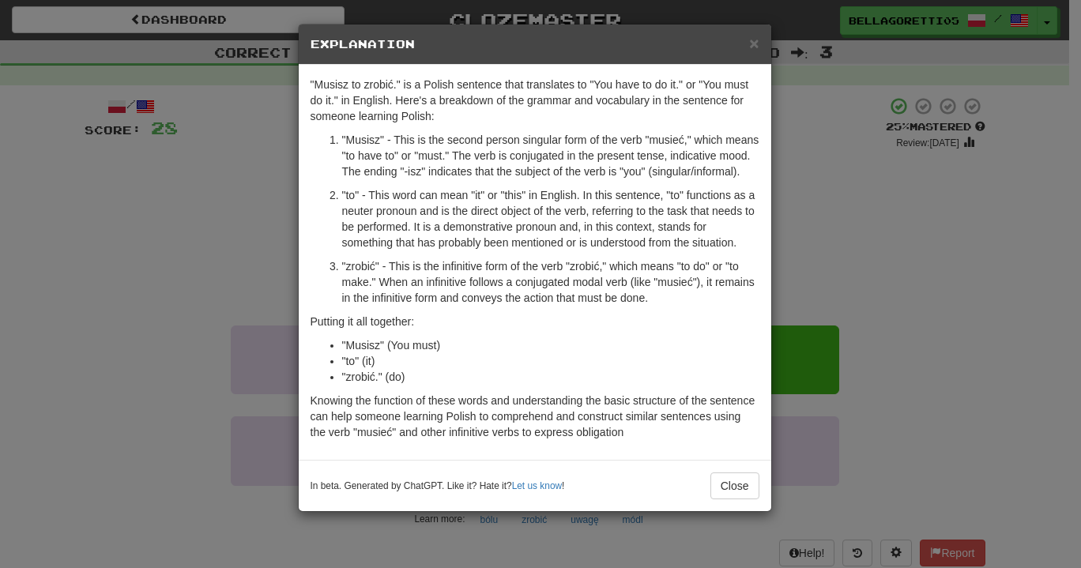
click at [787, 257] on div "× Explanation "Musisz to zrobić." is a Polish sentence that translates to "You …" at bounding box center [540, 284] width 1081 height 568
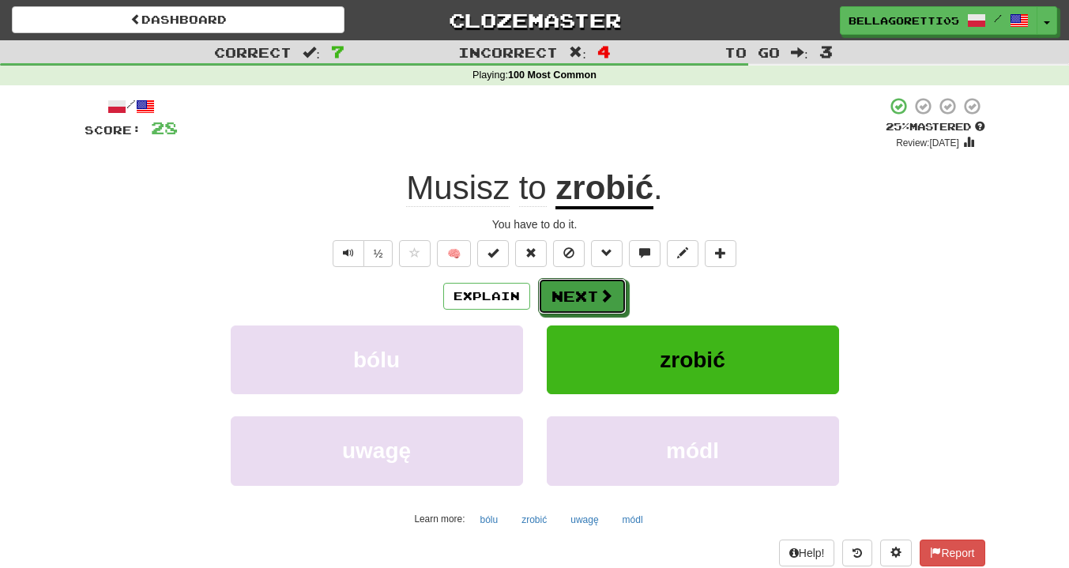
click at [604, 302] on span at bounding box center [606, 295] width 14 height 14
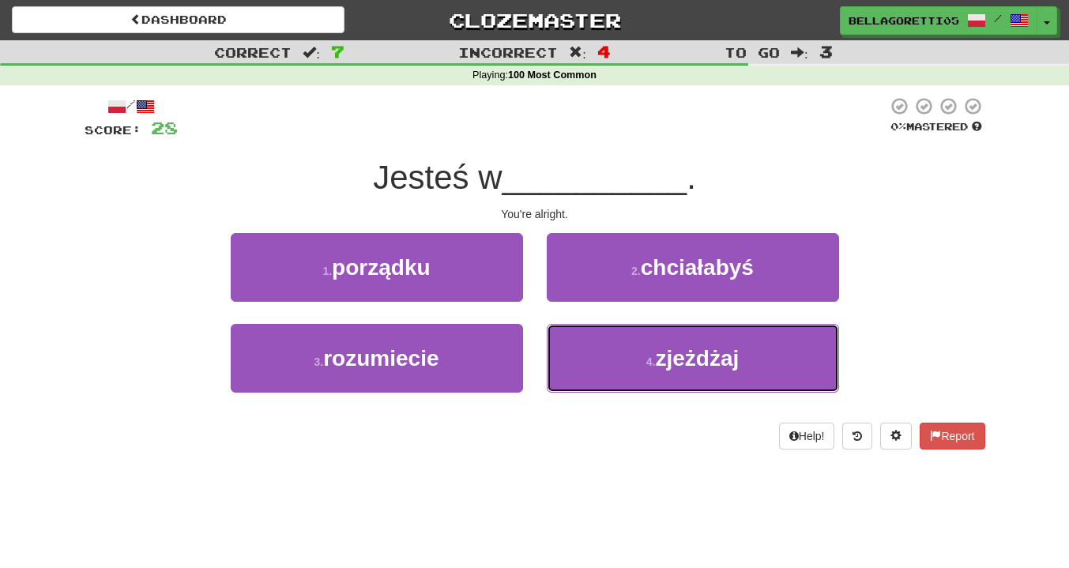
click at [575, 352] on button "4 . zjeżdżaj" at bounding box center [693, 358] width 292 height 69
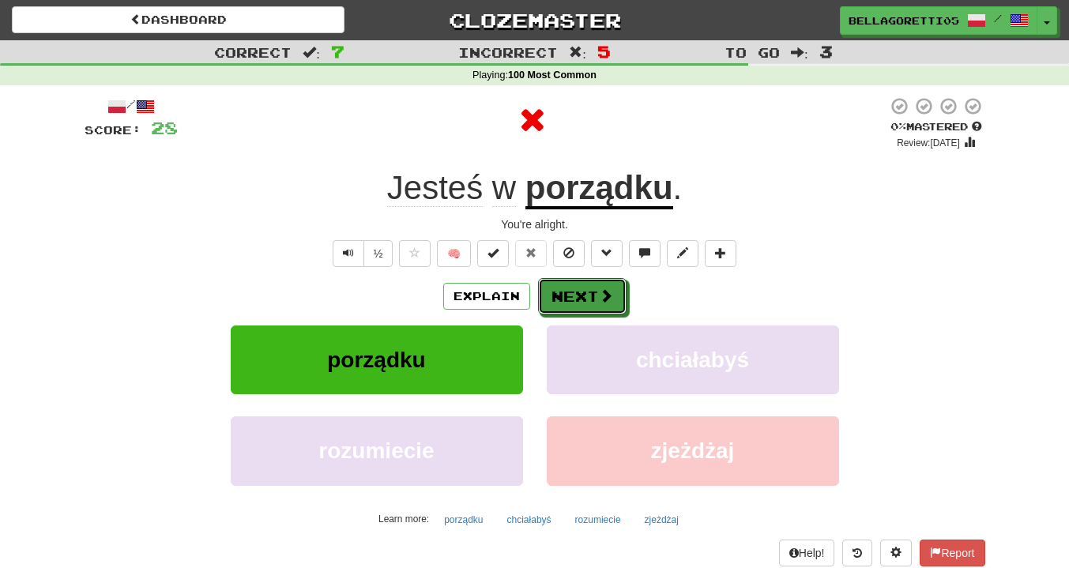
click at [563, 300] on button "Next" at bounding box center [582, 296] width 89 height 36
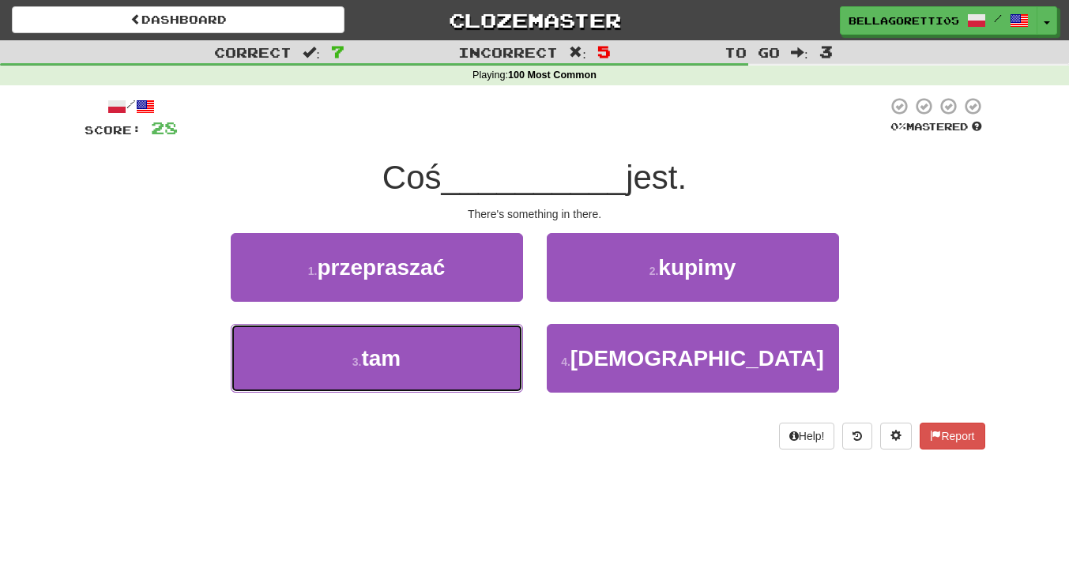
click at [469, 366] on button "3 . tam" at bounding box center [377, 358] width 292 height 69
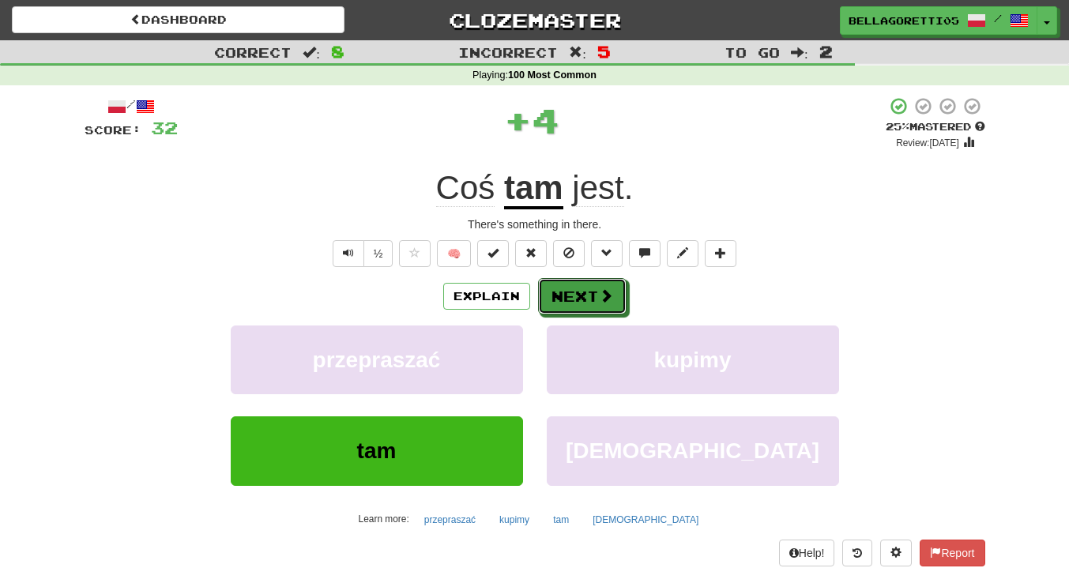
click at [560, 299] on button "Next" at bounding box center [582, 296] width 89 height 36
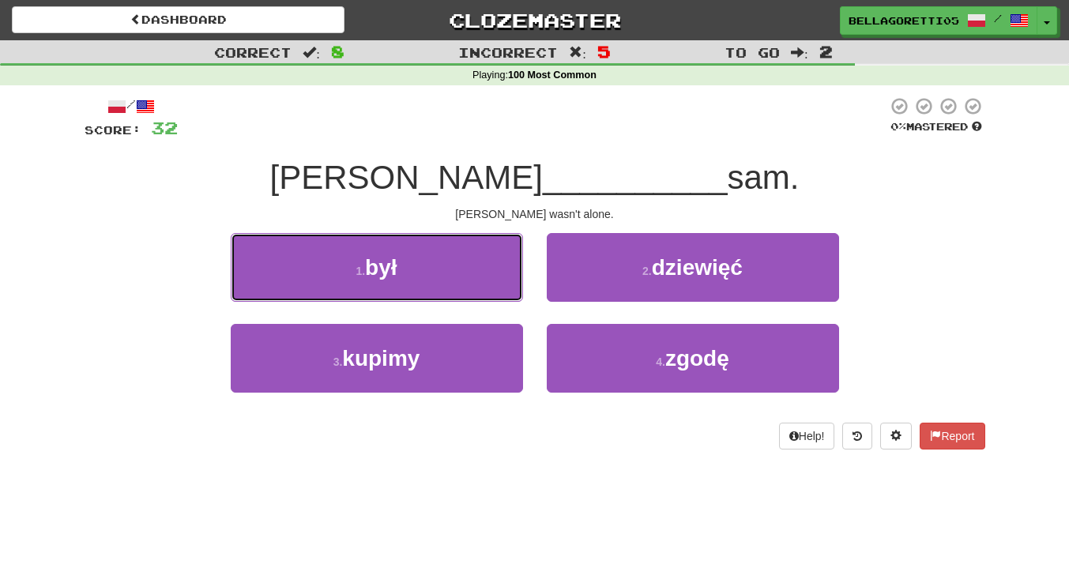
click at [501, 290] on button "1 . był" at bounding box center [377, 267] width 292 height 69
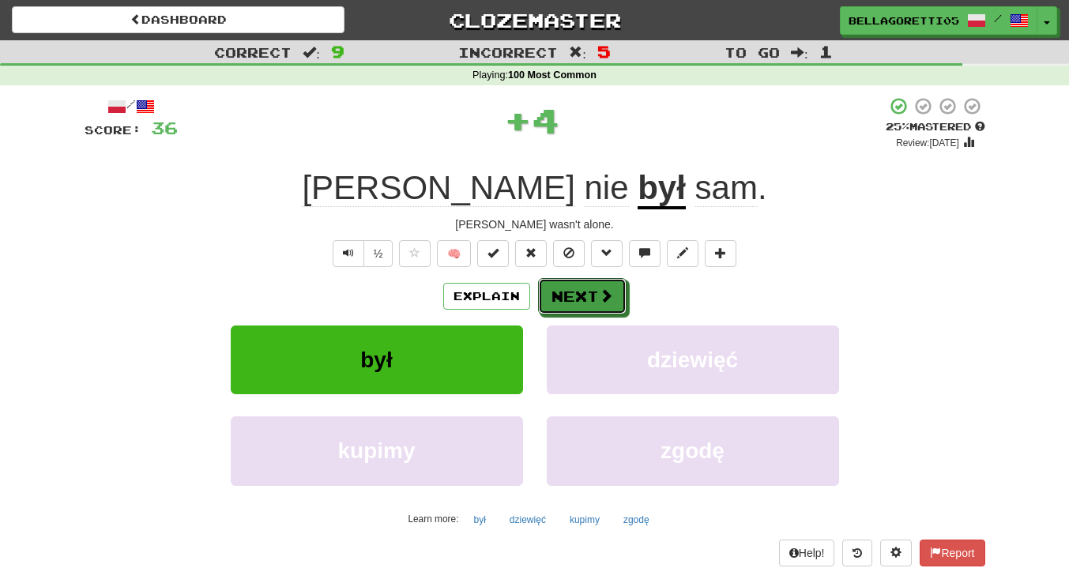
click at [571, 300] on button "Next" at bounding box center [582, 296] width 89 height 36
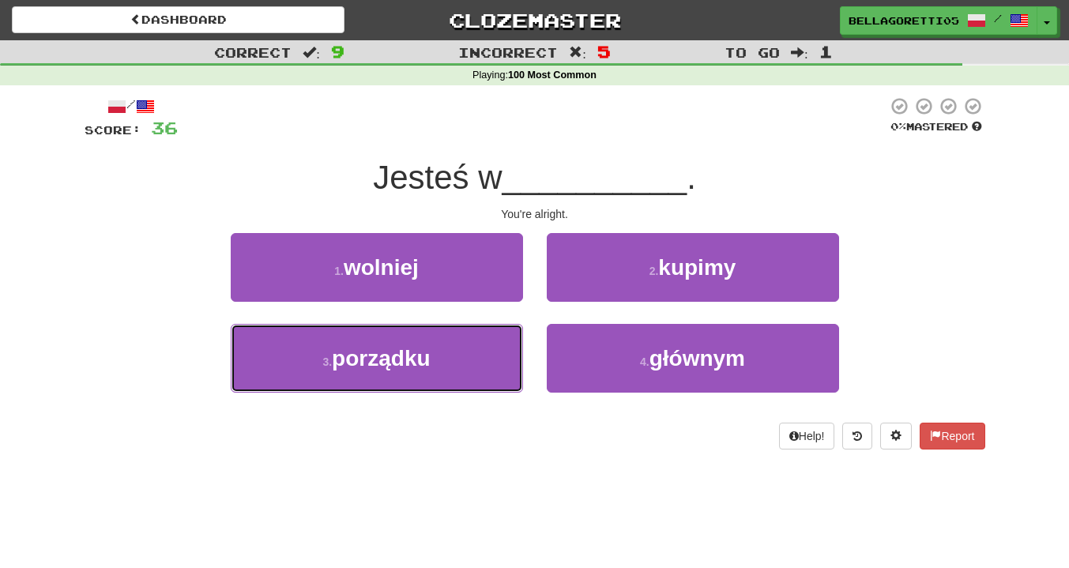
click at [481, 353] on button "3 . porządku" at bounding box center [377, 358] width 292 height 69
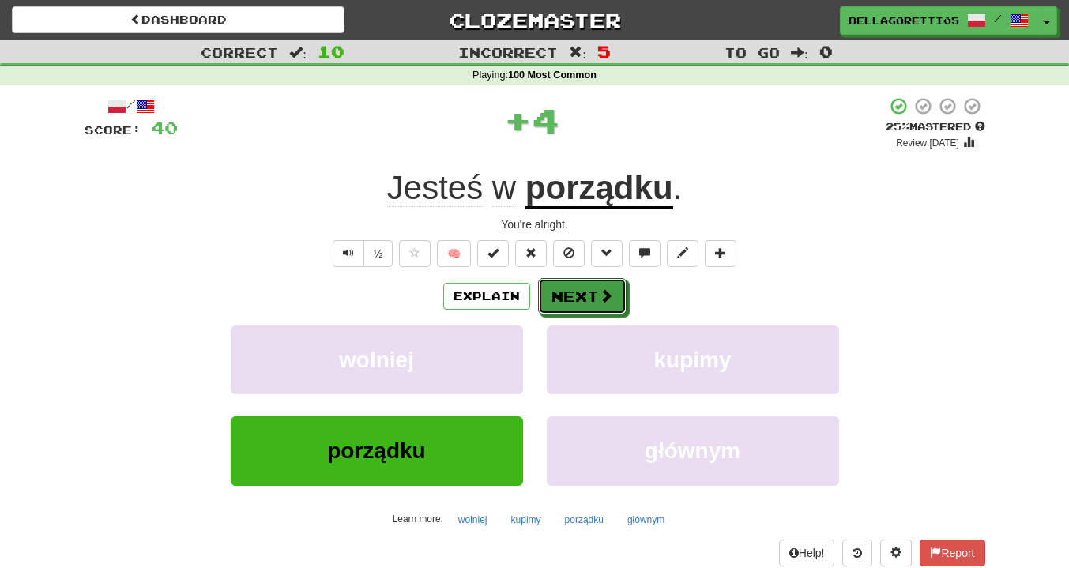
click at [580, 303] on button "Next" at bounding box center [582, 296] width 89 height 36
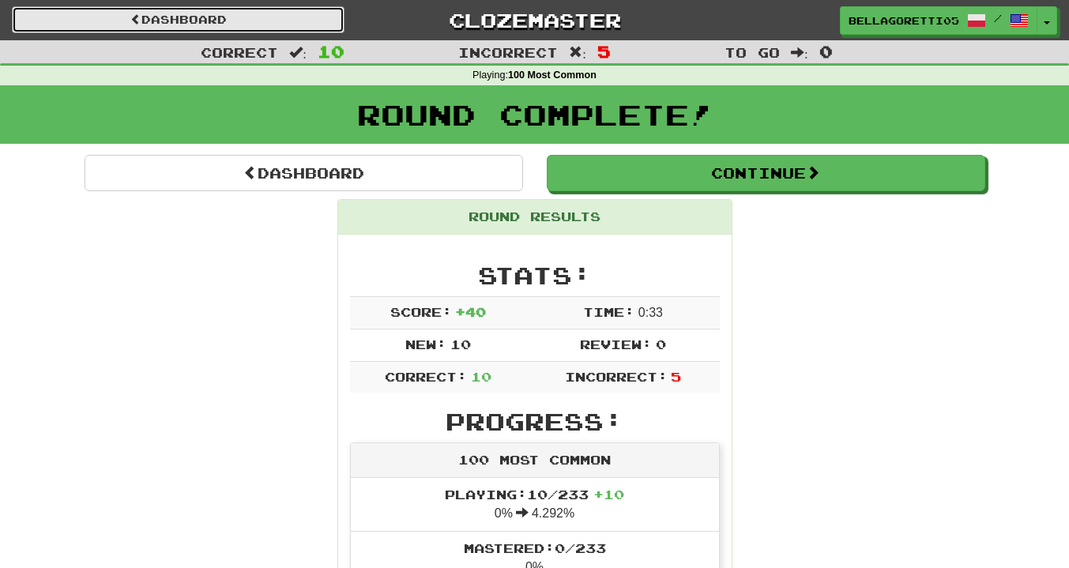
click at [138, 28] on link "Dashboard" at bounding box center [178, 19] width 333 height 27
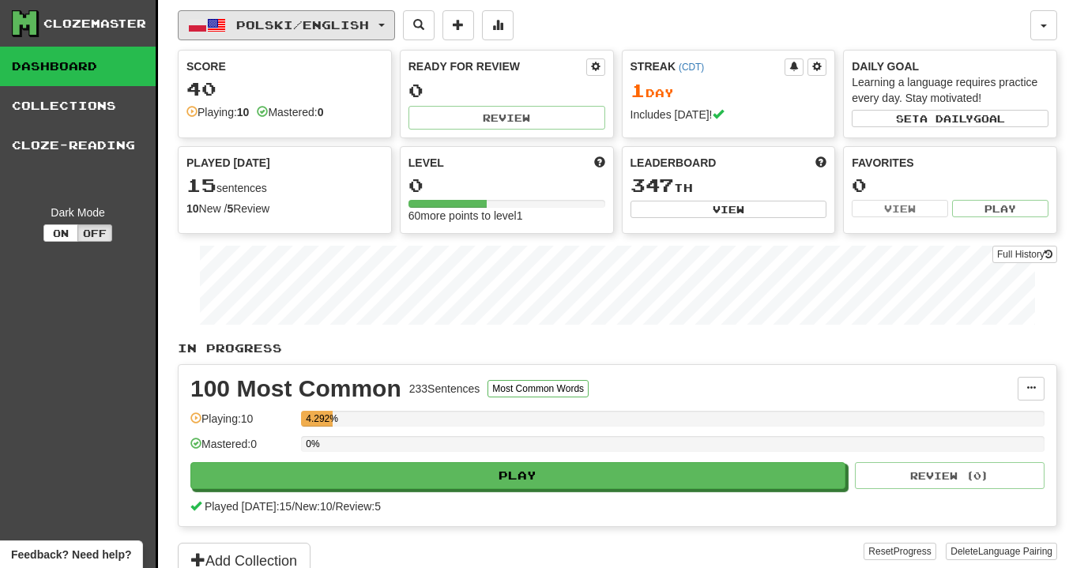
click at [332, 35] on button "Polski / English" at bounding box center [286, 25] width 217 height 30
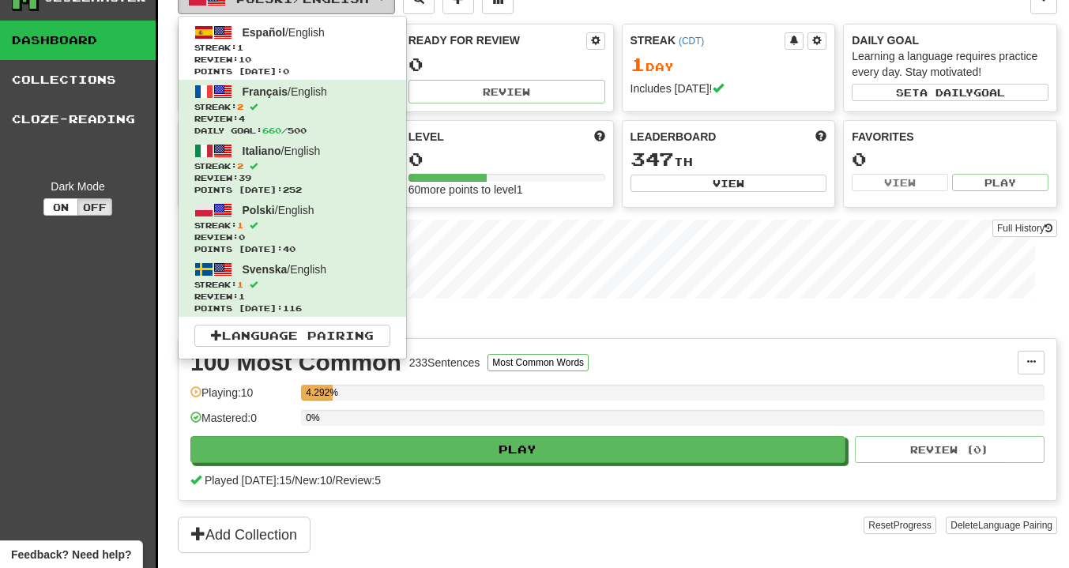
scroll to position [158, 0]
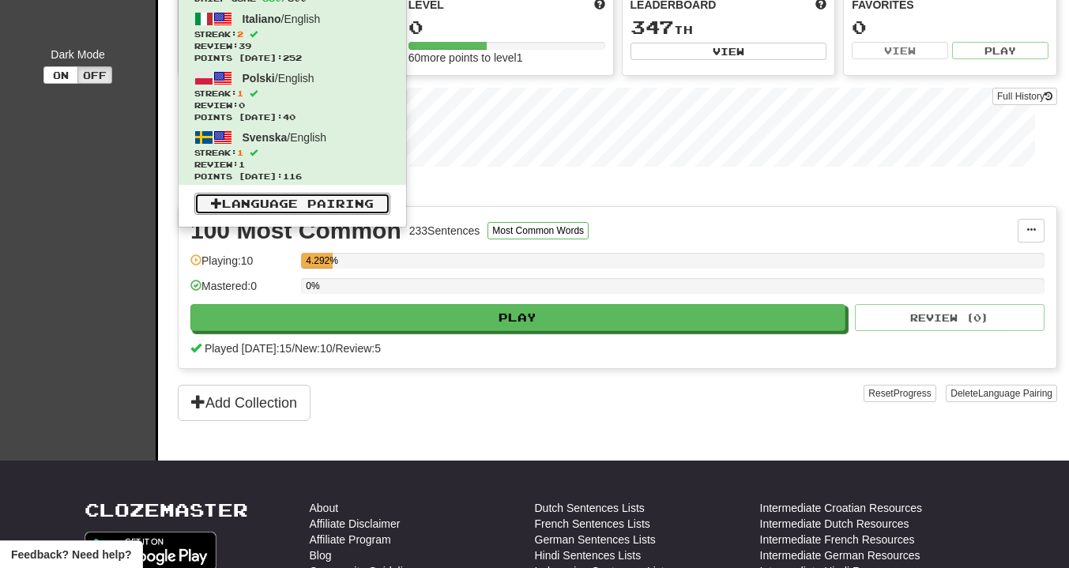
click at [308, 207] on link "Language Pairing" at bounding box center [292, 204] width 196 height 22
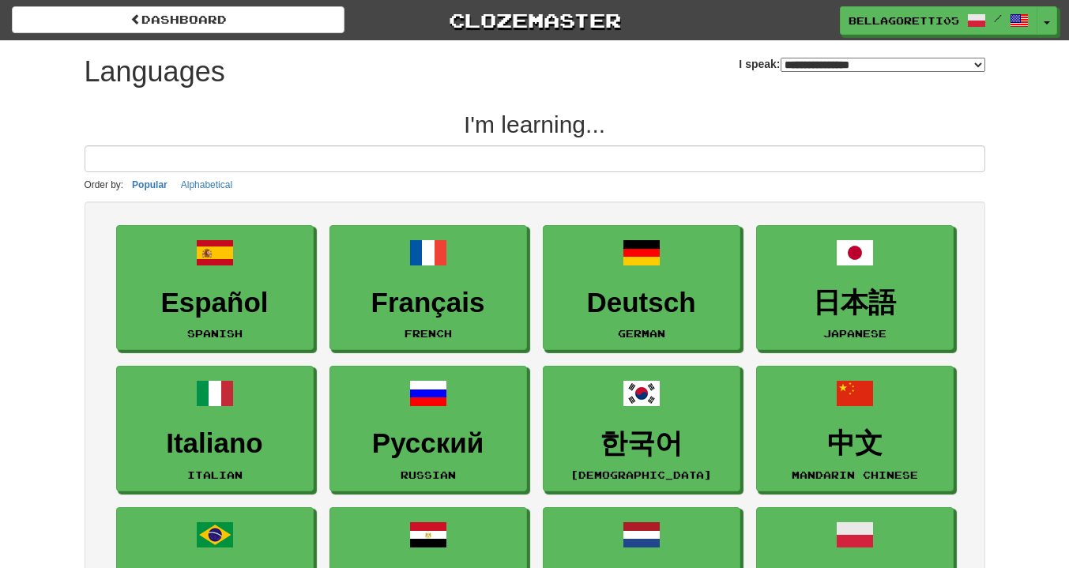
select select "*******"
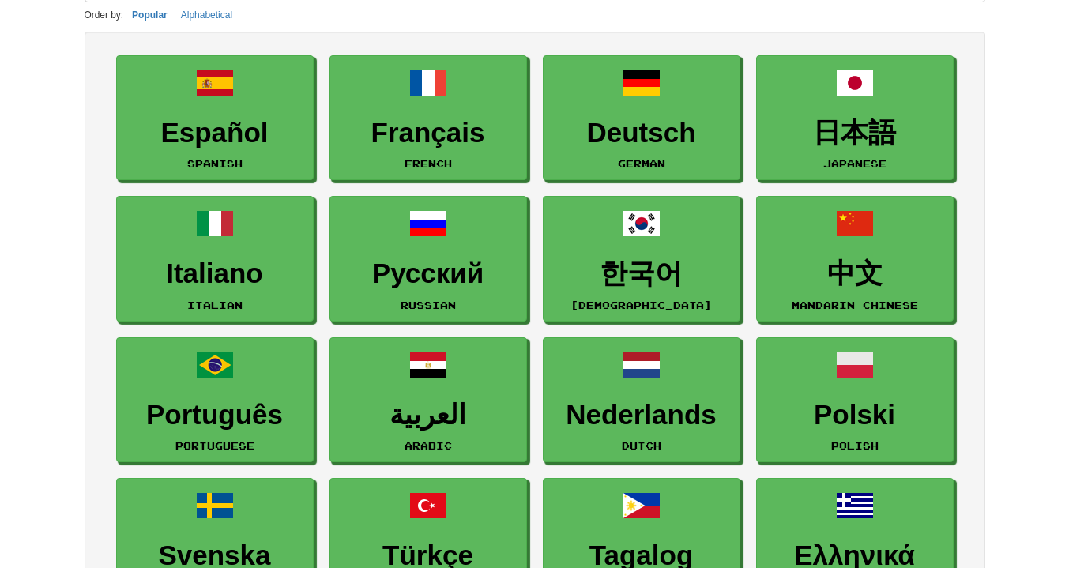
scroll to position [158, 0]
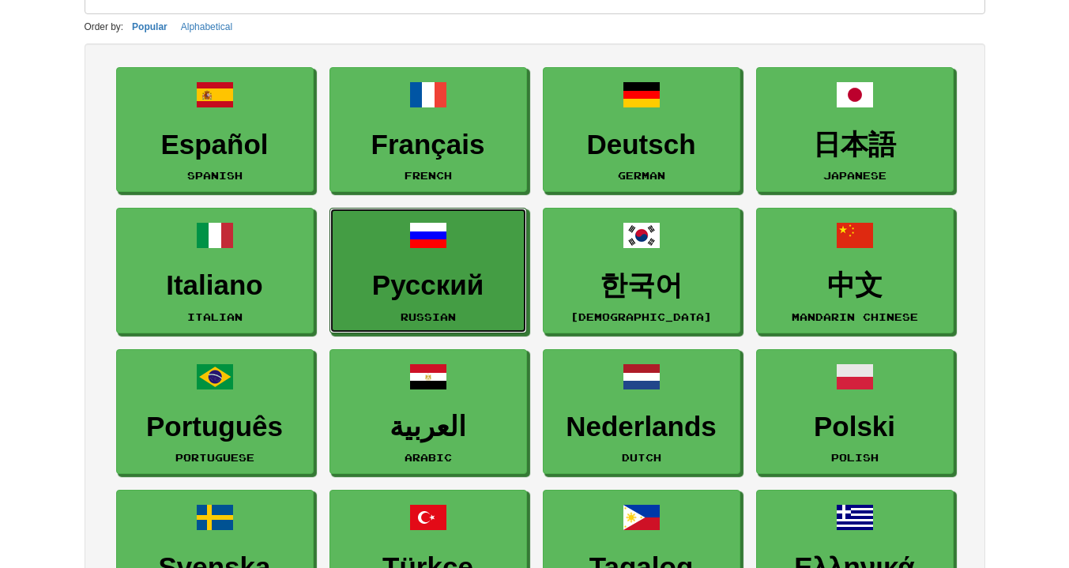
click at [415, 311] on small "Russian" at bounding box center [428, 316] width 55 height 11
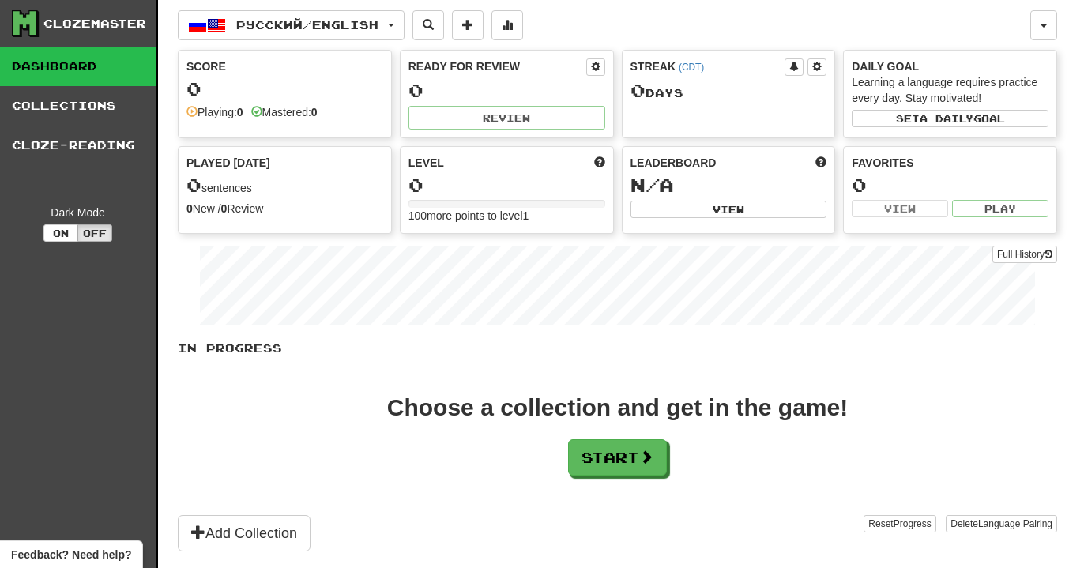
click at [569, 435] on div "Choose a collection and get in the game! Start" at bounding box center [618, 436] width 880 height 80
click at [590, 444] on button "Start" at bounding box center [617, 457] width 99 height 36
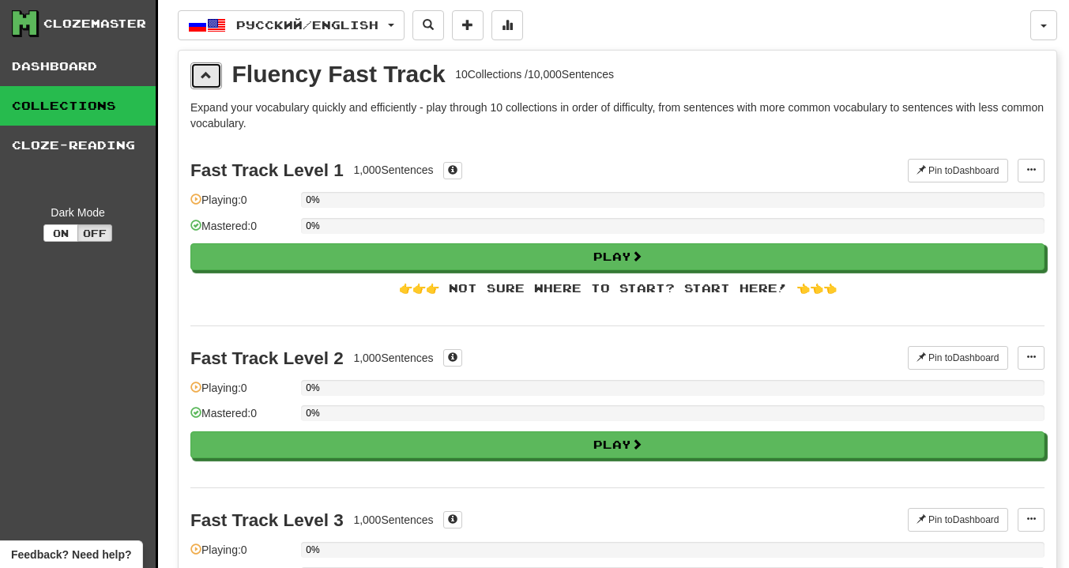
click at [208, 81] on button at bounding box center [206, 75] width 32 height 27
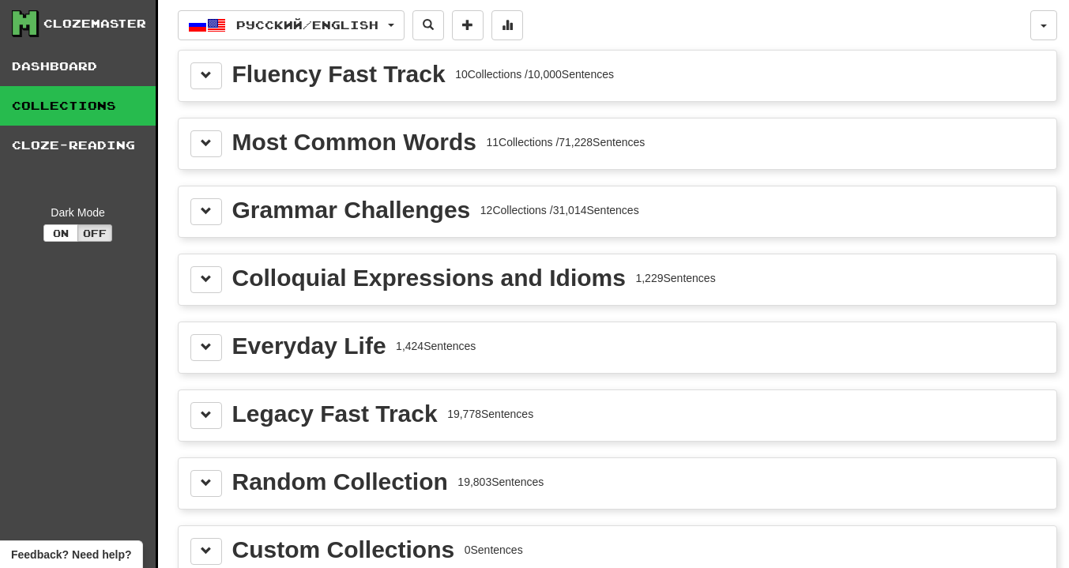
click at [175, 351] on div "Clozemaster Dashboard Collections Cloze-Reading Dark Mode On Off Dashboard Coll…" at bounding box center [535, 316] width 1046 height 633
click at [200, 345] on button at bounding box center [206, 347] width 32 height 27
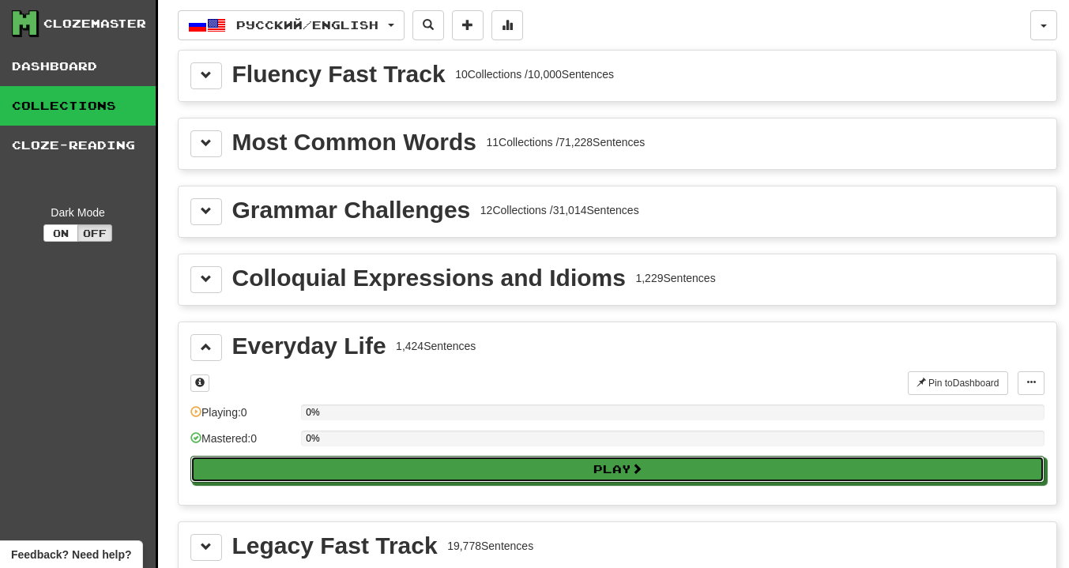
click at [321, 466] on button "Play" at bounding box center [617, 469] width 854 height 27
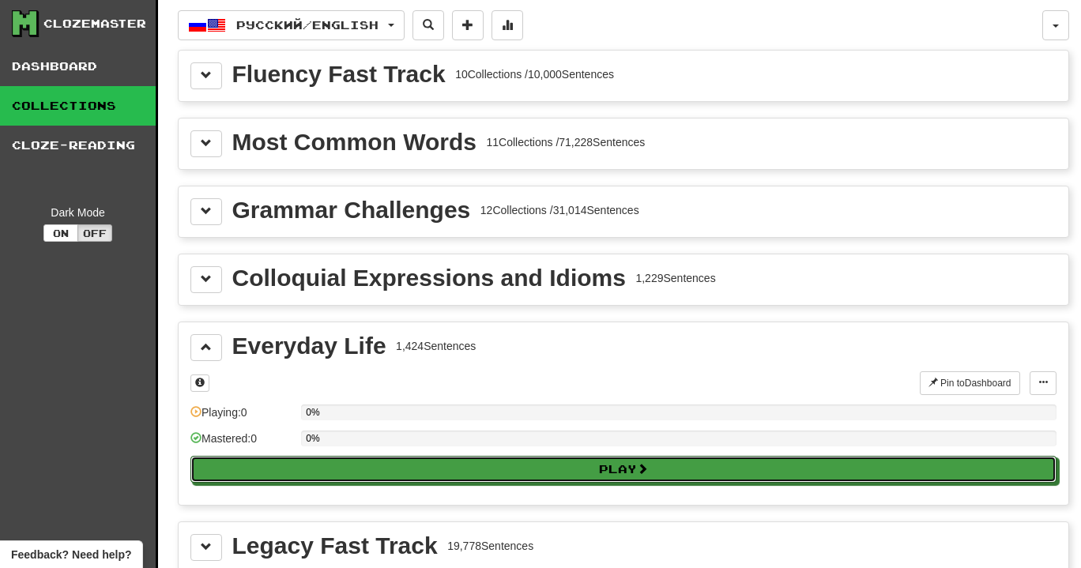
select select "**"
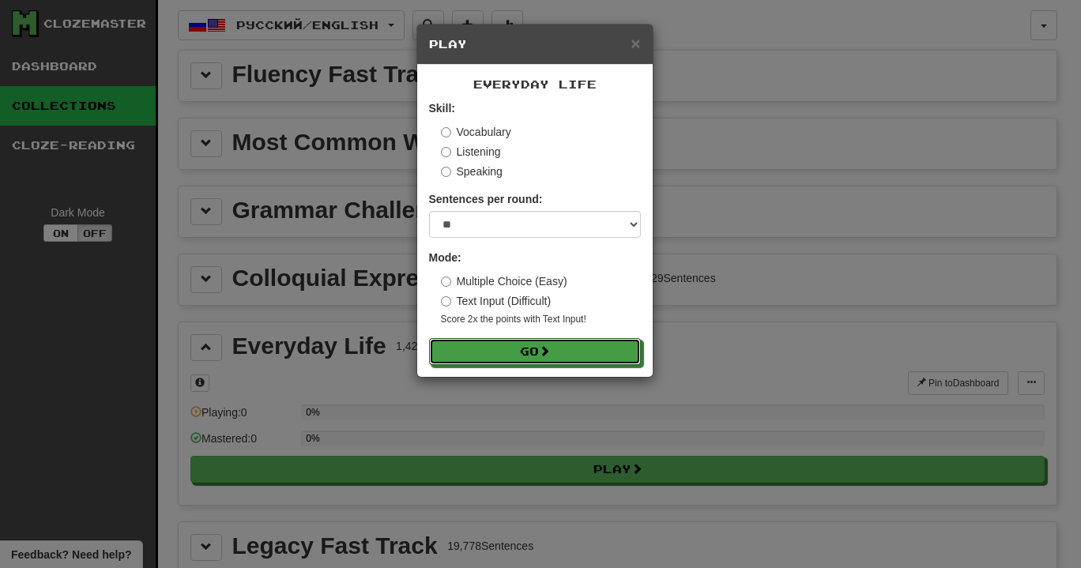
click at [475, 364] on button "Go" at bounding box center [535, 351] width 212 height 27
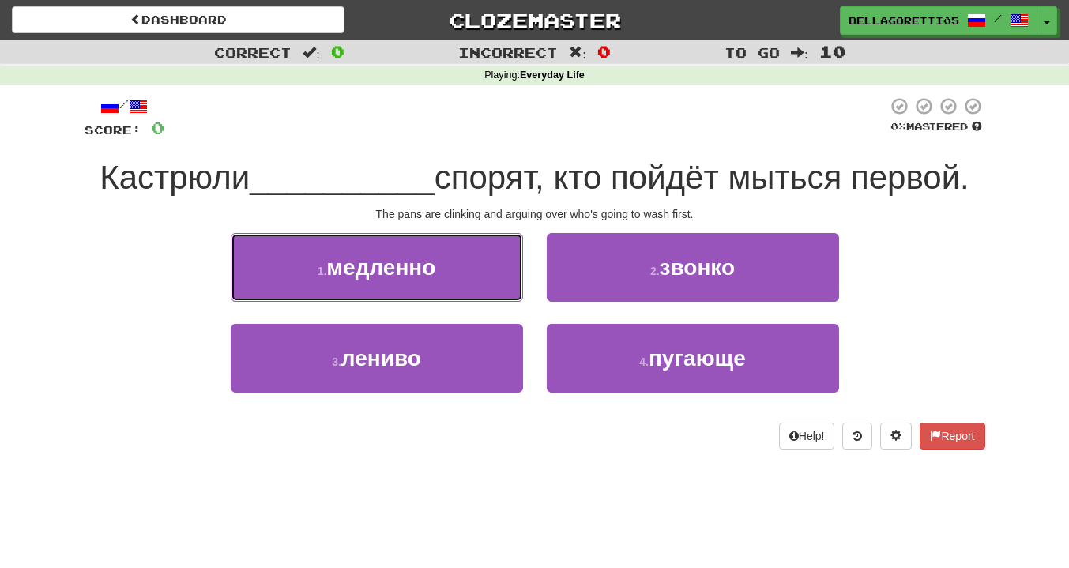
click at [409, 251] on button "1 . медленно" at bounding box center [377, 267] width 292 height 69
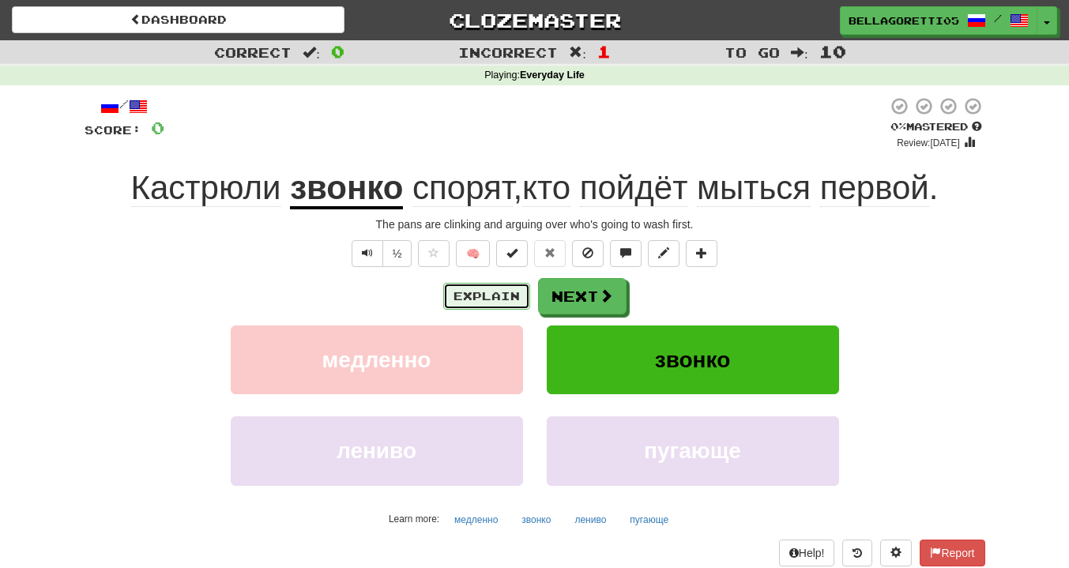
click at [458, 292] on button "Explain" at bounding box center [486, 296] width 87 height 27
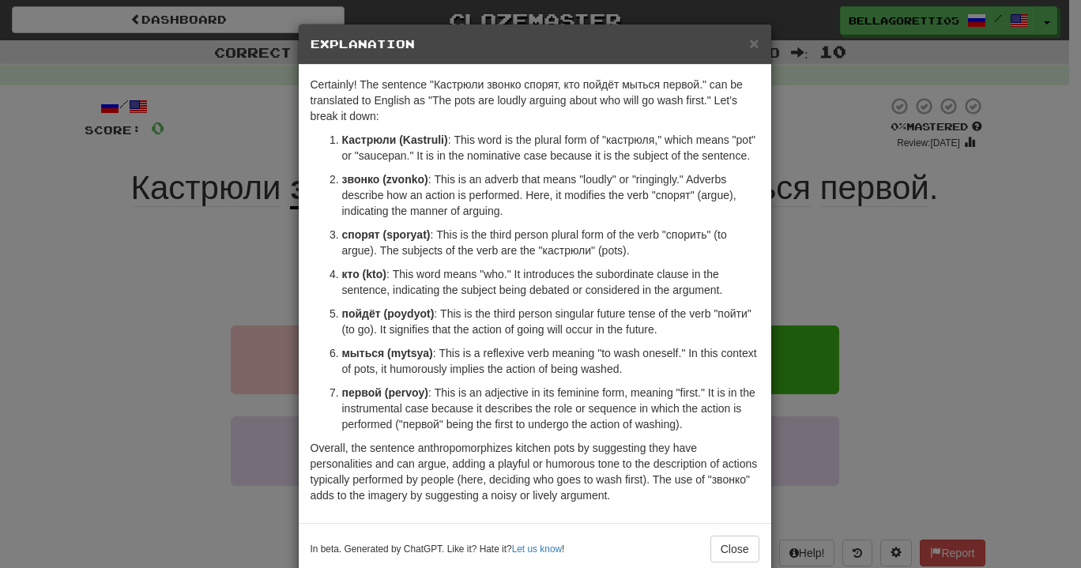
click at [174, 347] on div "× Explanation Certainly! The sentence "Кастрюли звонко спорят, кто пойдёт мытьс…" at bounding box center [540, 284] width 1081 height 568
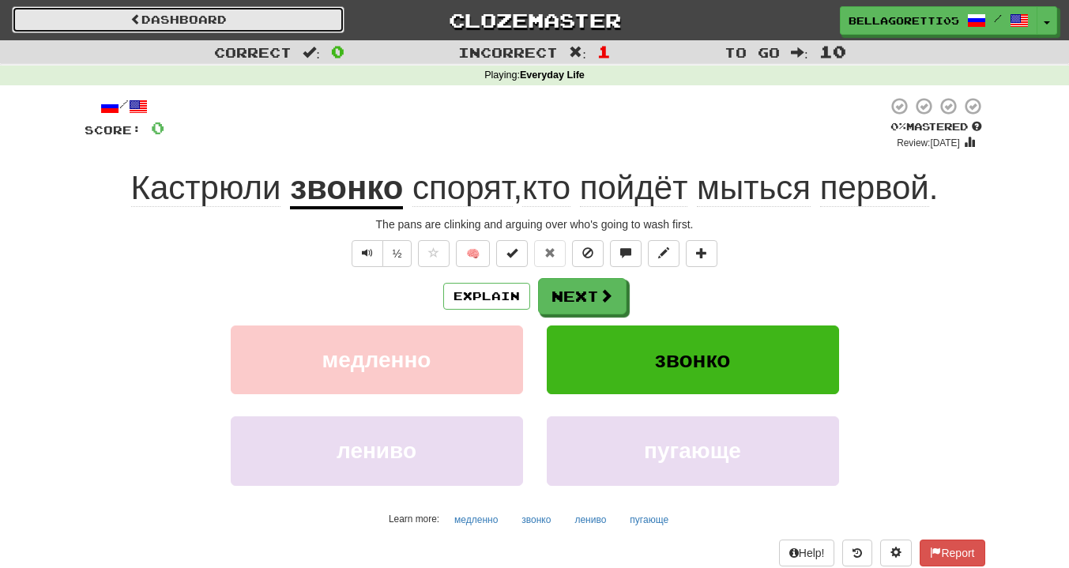
click at [170, 18] on link "Dashboard" at bounding box center [178, 19] width 333 height 27
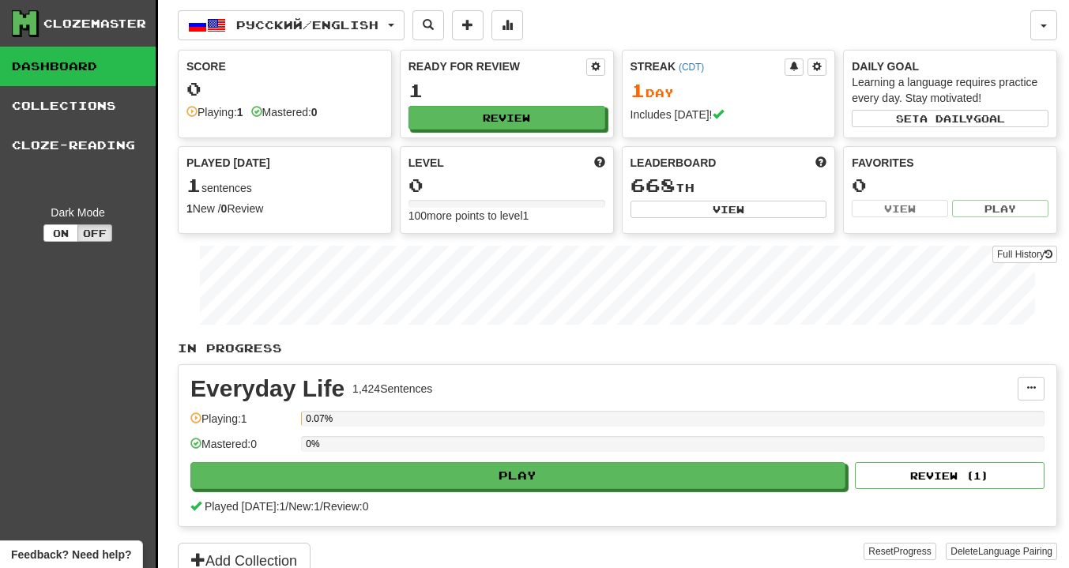
click at [91, 99] on link "Collections" at bounding box center [78, 106] width 156 height 40
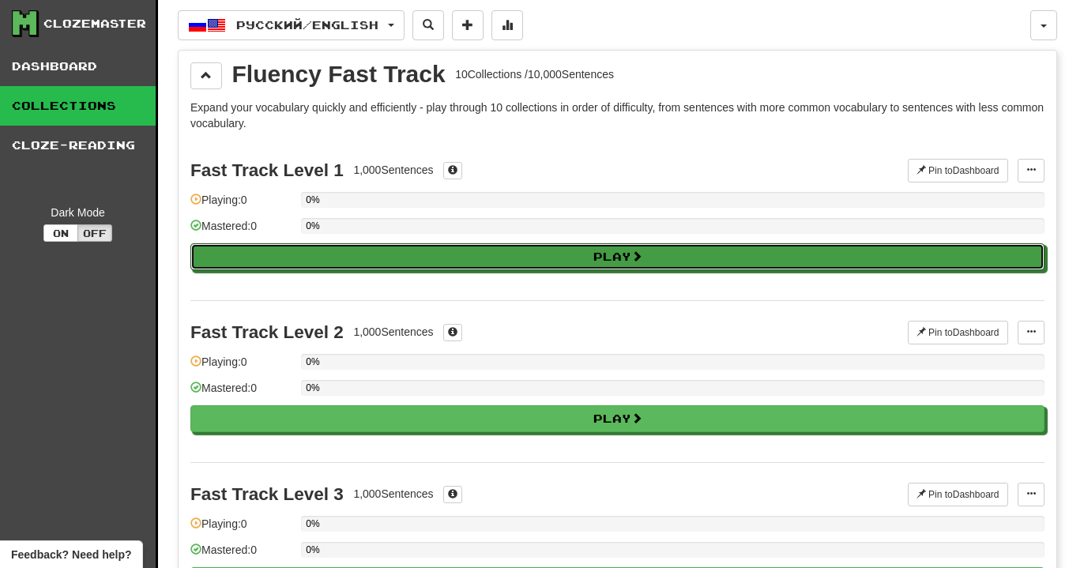
click at [454, 257] on button "Play" at bounding box center [617, 256] width 854 height 27
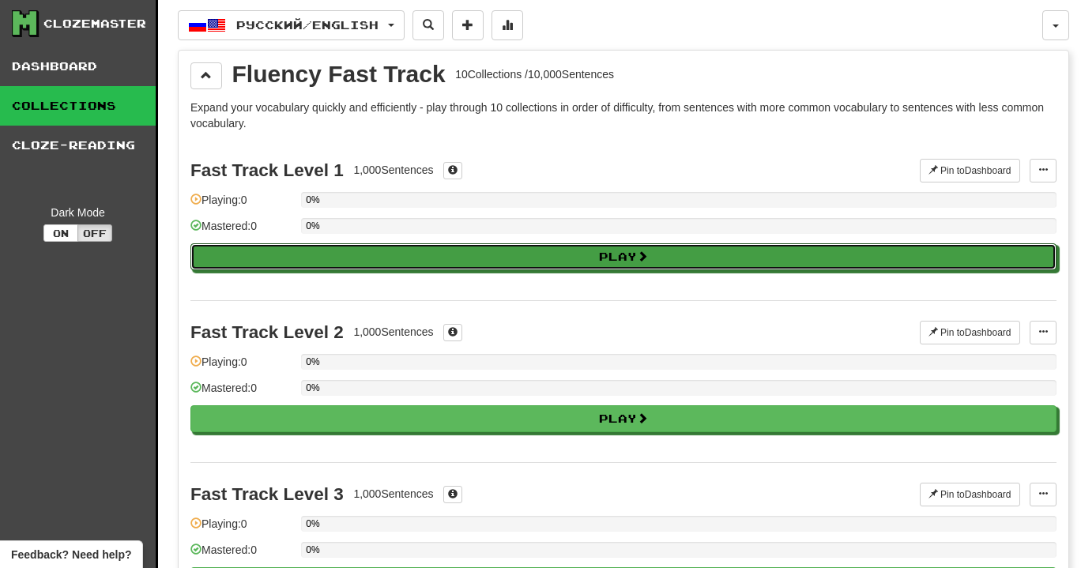
select select "**"
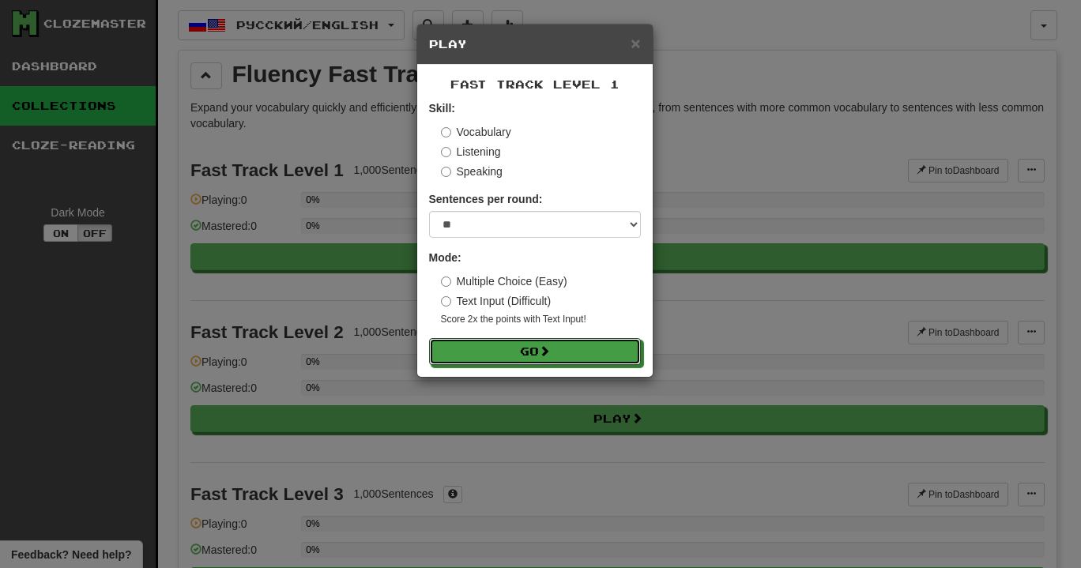
click at [541, 348] on button "Go" at bounding box center [535, 351] width 212 height 27
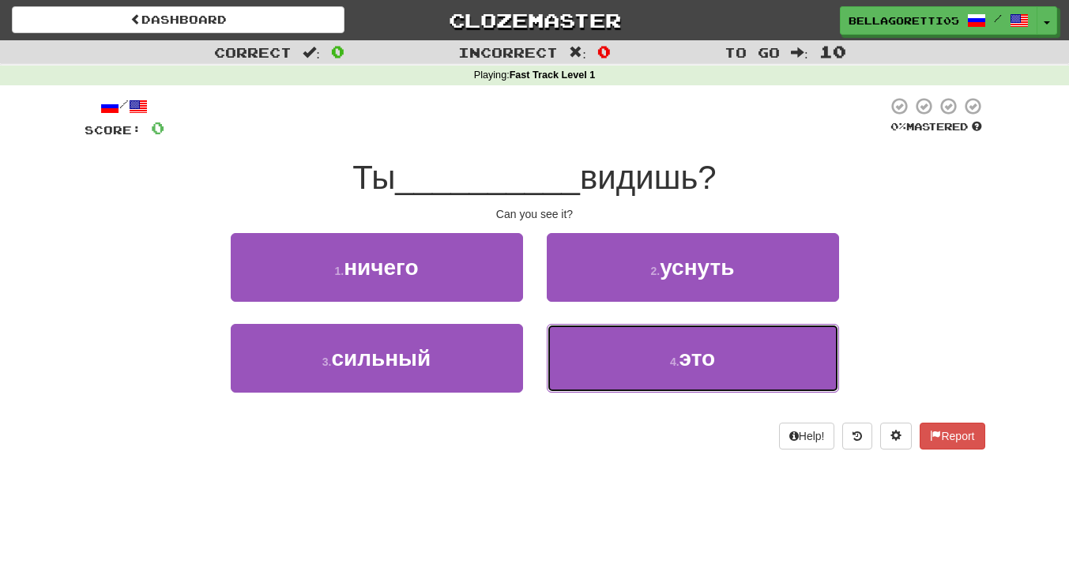
click at [636, 353] on button "4 . это" at bounding box center [693, 358] width 292 height 69
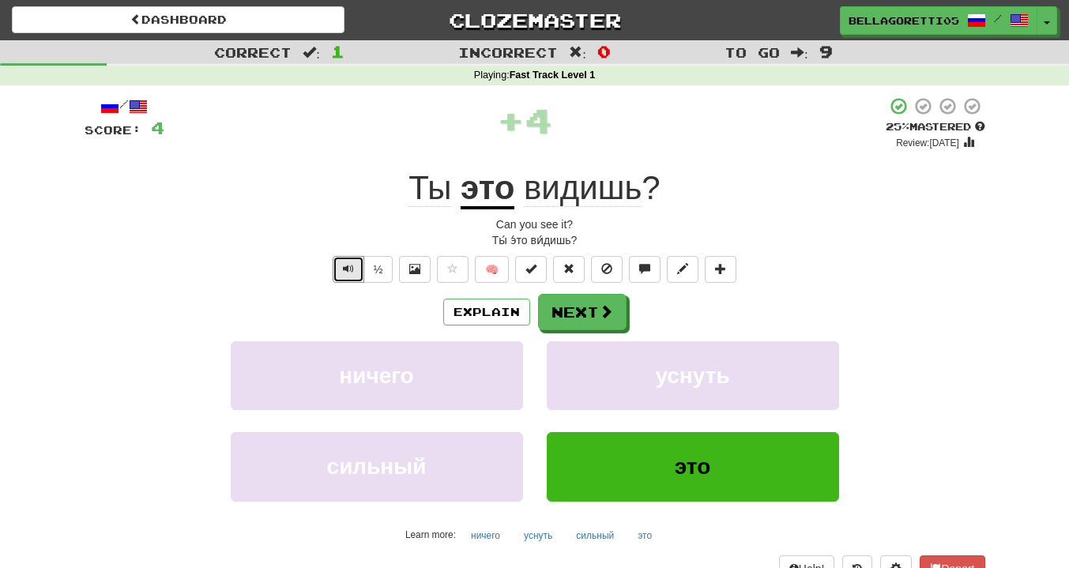
click at [343, 273] on span "Text-to-speech controls" at bounding box center [348, 268] width 11 height 11
click at [611, 319] on span at bounding box center [606, 311] width 14 height 14
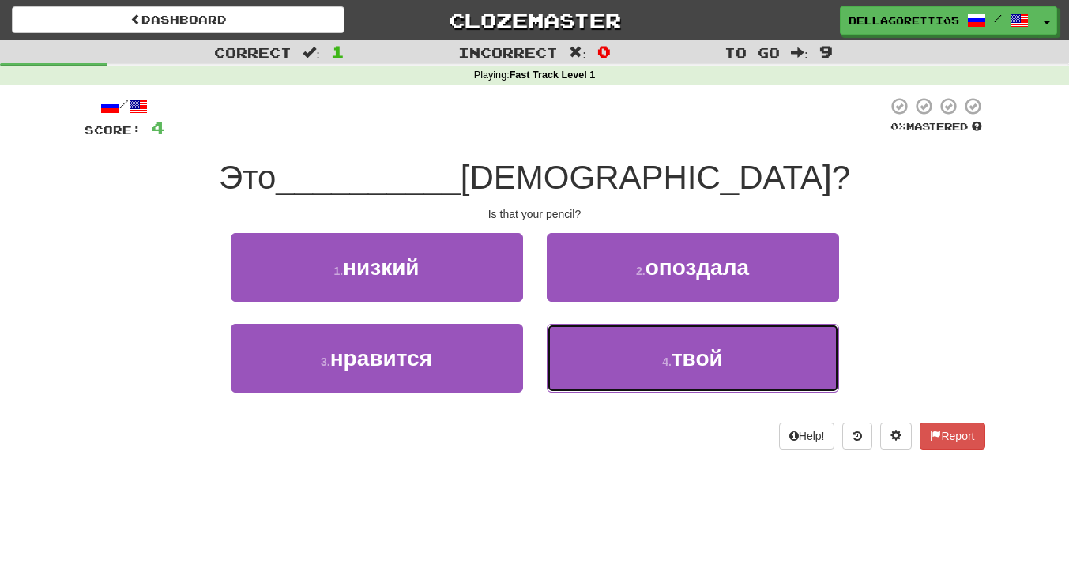
click at [613, 352] on button "4 . твой" at bounding box center [693, 358] width 292 height 69
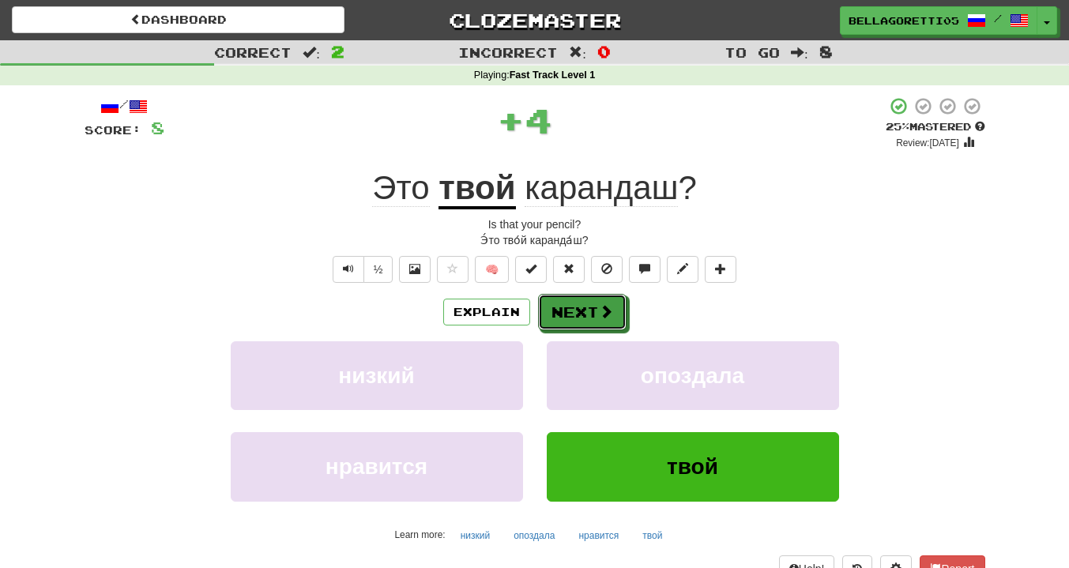
click at [575, 317] on button "Next" at bounding box center [582, 312] width 89 height 36
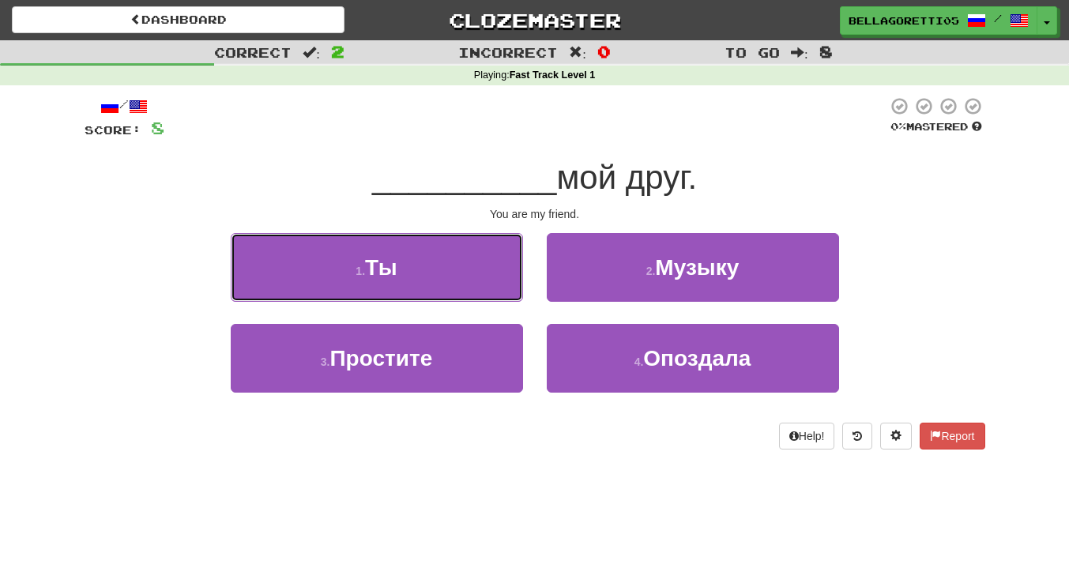
click at [505, 290] on button "1 . Ты" at bounding box center [377, 267] width 292 height 69
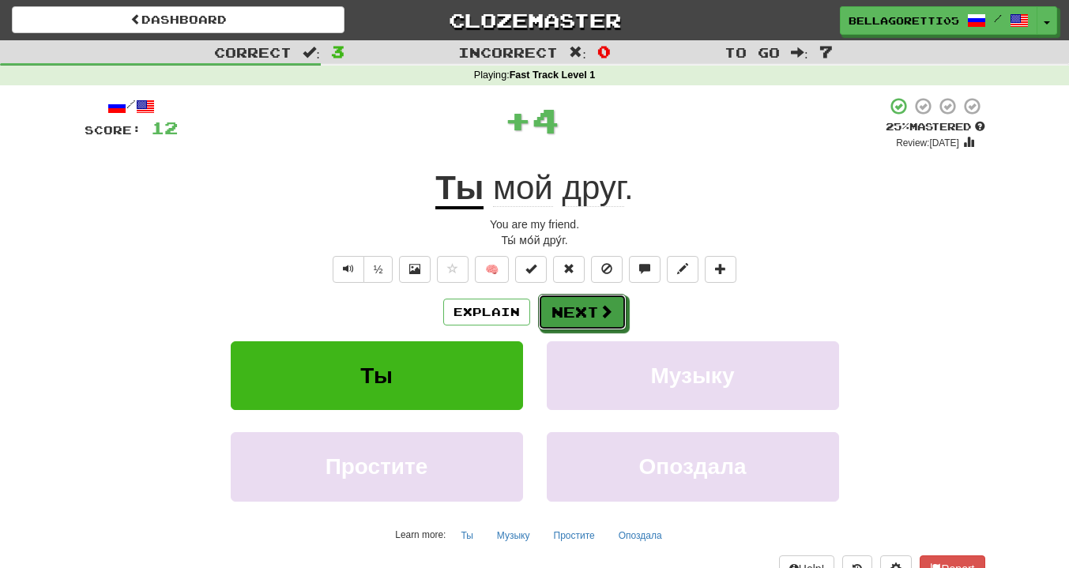
click at [562, 304] on button "Next" at bounding box center [582, 312] width 89 height 36
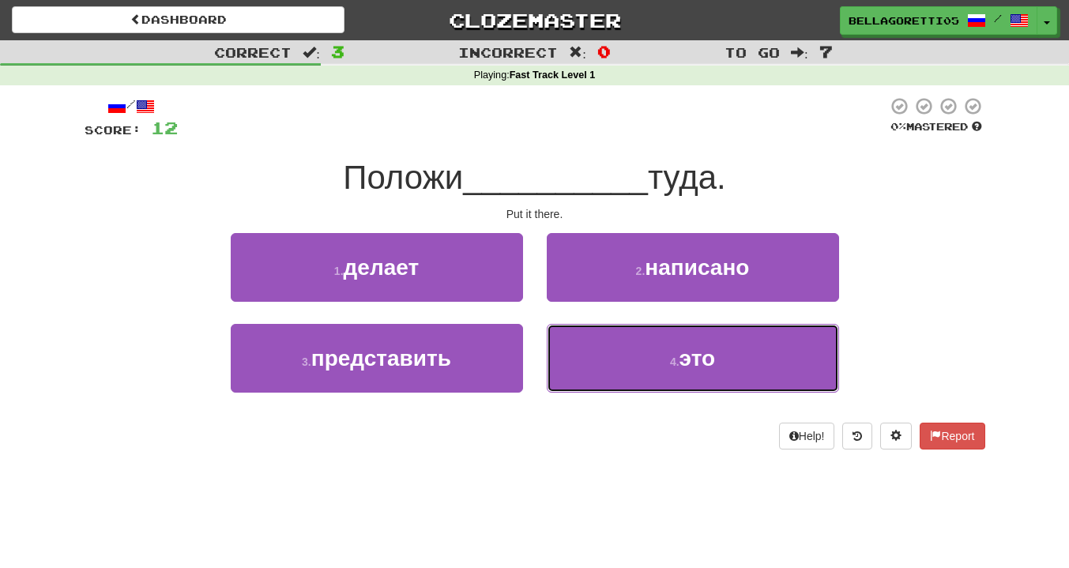
click at [613, 349] on button "4 . это" at bounding box center [693, 358] width 292 height 69
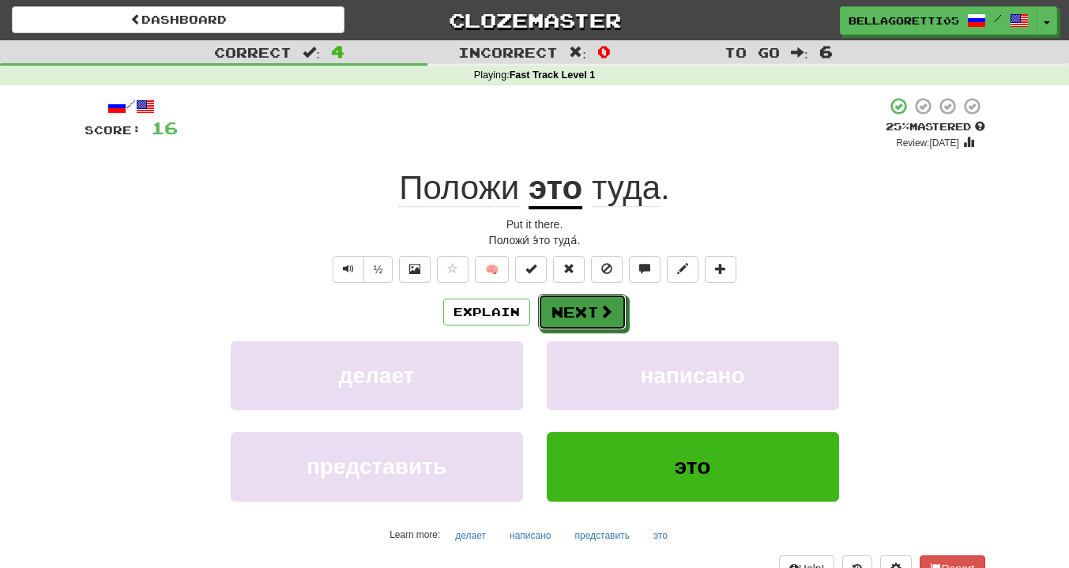
click at [613, 320] on button "Next" at bounding box center [582, 312] width 89 height 36
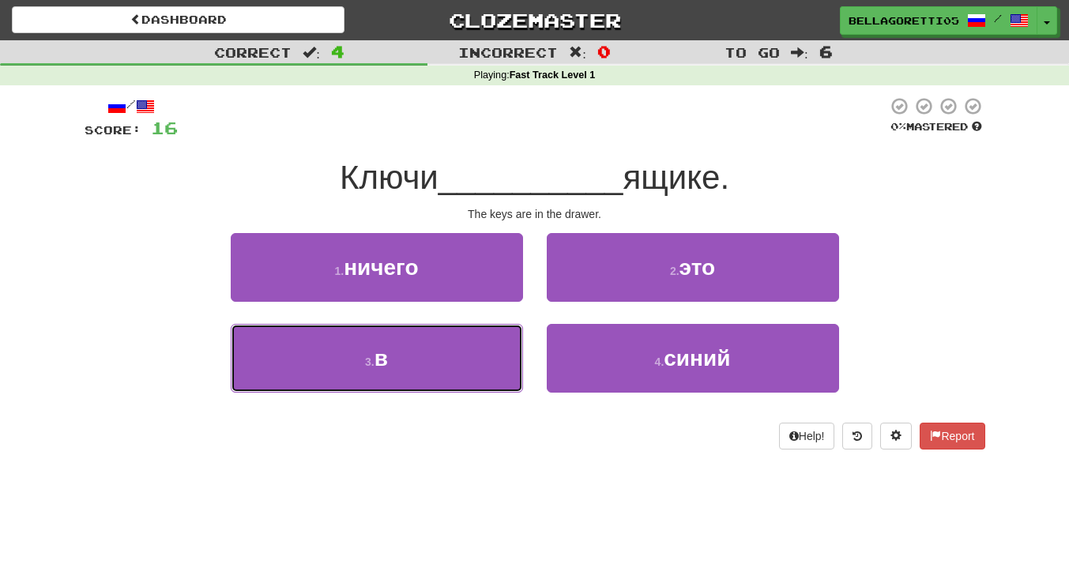
drag, startPoint x: 491, startPoint y: 368, endPoint x: 511, endPoint y: 366, distance: 19.9
click at [491, 368] on button "3 . в" at bounding box center [377, 358] width 292 height 69
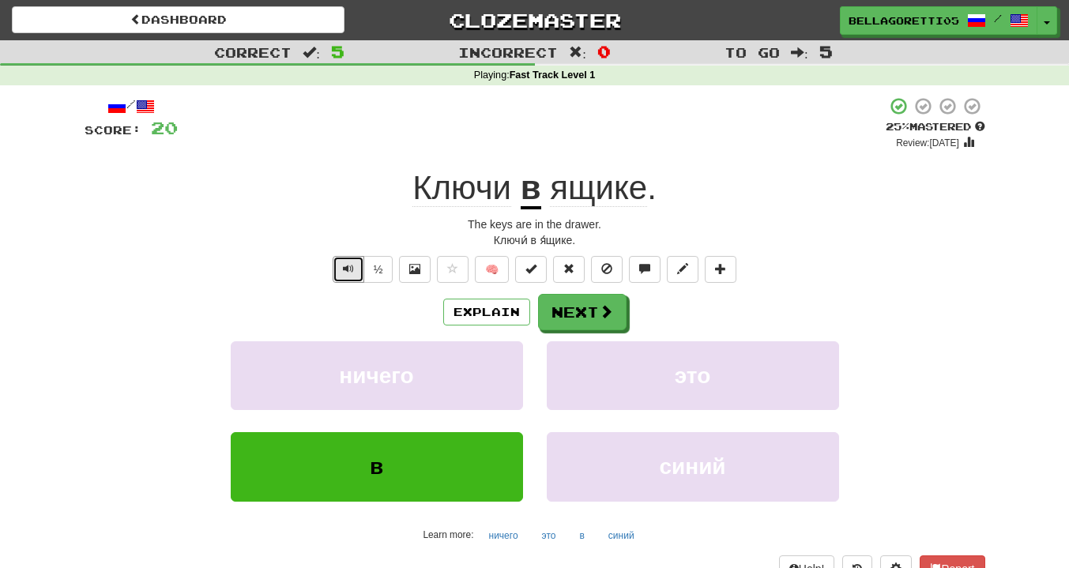
click at [354, 276] on button "Text-to-speech controls" at bounding box center [349, 269] width 32 height 27
click at [600, 307] on span at bounding box center [606, 311] width 14 height 14
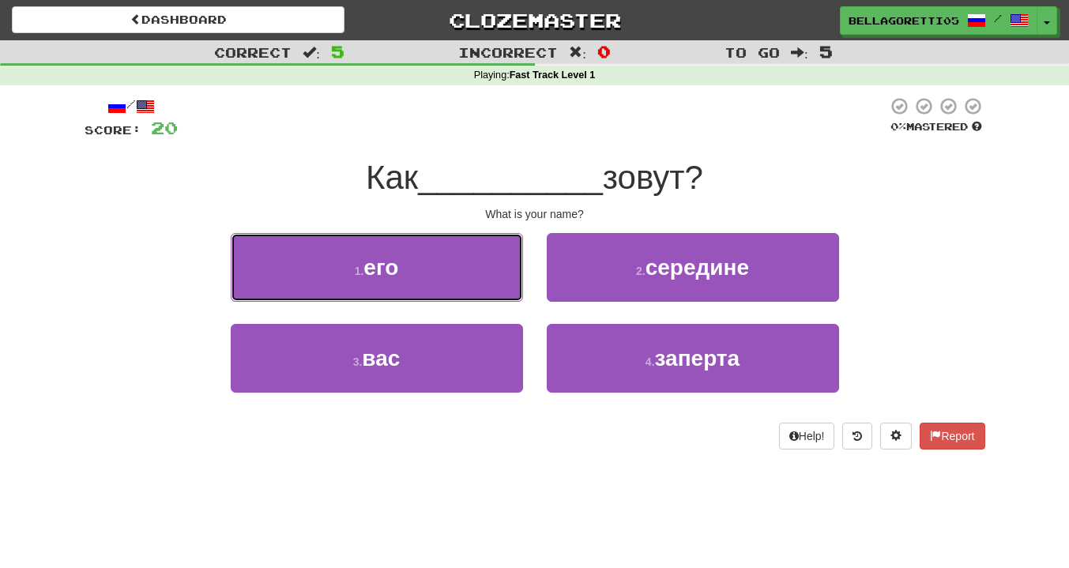
click at [453, 290] on button "1 . его" at bounding box center [377, 267] width 292 height 69
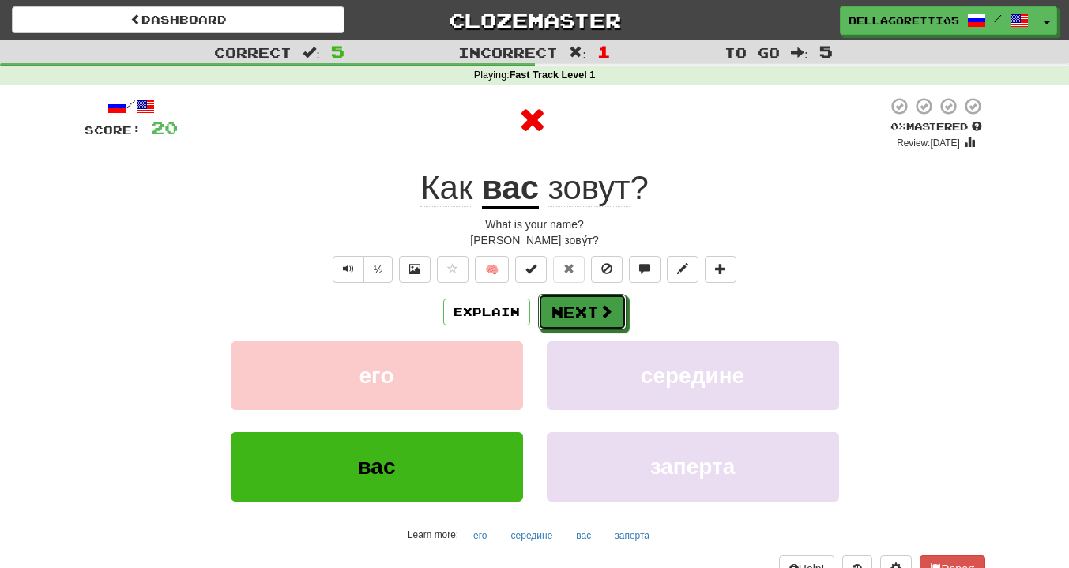
click at [582, 322] on button "Next" at bounding box center [582, 312] width 89 height 36
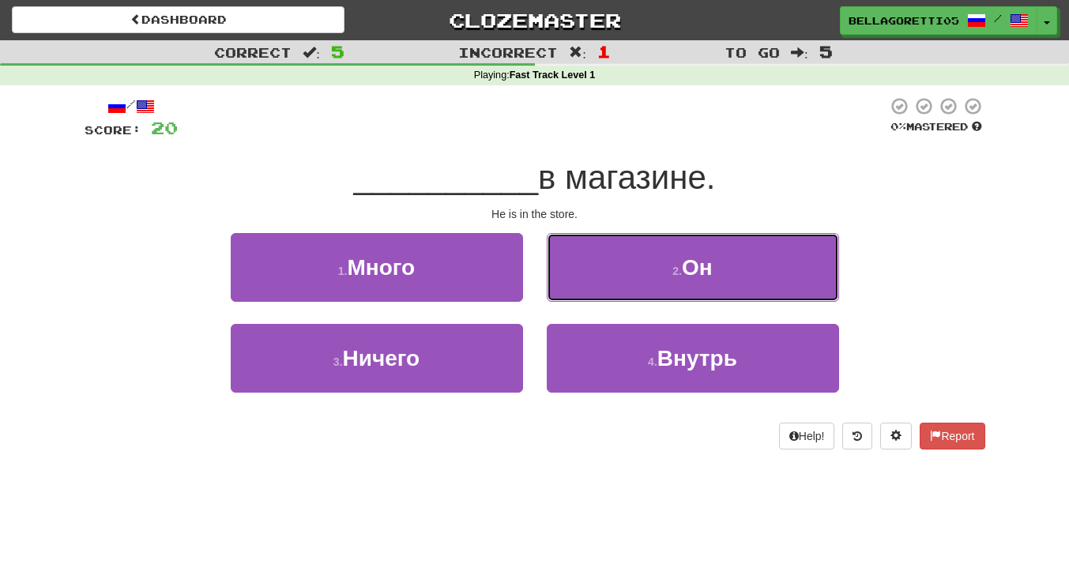
click at [605, 288] on button "2 . Он" at bounding box center [693, 267] width 292 height 69
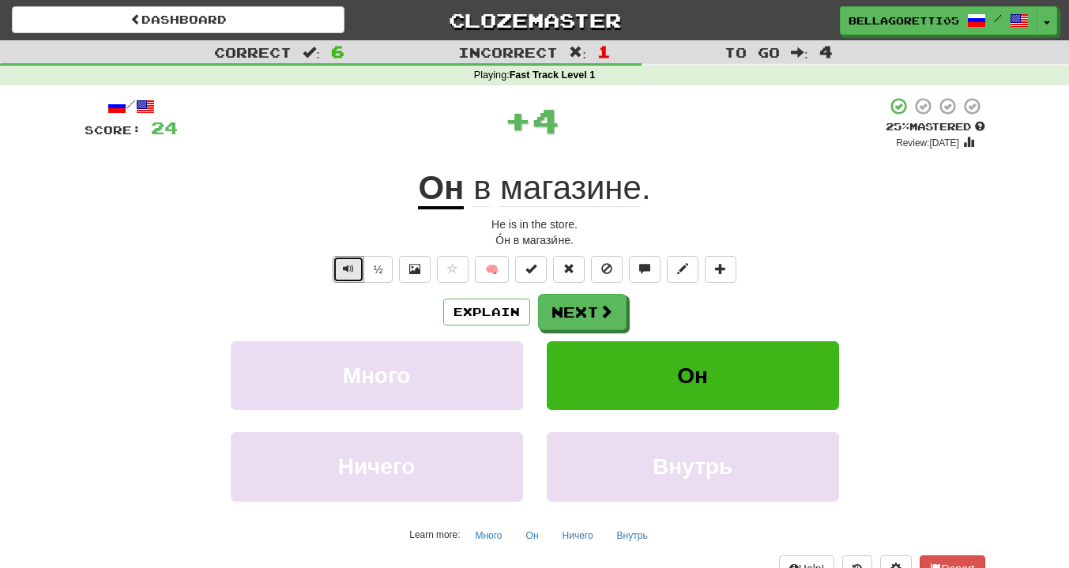
click at [346, 278] on button "Text-to-speech controls" at bounding box center [349, 269] width 32 height 27
click at [390, 282] on button "½" at bounding box center [379, 269] width 30 height 27
click at [568, 304] on button "Next" at bounding box center [582, 312] width 89 height 36
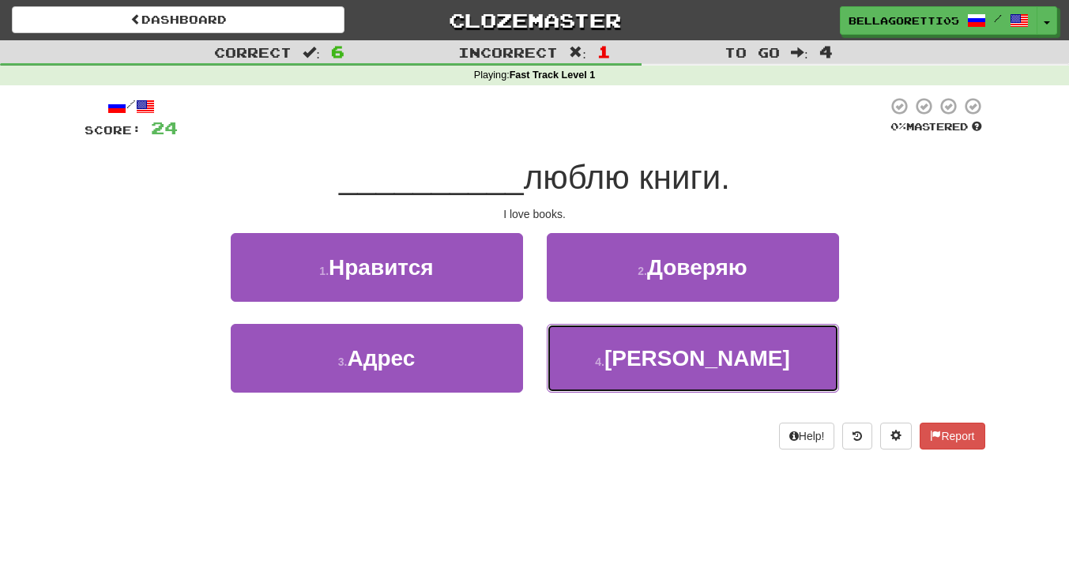
click at [634, 354] on button "4 . Я" at bounding box center [693, 358] width 292 height 69
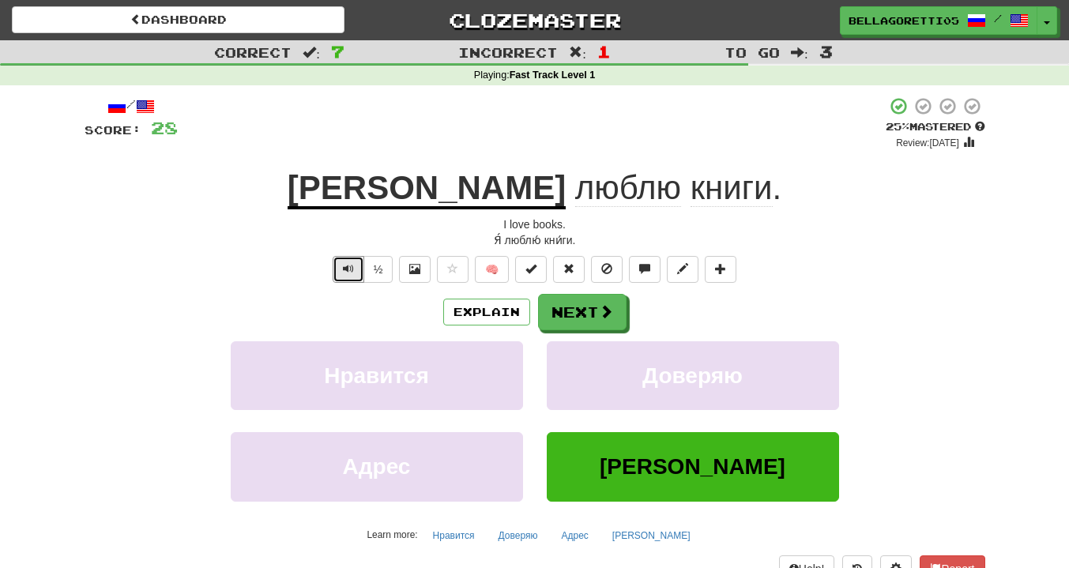
click at [341, 273] on button "Text-to-speech controls" at bounding box center [349, 269] width 32 height 27
click at [385, 278] on button "½" at bounding box center [379, 269] width 30 height 27
click at [489, 313] on button "Explain" at bounding box center [486, 312] width 87 height 27
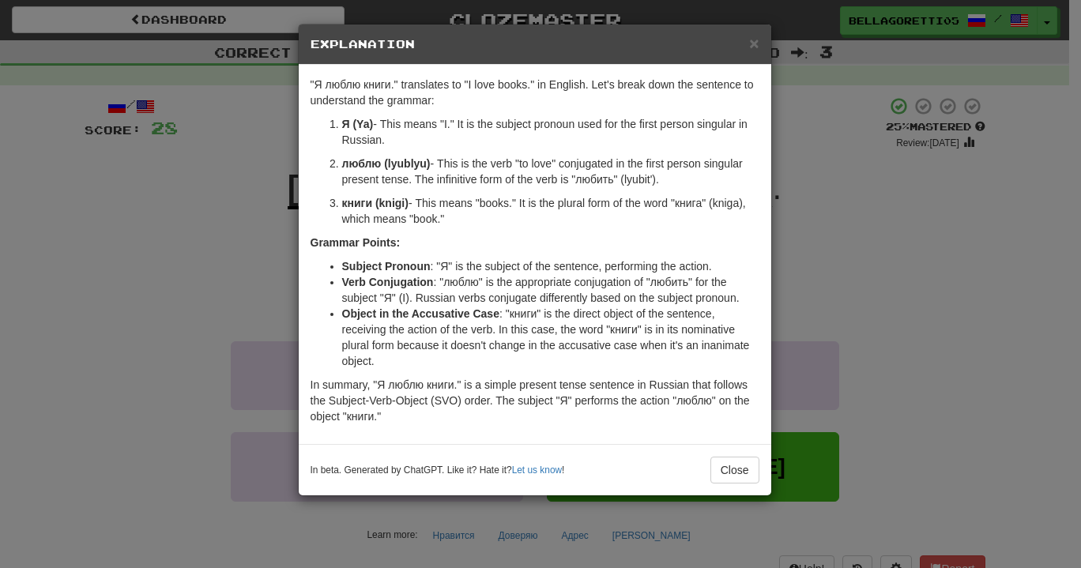
click at [820, 301] on div "× Explanation "Я люблю книги." translates to "I love books." in English. Let's …" at bounding box center [540, 284] width 1081 height 568
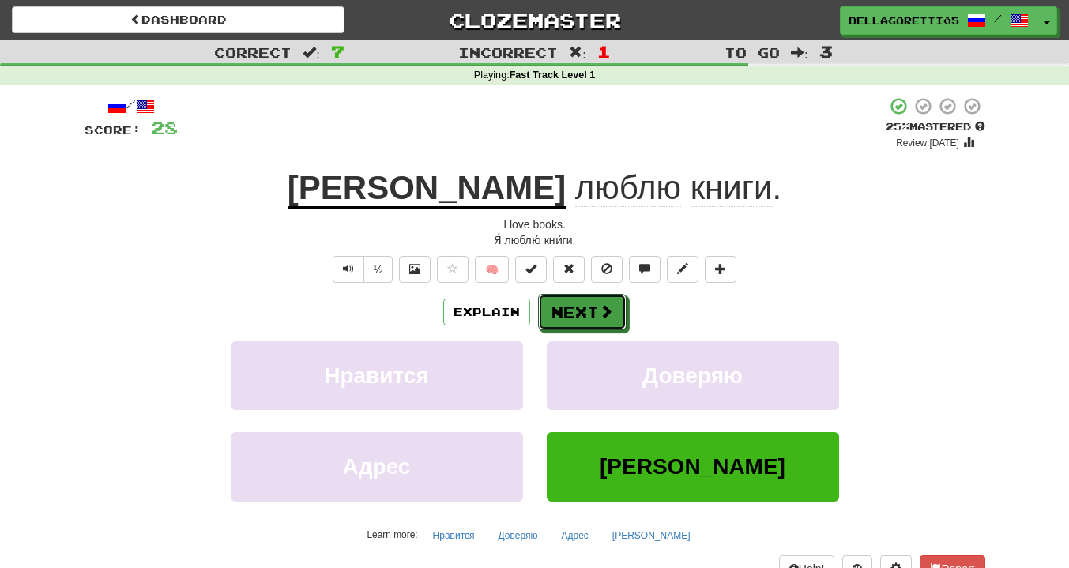
click at [588, 307] on button "Next" at bounding box center [582, 312] width 89 height 36
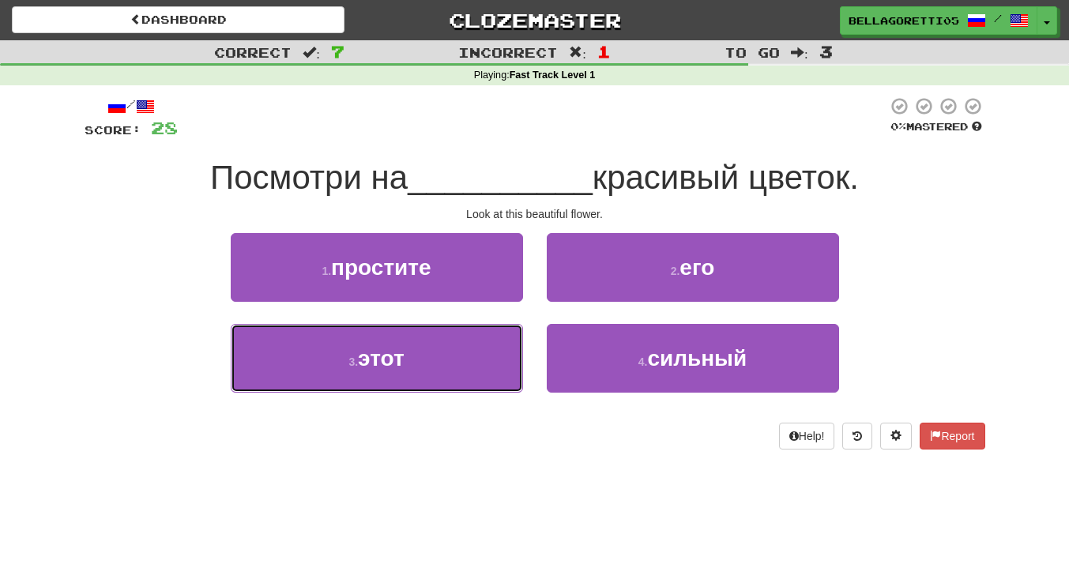
click at [496, 370] on button "3 . этот" at bounding box center [377, 358] width 292 height 69
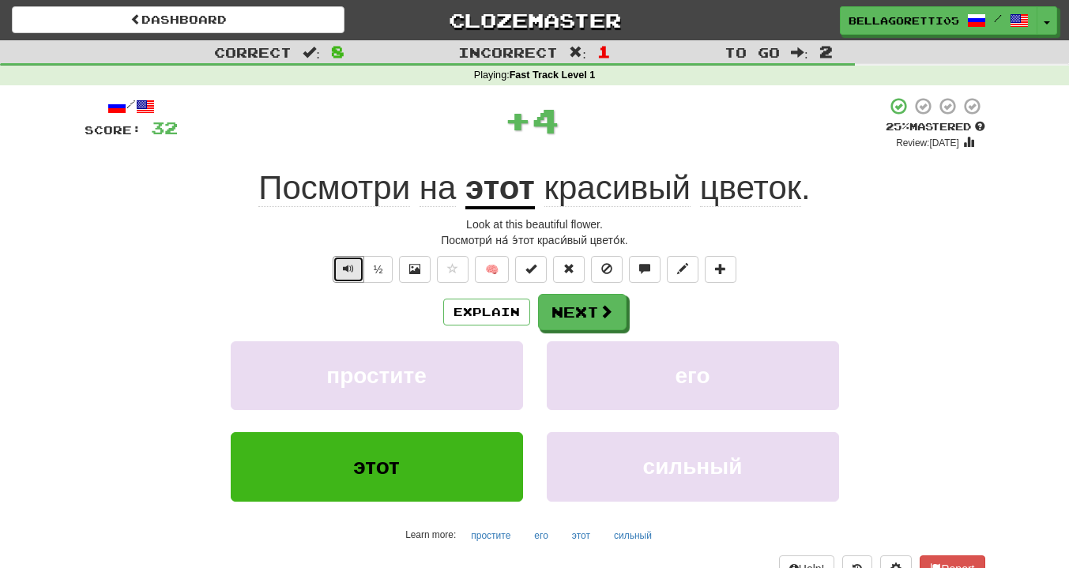
click at [347, 272] on span "Text-to-speech controls" at bounding box center [348, 268] width 11 height 11
click at [587, 319] on button "Next" at bounding box center [582, 312] width 89 height 36
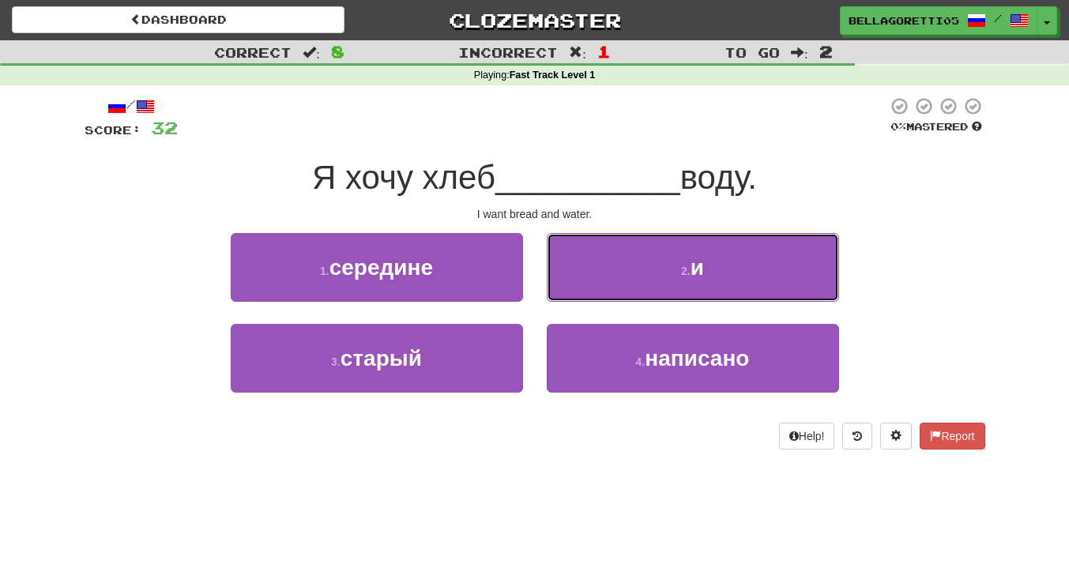
click at [586, 290] on button "2 . и" at bounding box center [693, 267] width 292 height 69
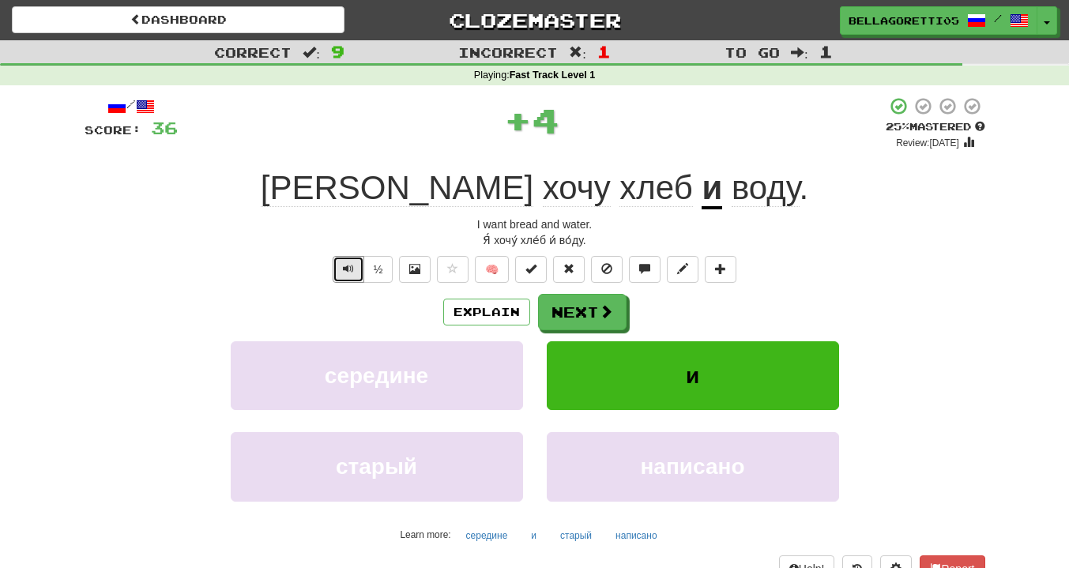
click at [335, 258] on button "Text-to-speech controls" at bounding box center [349, 269] width 32 height 27
click at [556, 313] on button "Next" at bounding box center [582, 312] width 89 height 36
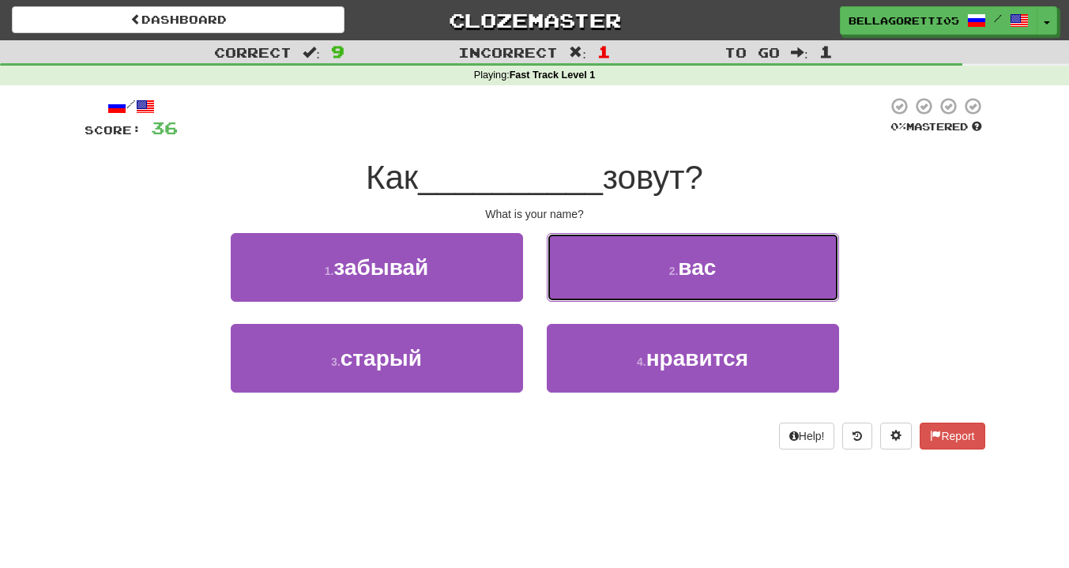
click at [594, 298] on button "2 . вас" at bounding box center [693, 267] width 292 height 69
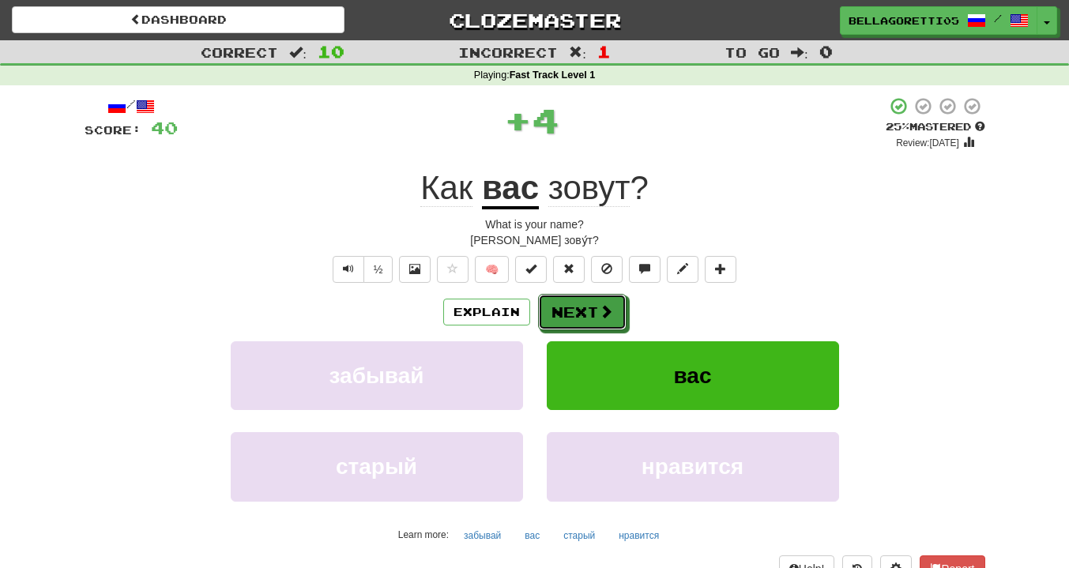
click at [578, 313] on button "Next" at bounding box center [582, 312] width 89 height 36
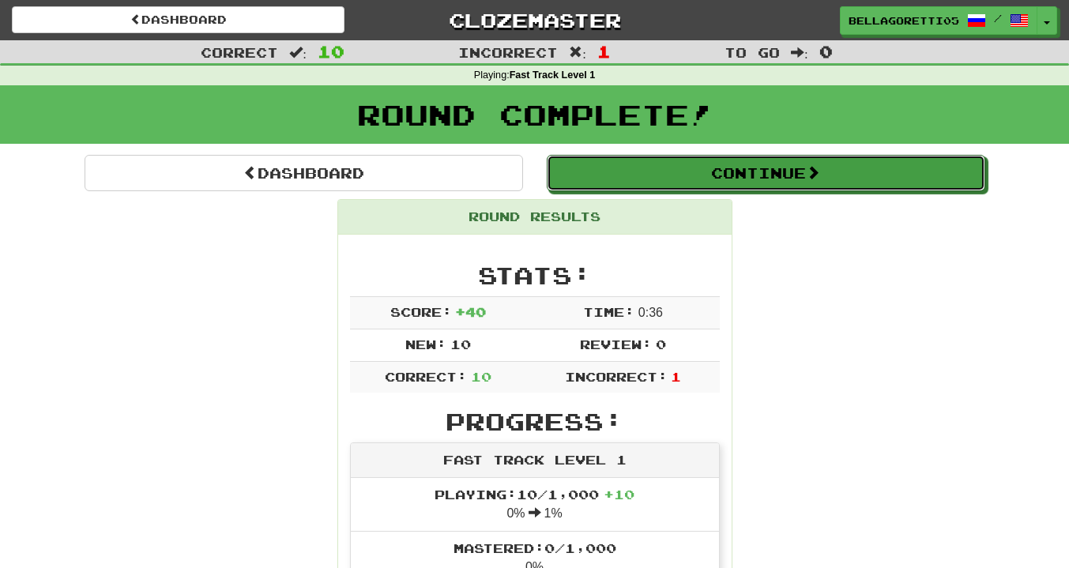
click at [654, 182] on button "Continue" at bounding box center [766, 173] width 439 height 36
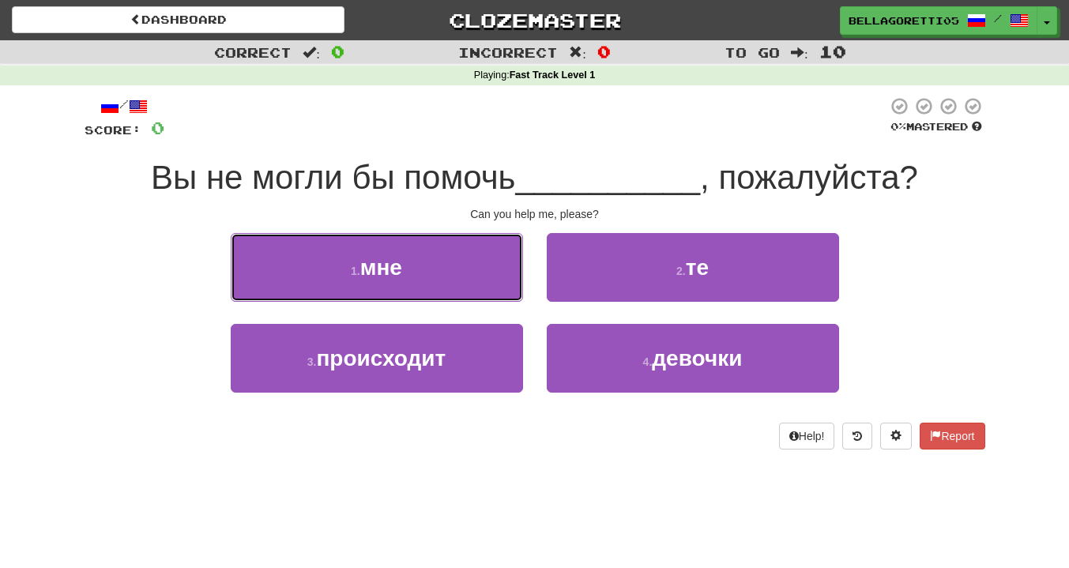
click at [481, 277] on button "1 . мне" at bounding box center [377, 267] width 292 height 69
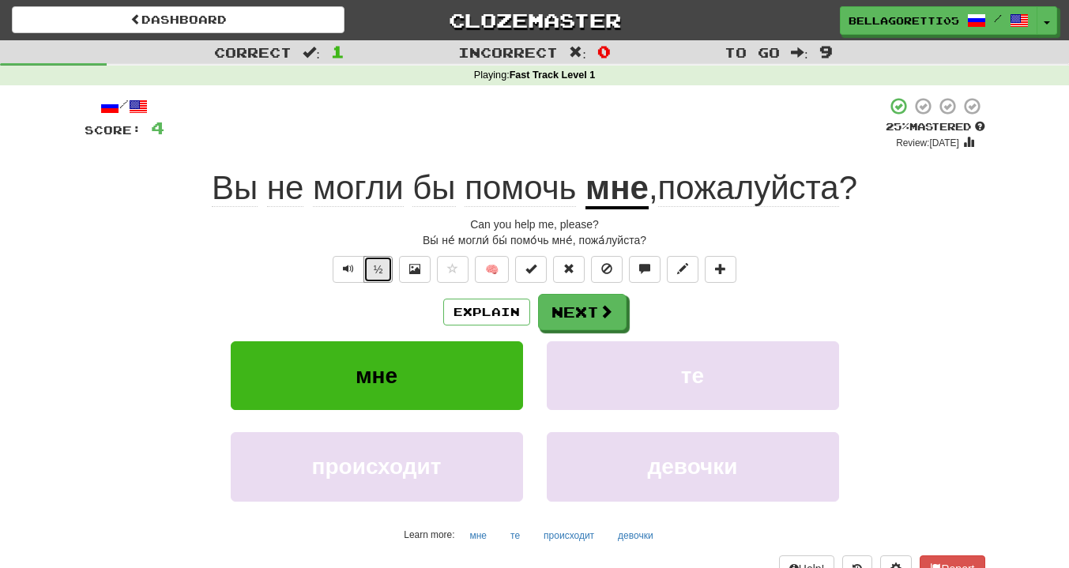
click at [369, 273] on button "½" at bounding box center [379, 269] width 30 height 27
click at [553, 318] on button "Next" at bounding box center [582, 312] width 89 height 36
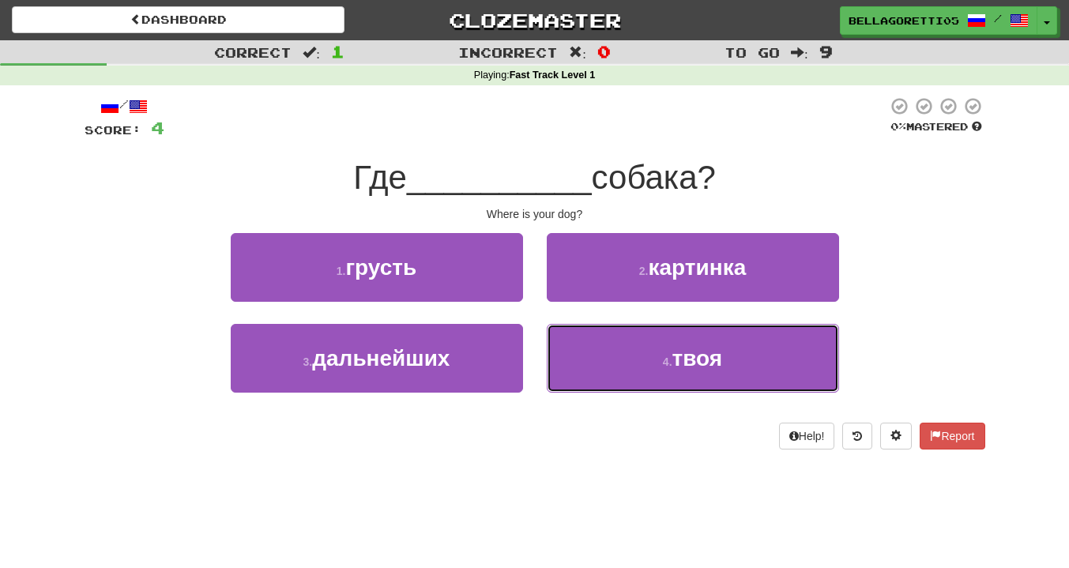
click at [602, 382] on button "4 . [GEOGRAPHIC_DATA]" at bounding box center [693, 358] width 292 height 69
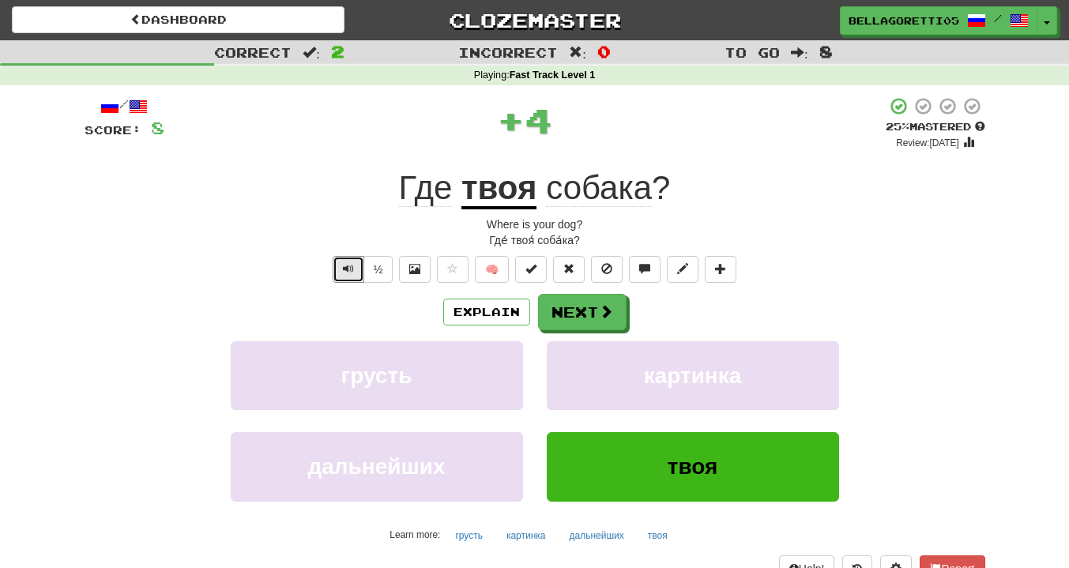
click at [343, 265] on span "Text-to-speech controls" at bounding box center [348, 268] width 11 height 11
click at [586, 309] on button "Next" at bounding box center [582, 312] width 89 height 36
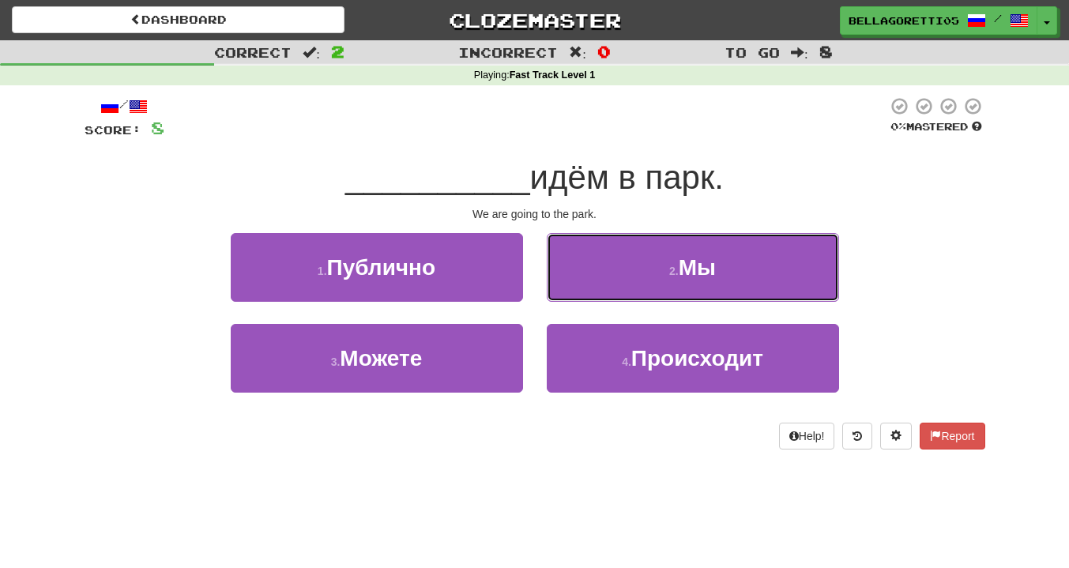
click at [648, 271] on button "2 . Мы" at bounding box center [693, 267] width 292 height 69
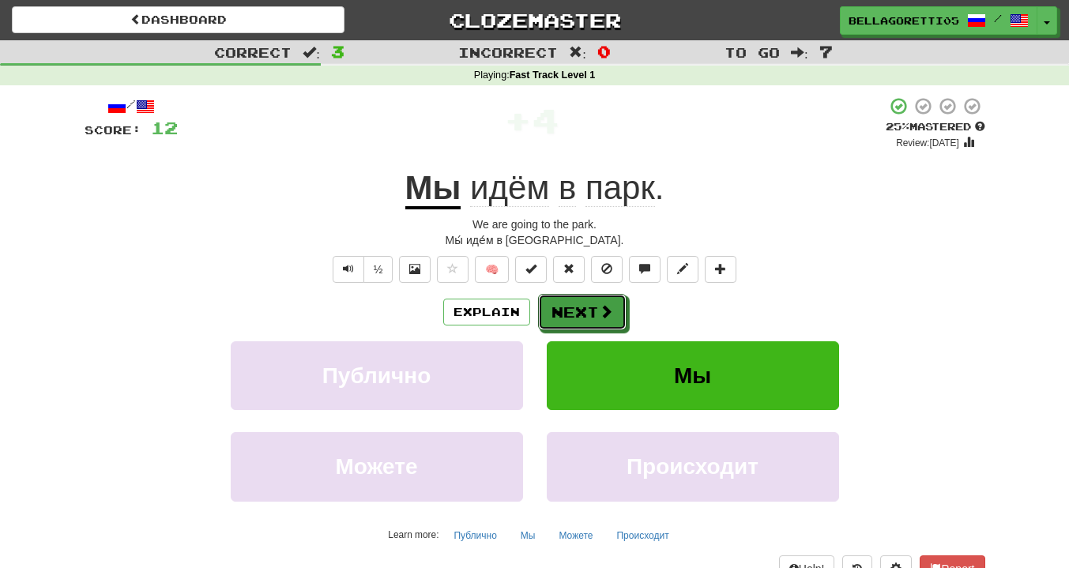
click at [550, 312] on button "Next" at bounding box center [582, 312] width 89 height 36
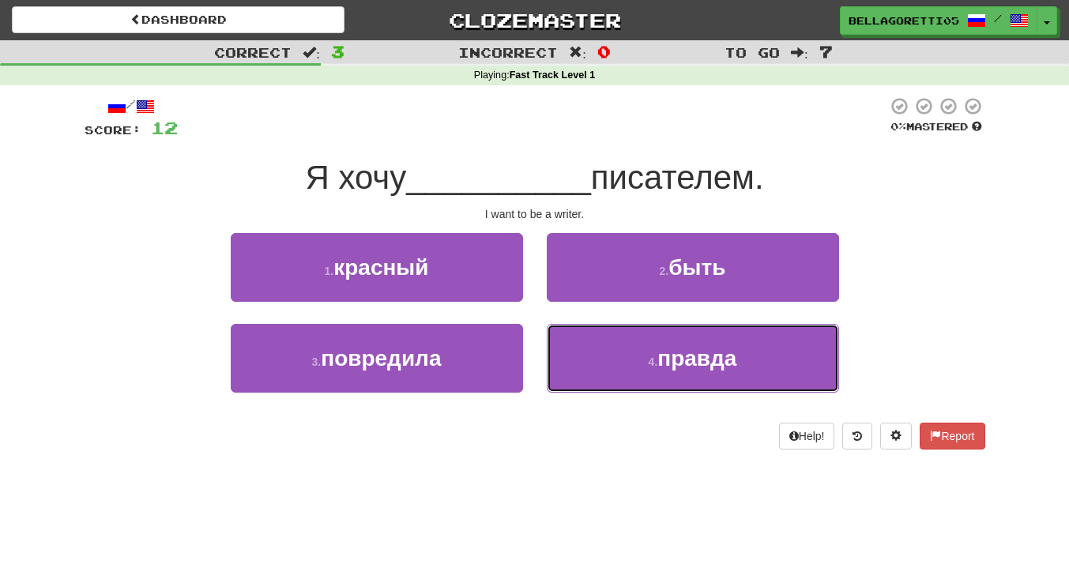
click at [625, 332] on button "4 . правда" at bounding box center [693, 358] width 292 height 69
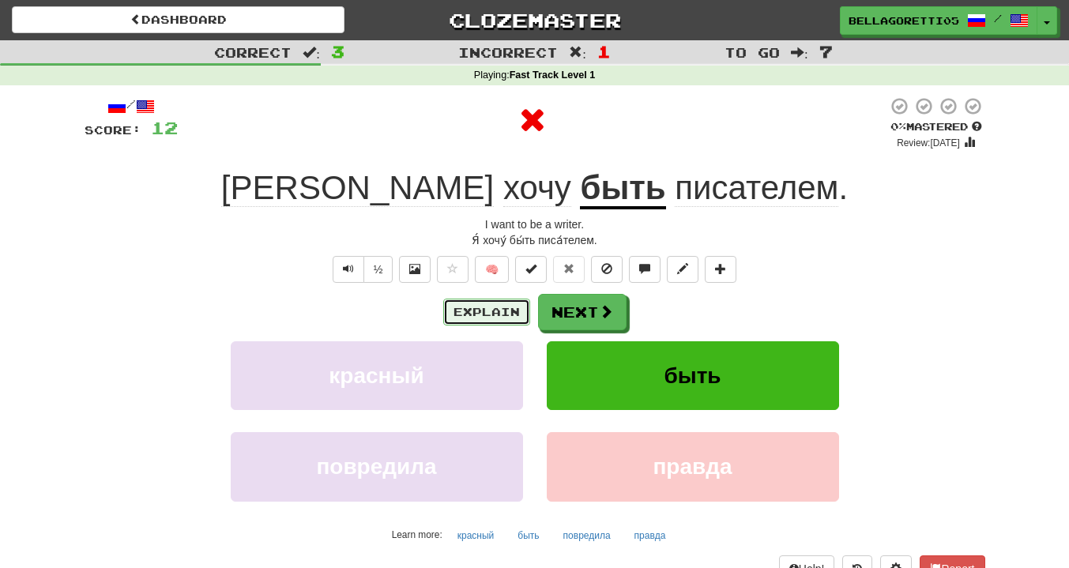
click at [488, 312] on button "Explain" at bounding box center [486, 312] width 87 height 27
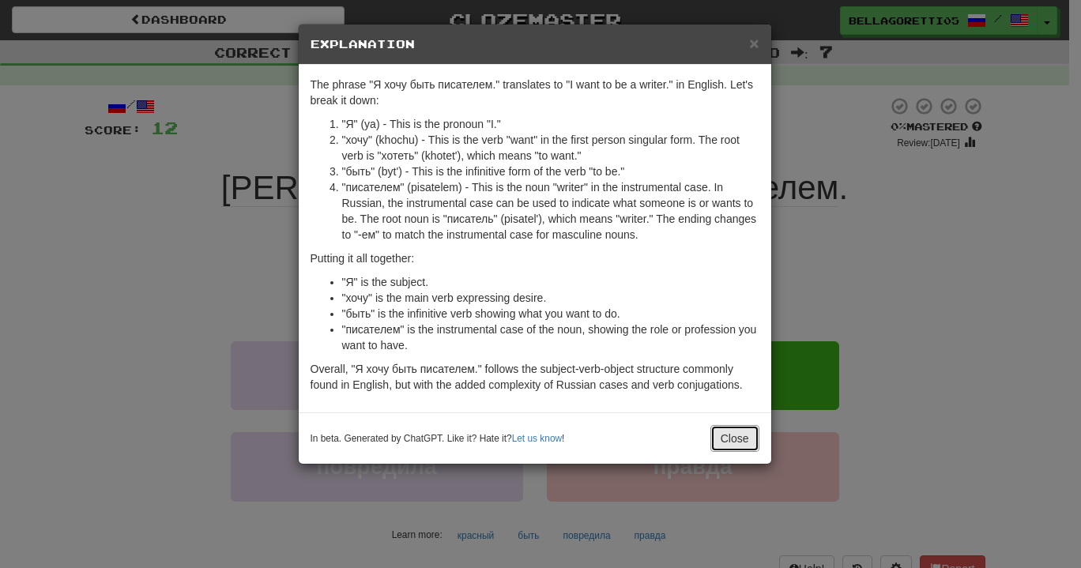
click at [733, 439] on button "Close" at bounding box center [735, 438] width 49 height 27
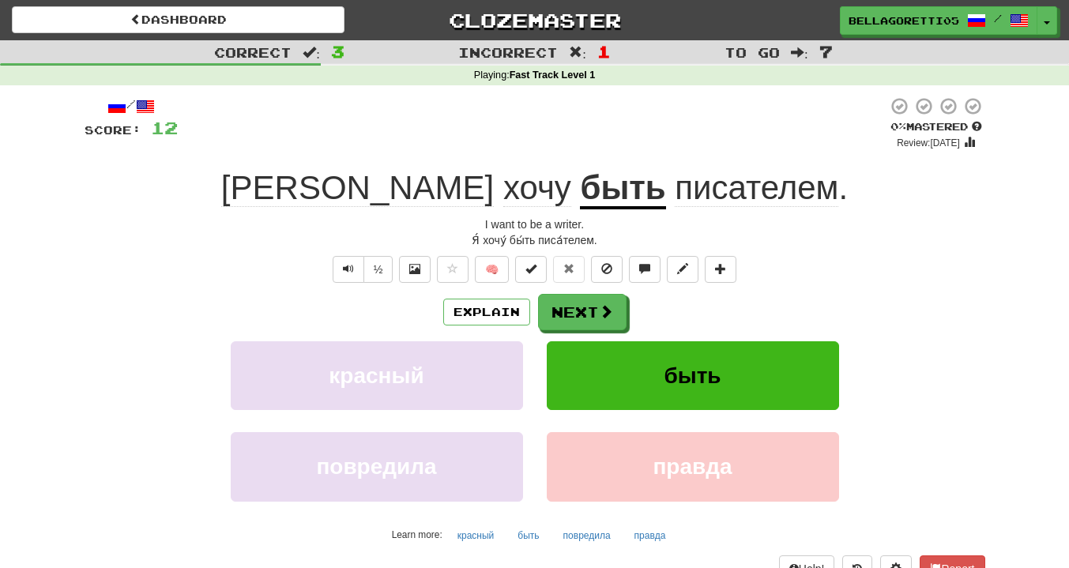
click at [324, 276] on div "½ 🧠" at bounding box center [535, 269] width 901 height 27
click at [337, 273] on button "Text-to-speech controls" at bounding box center [349, 269] width 32 height 27
click at [559, 313] on button "Next" at bounding box center [582, 312] width 89 height 36
